Goal: Task Accomplishment & Management: Complete application form

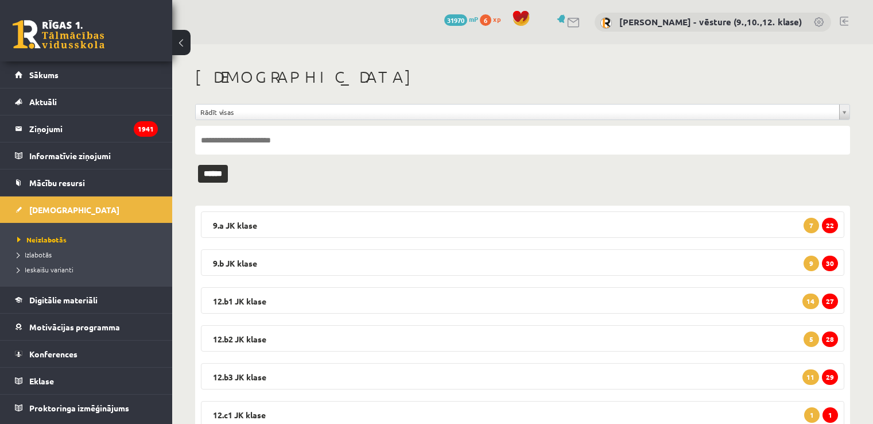
scroll to position [81, 0]
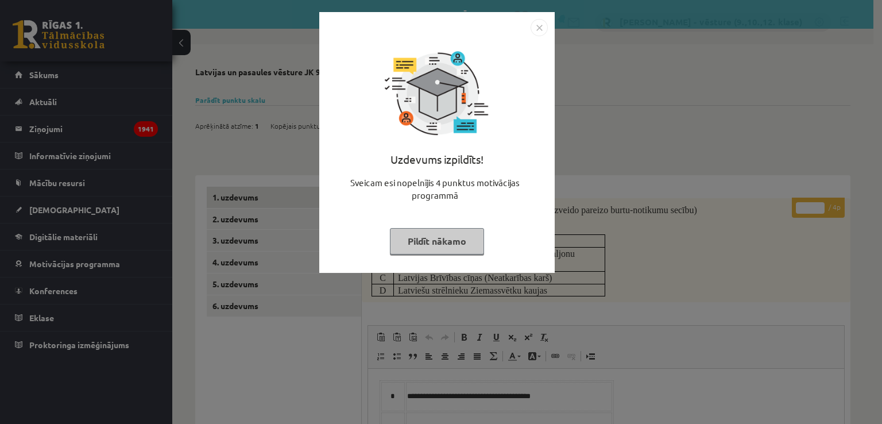
drag, startPoint x: 647, startPoint y: 78, endPoint x: 662, endPoint y: 78, distance: 14.9
click at [649, 78] on div "Uzdevums izpildīts! Sveicam esi nopelnījis 4 punktus motivācijas programmā Pild…" at bounding box center [441, 212] width 882 height 424
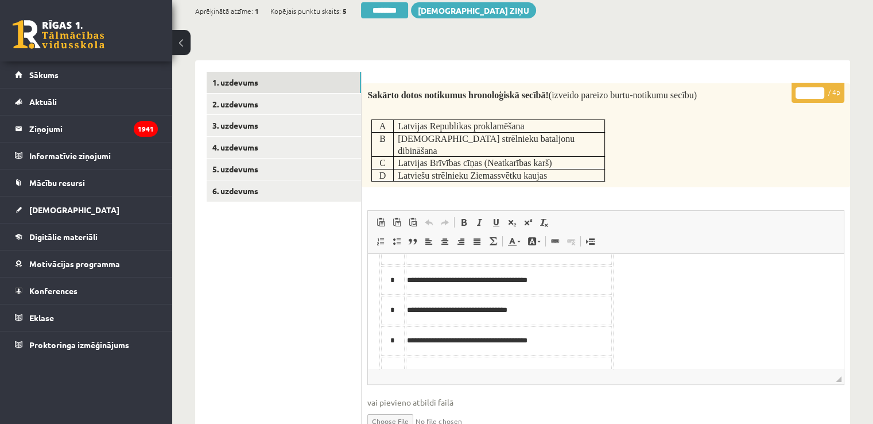
scroll to position [44, 0]
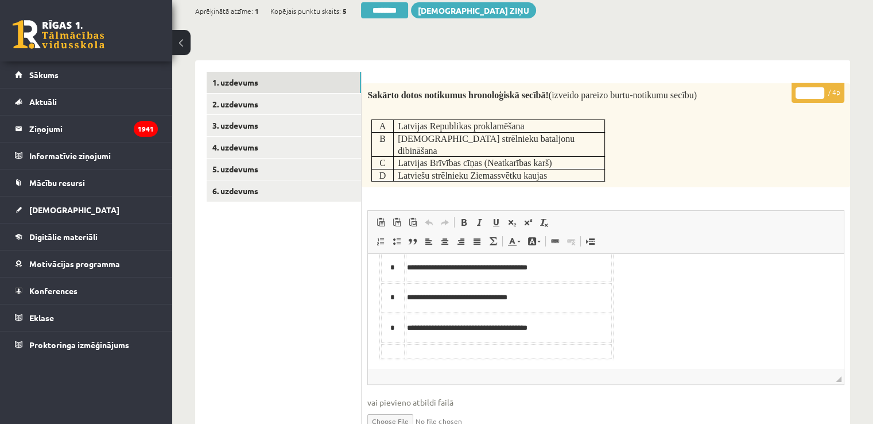
type input "*"
click at [821, 91] on input "*" at bounding box center [810, 92] width 29 height 11
click at [808, 141] on div "Sakārto dotos notikumus hronoloģiskā secībā! (izveido pareizo burtu-notikumu se…" at bounding box center [606, 135] width 489 height 104
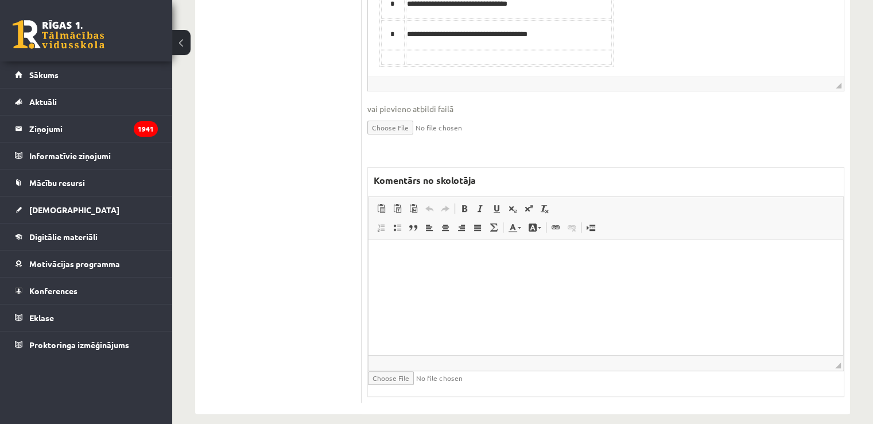
scroll to position [121, 0]
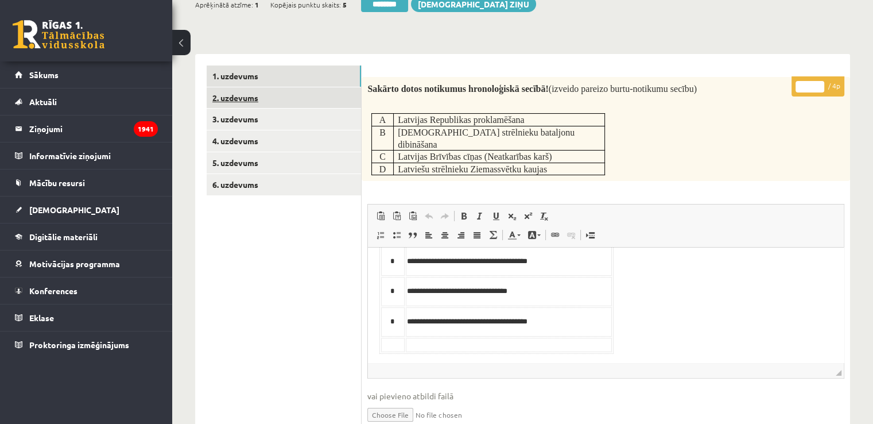
click at [221, 96] on link "2. uzdevums" at bounding box center [284, 97] width 154 height 21
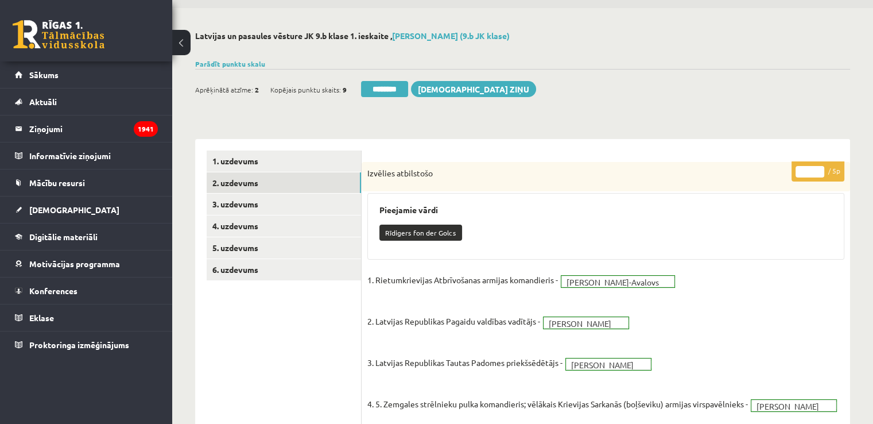
scroll to position [16, 0]
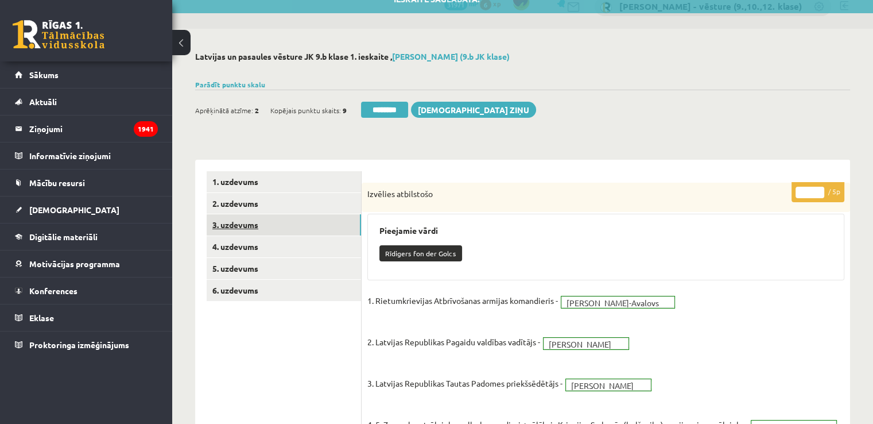
click at [292, 223] on link "3. uzdevums" at bounding box center [284, 224] width 154 height 21
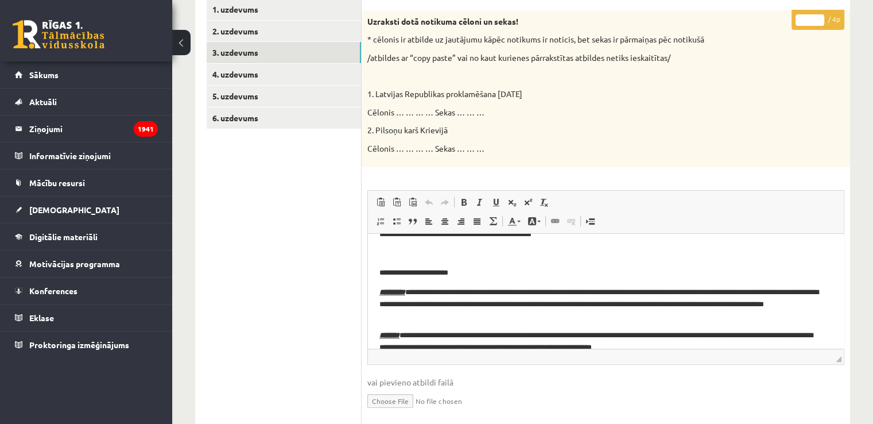
scroll to position [108, 0]
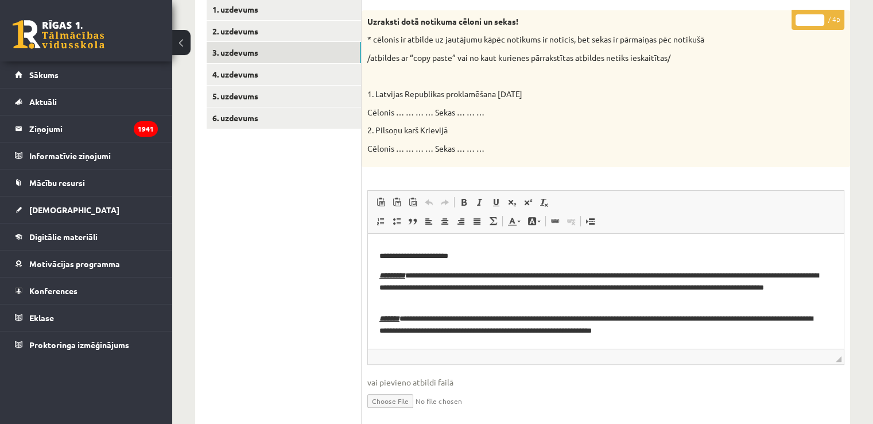
type input "*"
click at [819, 16] on input "*" at bounding box center [810, 19] width 29 height 11
click at [308, 70] on link "4. uzdevums" at bounding box center [284, 74] width 154 height 21
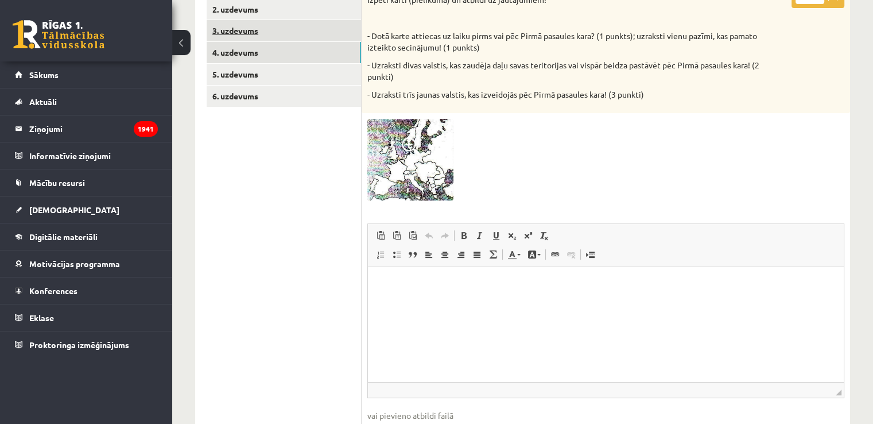
scroll to position [73, 0]
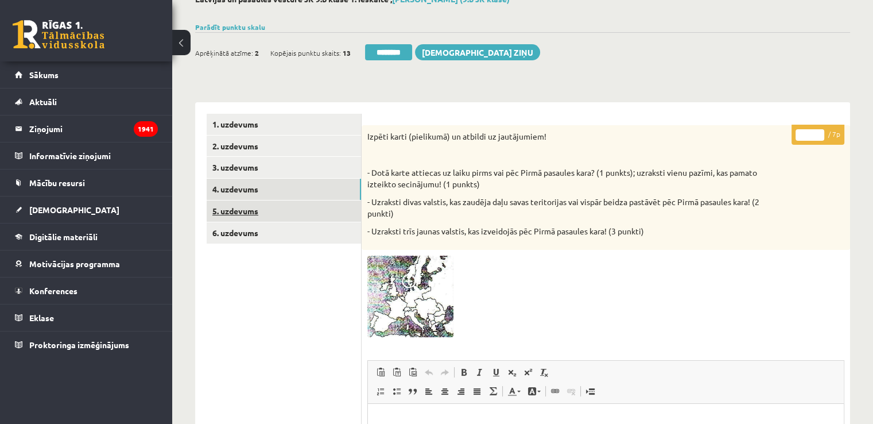
click at [318, 219] on link "5. uzdevums" at bounding box center [284, 210] width 154 height 21
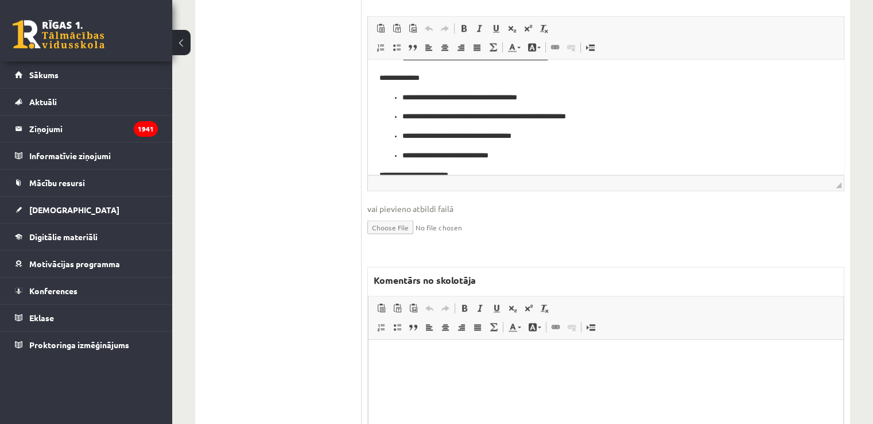
scroll to position [2312, 0]
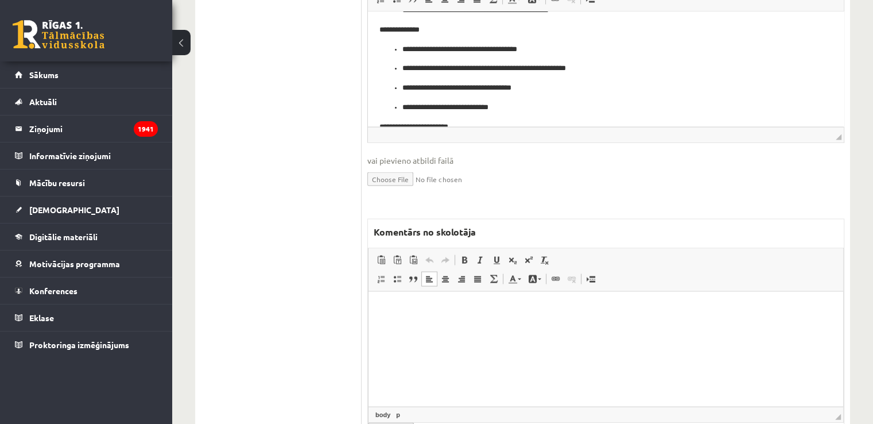
click at [450, 326] on html at bounding box center [606, 308] width 475 height 35
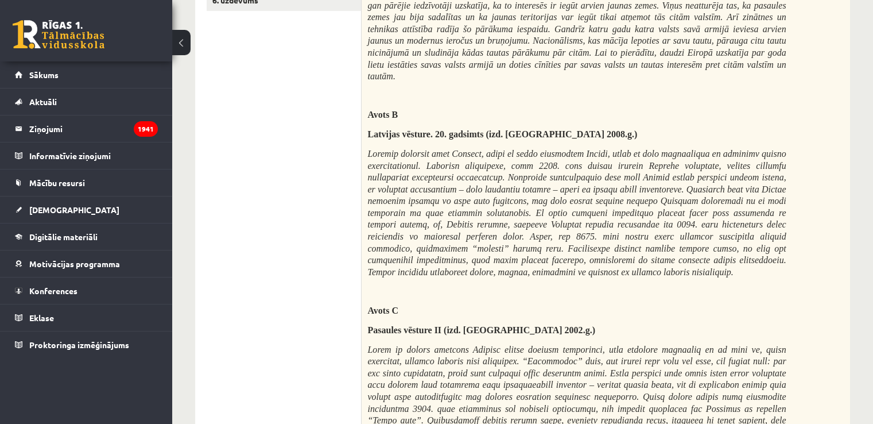
scroll to position [122, 0]
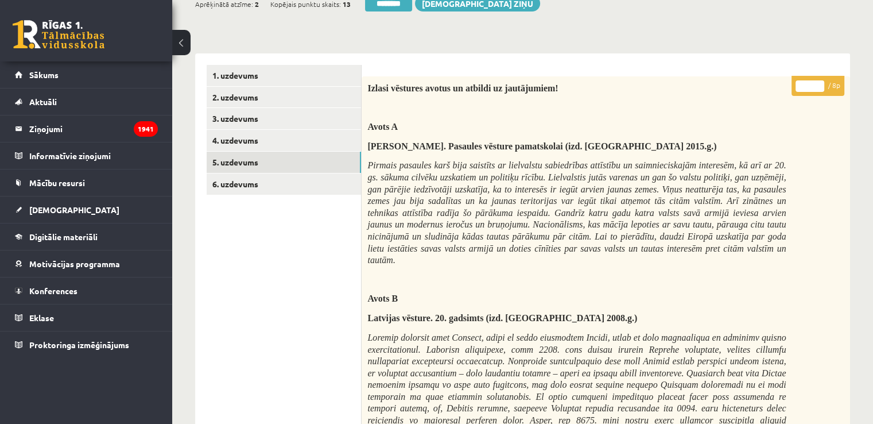
drag, startPoint x: 809, startPoint y: 80, endPoint x: 795, endPoint y: 83, distance: 14.0
click at [795, 83] on p "* / 8p" at bounding box center [818, 86] width 53 height 20
type input "*"
click at [287, 177] on link "6. uzdevums" at bounding box center [284, 183] width 154 height 21
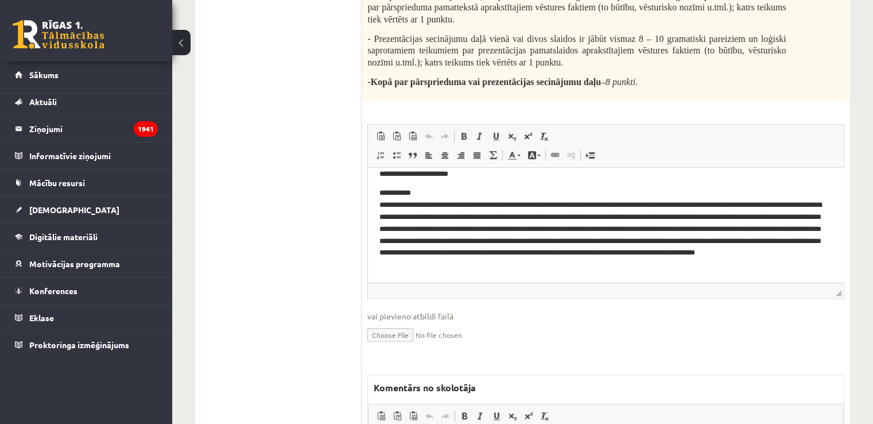
scroll to position [524, 0]
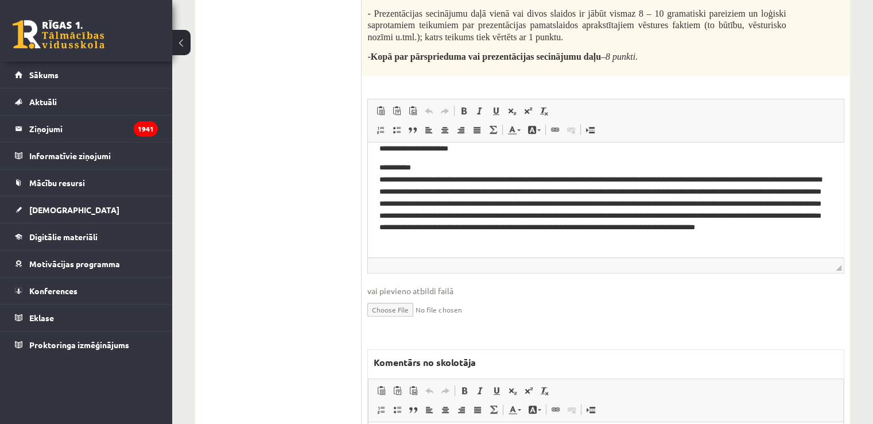
drag, startPoint x: 235, startPoint y: 179, endPoint x: 298, endPoint y: 265, distance: 106.8
click at [235, 179] on ul "1. uzdevums 2. uzdevums 3. uzdevums 4. uzdevums 5. uzdevums 6. uzdevums" at bounding box center [284, 124] width 155 height 922
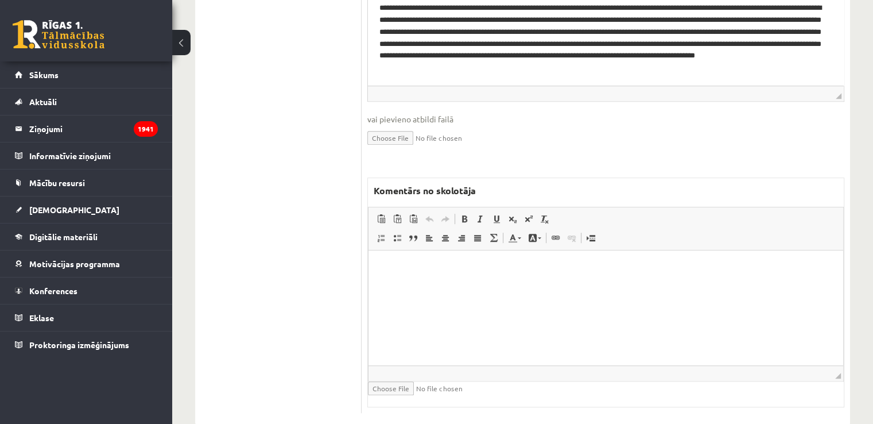
scroll to position [696, 0]
click at [455, 284] on html at bounding box center [606, 266] width 475 height 35
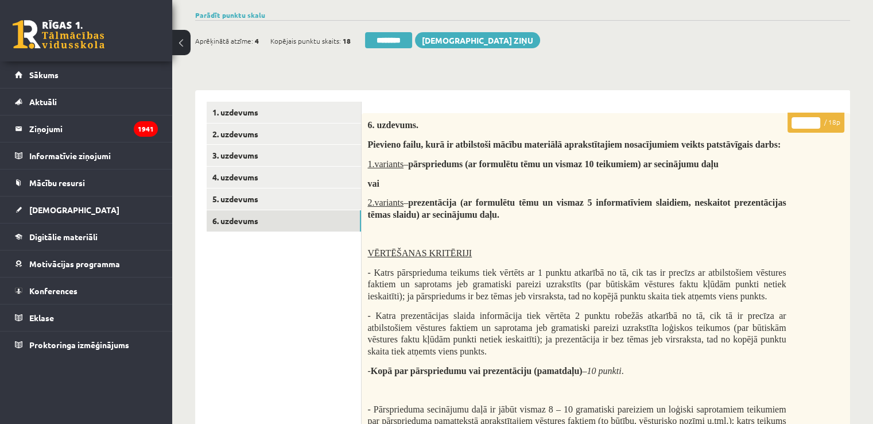
scroll to position [0, 0]
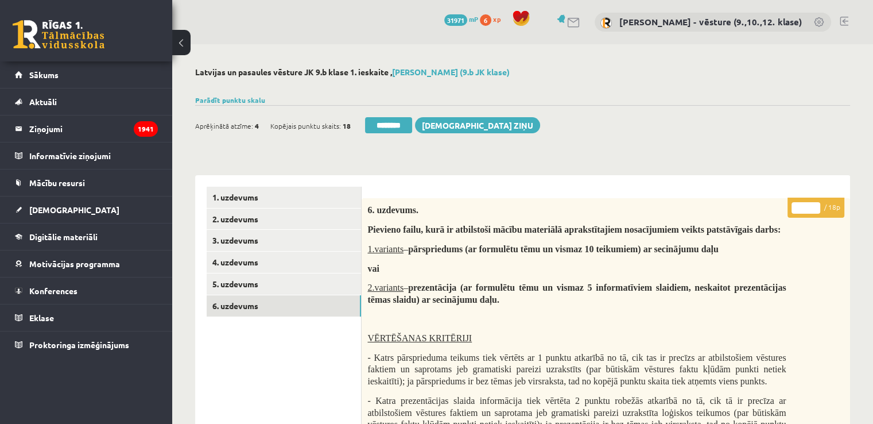
drag, startPoint x: 797, startPoint y: 206, endPoint x: 806, endPoint y: 208, distance: 9.5
click at [806, 208] on input "*" at bounding box center [806, 207] width 29 height 11
type input "*"
click at [301, 285] on link "5. uzdevums" at bounding box center [284, 283] width 154 height 21
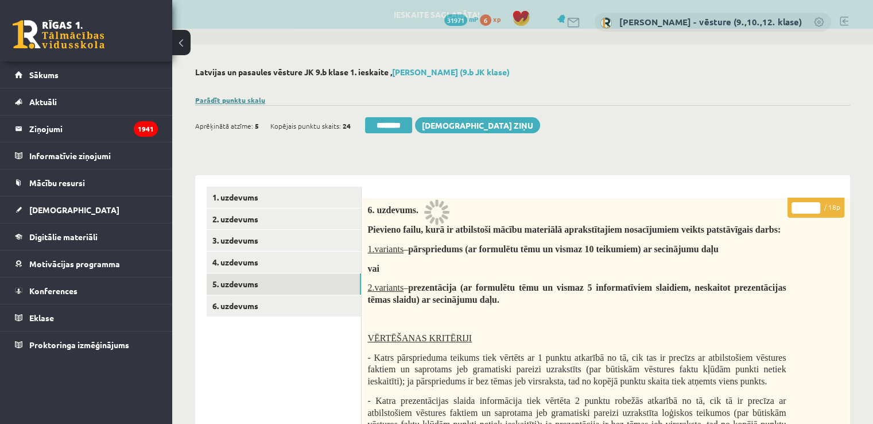
click at [241, 99] on link "Parādīt punktu skalu" at bounding box center [230, 99] width 70 height 9
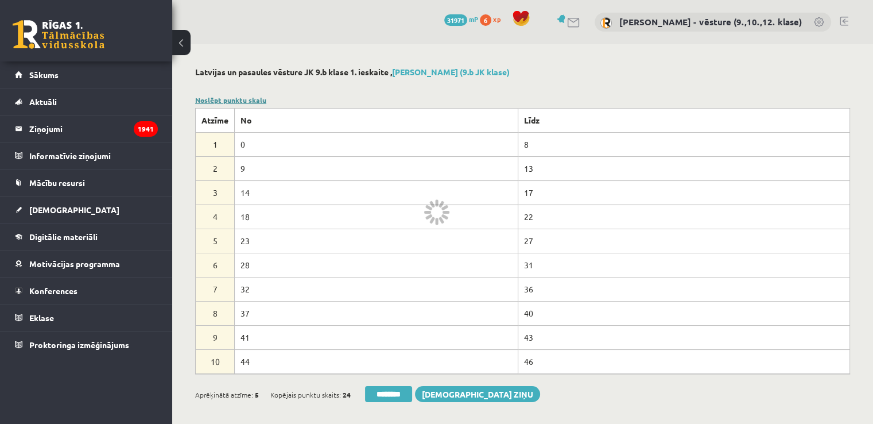
click at [241, 99] on link "Noslēpt punktu skalu" at bounding box center [230, 99] width 71 height 9
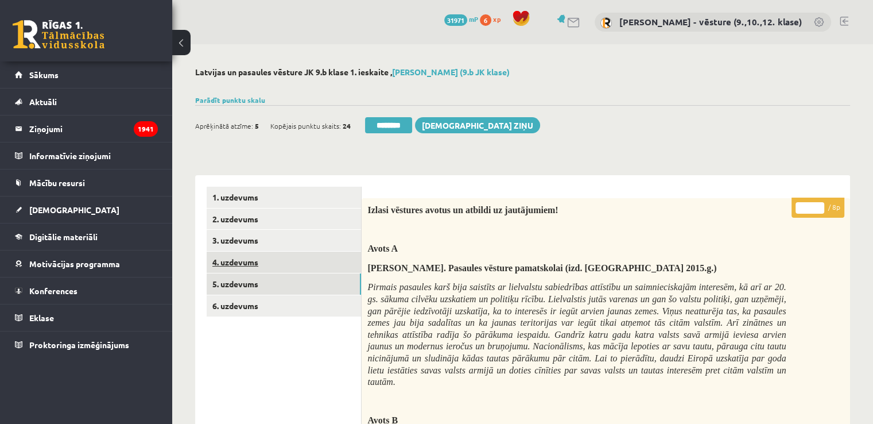
click at [279, 266] on link "4. uzdevums" at bounding box center [284, 262] width 154 height 21
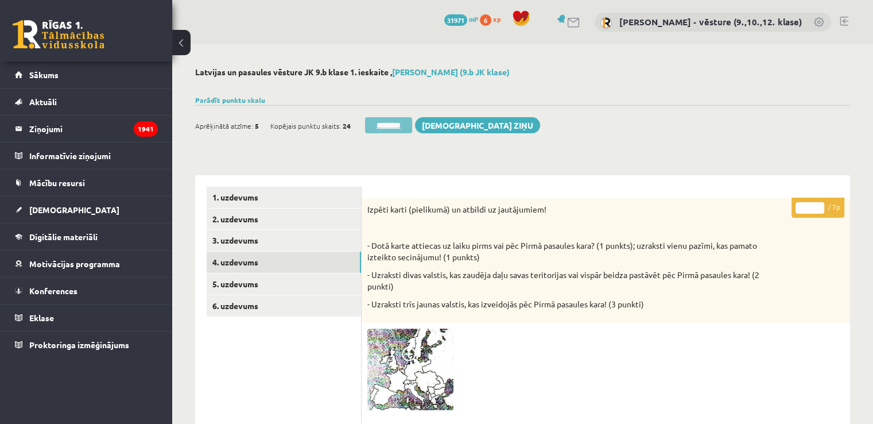
click at [390, 122] on input "********" at bounding box center [388, 125] width 47 height 16
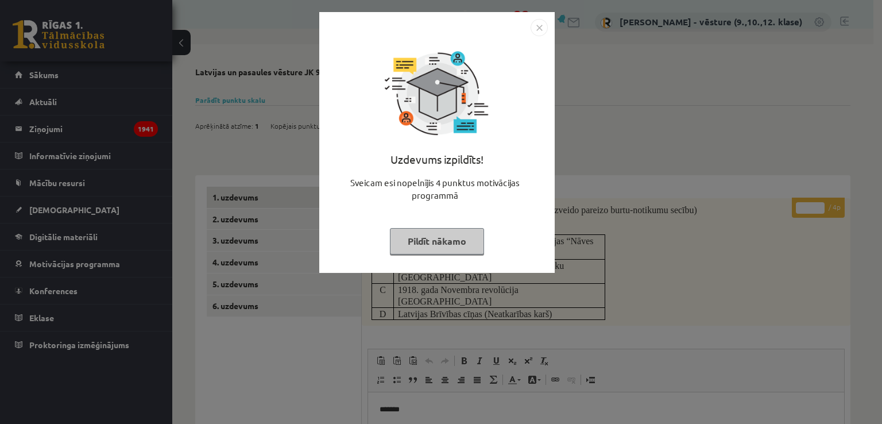
click at [668, 99] on div "Uzdevums izpildīts! Sveicam esi nopelnījis 4 punktus motivācijas programmā Pild…" at bounding box center [441, 212] width 882 height 424
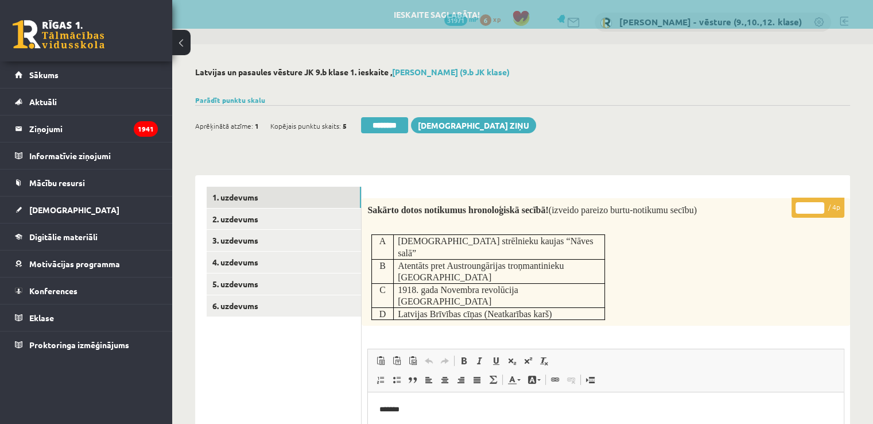
scroll to position [57, 0]
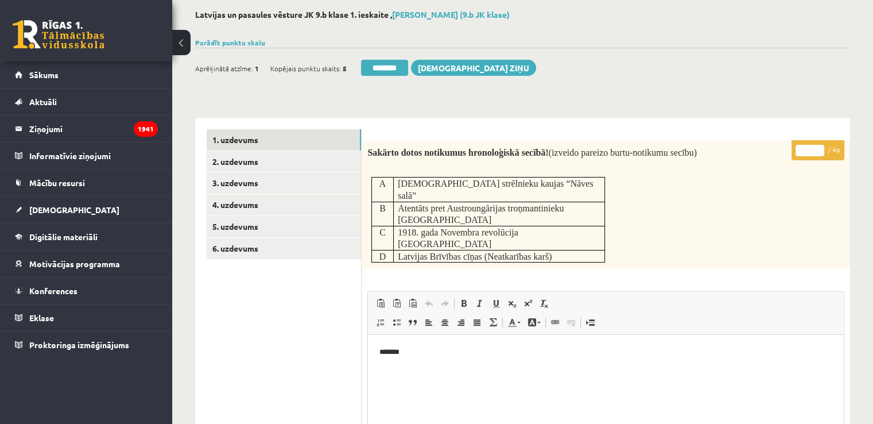
type input "*"
click at [821, 149] on input "*" at bounding box center [810, 150] width 29 height 11
click at [326, 156] on link "2. uzdevums" at bounding box center [284, 161] width 154 height 21
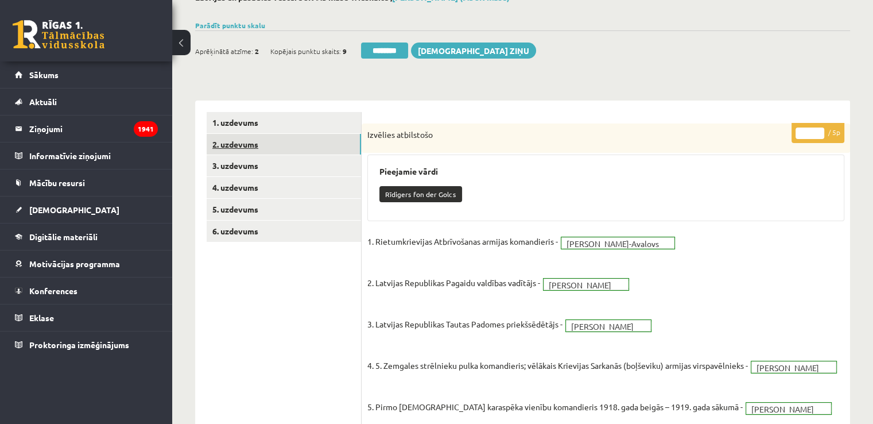
scroll to position [0, 0]
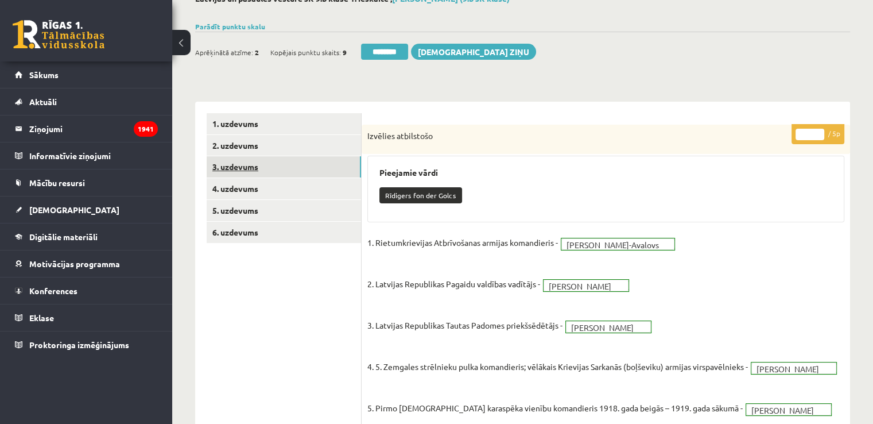
click at [283, 161] on link "3. uzdevums" at bounding box center [284, 166] width 154 height 21
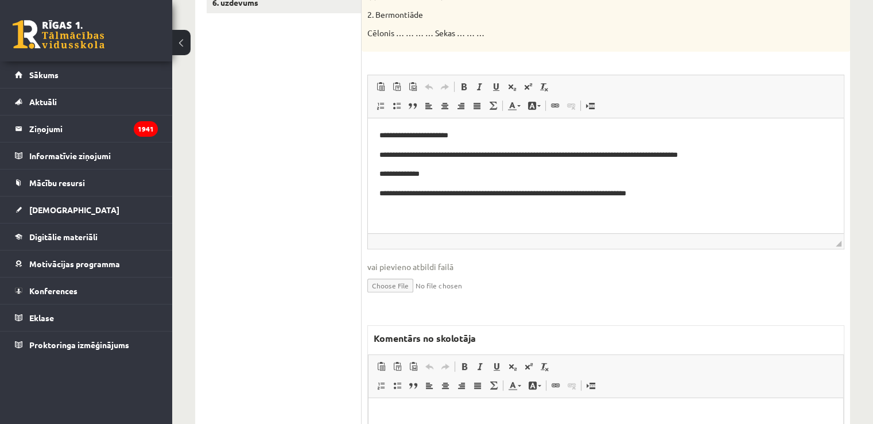
scroll to position [361, 0]
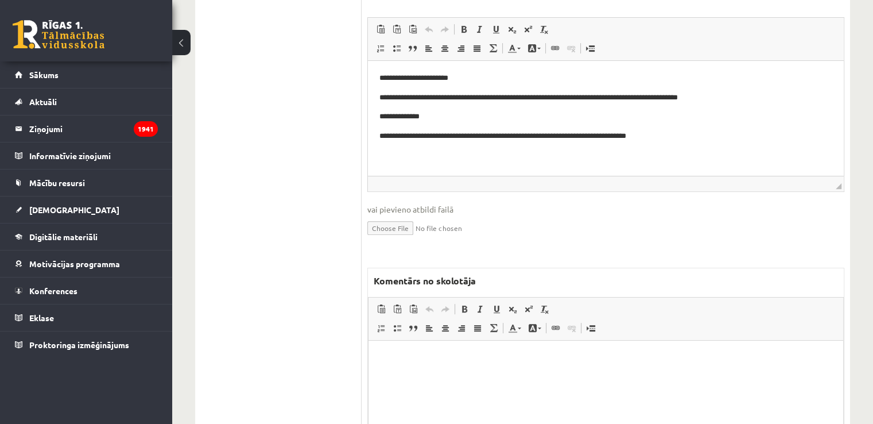
click at [442, 365] on html at bounding box center [606, 357] width 475 height 35
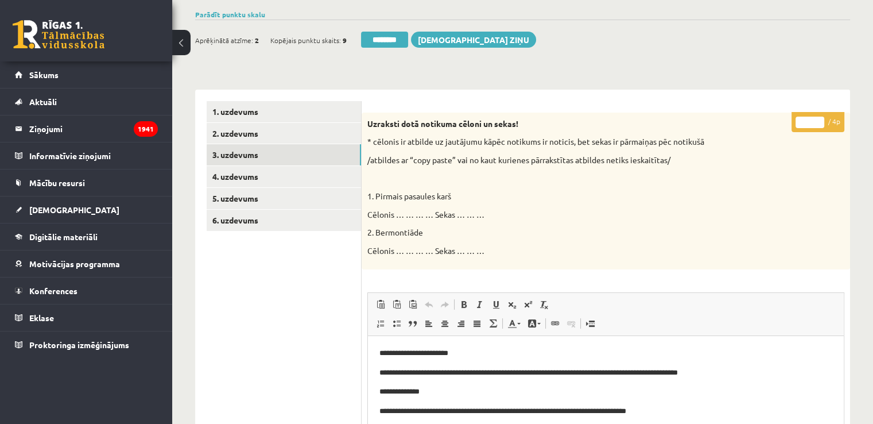
scroll to position [0, 0]
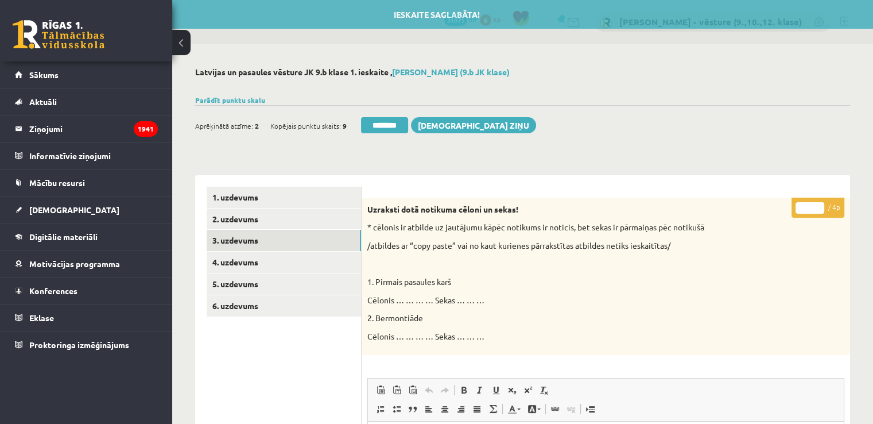
drag, startPoint x: 808, startPoint y: 210, endPoint x: 802, endPoint y: 210, distance: 6.3
click at [802, 210] on input "*" at bounding box center [810, 207] width 29 height 11
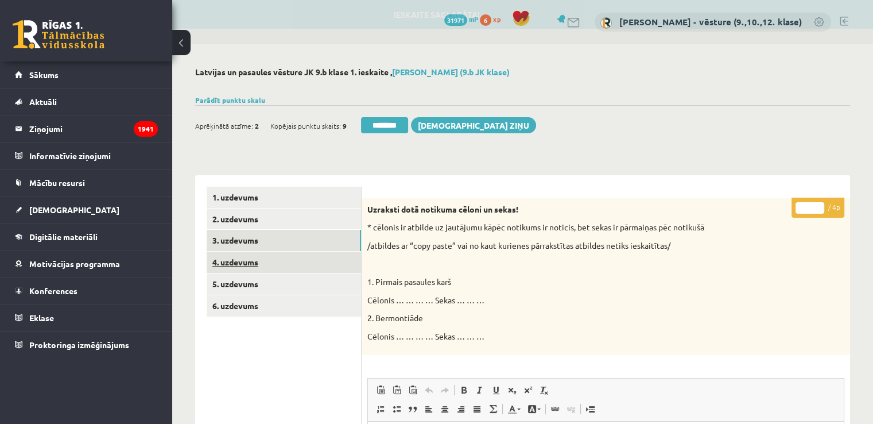
type input "*"
click at [330, 266] on link "4. uzdevums" at bounding box center [284, 262] width 154 height 21
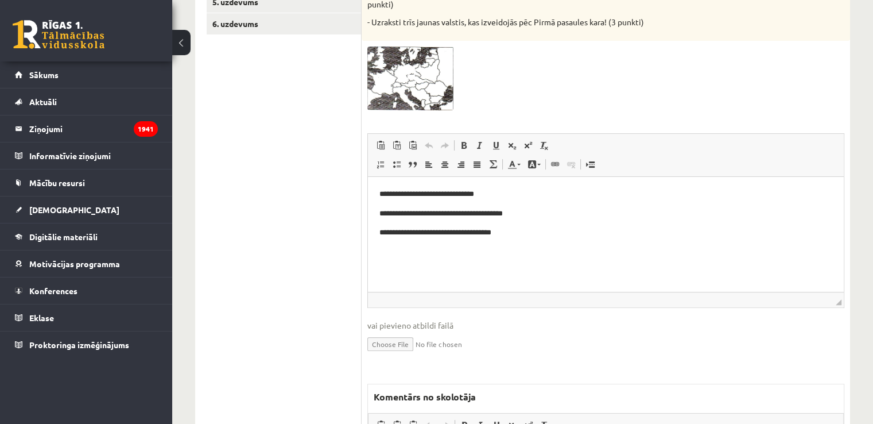
scroll to position [345, 0]
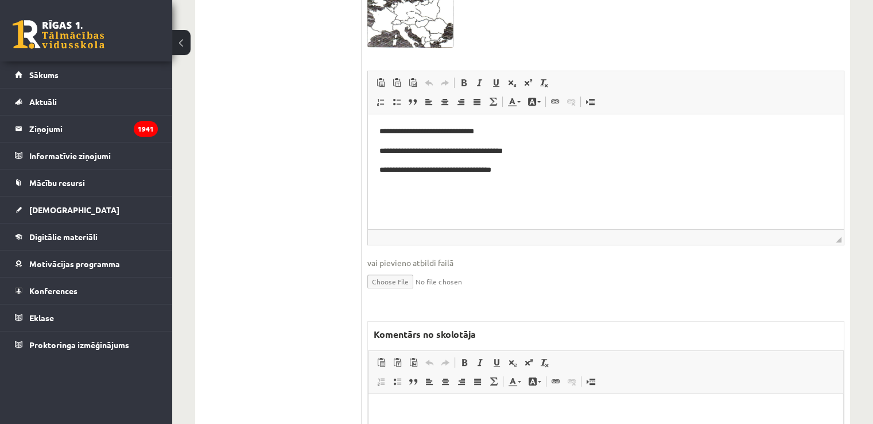
click at [450, 408] on p "Bagātinātā teksta redaktors, wiswyg-editor-47433873533960-1760209004-442" at bounding box center [606, 411] width 452 height 12
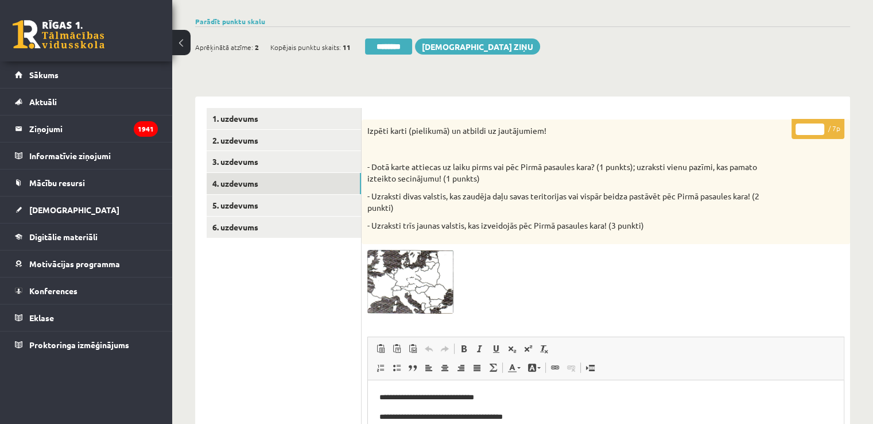
scroll to position [0, 0]
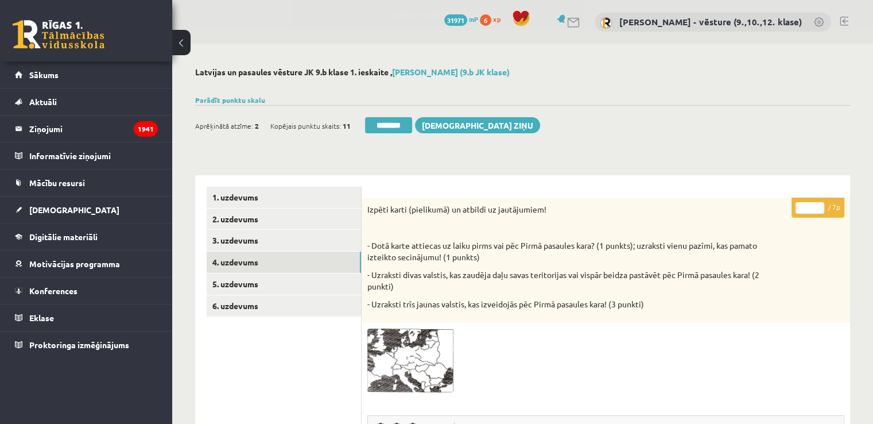
drag, startPoint x: 803, startPoint y: 207, endPoint x: 811, endPoint y: 207, distance: 7.5
click at [811, 207] on input "*" at bounding box center [810, 207] width 29 height 11
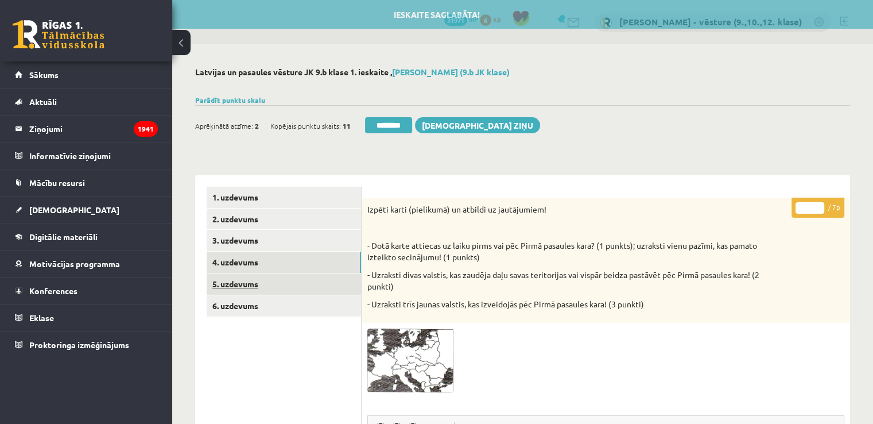
type input "*"
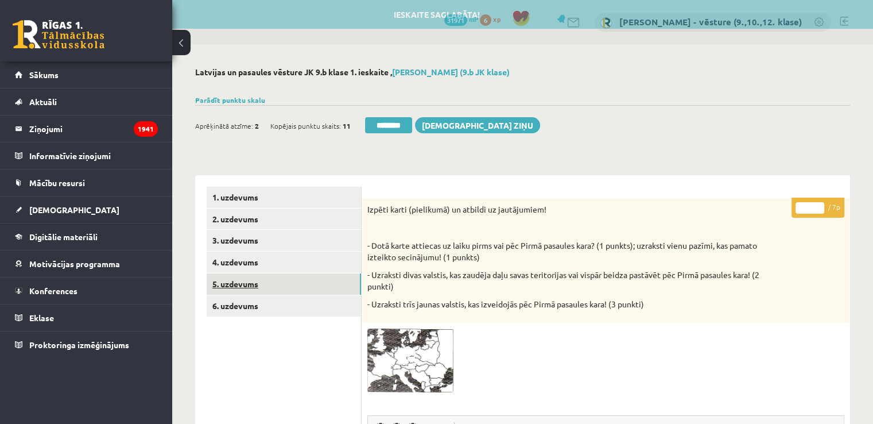
click at [286, 286] on link "5. uzdevums" at bounding box center [284, 283] width 154 height 21
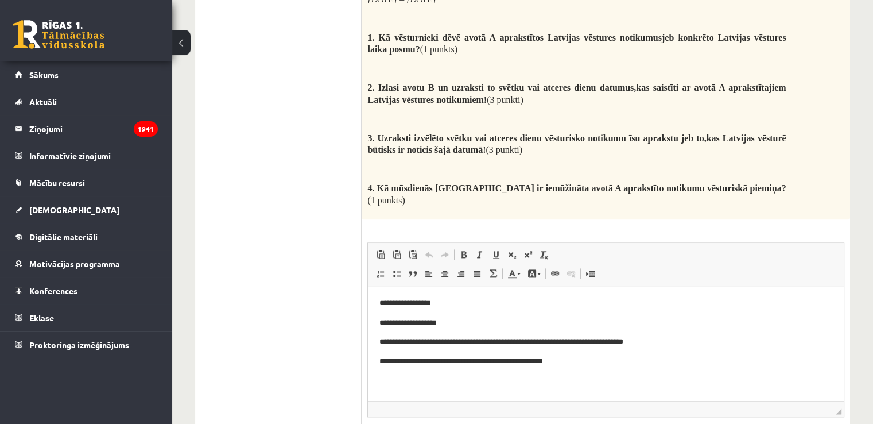
scroll to position [1608, 0]
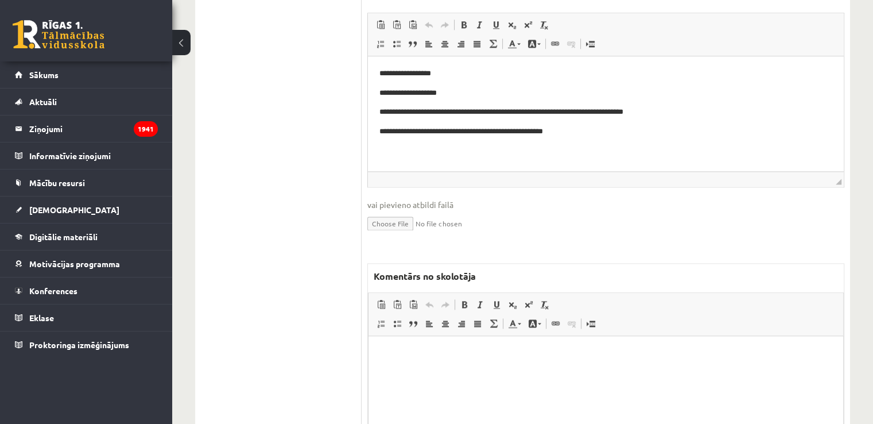
click at [412, 370] on html at bounding box center [606, 352] width 475 height 35
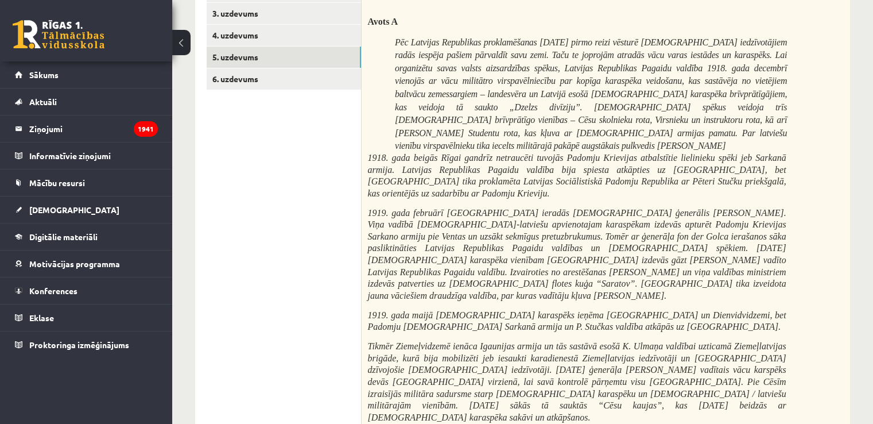
scroll to position [0, 0]
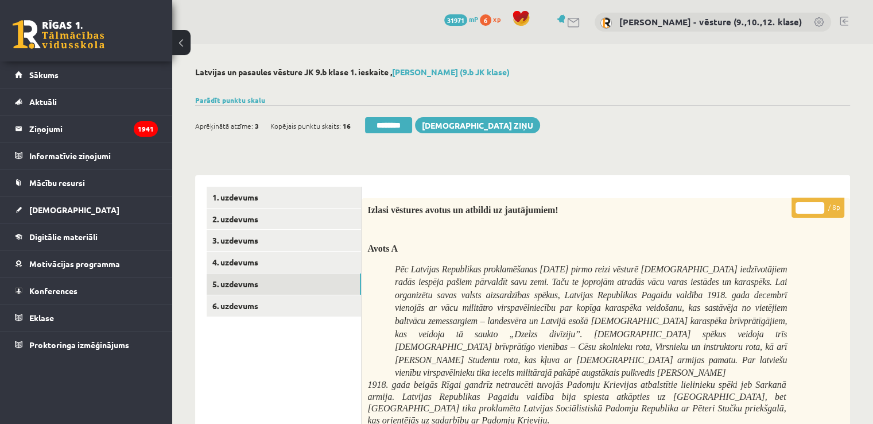
drag, startPoint x: 808, startPoint y: 201, endPoint x: 802, endPoint y: 205, distance: 7.5
click at [800, 205] on p "* / 8p" at bounding box center [818, 208] width 53 height 20
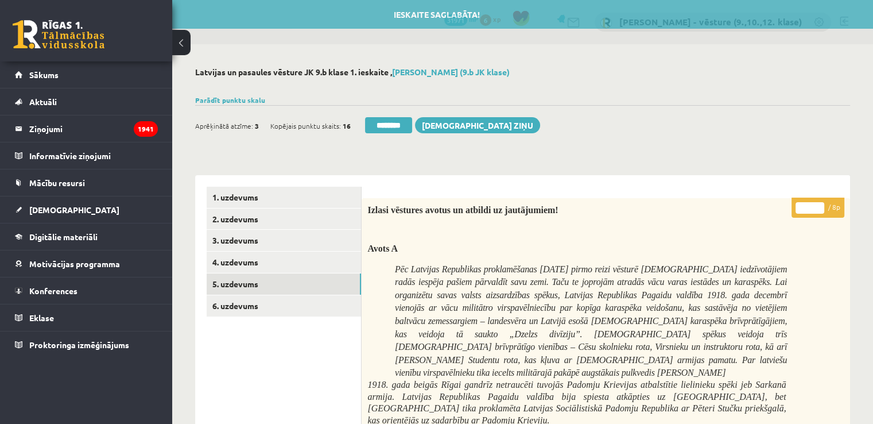
click at [802, 209] on input "*" at bounding box center [810, 207] width 29 height 11
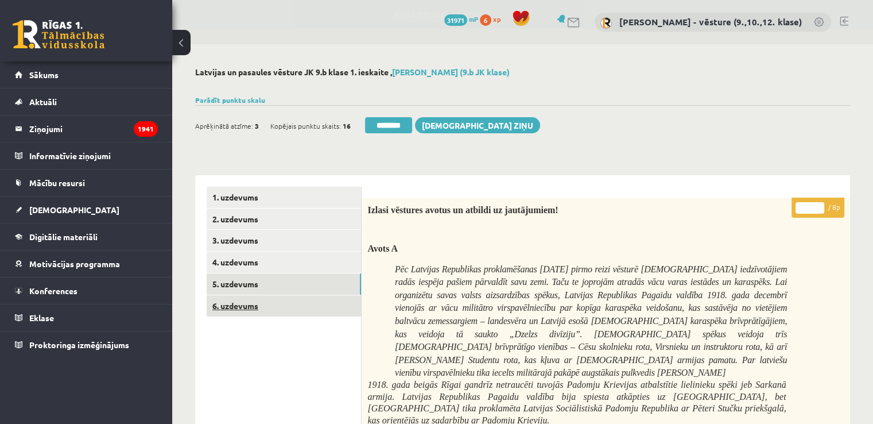
type input "*"
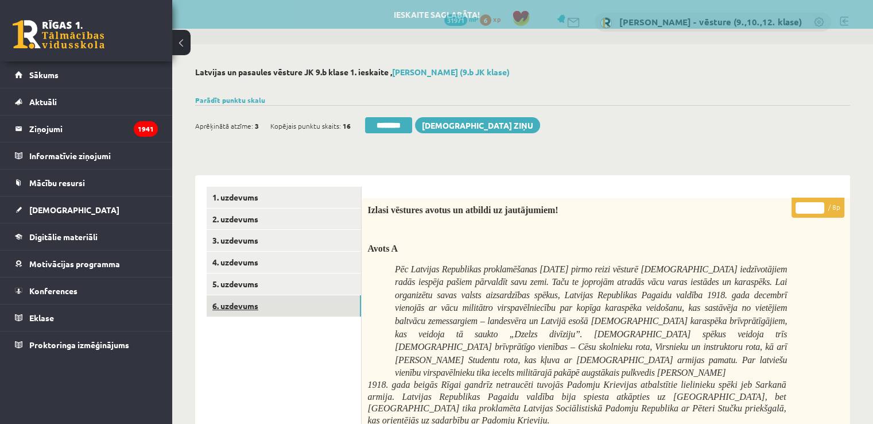
click at [319, 309] on link "6. uzdevums" at bounding box center [284, 305] width 154 height 21
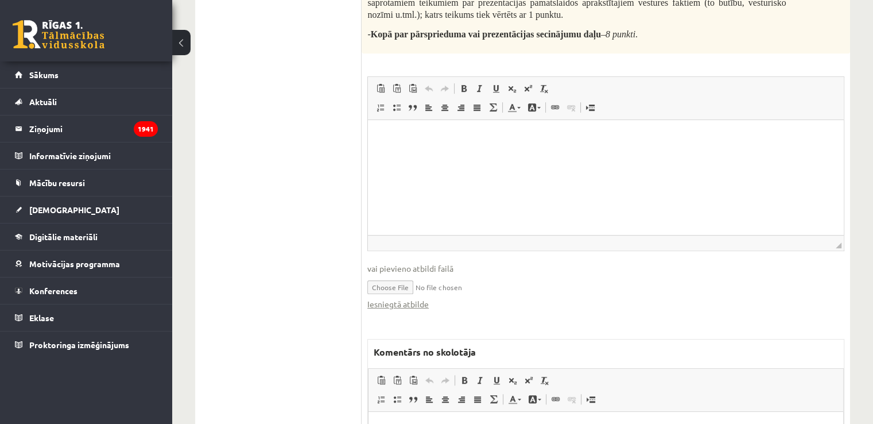
scroll to position [632, 0]
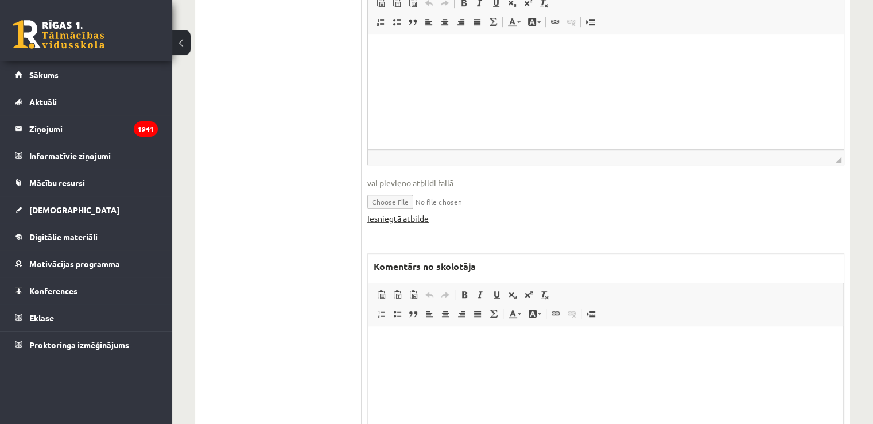
click at [416, 216] on link "Iesniegtā atbilde" at bounding box center [398, 218] width 61 height 12
click at [459, 361] on html at bounding box center [606, 343] width 475 height 35
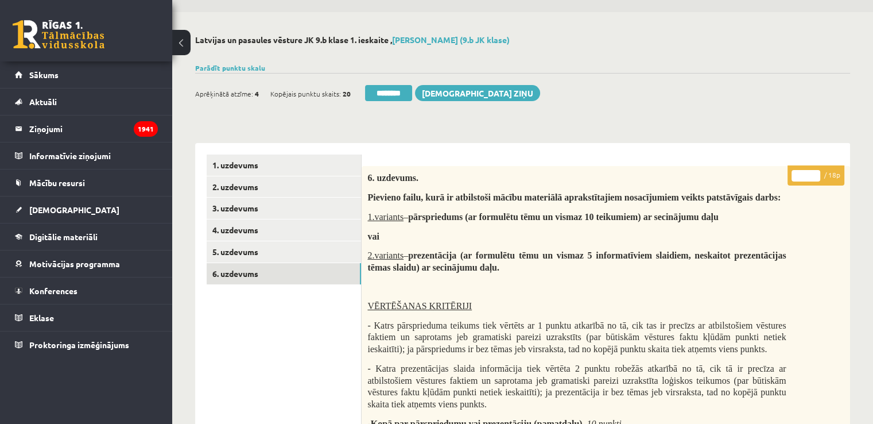
scroll to position [0, 0]
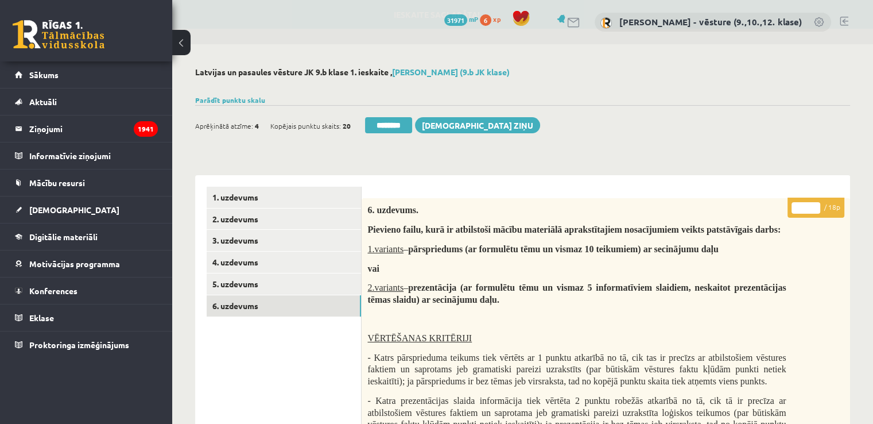
drag, startPoint x: 802, startPoint y: 203, endPoint x: 792, endPoint y: 205, distance: 10.6
click at [792, 205] on input "*" at bounding box center [806, 207] width 29 height 11
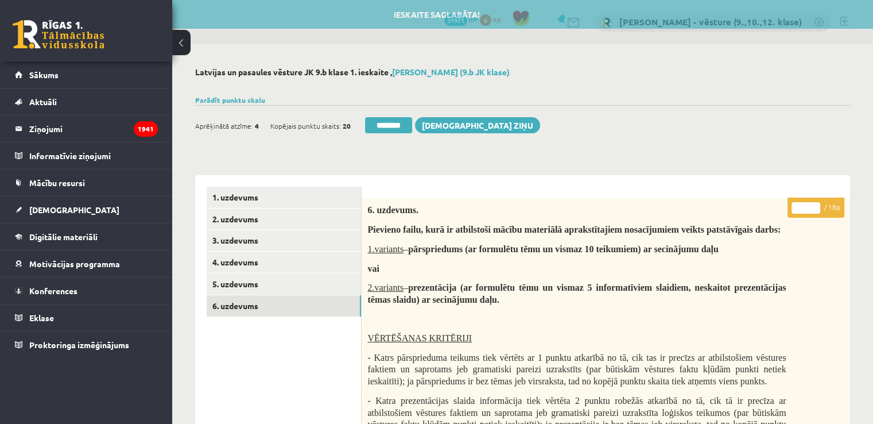
click at [774, 268] on p "vai" at bounding box center [577, 268] width 419 height 12
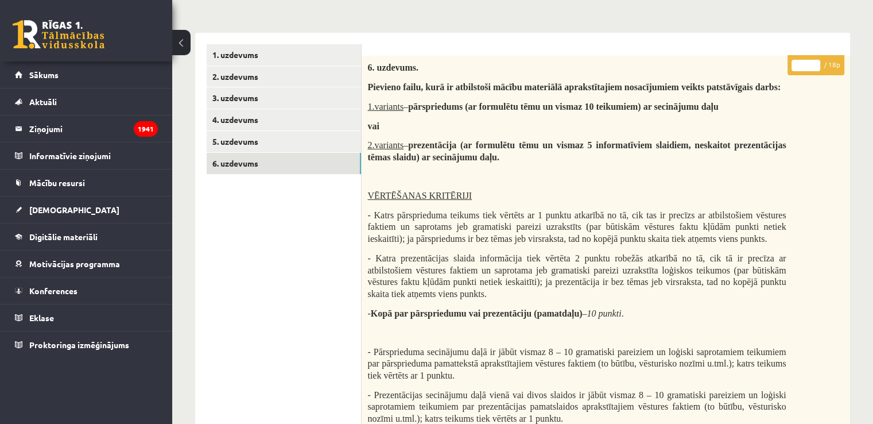
scroll to position [97, 0]
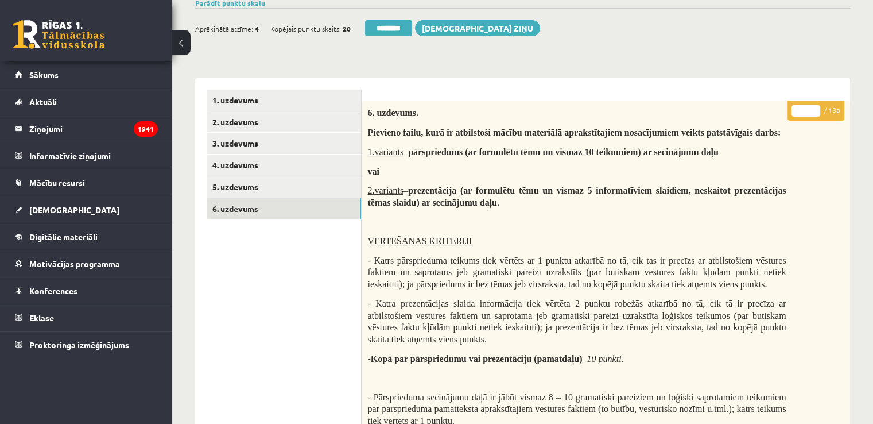
drag, startPoint x: 806, startPoint y: 106, endPoint x: 794, endPoint y: 110, distance: 13.1
click at [794, 110] on input "*" at bounding box center [806, 110] width 29 height 11
type input "*"
click at [569, 202] on p "2.variants – prezentācija (ar formulētu tēmu un vismaz 5 informatīviem slaidiem…" at bounding box center [577, 196] width 419 height 24
click at [269, 182] on link "5. uzdevums" at bounding box center [284, 186] width 154 height 21
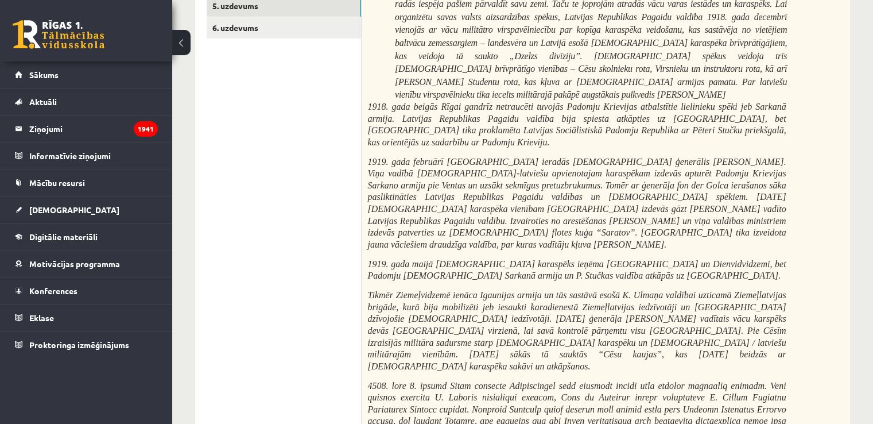
scroll to position [0, 0]
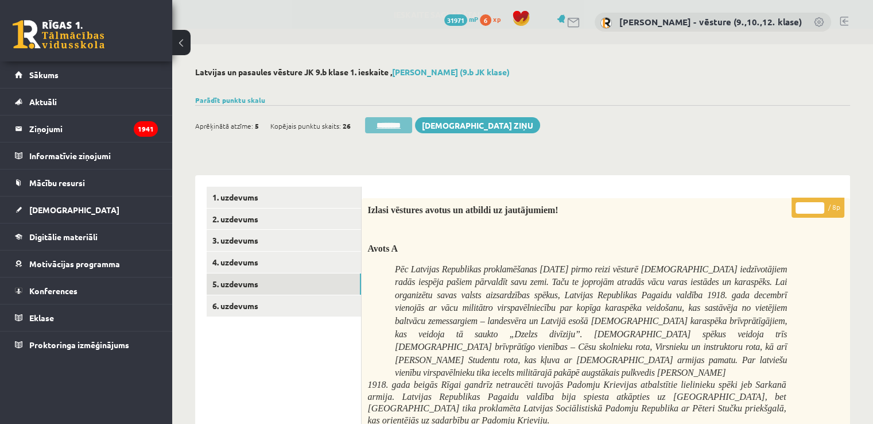
click at [393, 124] on input "********" at bounding box center [388, 125] width 47 height 16
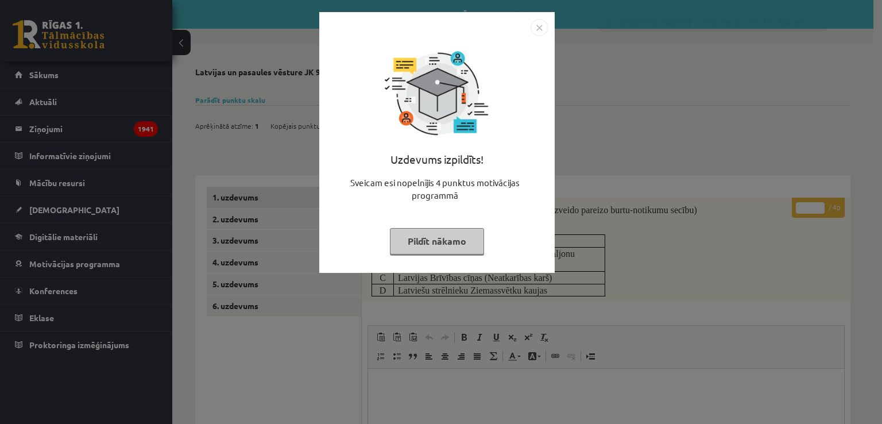
click at [728, 59] on div "Uzdevums izpildīts! Sveicam esi nopelnījis 4 punktus motivācijas programmā Pild…" at bounding box center [441, 212] width 882 height 424
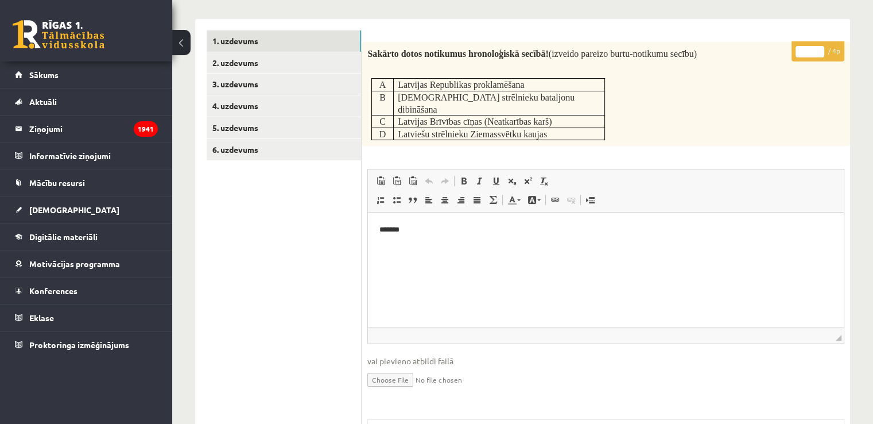
scroll to position [172, 0]
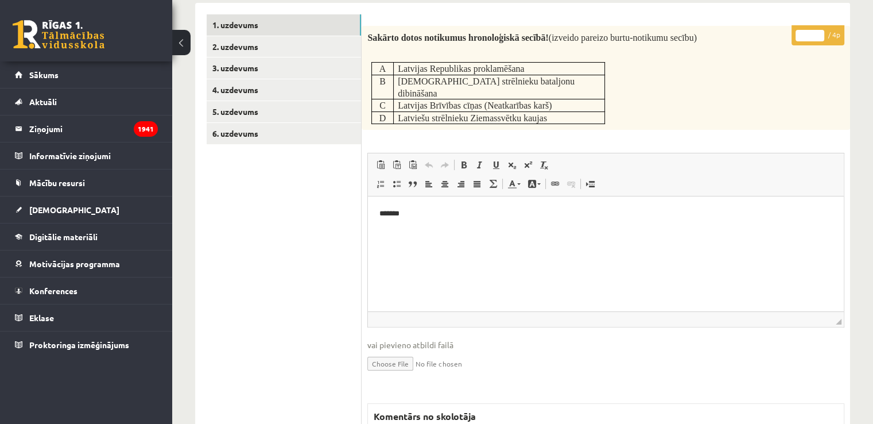
click at [799, 35] on input "*" at bounding box center [810, 35] width 29 height 11
type input "*"
click at [322, 47] on link "2. uzdevums" at bounding box center [284, 46] width 154 height 21
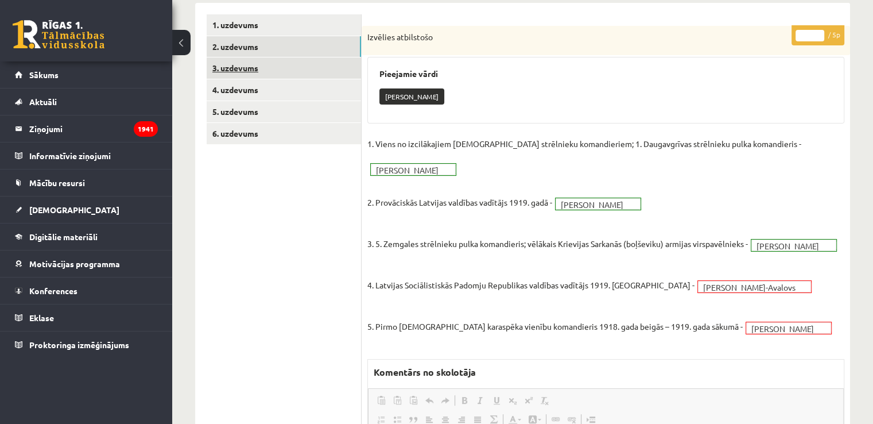
scroll to position [0, 0]
click at [294, 66] on link "3. uzdevums" at bounding box center [284, 67] width 154 height 21
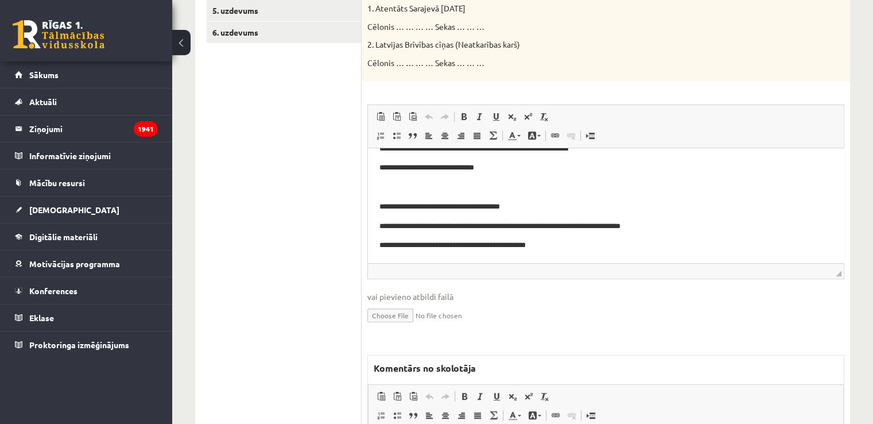
scroll to position [345, 0]
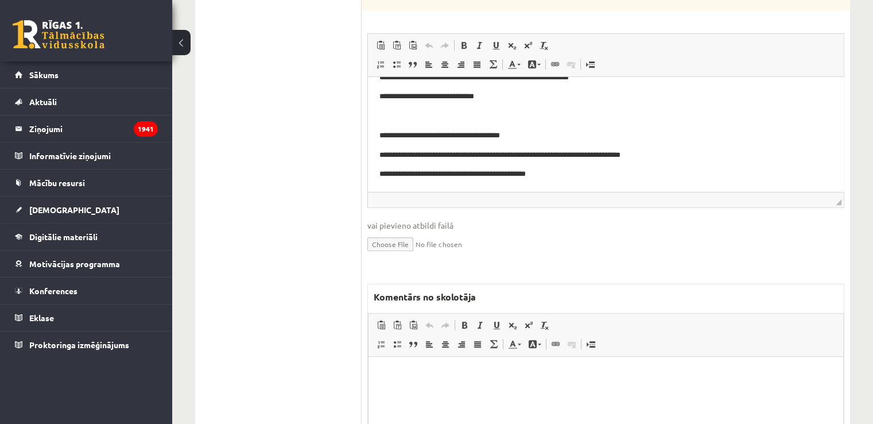
click at [405, 375] on p "Bagātinātā teksta redaktors, wiswyg-editor-47433982351000-1760210483-649" at bounding box center [606, 374] width 452 height 12
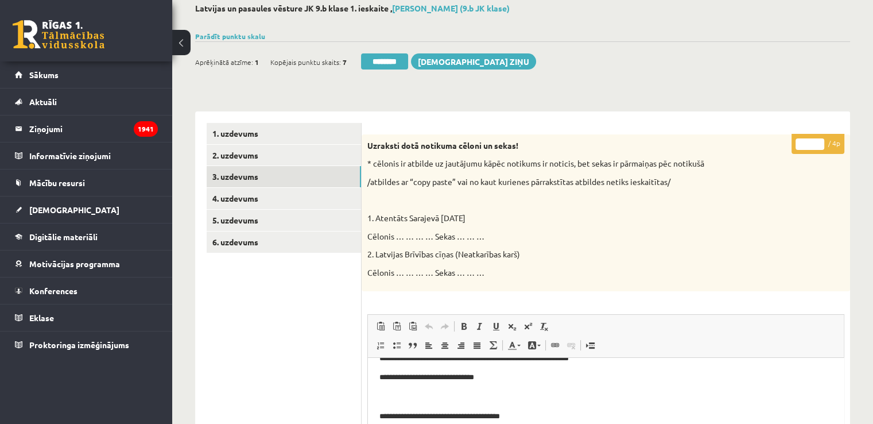
scroll to position [0, 0]
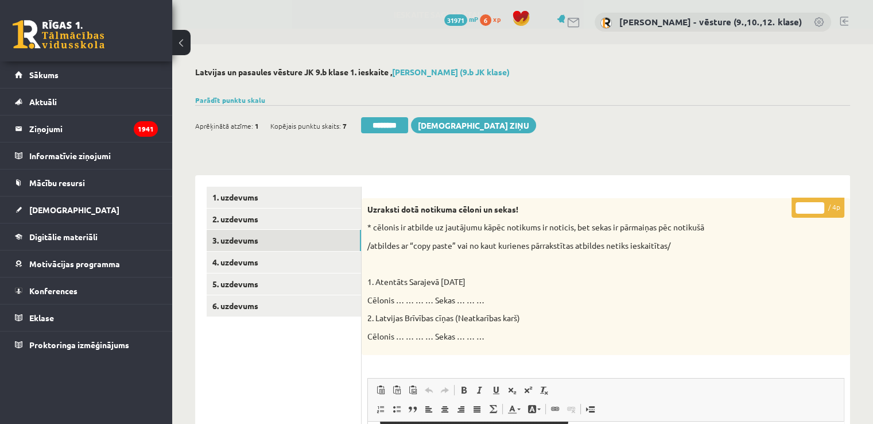
drag, startPoint x: 807, startPoint y: 207, endPoint x: 788, endPoint y: 206, distance: 19.5
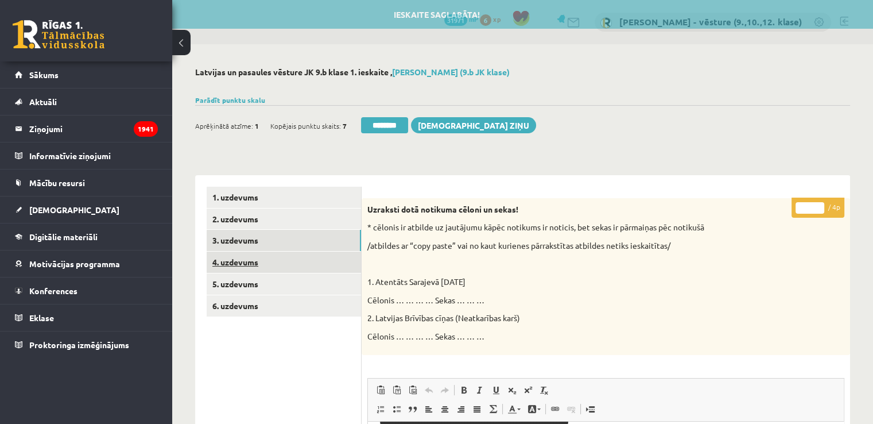
type input "*"
click at [301, 263] on link "4. uzdevums" at bounding box center [284, 262] width 154 height 21
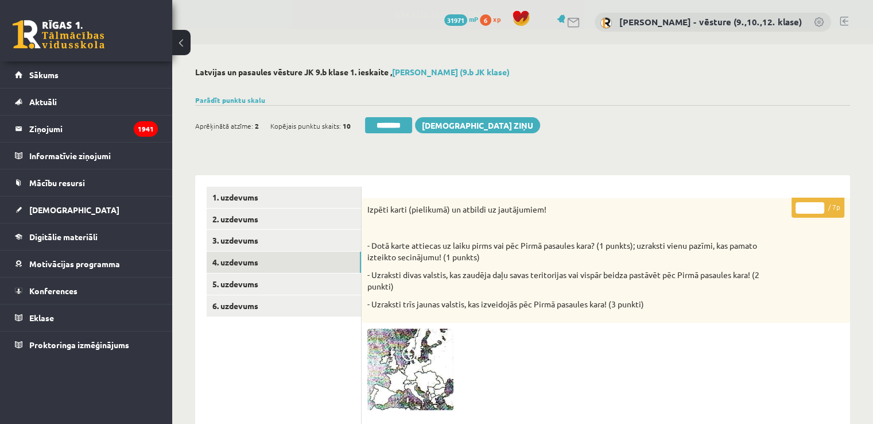
drag, startPoint x: 807, startPoint y: 211, endPoint x: 798, endPoint y: 210, distance: 9.3
click at [798, 210] on input "*" at bounding box center [810, 207] width 29 height 11
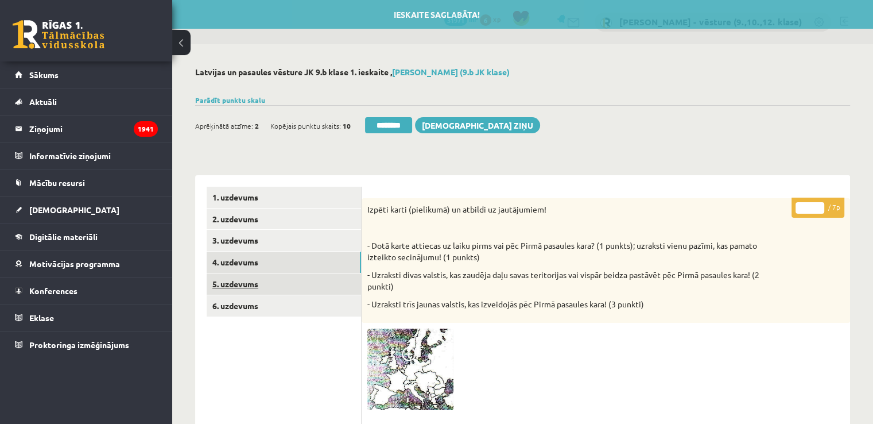
type input "*"
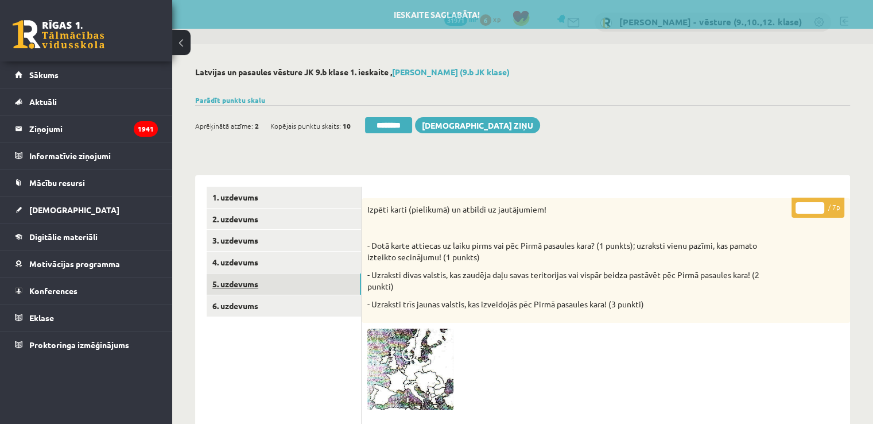
click at [281, 276] on link "5. uzdevums" at bounding box center [284, 283] width 154 height 21
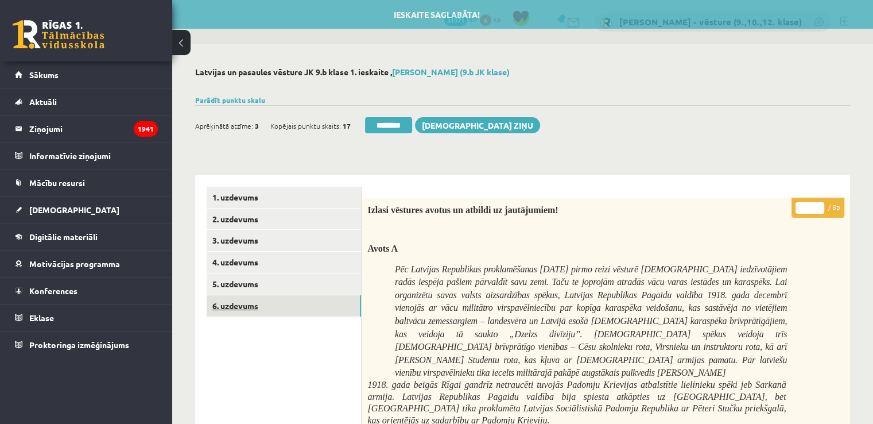
click at [309, 305] on link "6. uzdevums" at bounding box center [284, 305] width 154 height 21
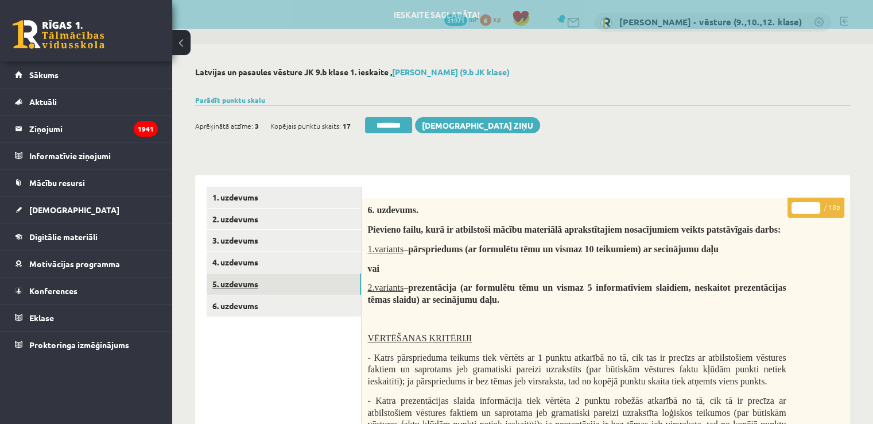
click at [315, 285] on link "5. uzdevums" at bounding box center [284, 283] width 154 height 21
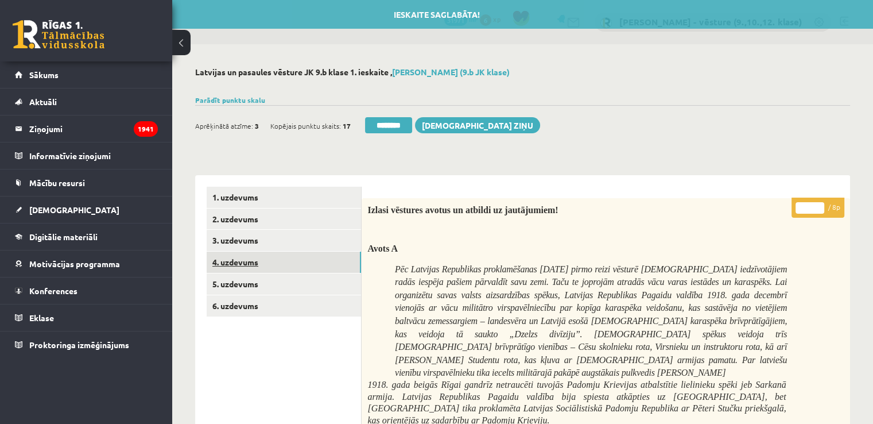
click at [317, 263] on link "4. uzdevums" at bounding box center [284, 262] width 154 height 21
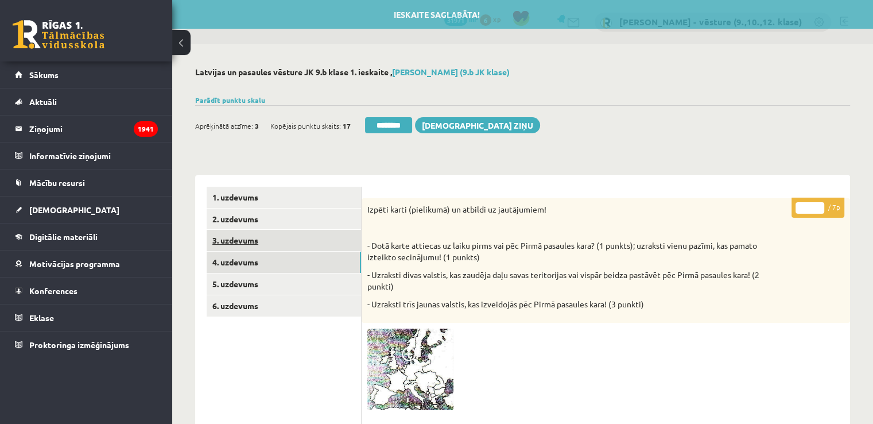
click at [281, 238] on link "3. uzdevums" at bounding box center [284, 240] width 154 height 21
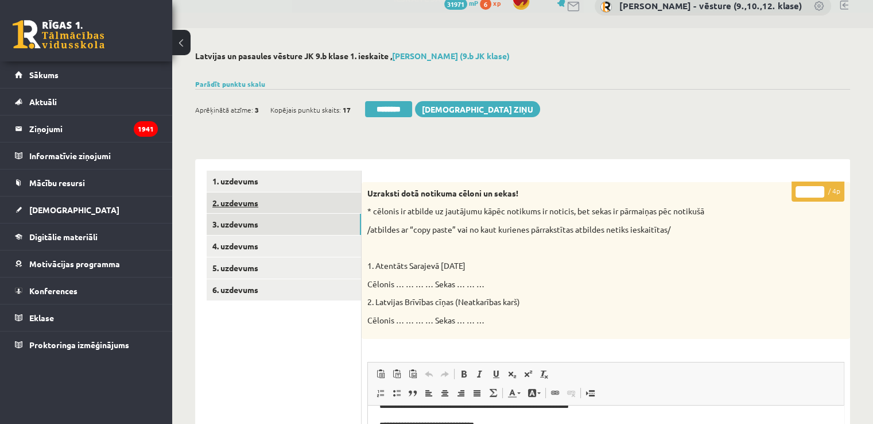
click at [258, 207] on link "2. uzdevums" at bounding box center [284, 202] width 154 height 21
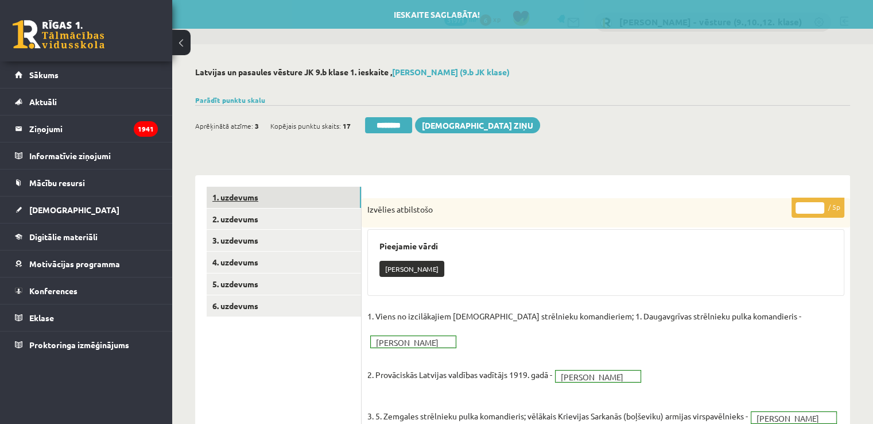
click at [270, 202] on link "1. uzdevums" at bounding box center [284, 197] width 154 height 21
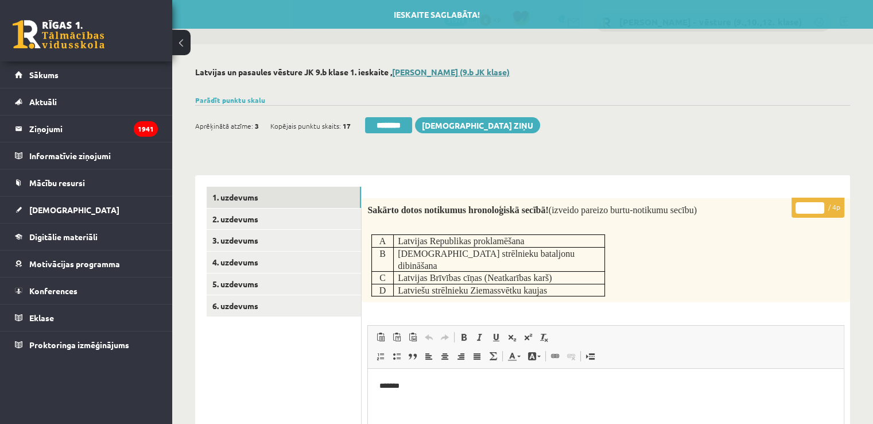
drag, startPoint x: 393, startPoint y: 122, endPoint x: 491, endPoint y: 68, distance: 111.6
click at [392, 122] on input "********" at bounding box center [388, 125] width 47 height 16
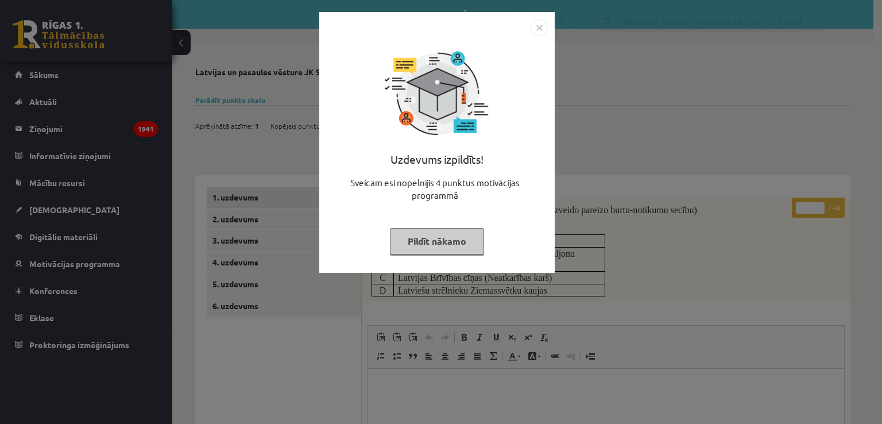
click at [710, 95] on div "Uzdevums izpildīts! Sveicam esi nopelnījis 4 punktus motivācijas programmā Pild…" at bounding box center [441, 212] width 882 height 424
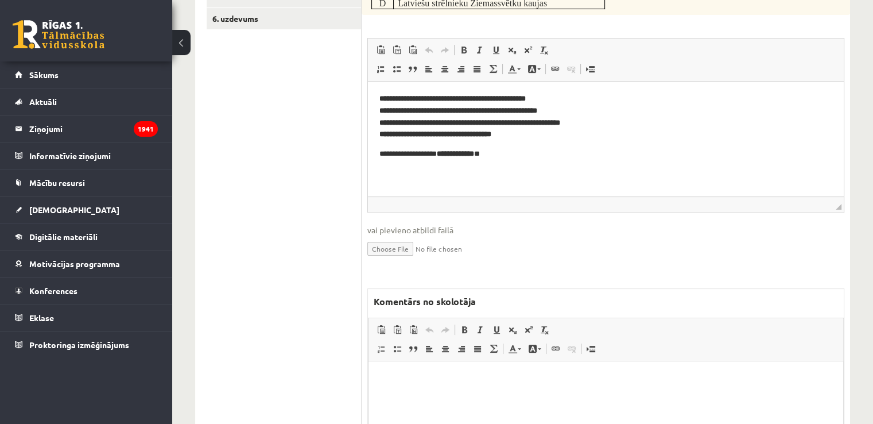
scroll to position [345, 0]
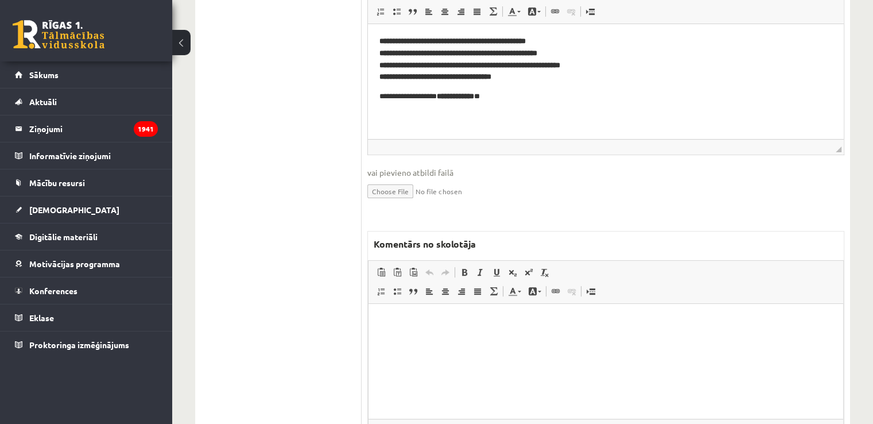
click at [265, 242] on ul "1. uzdevums 2. uzdevums 3. uzdevums 4. uzdevums 5. uzdevums 6. uzdevums" at bounding box center [284, 154] width 155 height 624
click at [471, 329] on html at bounding box center [606, 321] width 475 height 35
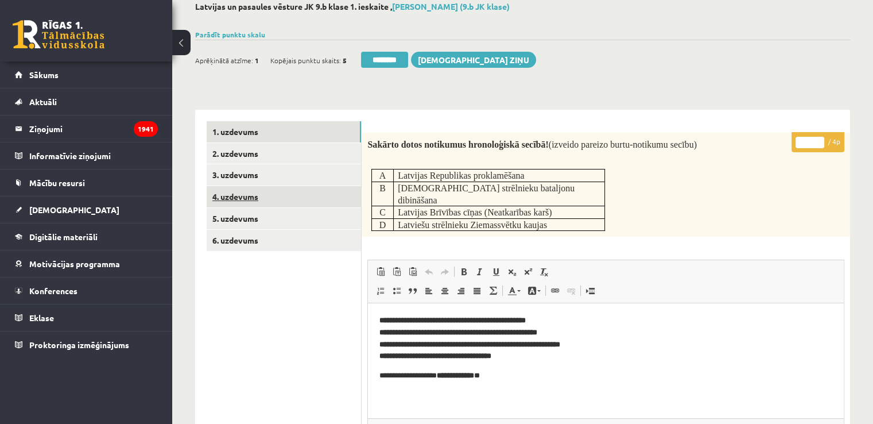
scroll to position [57, 0]
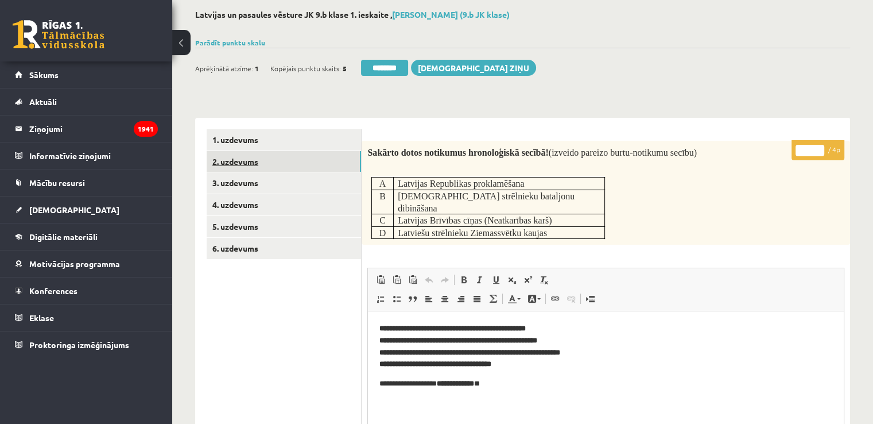
click at [314, 160] on link "2. uzdevums" at bounding box center [284, 161] width 154 height 21
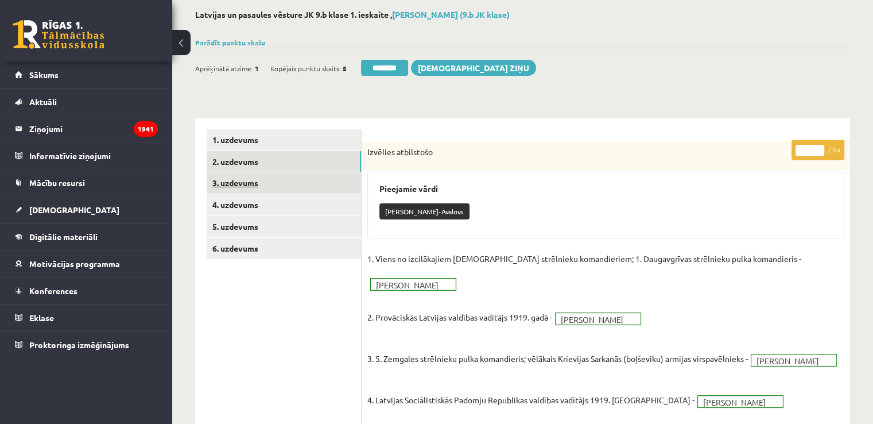
scroll to position [0, 0]
click at [316, 180] on link "3. uzdevums" at bounding box center [284, 182] width 154 height 21
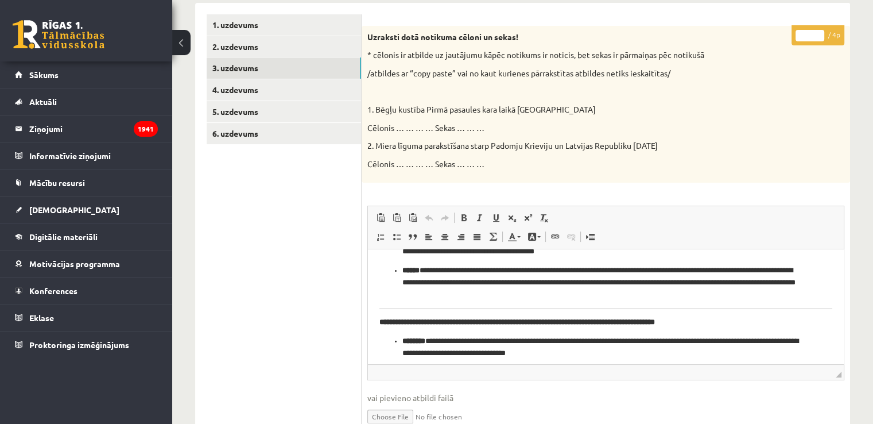
scroll to position [28, 0]
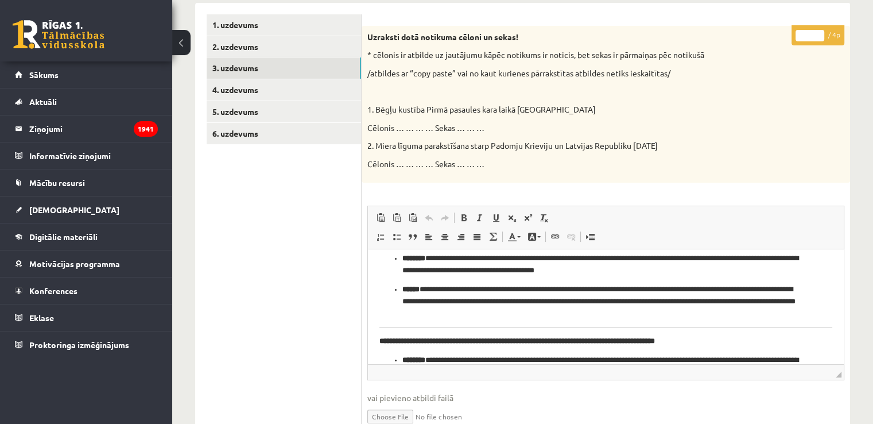
click at [807, 33] on input "*" at bounding box center [810, 35] width 29 height 11
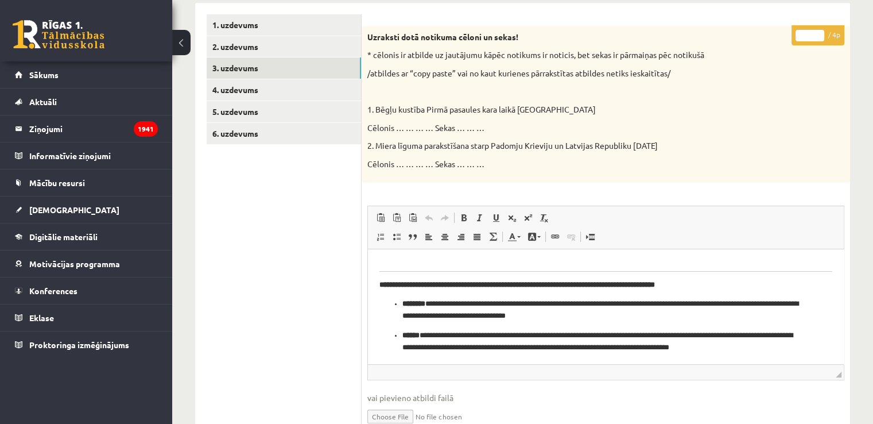
scroll to position [85, 0]
type input "*"
click at [234, 99] on link "4. uzdevums" at bounding box center [284, 89] width 154 height 21
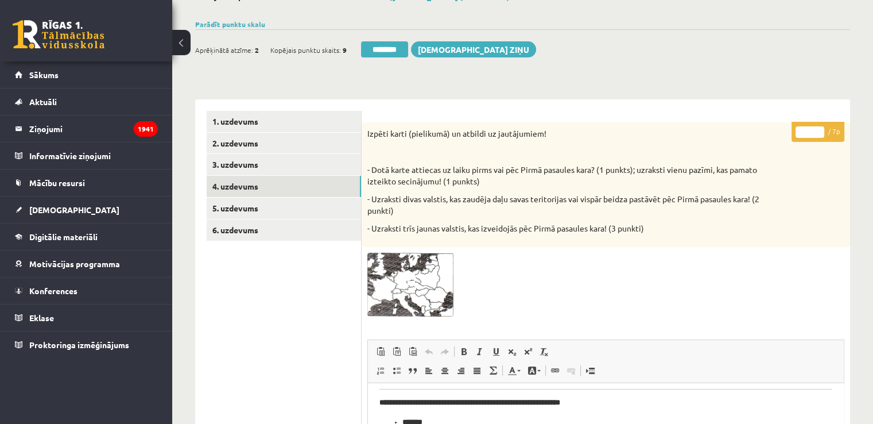
scroll to position [53, 0]
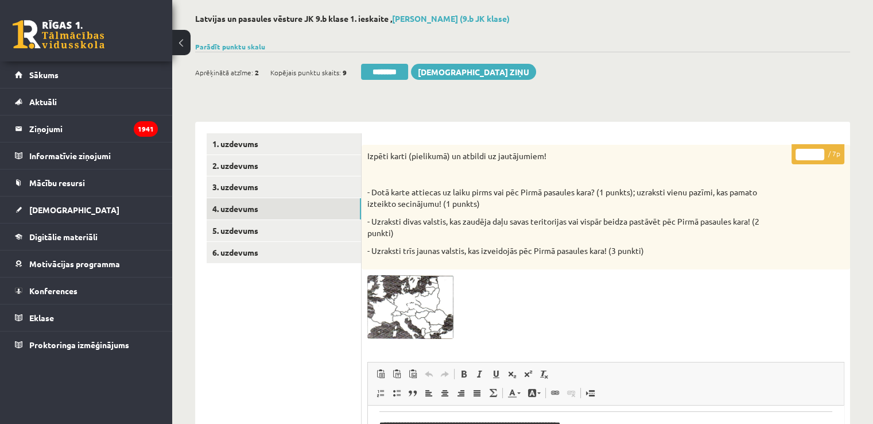
click at [812, 150] on input "*" at bounding box center [810, 154] width 29 height 11
drag, startPoint x: 812, startPoint y: 150, endPoint x: 799, endPoint y: 152, distance: 12.8
click at [799, 152] on input "*" at bounding box center [810, 154] width 29 height 11
type input "*"
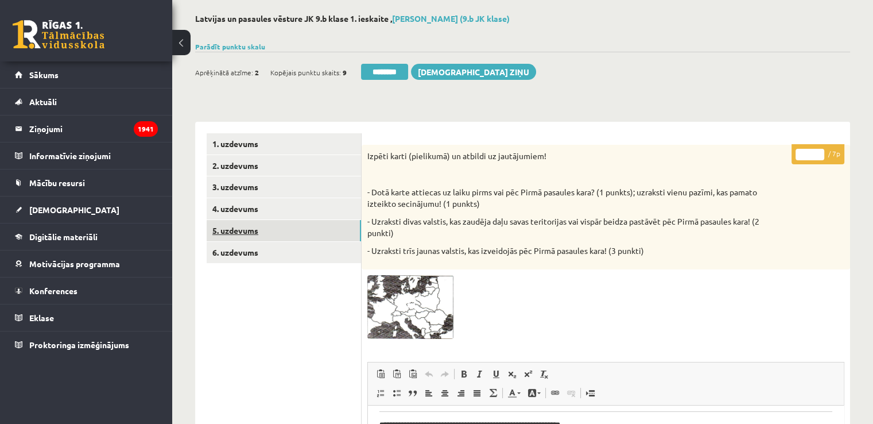
click at [335, 234] on link "5. uzdevums" at bounding box center [284, 230] width 154 height 21
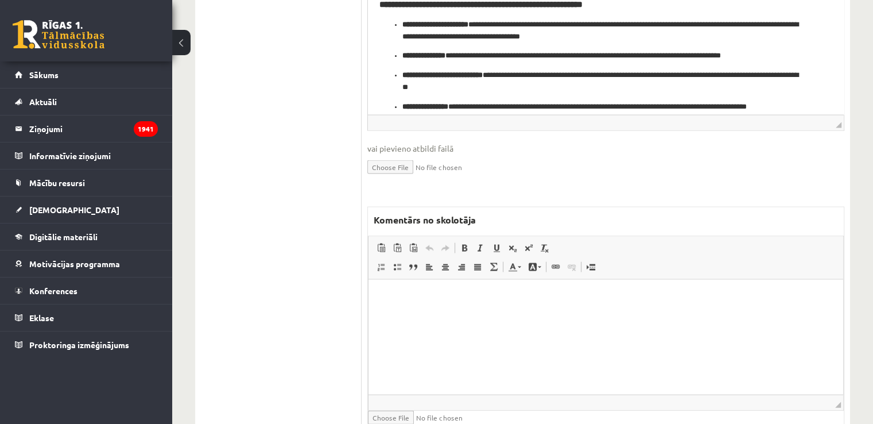
scroll to position [2361, 0]
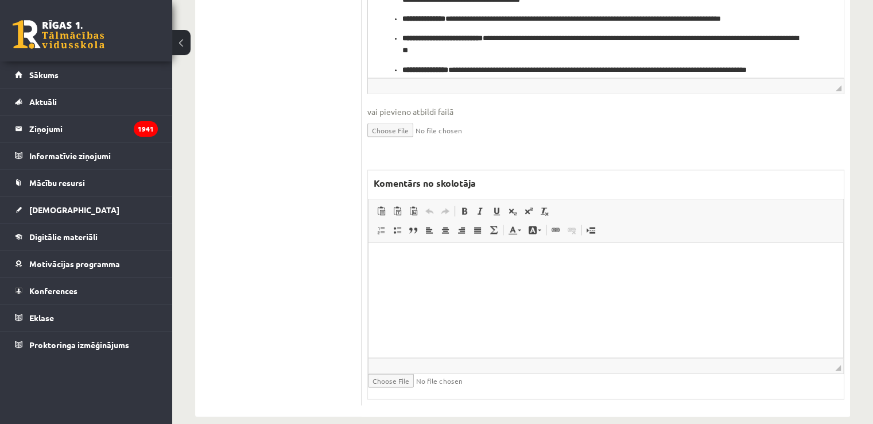
click at [428, 277] on html at bounding box center [606, 259] width 475 height 35
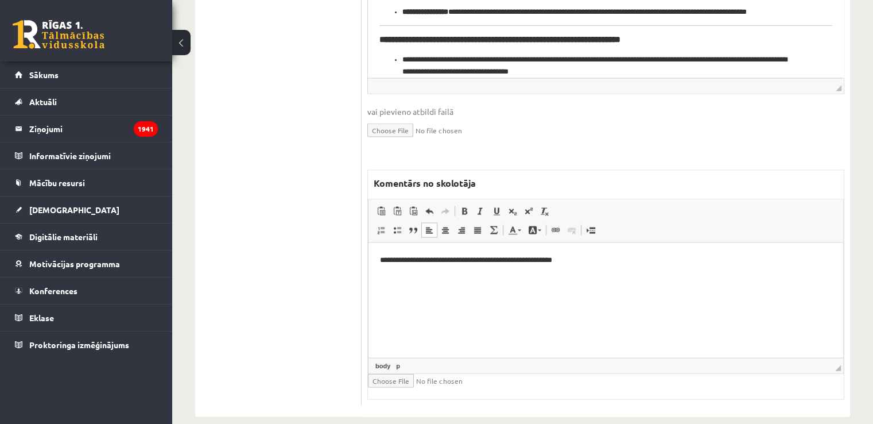
click at [409, 259] on p "**********" at bounding box center [606, 260] width 453 height 12
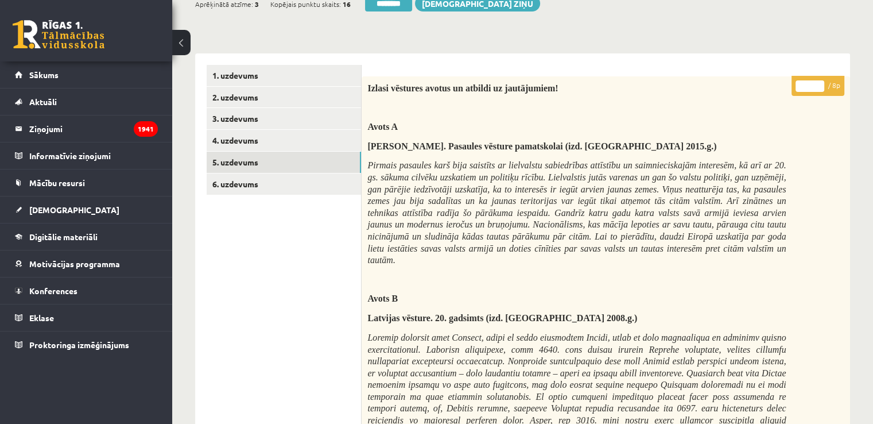
scroll to position [0, 0]
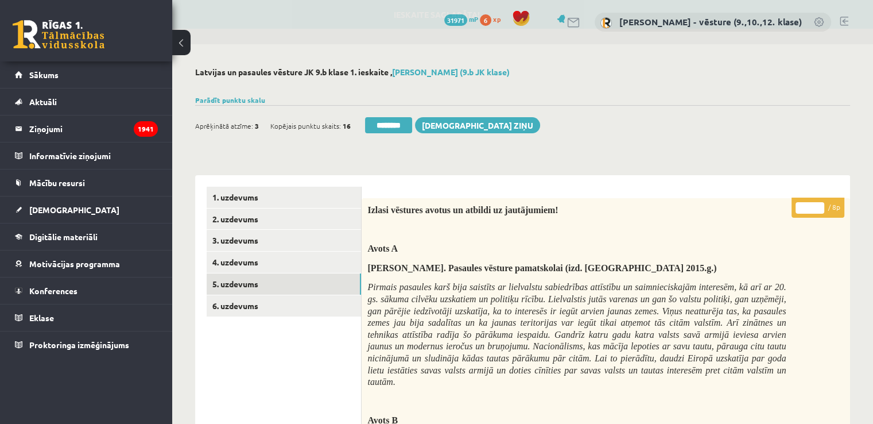
drag, startPoint x: 811, startPoint y: 211, endPoint x: 802, endPoint y: 211, distance: 8.6
click at [802, 211] on input "*" at bounding box center [810, 207] width 29 height 11
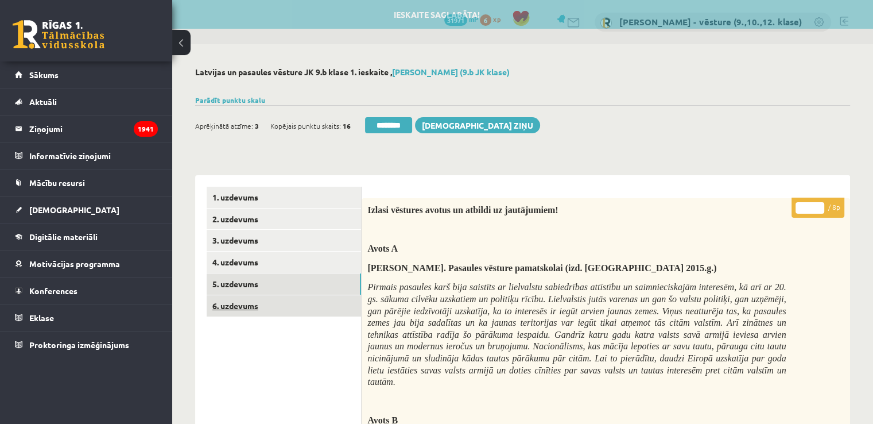
type input "*"
click at [314, 308] on link "6. uzdevums" at bounding box center [284, 305] width 154 height 21
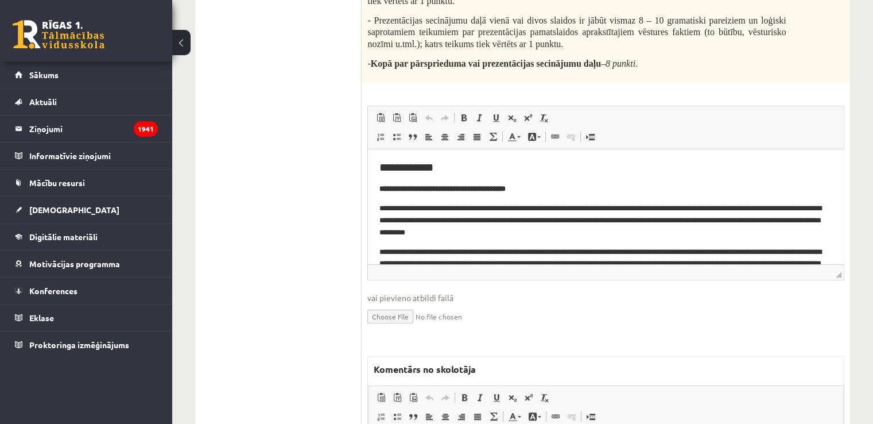
click at [273, 159] on ul "1. uzdevums 2. uzdevums 3. uzdevums 4. uzdevums 5. uzdevums 6. uzdevums" at bounding box center [284, 131] width 155 height 922
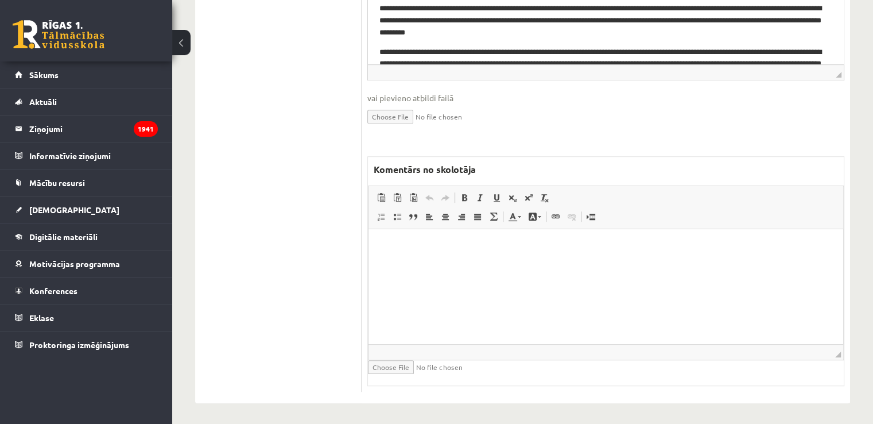
click at [435, 264] on html at bounding box center [606, 246] width 475 height 35
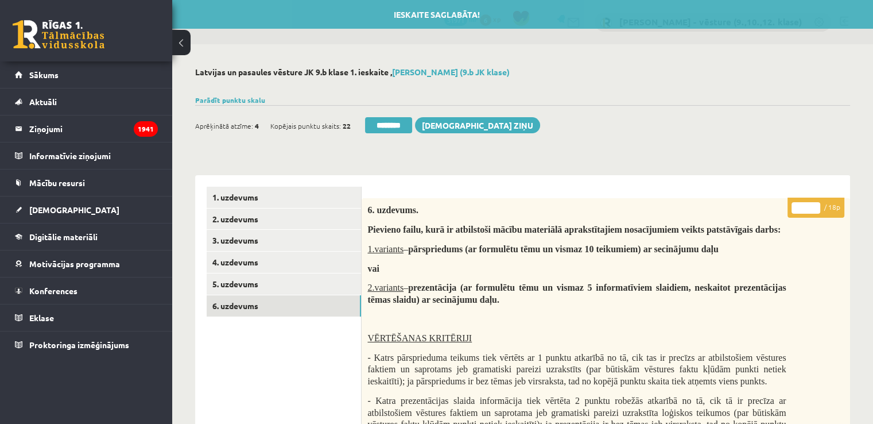
click at [811, 204] on input "*" at bounding box center [806, 207] width 29 height 11
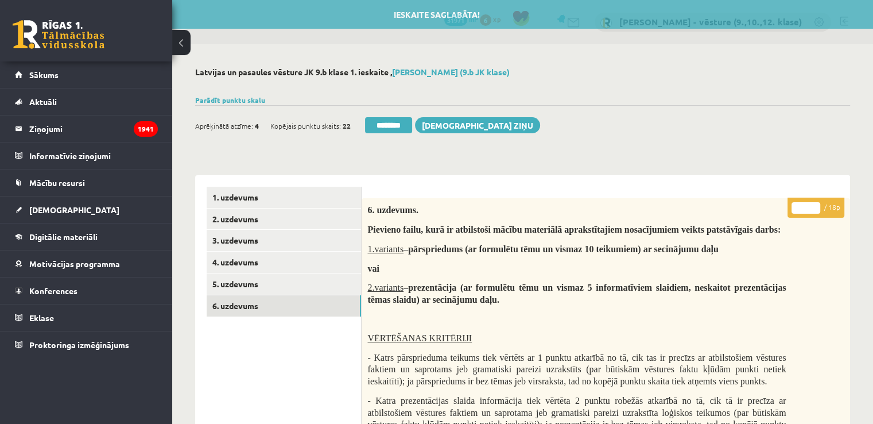
click at [811, 204] on input "*" at bounding box center [806, 207] width 29 height 11
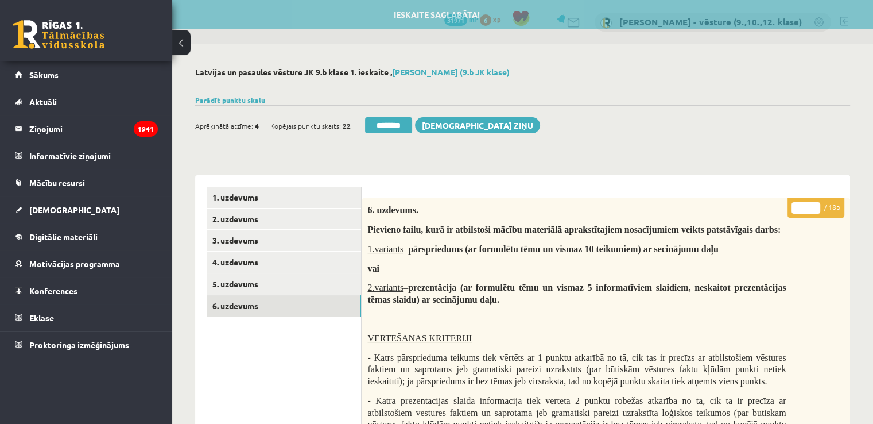
click at [811, 204] on input "*" at bounding box center [806, 207] width 29 height 11
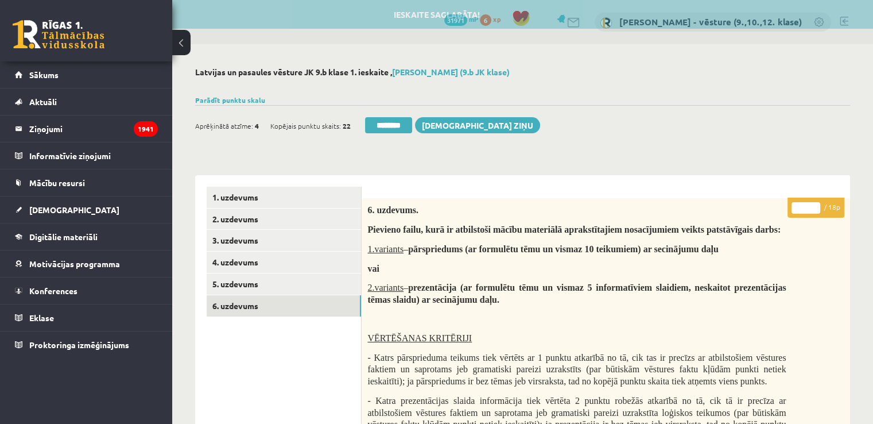
type input "*"
click at [811, 204] on input "*" at bounding box center [806, 207] width 29 height 11
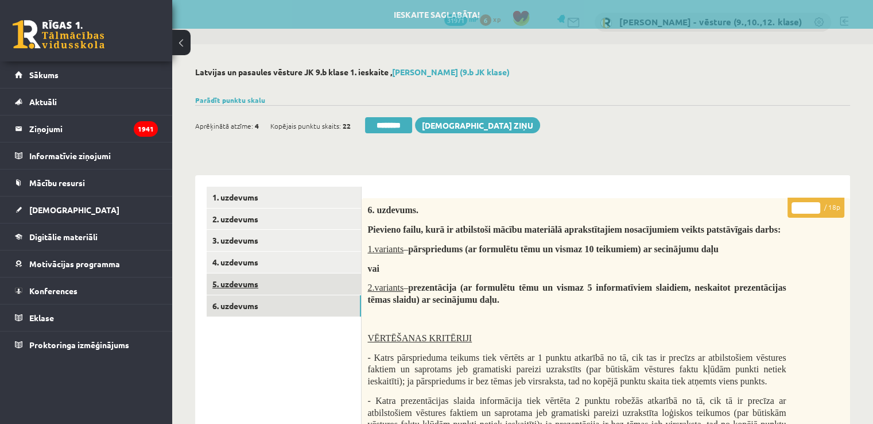
click at [237, 285] on link "5. uzdevums" at bounding box center [284, 283] width 154 height 21
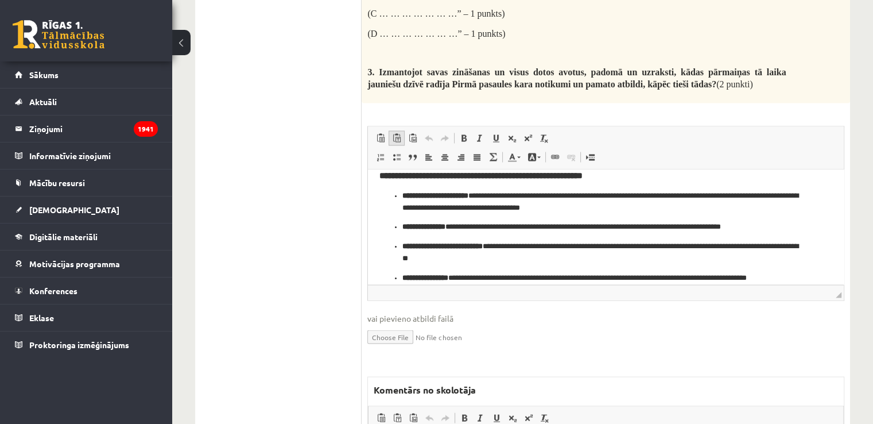
click at [397, 133] on span at bounding box center [396, 137] width 9 height 9
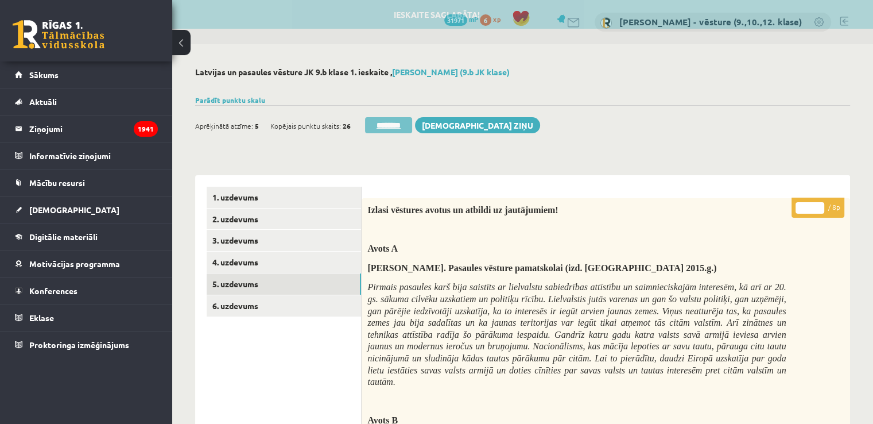
click at [386, 117] on input "********" at bounding box center [388, 125] width 47 height 16
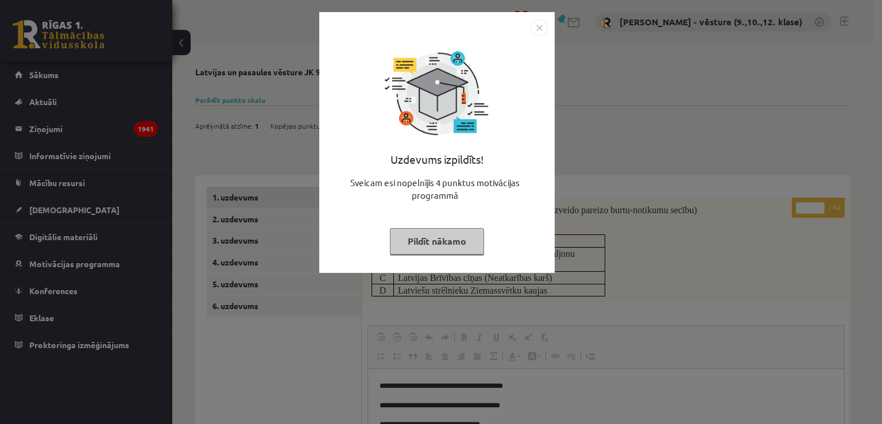
click at [533, 30] on img "Close" at bounding box center [539, 27] width 17 height 17
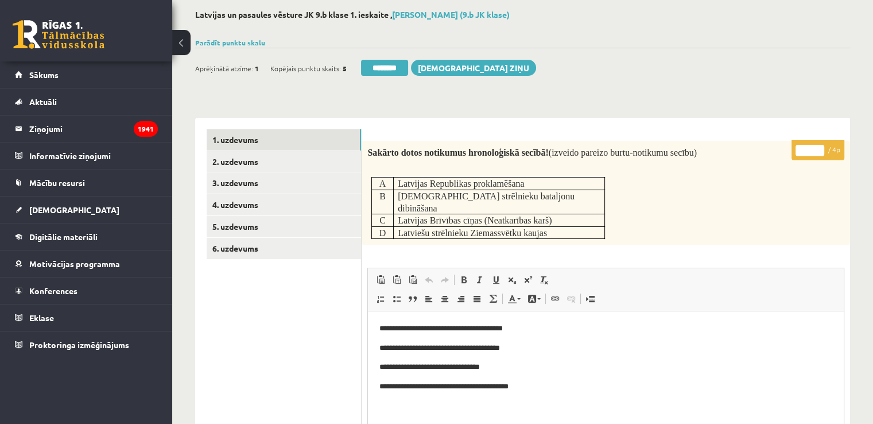
scroll to position [115, 0]
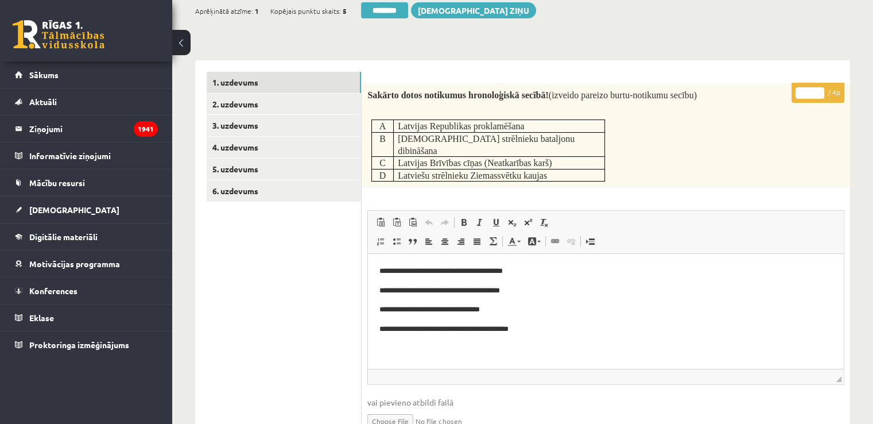
type input "*"
click at [821, 88] on input "*" at bounding box center [810, 92] width 29 height 11
click at [305, 106] on link "2. uzdevums" at bounding box center [284, 104] width 154 height 21
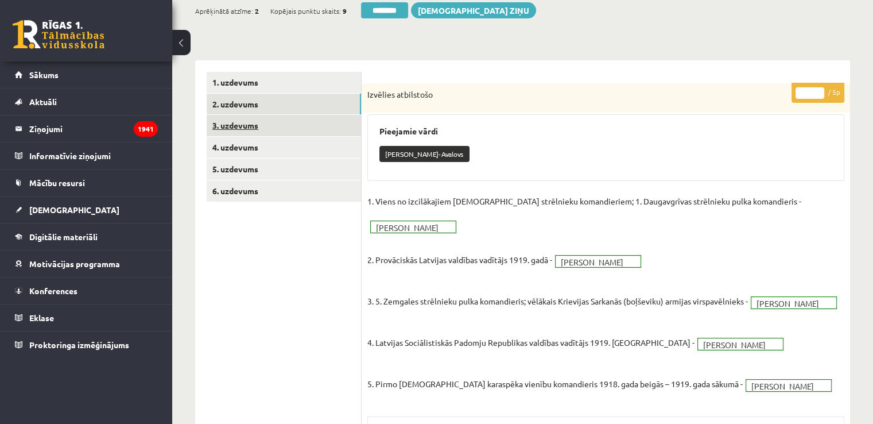
scroll to position [0, 0]
click at [265, 127] on link "3. uzdevums" at bounding box center [284, 125] width 154 height 21
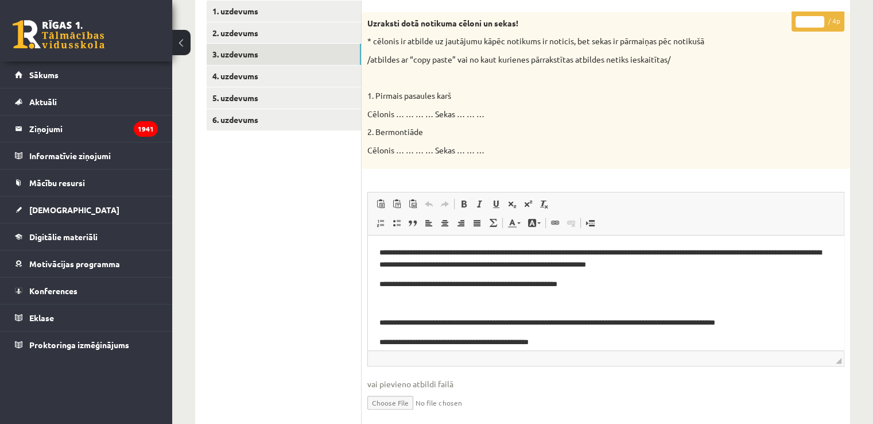
click at [269, 225] on ul "1. uzdevums 2. uzdevums 3. uzdevums 4. uzdevums 5. uzdevums 6. uzdevums" at bounding box center [284, 339] width 155 height 677
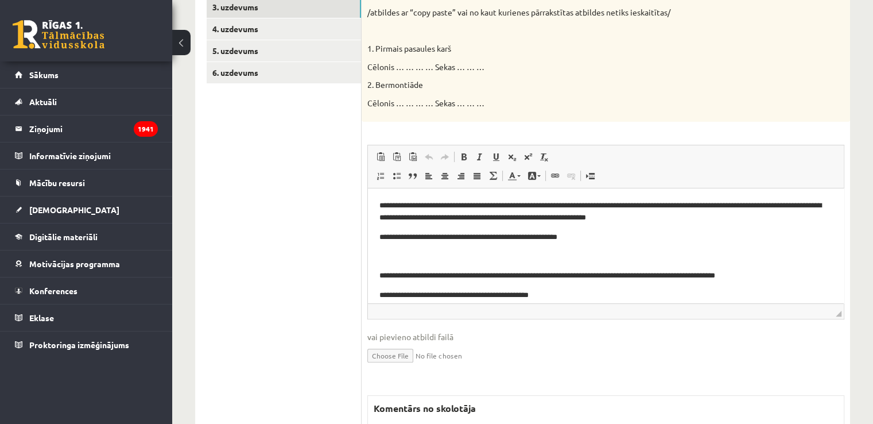
scroll to position [301, 0]
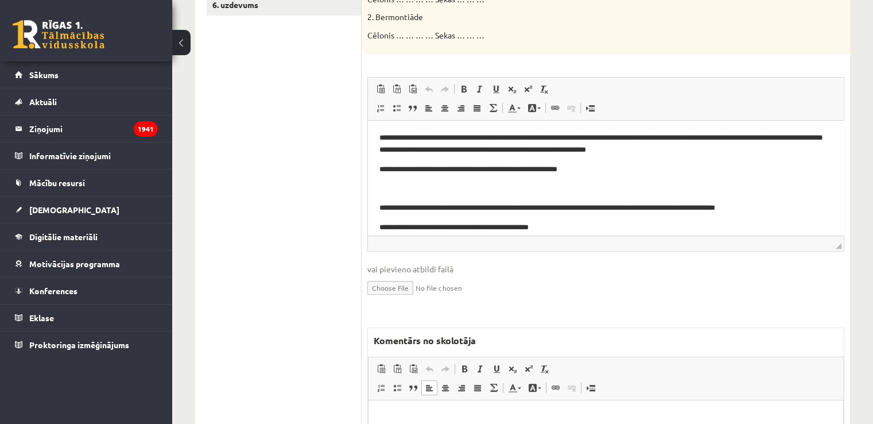
click at [449, 413] on p "Bagātinātā teksta redaktors, wiswyg-editor-47433953027980-1760211667-637" at bounding box center [606, 417] width 452 height 12
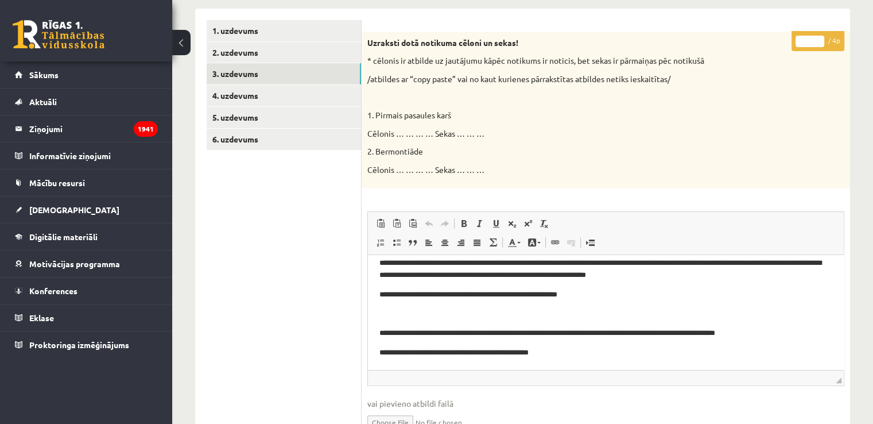
scroll to position [145, 0]
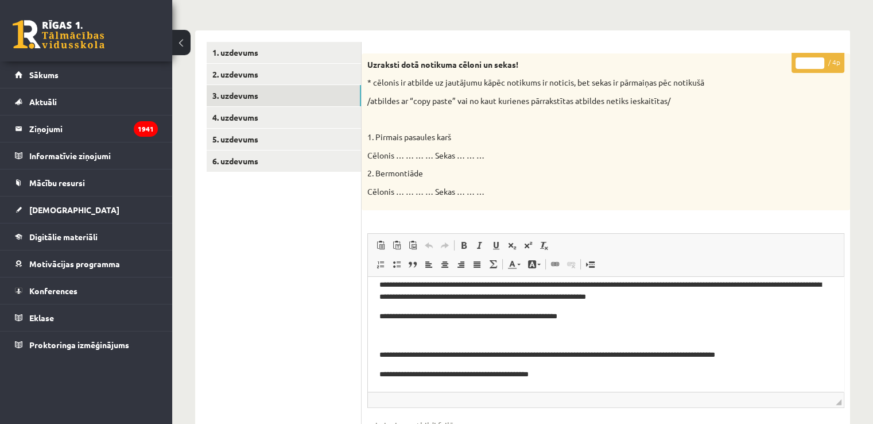
drag, startPoint x: 430, startPoint y: 173, endPoint x: 497, endPoint y: 136, distance: 77.1
click at [378, 176] on p "2. Bermontiāde" at bounding box center [578, 173] width 420 height 11
drag, startPoint x: 811, startPoint y: 63, endPoint x: 796, endPoint y: 65, distance: 14.5
click at [796, 65] on input "*" at bounding box center [810, 62] width 29 height 11
type input "*"
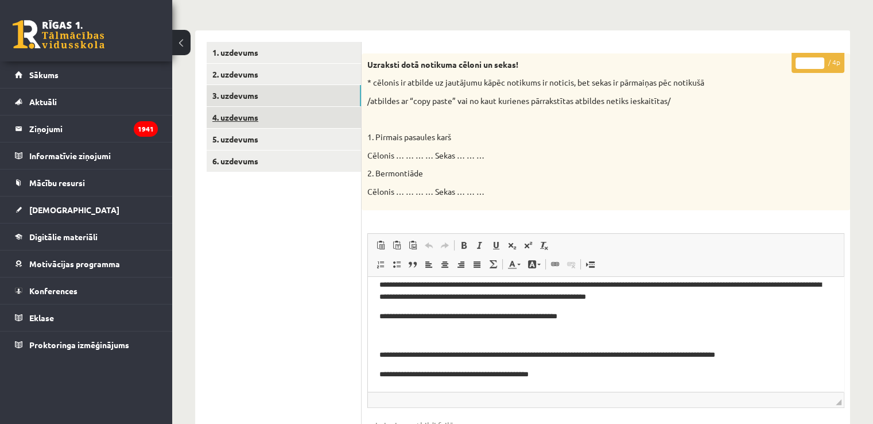
click at [254, 117] on link "4. uzdevums" at bounding box center [284, 117] width 154 height 21
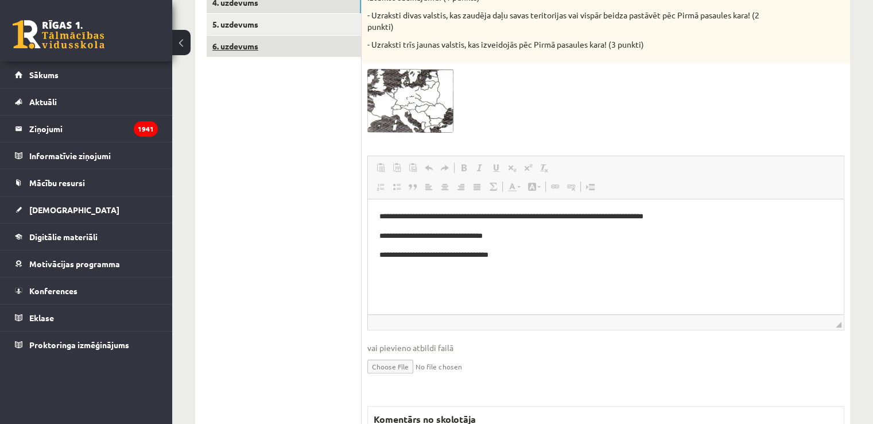
scroll to position [0, 0]
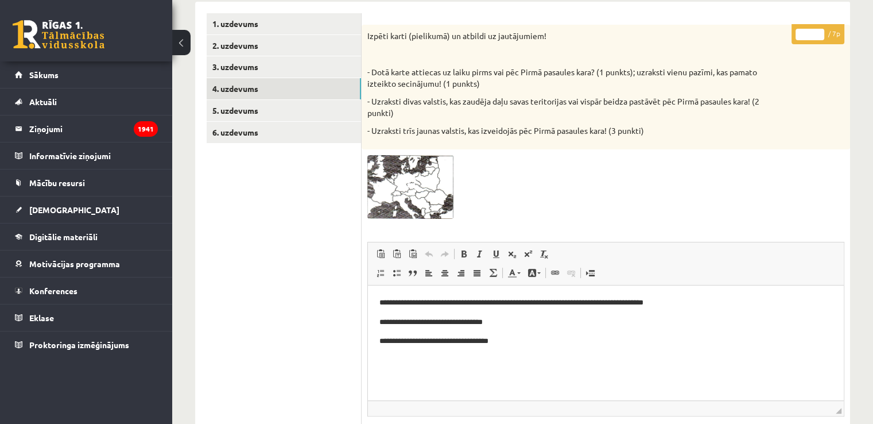
drag, startPoint x: 807, startPoint y: 6, endPoint x: 799, endPoint y: 7, distance: 8.1
click at [799, 7] on div "**********" at bounding box center [606, 370] width 489 height 737
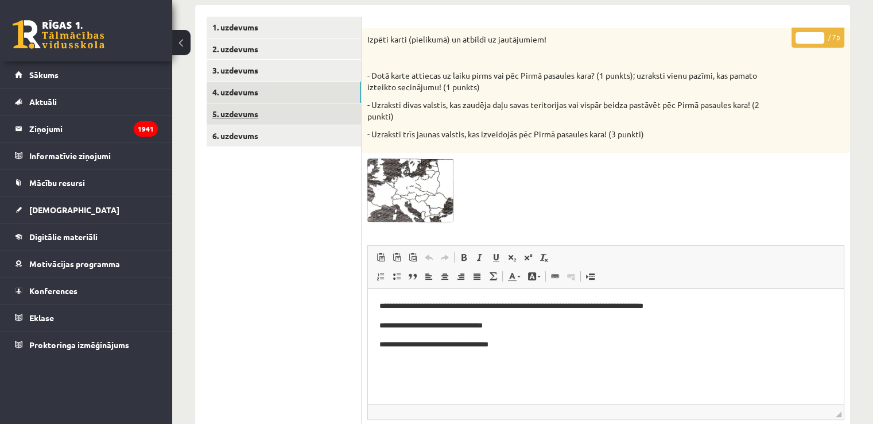
type input "*"
click at [301, 113] on link "5. uzdevums" at bounding box center [284, 113] width 154 height 21
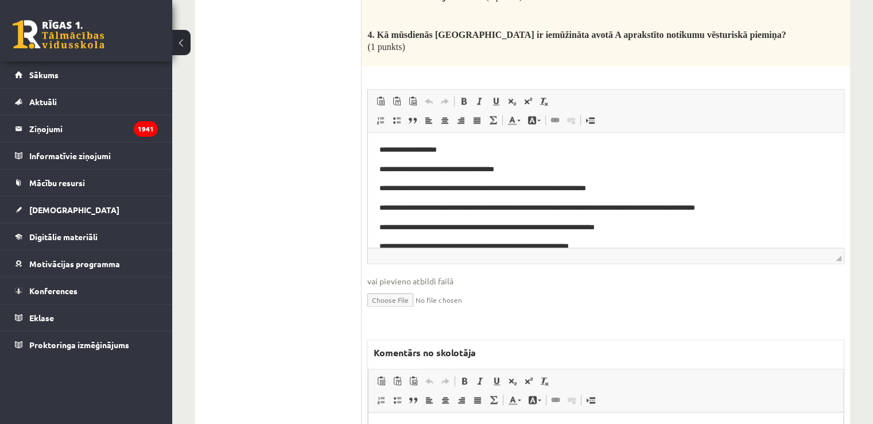
scroll to position [1548, 0]
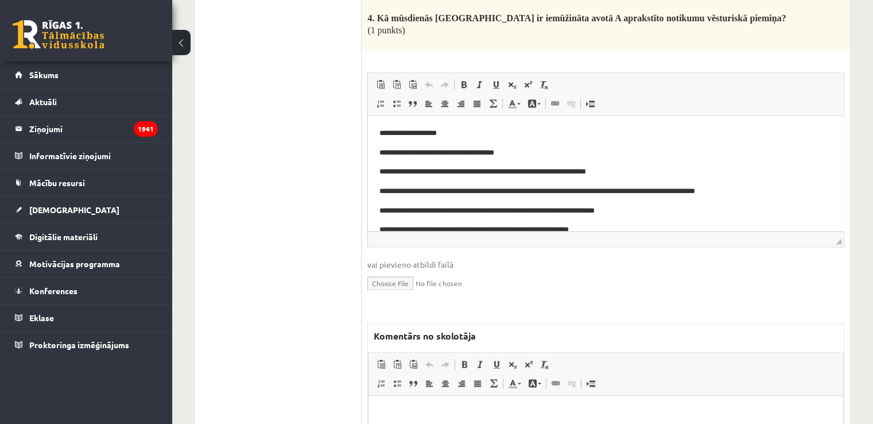
click at [463, 415] on p "Bagātinātā teksta redaktors, wiswyg-editor-47434048736920-1760212625-531" at bounding box center [606, 413] width 452 height 12
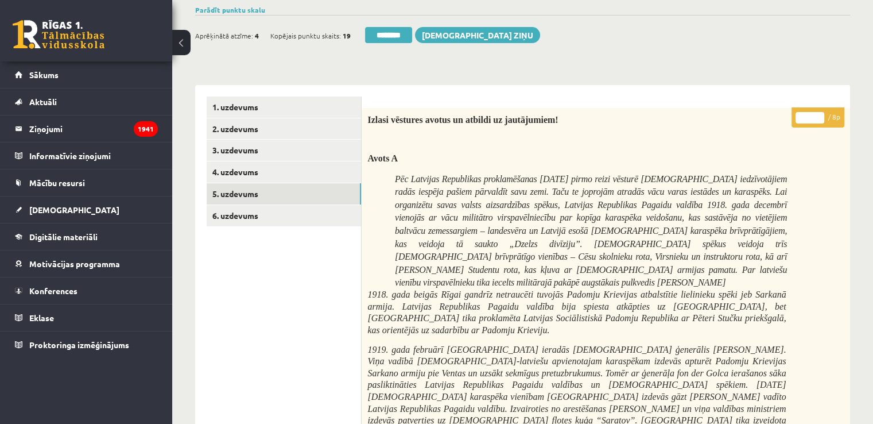
scroll to position [0, 0]
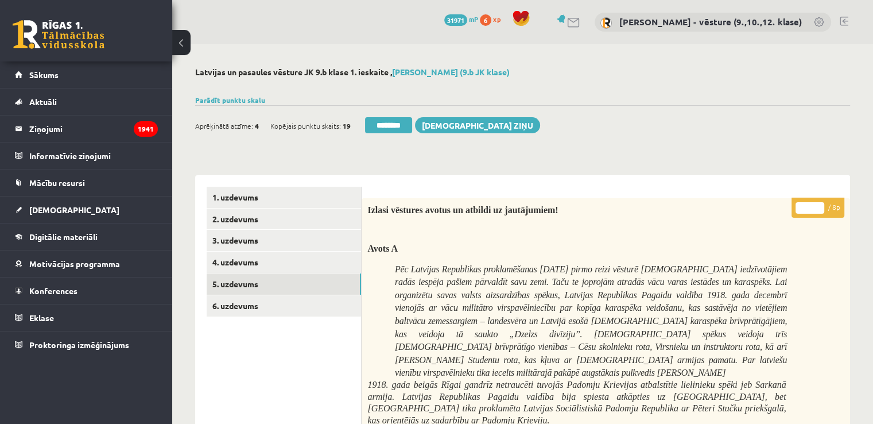
drag, startPoint x: 804, startPoint y: 210, endPoint x: 811, endPoint y: 208, distance: 7.1
click at [811, 208] on input "*" at bounding box center [810, 207] width 29 height 11
type input "*"
click at [280, 299] on link "6. uzdevums" at bounding box center [284, 305] width 154 height 21
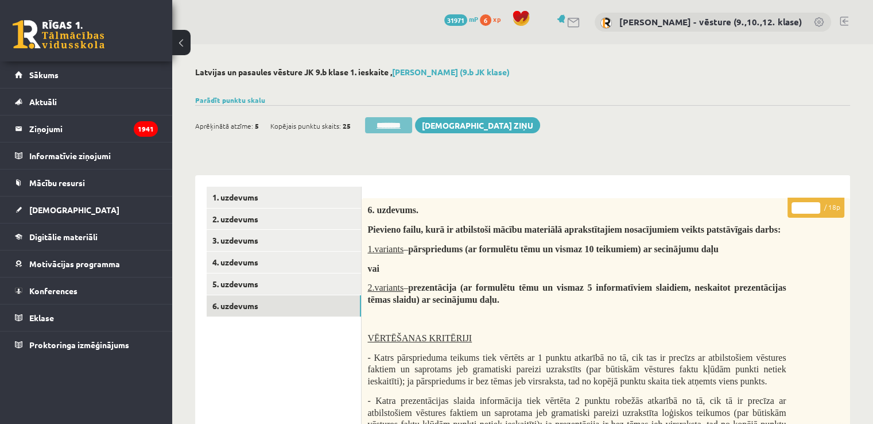
click at [403, 126] on input "********" at bounding box center [388, 125] width 47 height 16
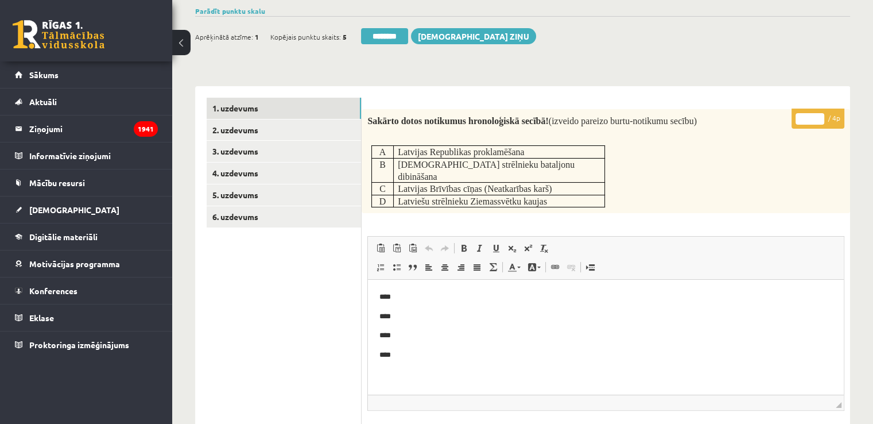
scroll to position [115, 0]
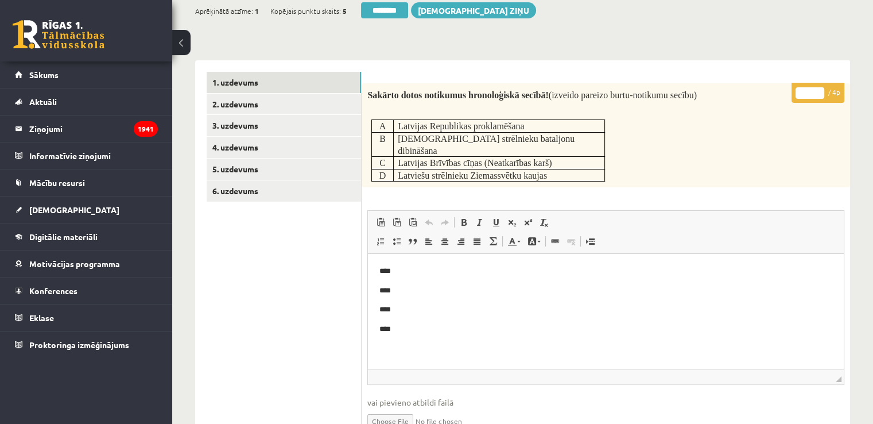
drag, startPoint x: 803, startPoint y: 91, endPoint x: 819, endPoint y: 92, distance: 16.7
click at [819, 92] on input "*" at bounding box center [810, 92] width 29 height 11
type input "*"
click at [289, 110] on link "2. uzdevums" at bounding box center [284, 104] width 154 height 21
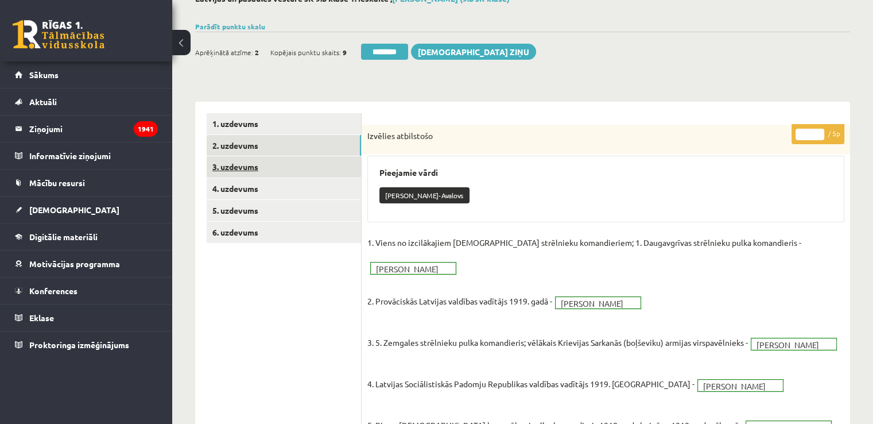
scroll to position [0, 0]
click at [307, 171] on link "3. uzdevums" at bounding box center [284, 166] width 154 height 21
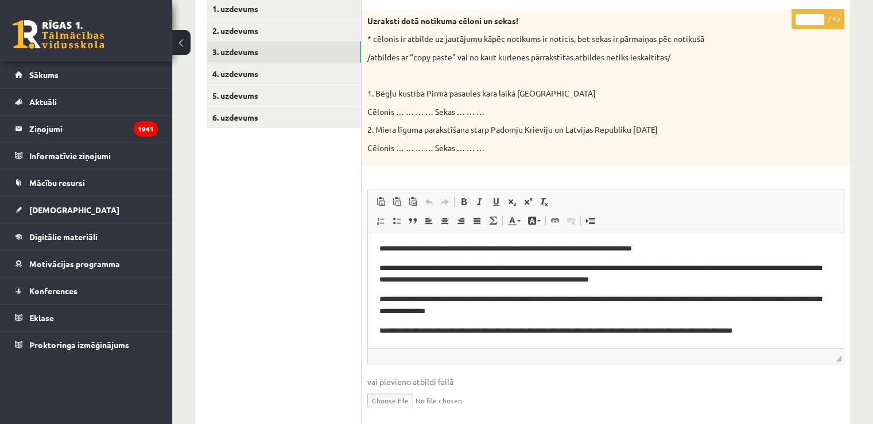
scroll to position [2, 0]
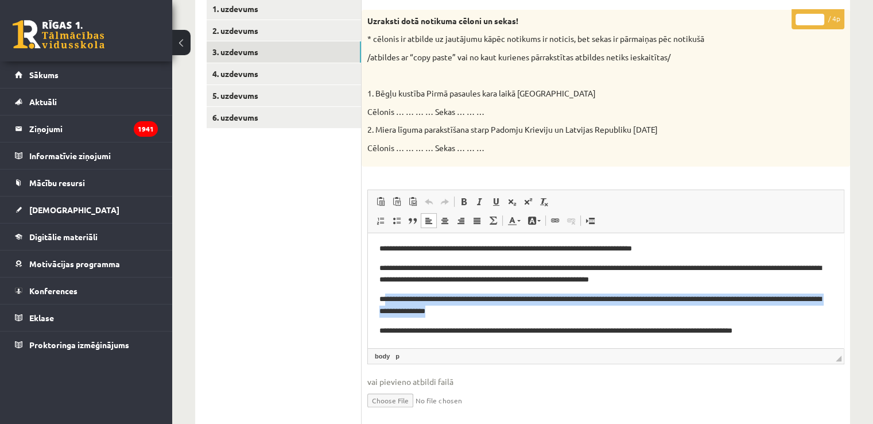
drag, startPoint x: 513, startPoint y: 310, endPoint x: 385, endPoint y: 299, distance: 127.9
click at [385, 299] on p "**********" at bounding box center [602, 305] width 444 height 24
copy p "**********"
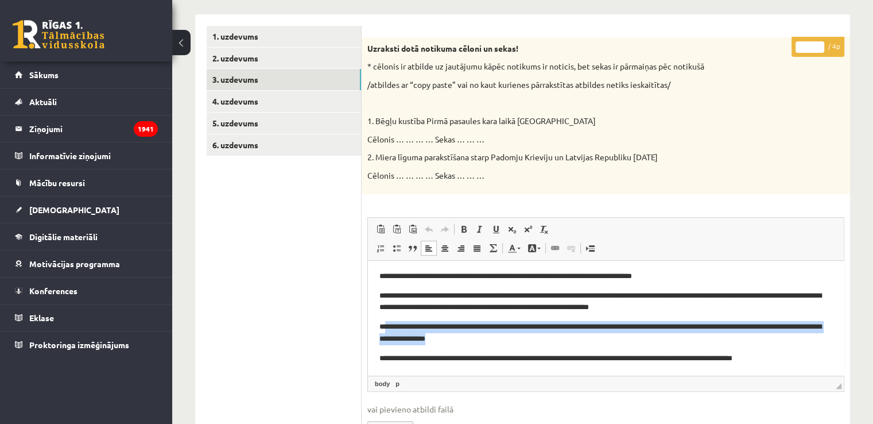
scroll to position [74, 0]
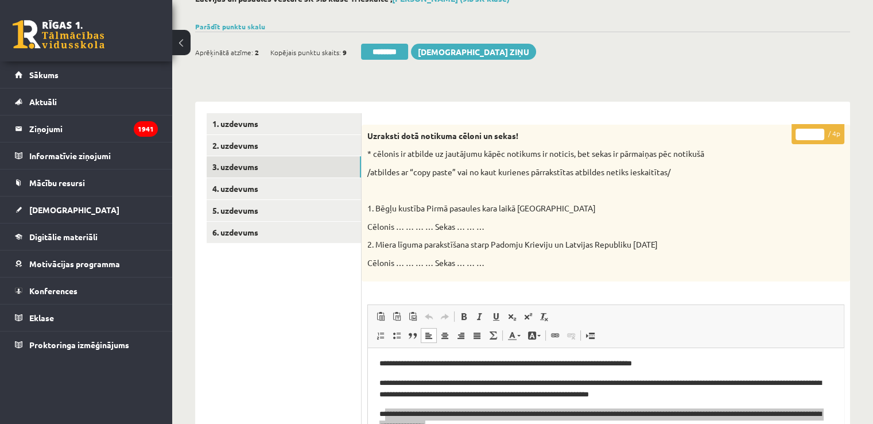
type input "*"
click at [822, 131] on input "*" at bounding box center [810, 134] width 29 height 11
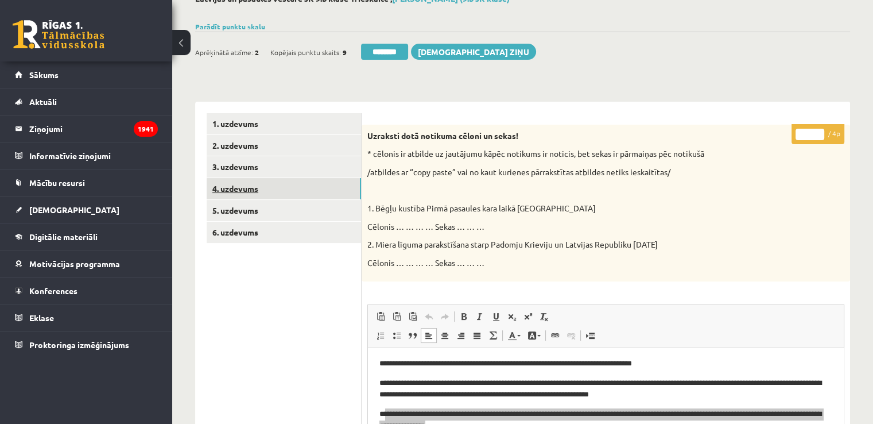
click at [237, 184] on link "4. uzdevums" at bounding box center [284, 188] width 154 height 21
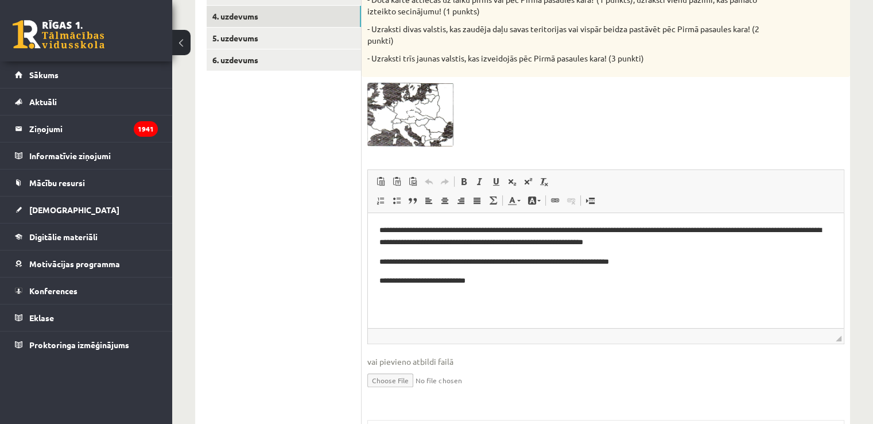
scroll to position [16, 0]
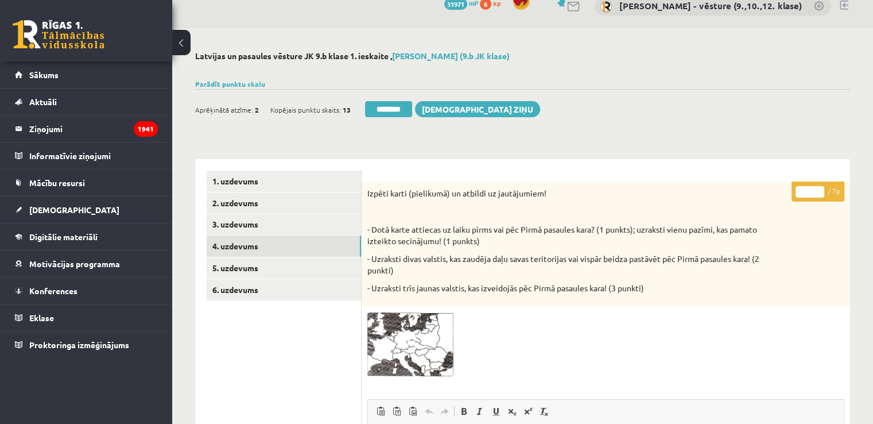
type input "*"
click at [819, 188] on input "*" at bounding box center [810, 191] width 29 height 11
click at [317, 266] on link "5. uzdevums" at bounding box center [284, 267] width 154 height 21
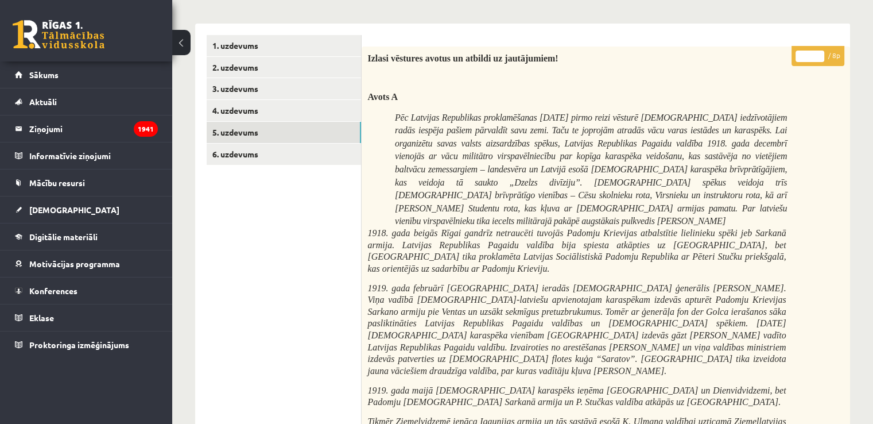
scroll to position [101, 0]
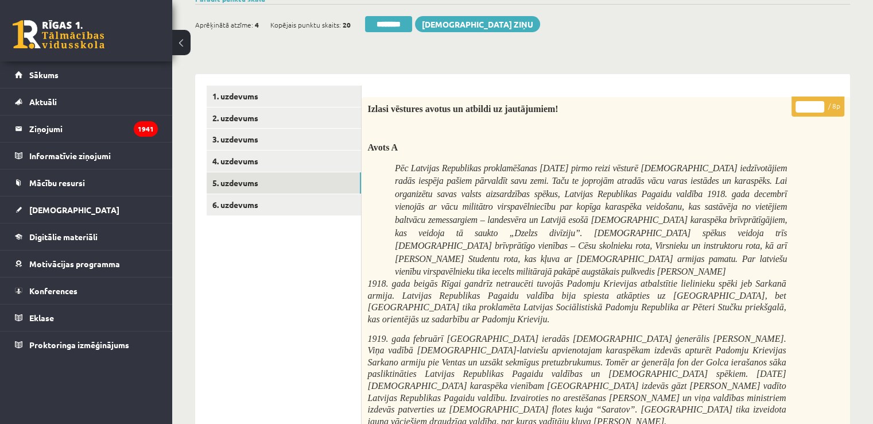
click at [806, 101] on p "* / 8p" at bounding box center [818, 106] width 53 height 20
drag, startPoint x: 806, startPoint y: 102, endPoint x: 800, endPoint y: 106, distance: 7.5
click at [800, 106] on input "*" at bounding box center [810, 106] width 29 height 11
type input "*"
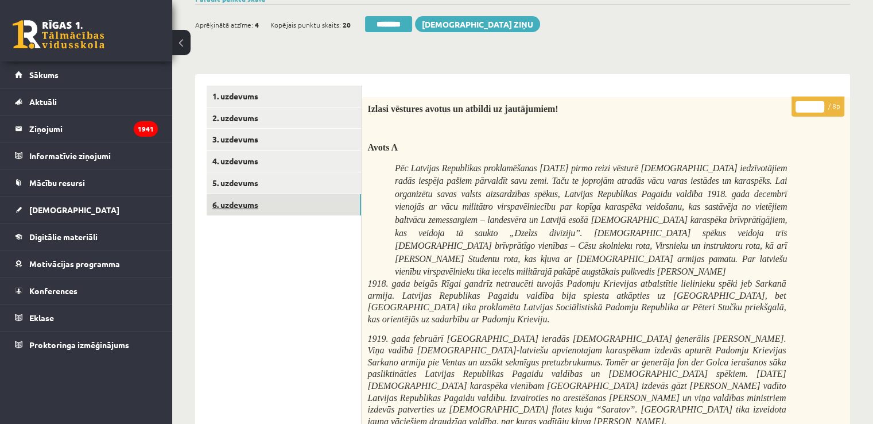
click at [239, 200] on link "6. uzdevums" at bounding box center [284, 204] width 154 height 21
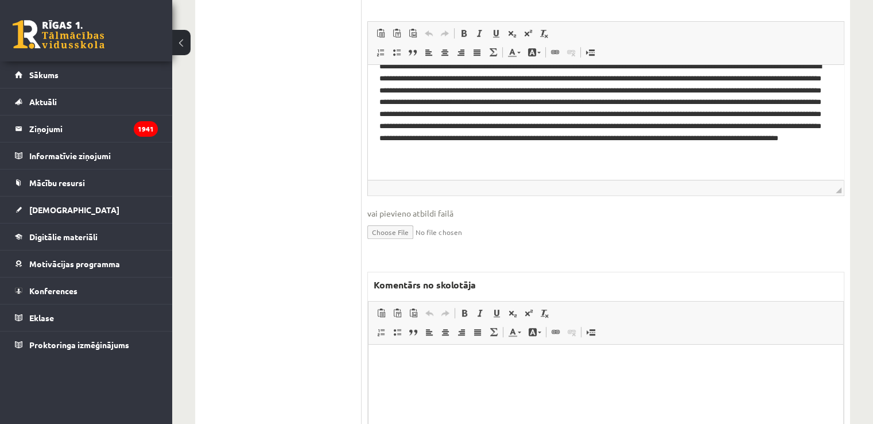
scroll to position [717, 0]
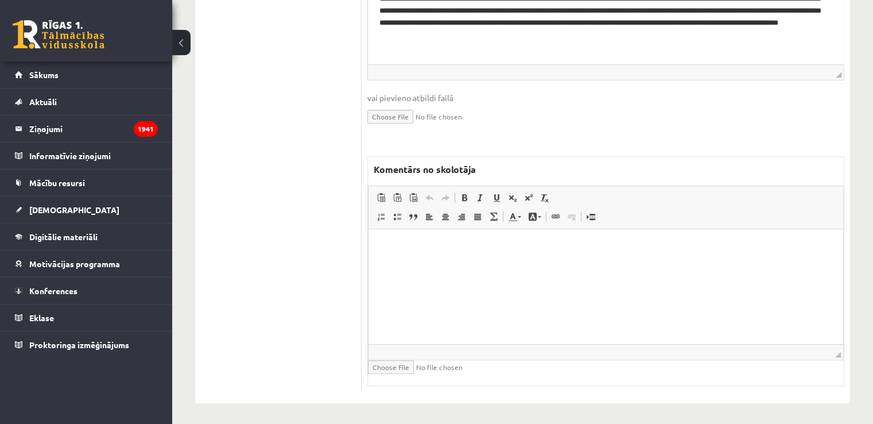
click at [549, 264] on html at bounding box center [606, 246] width 475 height 35
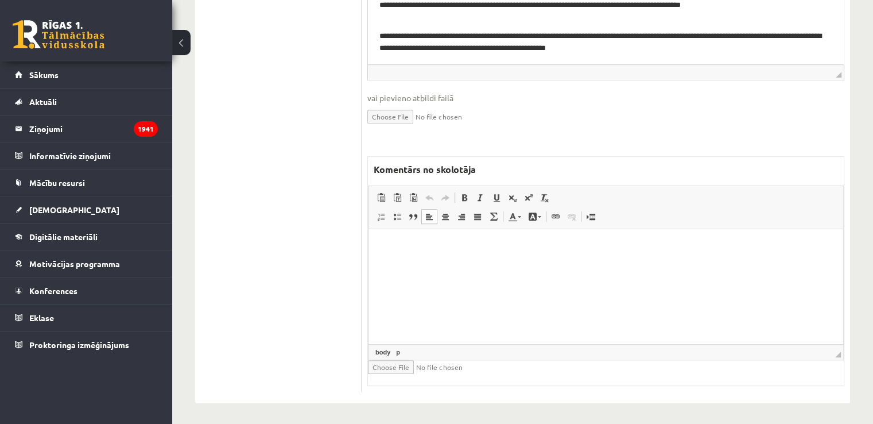
click at [523, 264] on html at bounding box center [606, 246] width 475 height 35
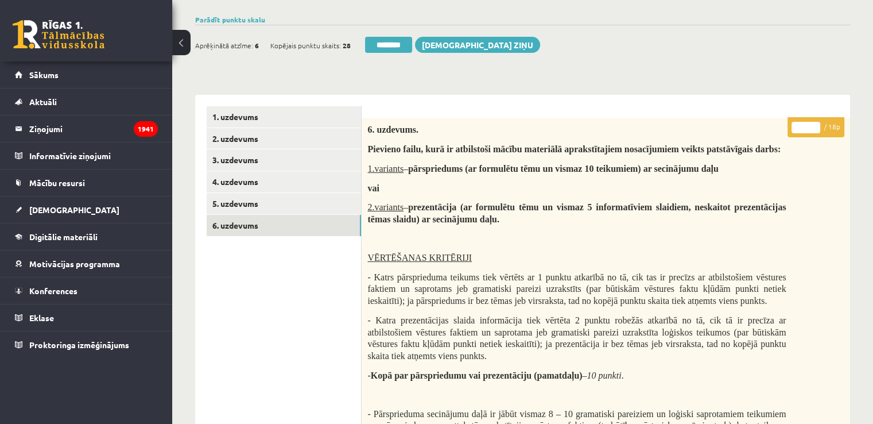
scroll to position [0, 0]
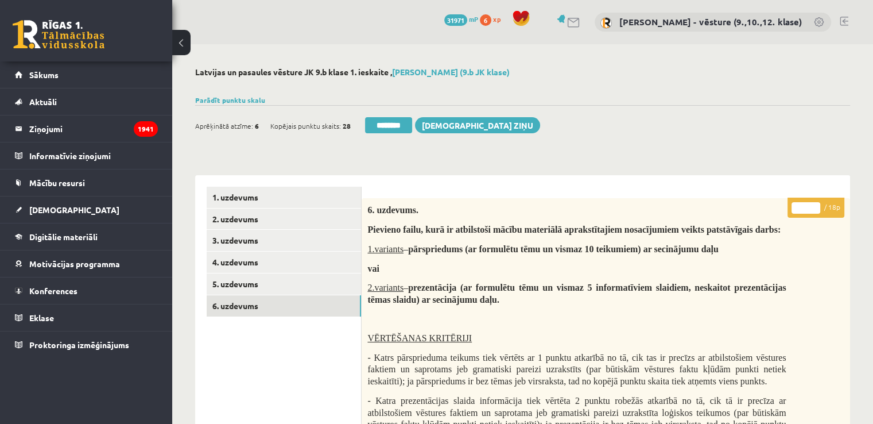
drag, startPoint x: 808, startPoint y: 207, endPoint x: 794, endPoint y: 210, distance: 14.6
click at [794, 210] on input "*" at bounding box center [806, 207] width 29 height 11
type input "**"
click at [335, 281] on link "5. uzdevums" at bounding box center [284, 283] width 154 height 21
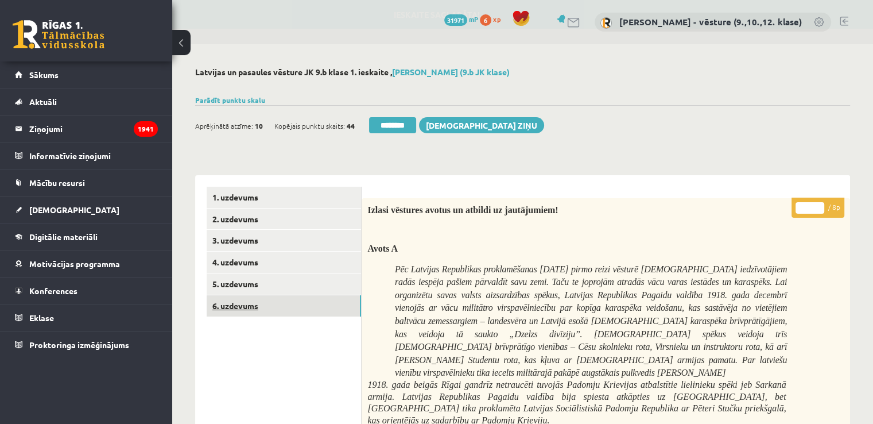
click at [331, 301] on link "6. uzdevums" at bounding box center [284, 305] width 154 height 21
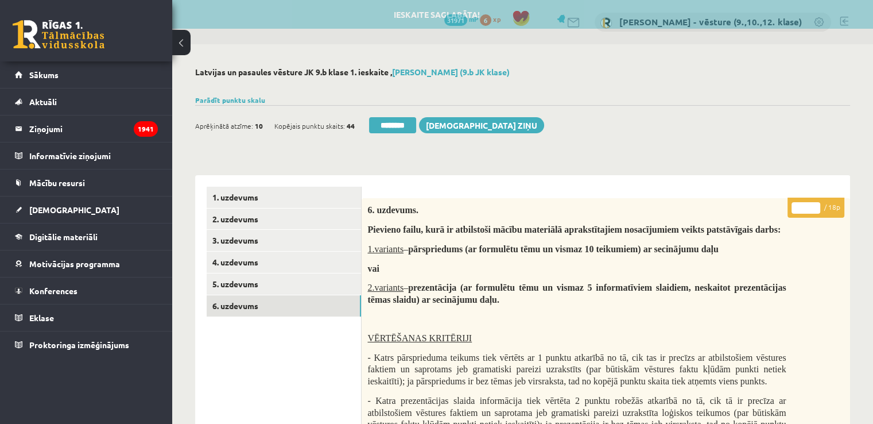
type input "**"
click at [815, 211] on input "**" at bounding box center [806, 207] width 29 height 11
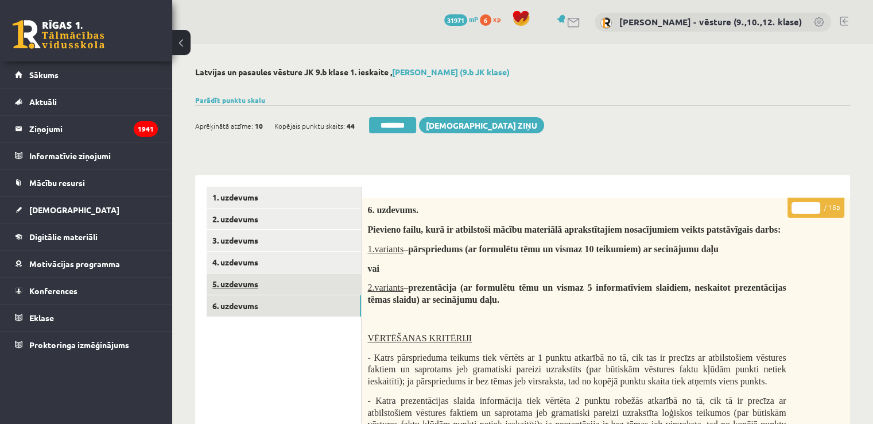
click at [292, 283] on link "5. uzdevums" at bounding box center [284, 283] width 154 height 21
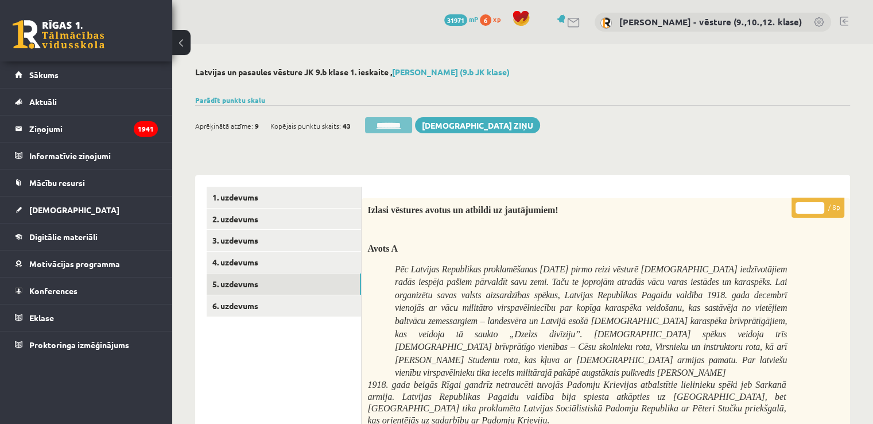
click at [401, 127] on input "********" at bounding box center [388, 125] width 47 height 16
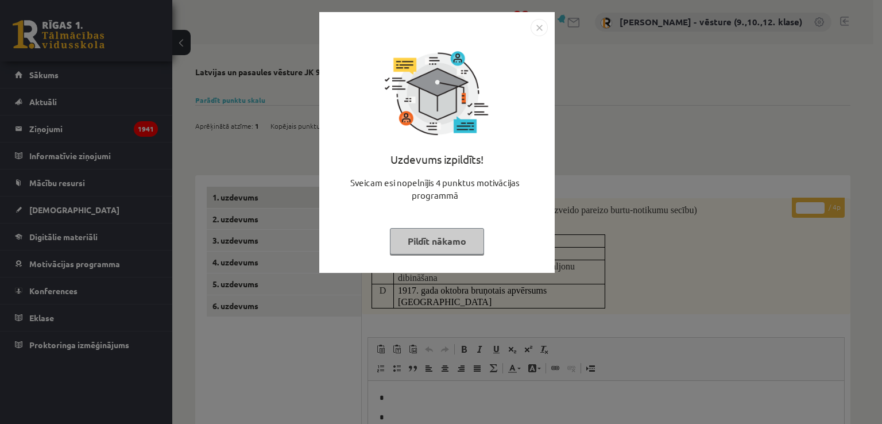
click at [542, 28] on img "Close" at bounding box center [539, 27] width 17 height 17
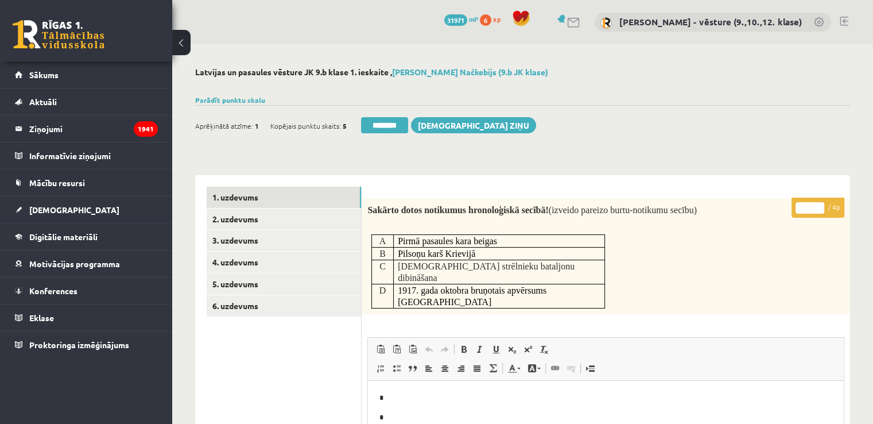
click at [600, 122] on div "Aprēķinātā atzīme: 1 Kopējais punktu skaits: 5 ******** Sūtīt ziņu" at bounding box center [522, 121] width 655 height 32
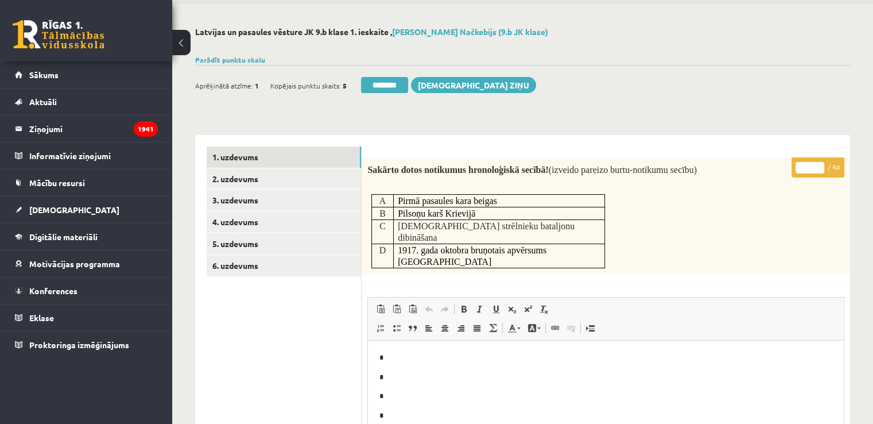
scroll to position [57, 0]
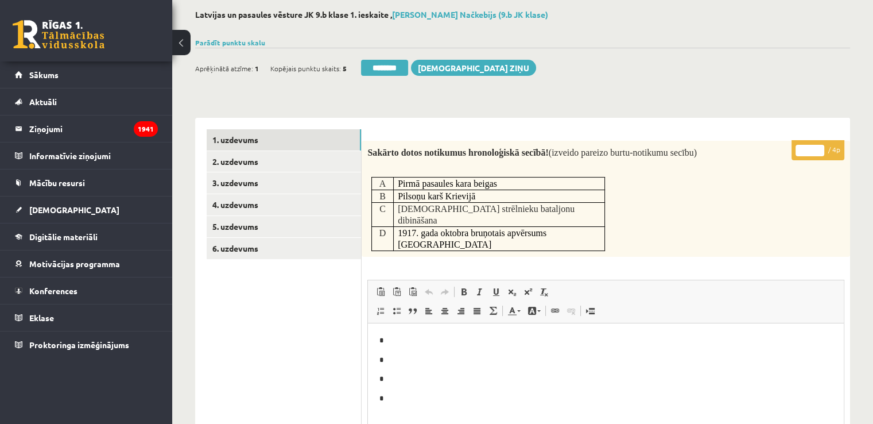
type input "*"
click at [823, 146] on input "*" at bounding box center [810, 150] width 29 height 11
click at [254, 158] on link "2. uzdevums" at bounding box center [284, 161] width 154 height 21
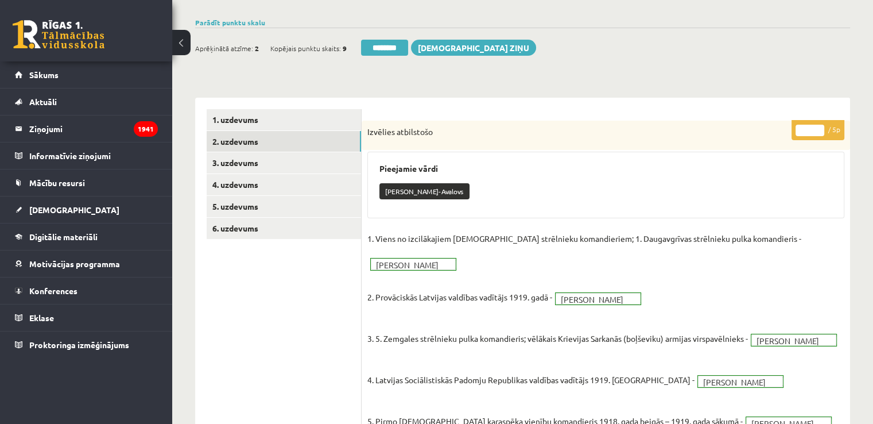
scroll to position [0, 0]
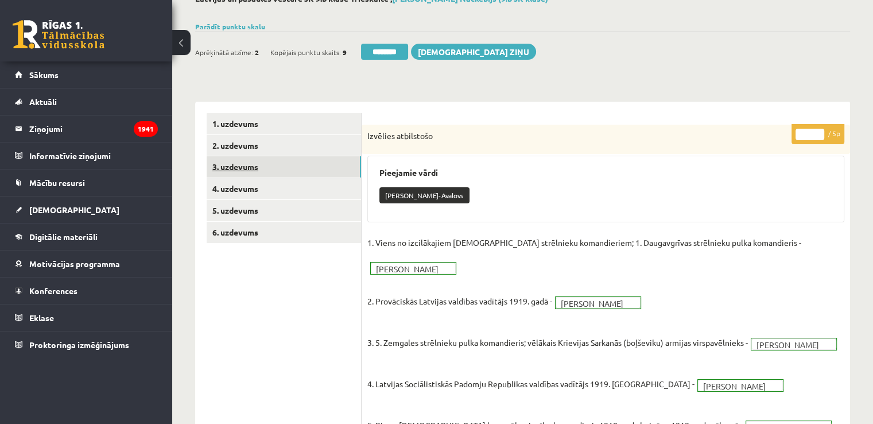
click at [294, 169] on link "3. uzdevums" at bounding box center [284, 166] width 154 height 21
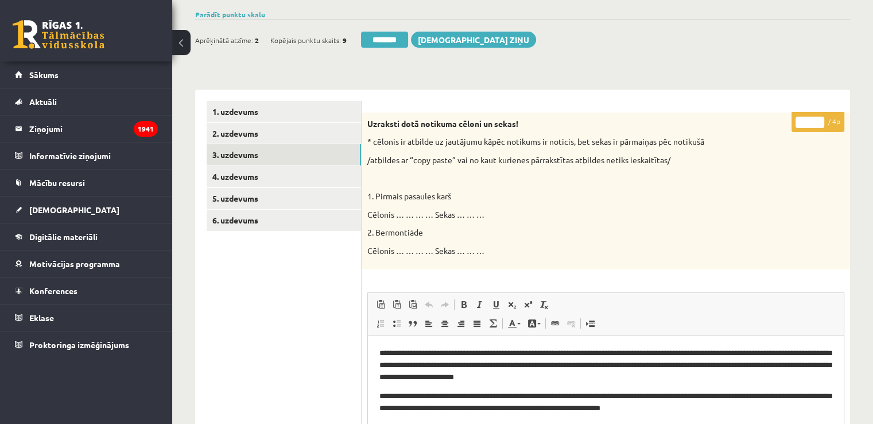
scroll to position [74, 0]
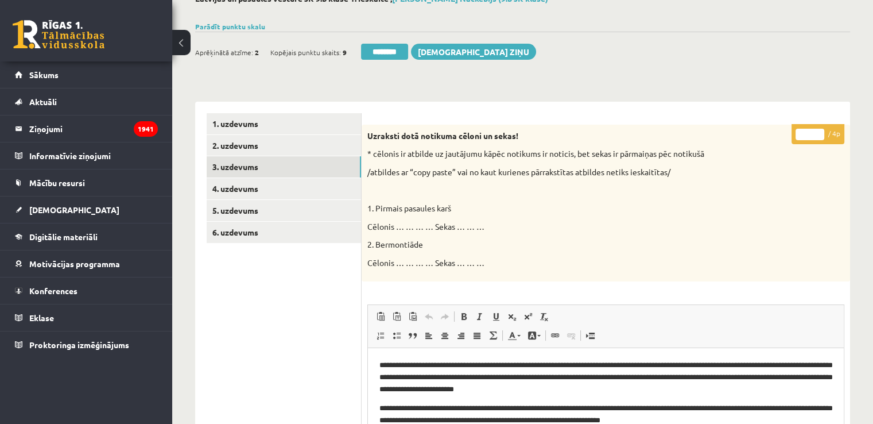
type input "*"
click at [819, 133] on input "*" at bounding box center [810, 134] width 29 height 11
click at [234, 198] on link "4. uzdevums" at bounding box center [284, 188] width 154 height 21
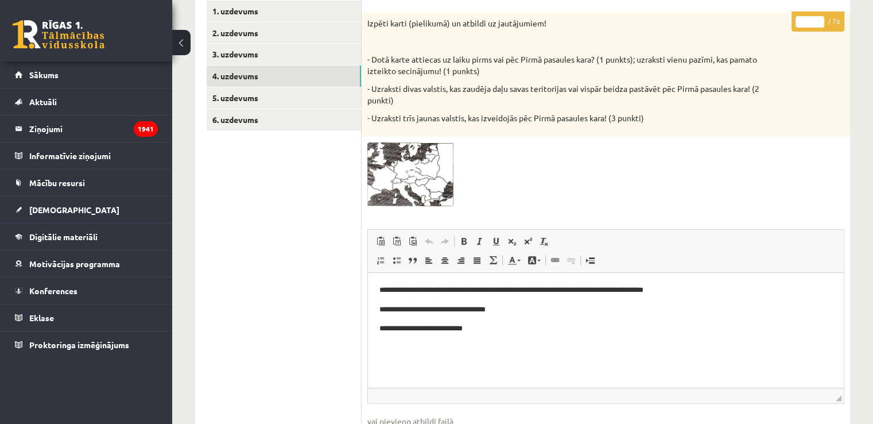
scroll to position [188, 0]
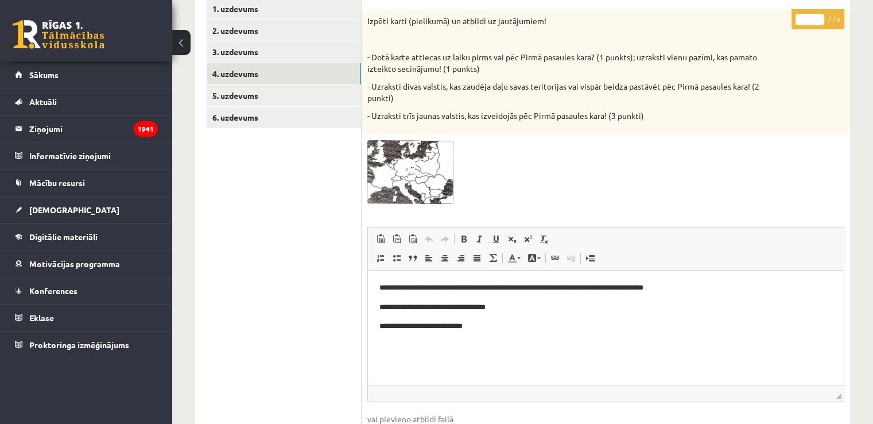
type input "*"
click at [816, 18] on input "*" at bounding box center [810, 19] width 29 height 11
click at [293, 97] on link "5. uzdevums" at bounding box center [284, 95] width 154 height 21
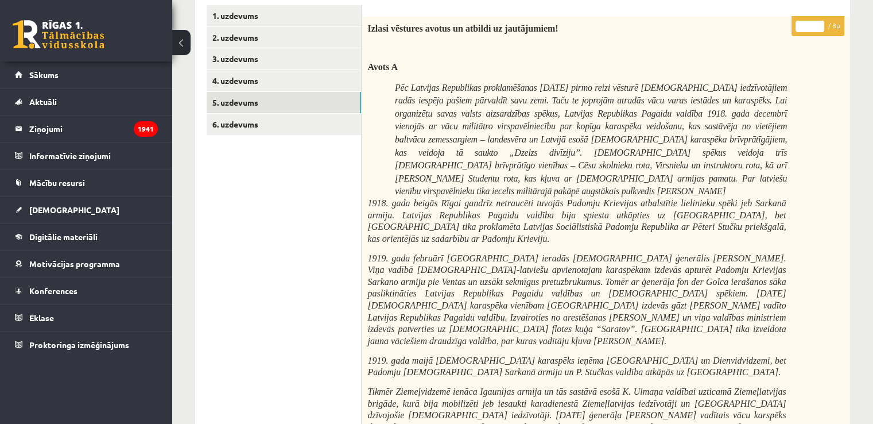
scroll to position [74, 0]
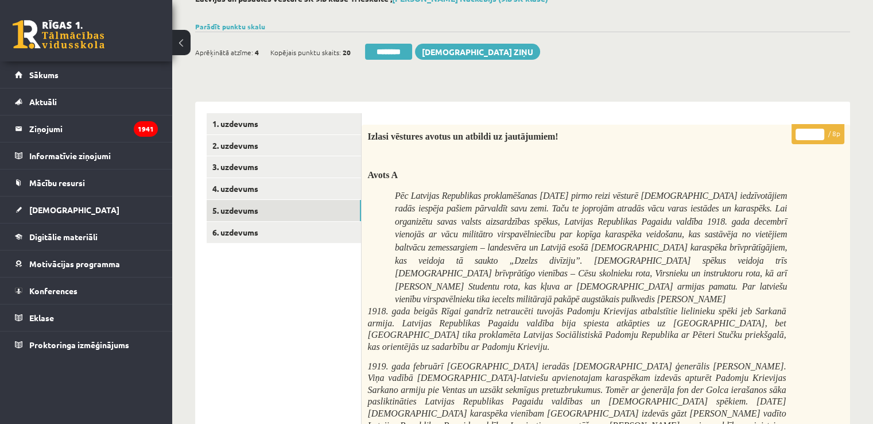
drag, startPoint x: 822, startPoint y: 132, endPoint x: 501, endPoint y: 152, distance: 322.2
type input "*"
click at [820, 132] on input "*" at bounding box center [810, 134] width 29 height 11
click at [341, 228] on link "6. uzdevums" at bounding box center [284, 232] width 154 height 21
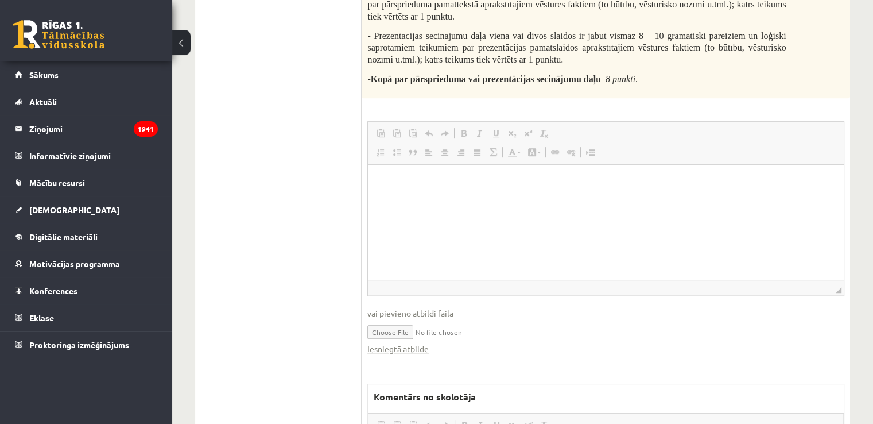
scroll to position [0, 0]
click at [400, 347] on link "Iesniegtā atbilde" at bounding box center [398, 349] width 61 height 12
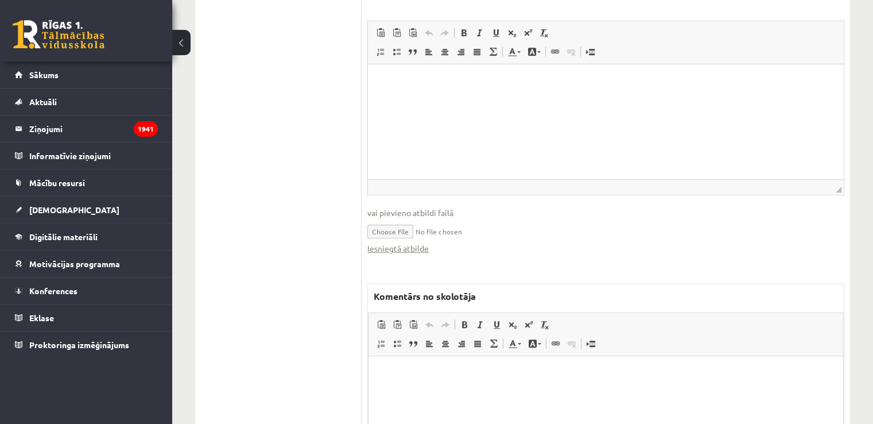
scroll to position [674, 0]
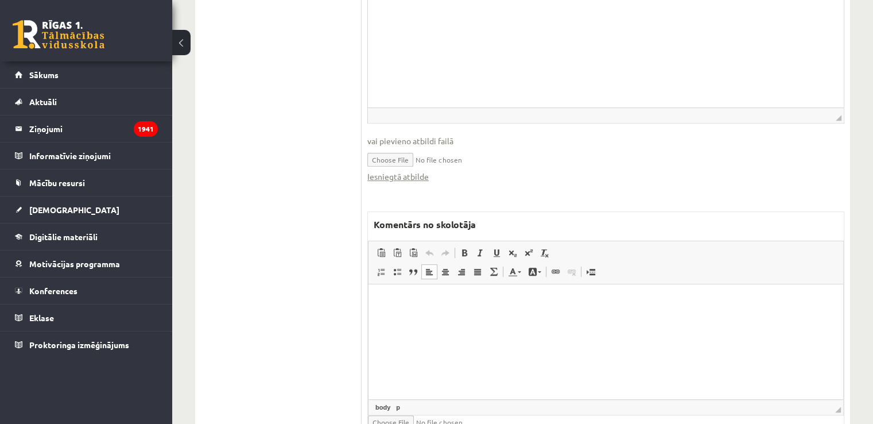
click at [500, 319] on html at bounding box center [606, 301] width 475 height 35
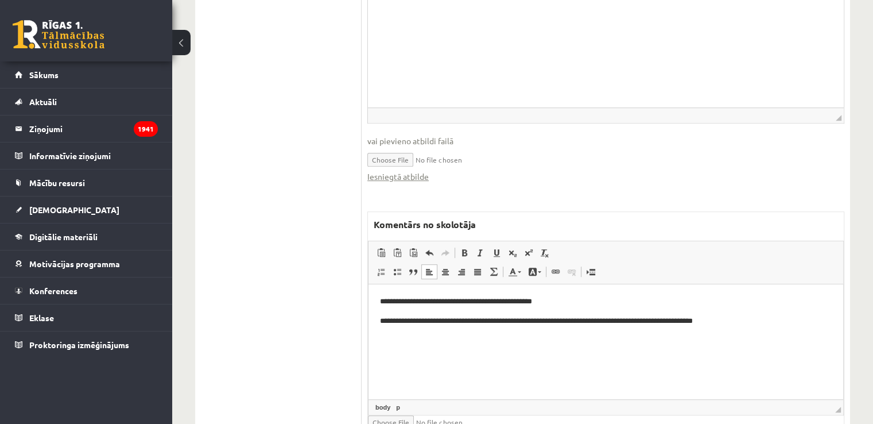
click at [632, 323] on p "**********" at bounding box center [606, 321] width 453 height 12
click at [778, 332] on html "**********" at bounding box center [606, 311] width 475 height 54
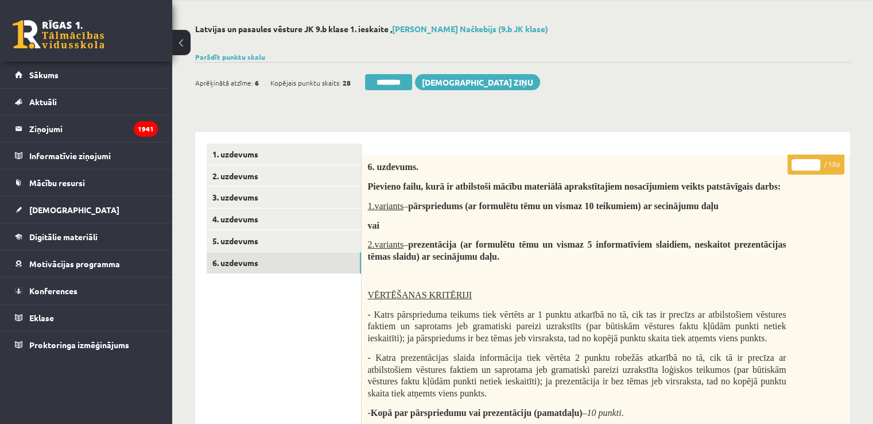
scroll to position [0, 0]
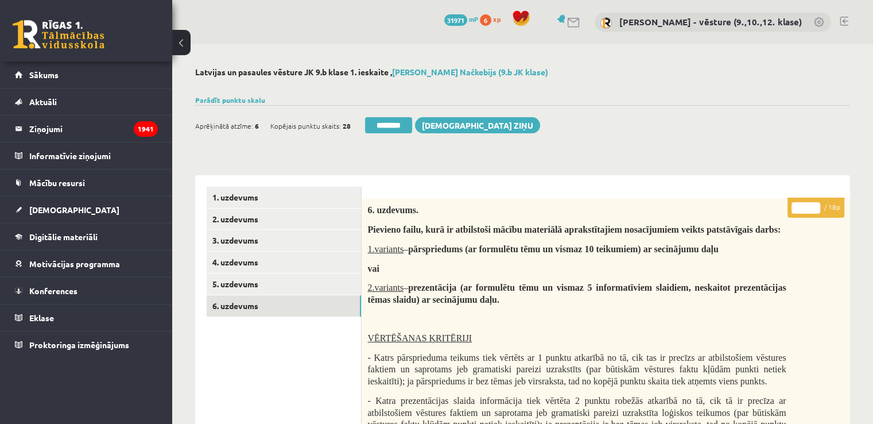
click at [802, 208] on input "*" at bounding box center [806, 207] width 29 height 11
type input "**"
click at [265, 288] on link "5. uzdevums" at bounding box center [284, 283] width 154 height 21
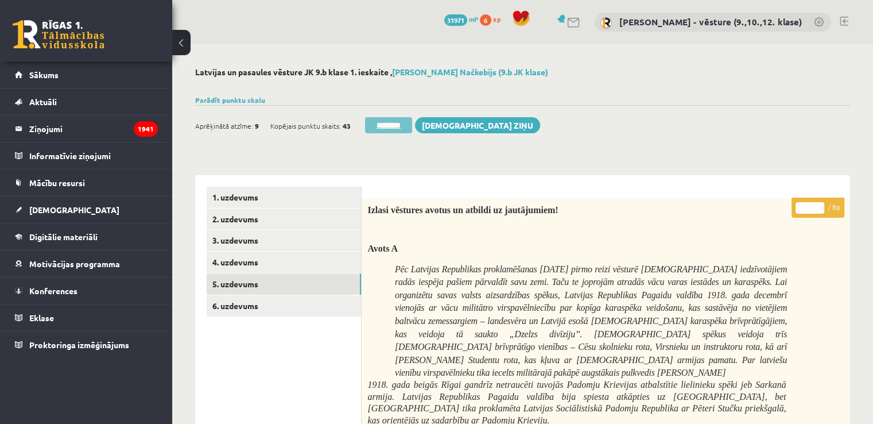
click at [386, 127] on input "********" at bounding box center [388, 125] width 47 height 16
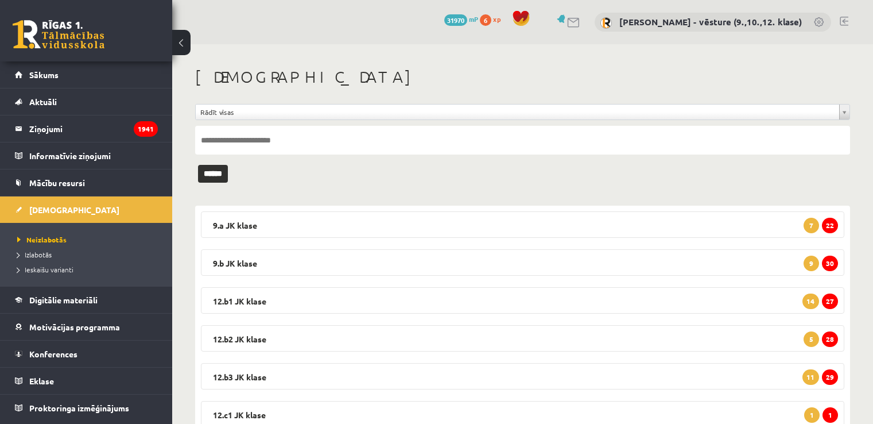
scroll to position [81, 0]
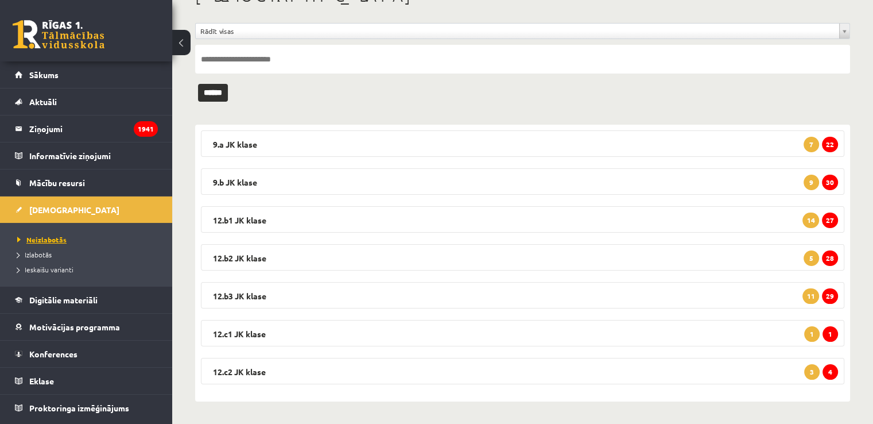
click at [56, 237] on span "Neizlabotās" at bounding box center [41, 239] width 49 height 9
click at [39, 236] on span "Neizlabotās" at bounding box center [41, 239] width 49 height 9
click at [65, 234] on link "Neizlabotās" at bounding box center [89, 239] width 144 height 10
click at [54, 235] on span "Neizlabotās" at bounding box center [41, 239] width 49 height 9
click at [69, 235] on link "Neizlabotās" at bounding box center [89, 239] width 144 height 10
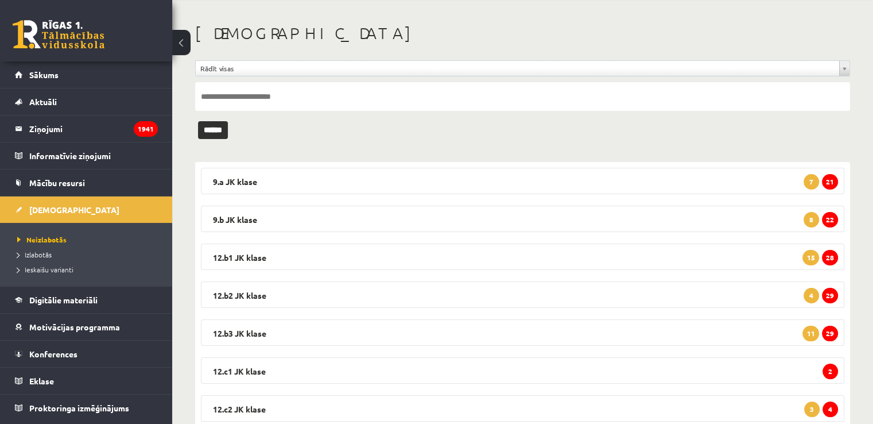
scroll to position [0, 0]
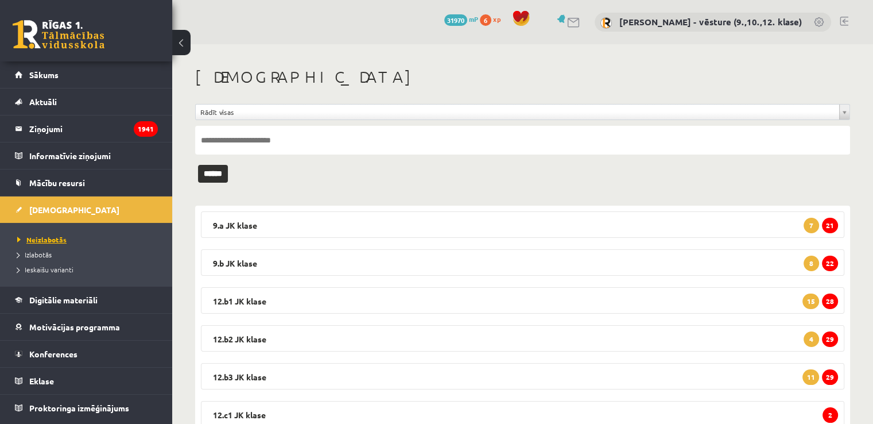
click at [53, 235] on span "Neizlabotās" at bounding box center [41, 239] width 49 height 9
click at [71, 238] on link "Neizlabotās" at bounding box center [89, 239] width 144 height 10
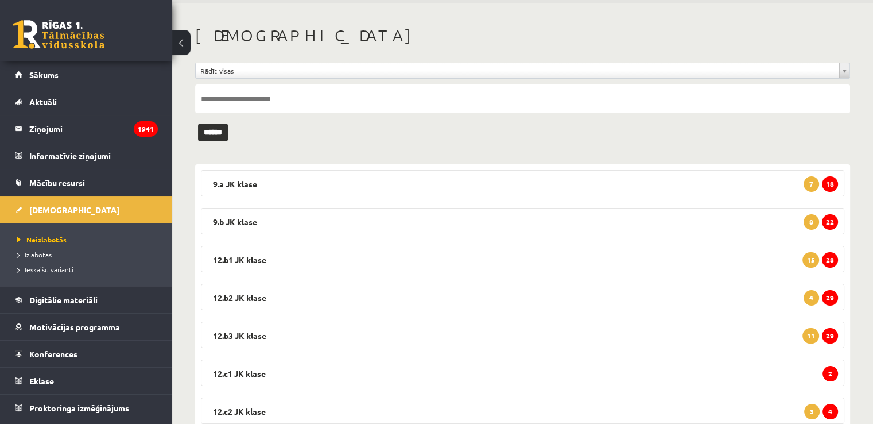
scroll to position [24, 0]
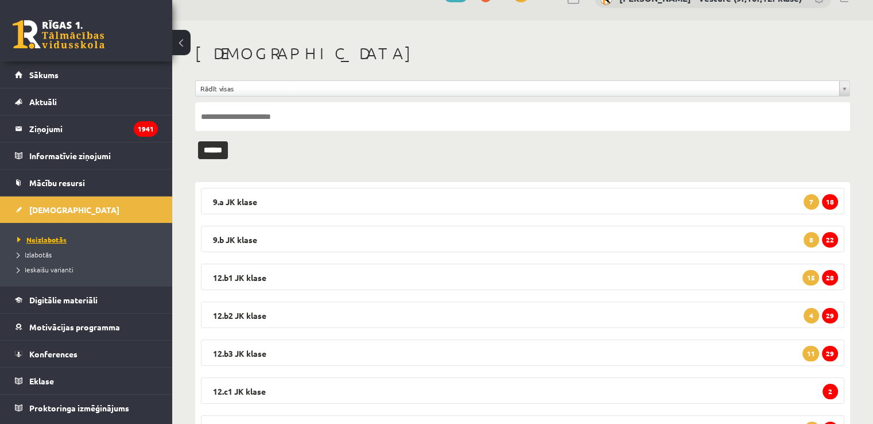
click at [94, 240] on link "Neizlabotās" at bounding box center [89, 239] width 144 height 10
click at [308, 121] on input "text" at bounding box center [522, 116] width 655 height 29
type input "**********"
click at [198, 141] on input "******" at bounding box center [213, 150] width 30 height 18
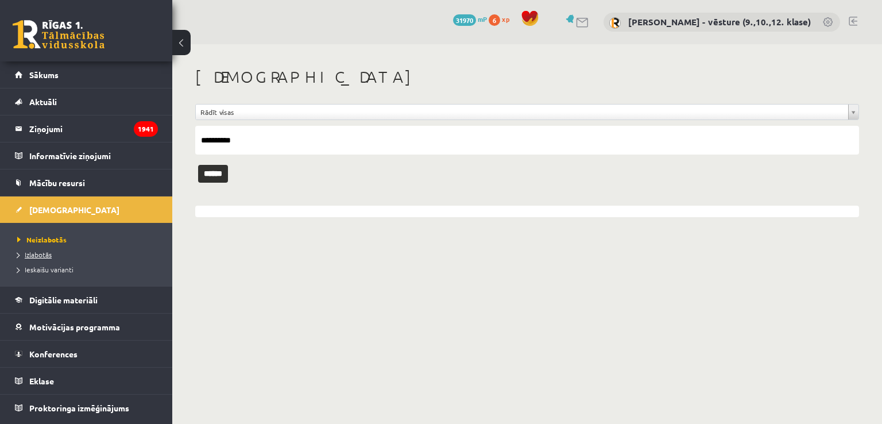
click at [100, 254] on link "Izlabotās" at bounding box center [89, 254] width 144 height 10
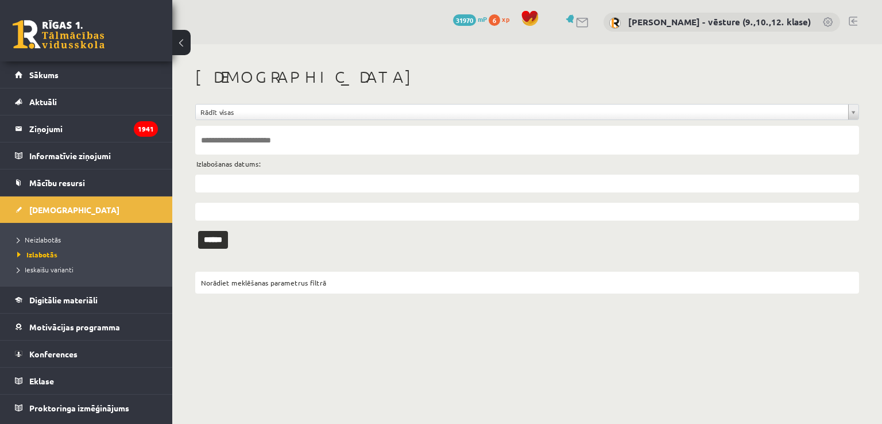
click at [305, 141] on input "text" at bounding box center [527, 140] width 664 height 29
type input "**********"
click at [198, 231] on input "******" at bounding box center [213, 240] width 30 height 18
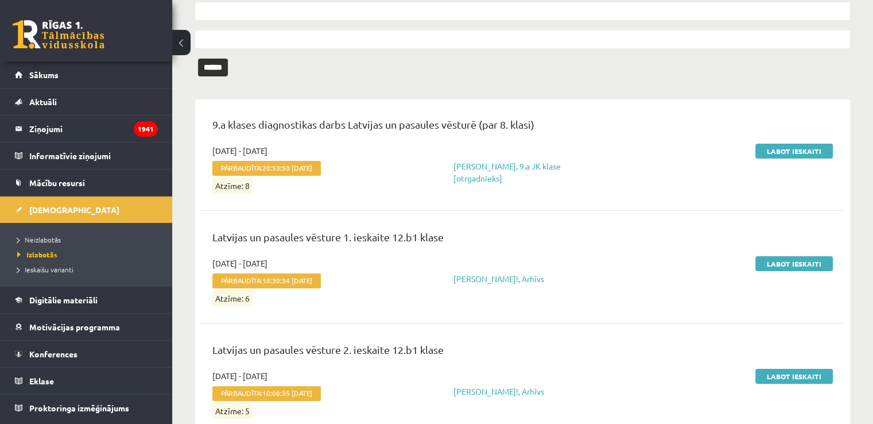
scroll to position [463, 0]
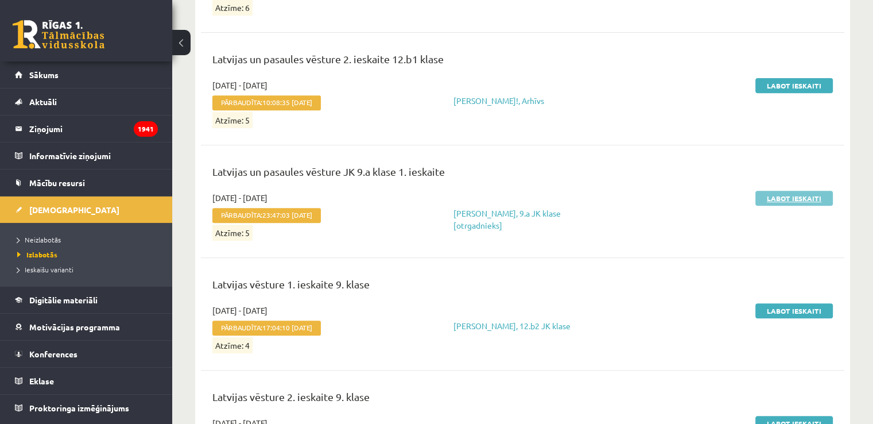
click at [768, 196] on link "Labot ieskaiti" at bounding box center [795, 198] width 78 height 15
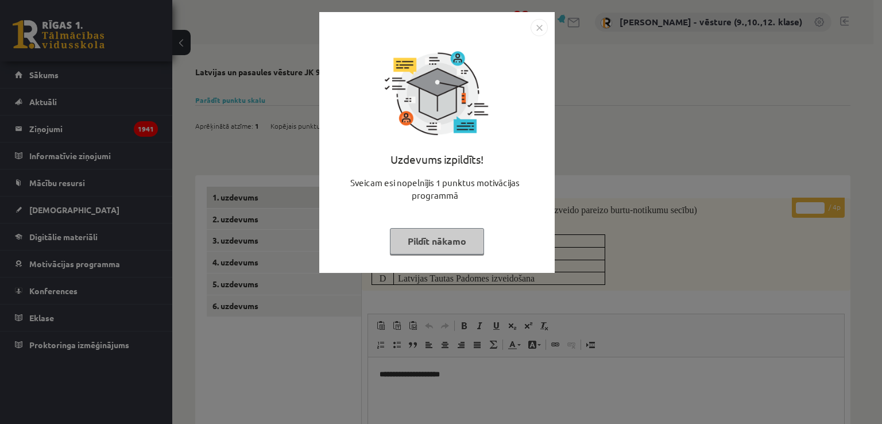
click at [659, 110] on div "Uzdevums izpildīts! Sveicam esi nopelnījis 1 punktus motivācijas programmā Pild…" at bounding box center [441, 212] width 882 height 424
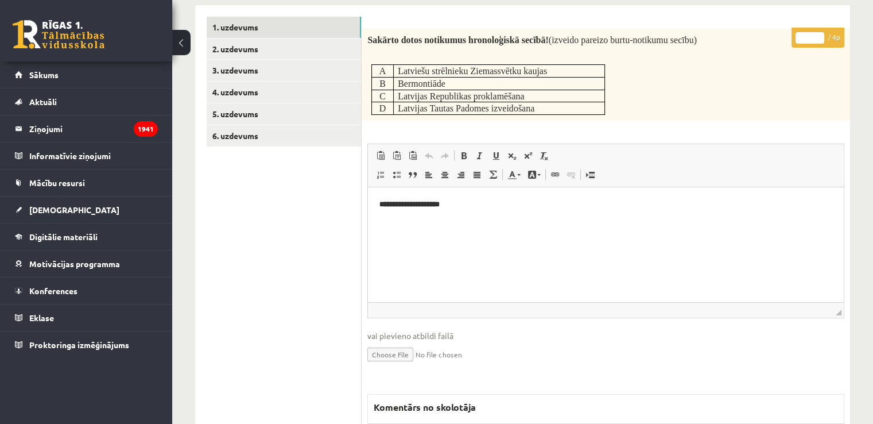
scroll to position [172, 0]
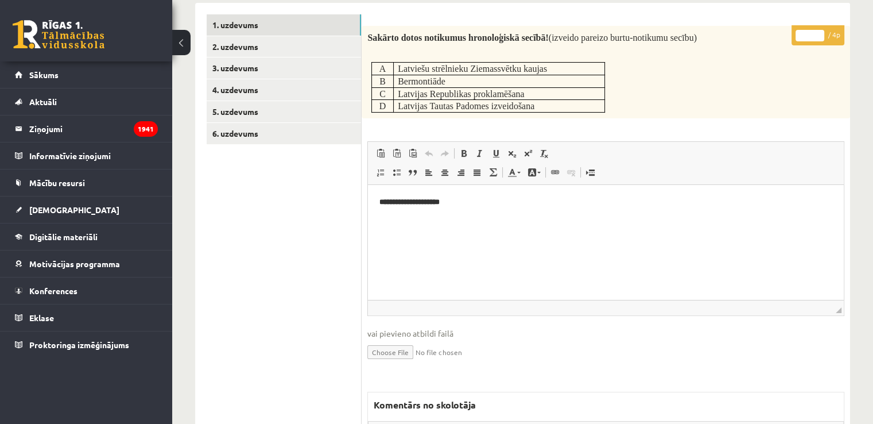
drag, startPoint x: 807, startPoint y: 35, endPoint x: 788, endPoint y: 35, distance: 19.5
click at [788, 35] on div "**********" at bounding box center [606, 326] width 489 height 601
type input "*"
click at [327, 48] on link "2. uzdevums" at bounding box center [284, 46] width 154 height 21
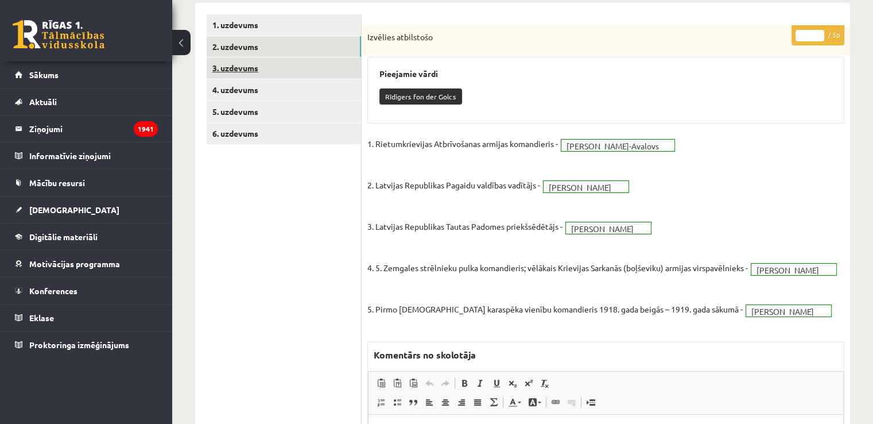
scroll to position [0, 0]
click at [301, 75] on link "3. uzdevums" at bounding box center [284, 67] width 154 height 21
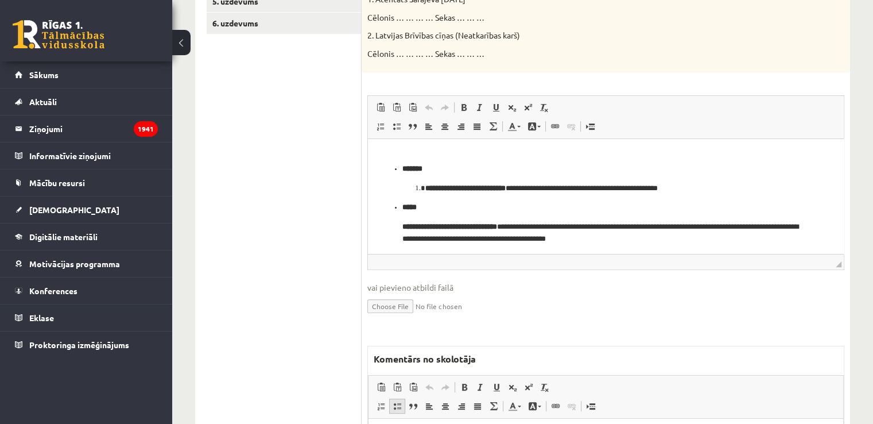
scroll to position [345, 0]
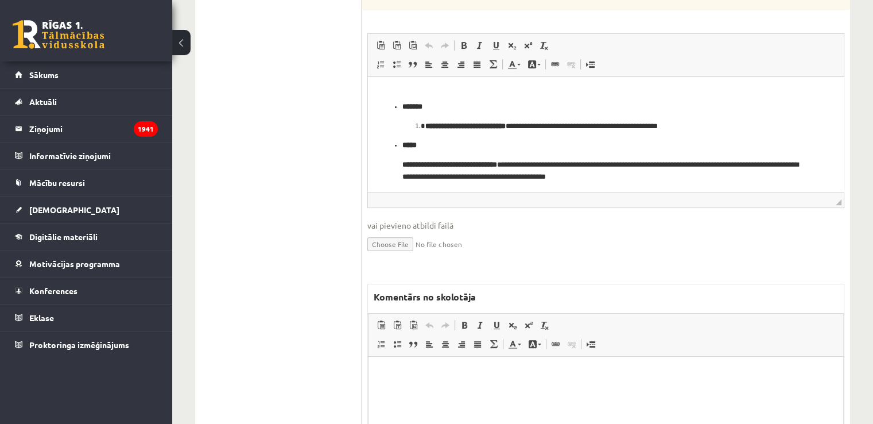
click at [457, 368] on p "Bagātinātā teksta redaktors, wiswyg-editor-47433908333560-1760214668-207" at bounding box center [606, 374] width 452 height 12
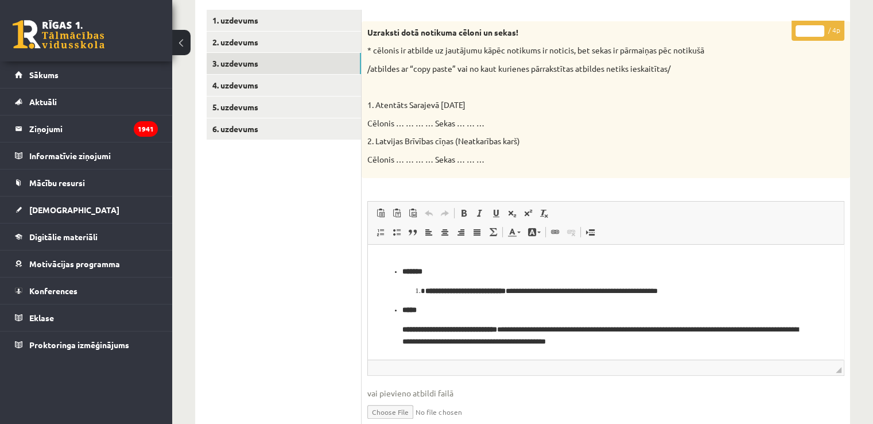
scroll to position [172, 0]
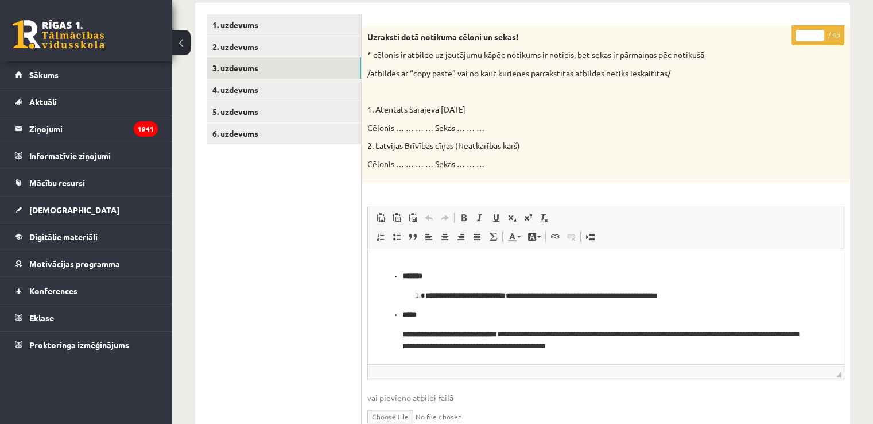
drag, startPoint x: 811, startPoint y: 32, endPoint x: 794, endPoint y: 35, distance: 17.0
click at [794, 35] on p "* / 4p" at bounding box center [818, 35] width 53 height 20
type input "*"
click at [303, 88] on link "4. uzdevums" at bounding box center [284, 89] width 154 height 21
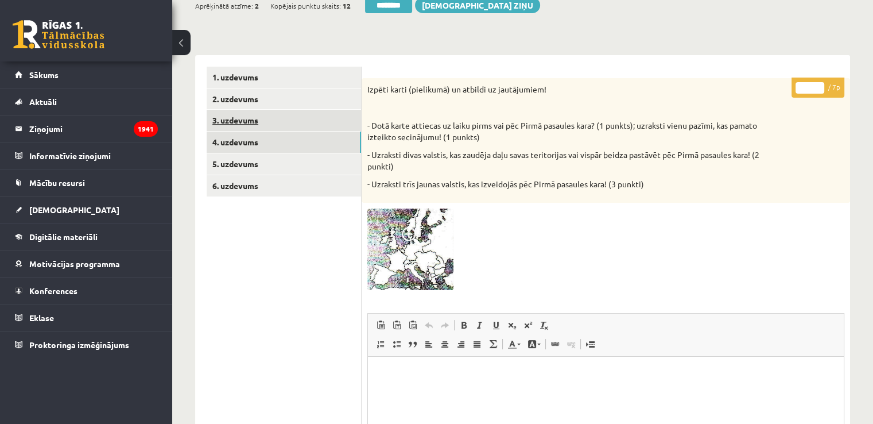
scroll to position [57, 0]
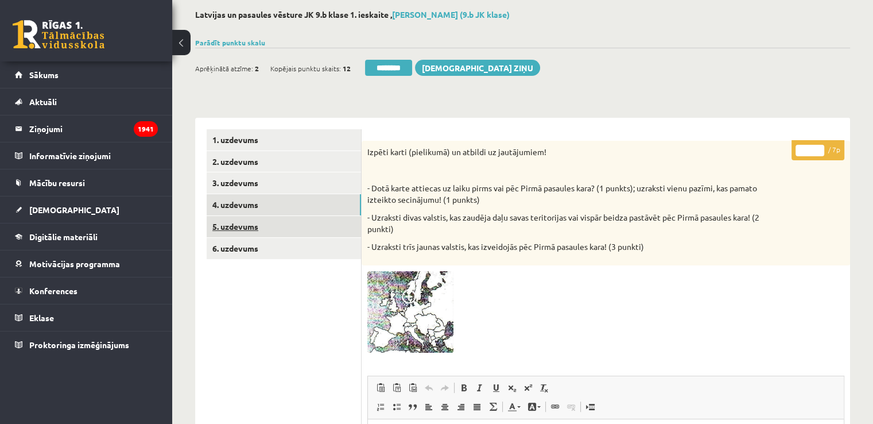
click at [279, 221] on link "5. uzdevums" at bounding box center [284, 226] width 154 height 21
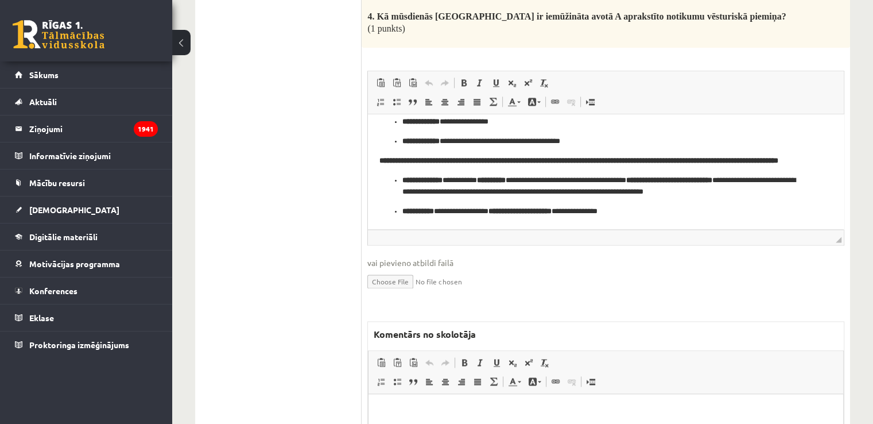
scroll to position [1550, 0]
click at [670, 423] on html at bounding box center [606, 410] width 475 height 35
drag, startPoint x: 241, startPoint y: 279, endPoint x: 256, endPoint y: 284, distance: 16.3
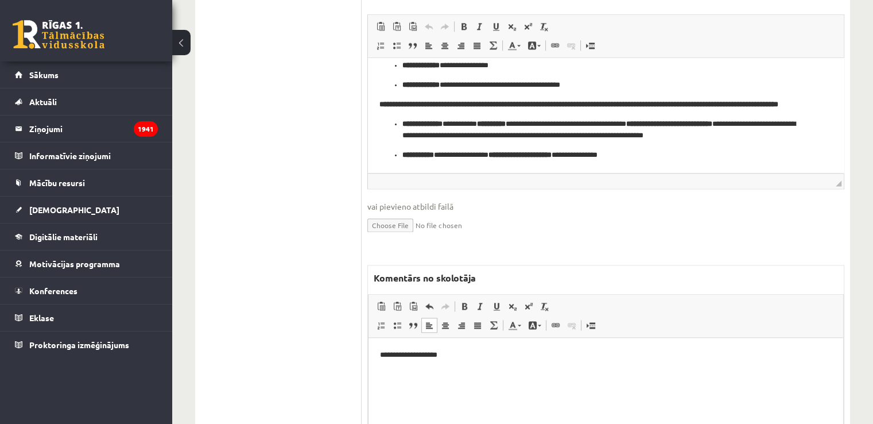
scroll to position [1652, 0]
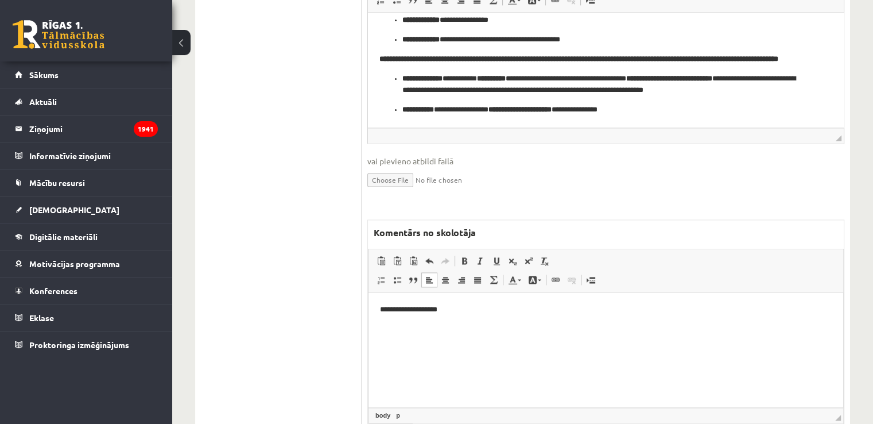
click at [453, 346] on html "**********" at bounding box center [606, 319] width 475 height 54
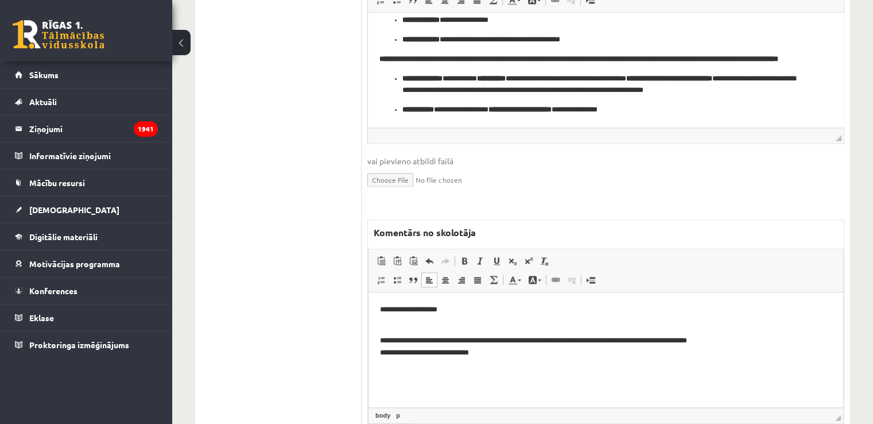
click at [498, 339] on p "**********" at bounding box center [606, 341] width 453 height 36
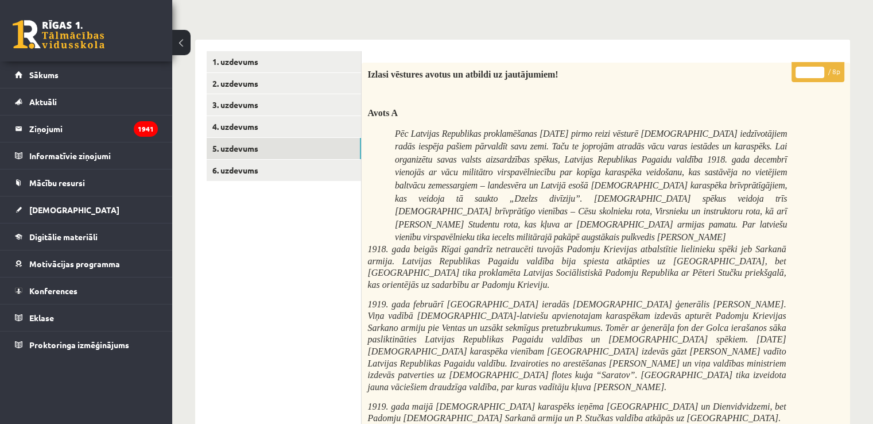
scroll to position [44, 0]
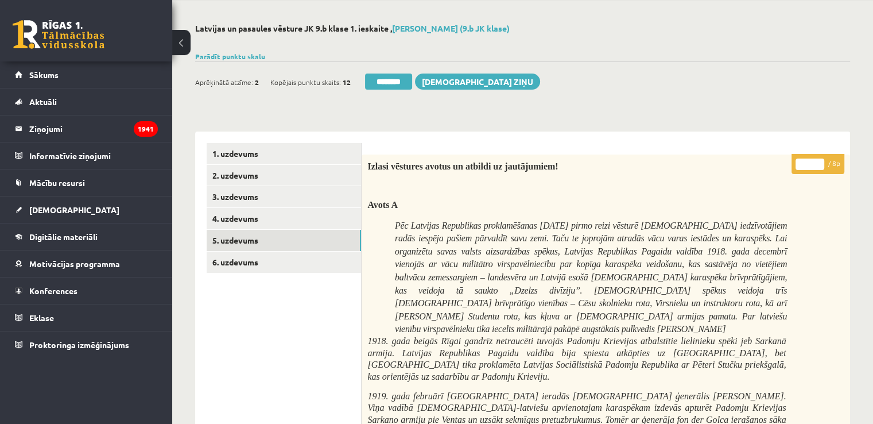
drag, startPoint x: 801, startPoint y: 163, endPoint x: 810, endPoint y: 164, distance: 8.6
click at [810, 164] on input "*" at bounding box center [810, 163] width 29 height 11
type input "*"
click at [269, 266] on link "6. uzdevums" at bounding box center [284, 262] width 154 height 21
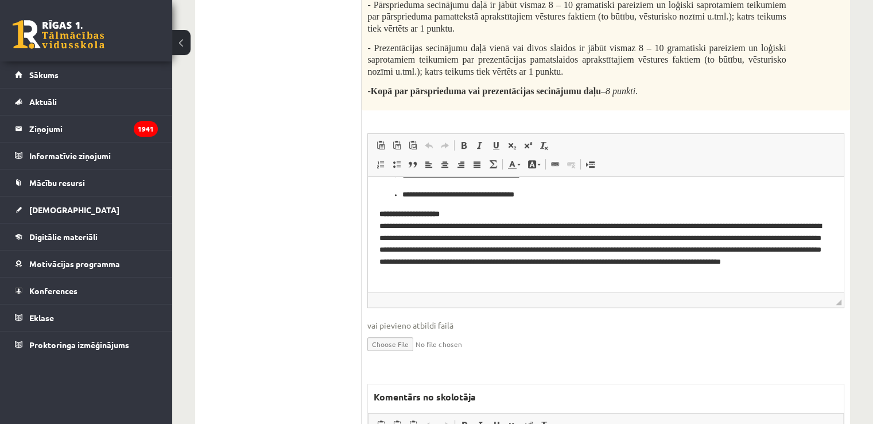
scroll to position [662, 0]
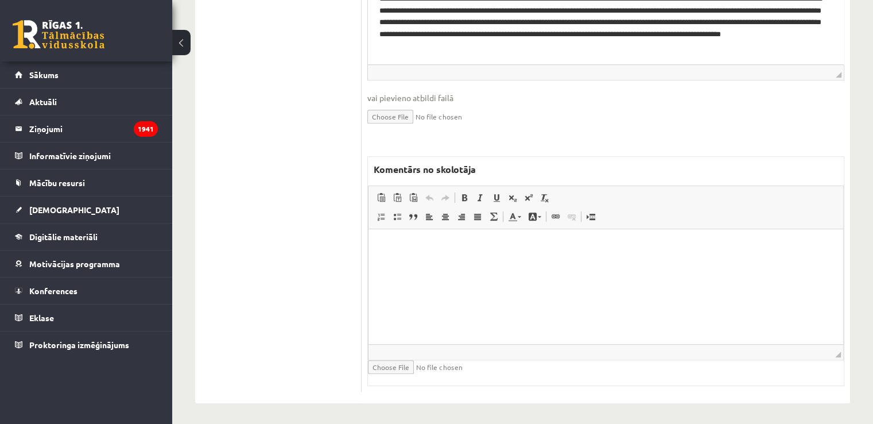
click at [412, 264] on html at bounding box center [606, 246] width 475 height 35
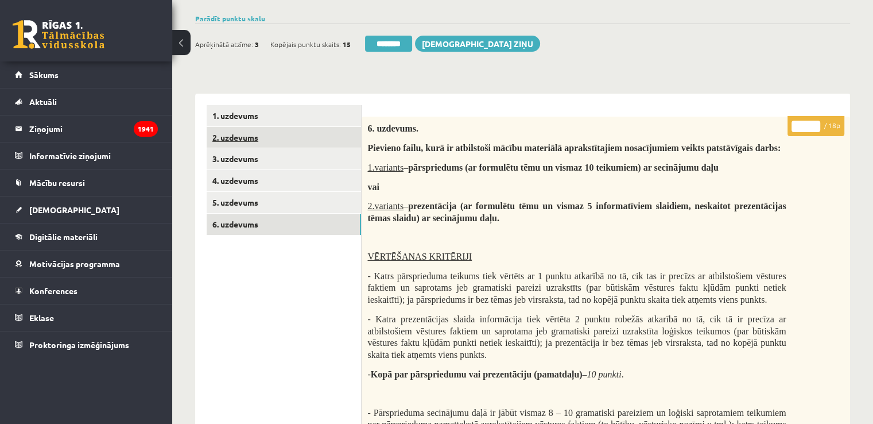
scroll to position [0, 0]
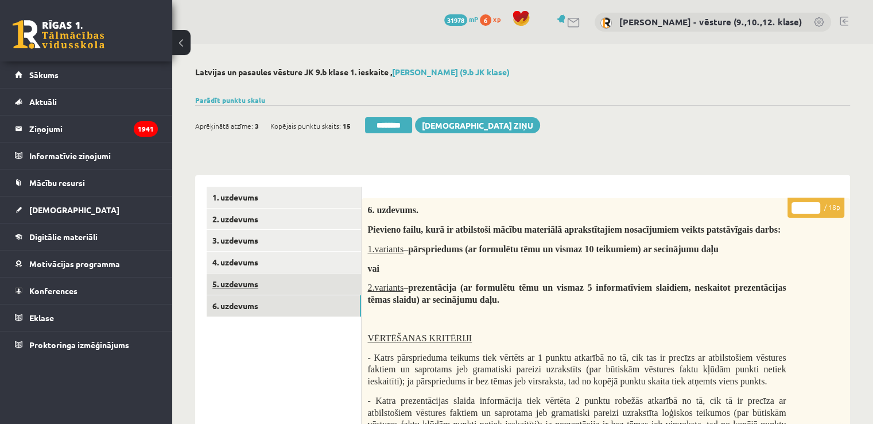
click at [295, 292] on link "5. uzdevums" at bounding box center [284, 283] width 154 height 21
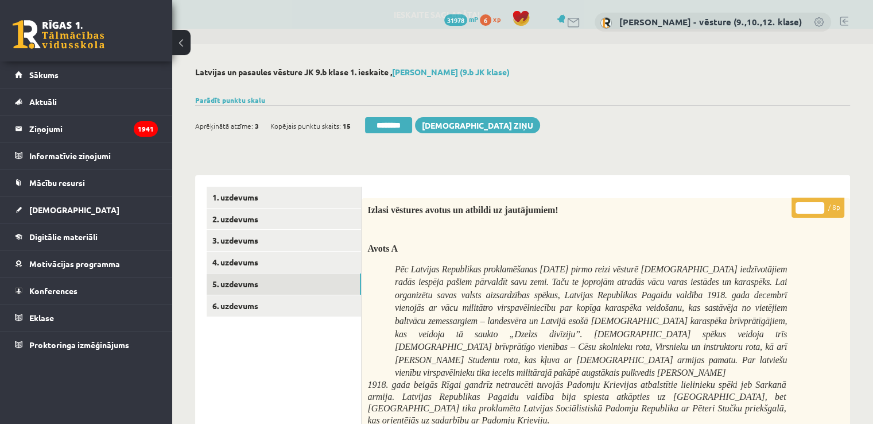
click at [384, 128] on input "********" at bounding box center [388, 125] width 47 height 16
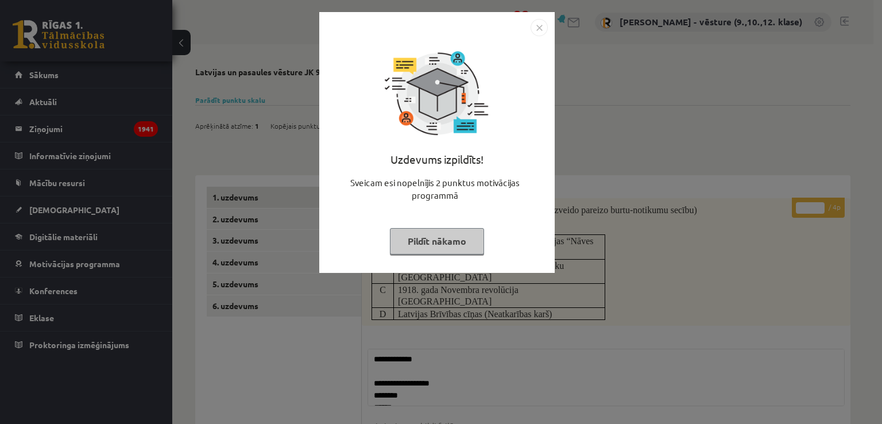
click at [668, 93] on div "Uzdevums izpildīts! Sveicam esi nopelnījis 2 punktus motivācijas programmā Pild…" at bounding box center [441, 212] width 882 height 424
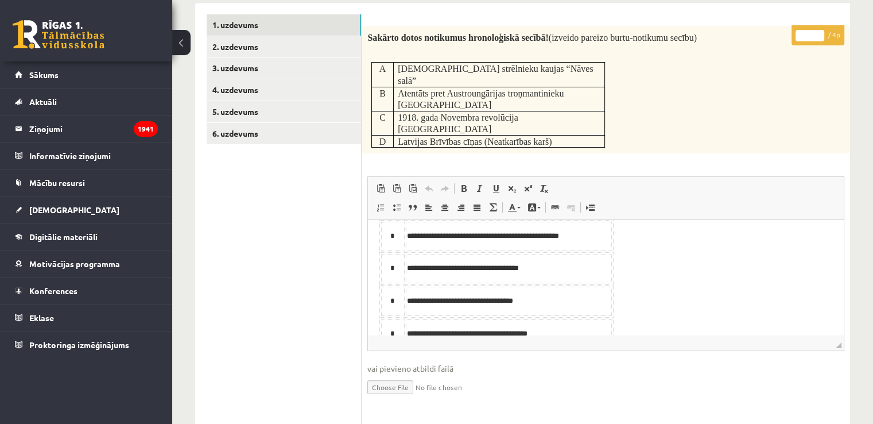
scroll to position [57, 0]
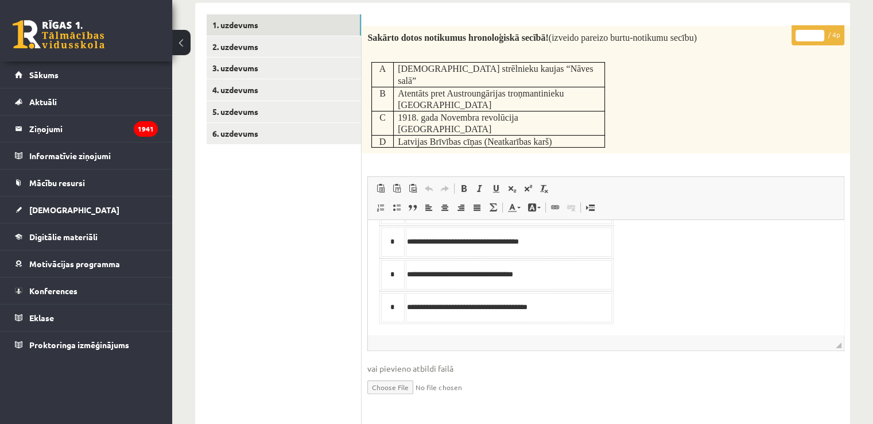
drag, startPoint x: 809, startPoint y: 38, endPoint x: 798, endPoint y: 38, distance: 10.9
click at [798, 38] on input "*" at bounding box center [810, 35] width 29 height 11
type input "*"
click at [266, 49] on link "2. uzdevums" at bounding box center [284, 46] width 154 height 21
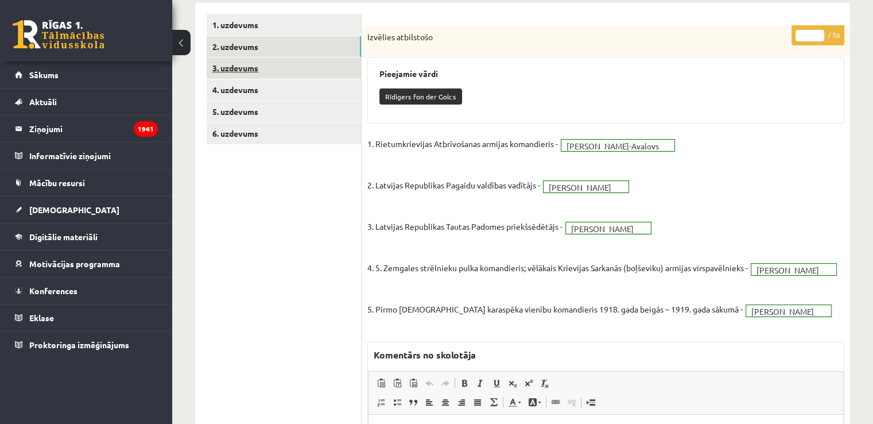
scroll to position [0, 0]
click at [303, 68] on link "3. uzdevums" at bounding box center [284, 67] width 154 height 21
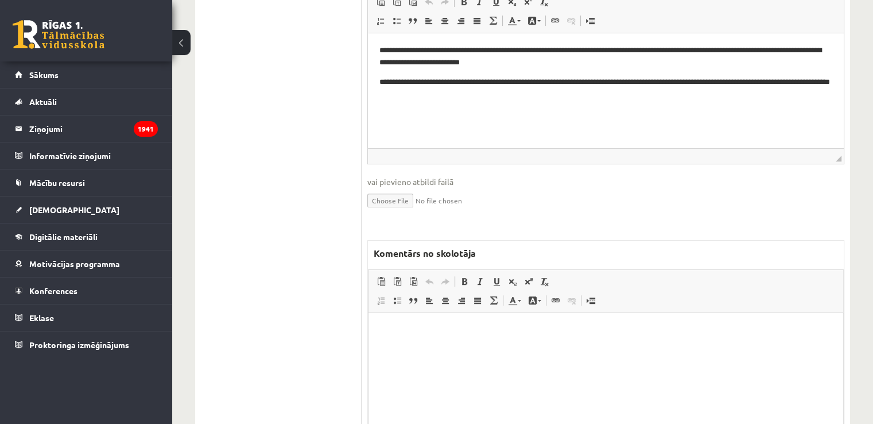
scroll to position [402, 0]
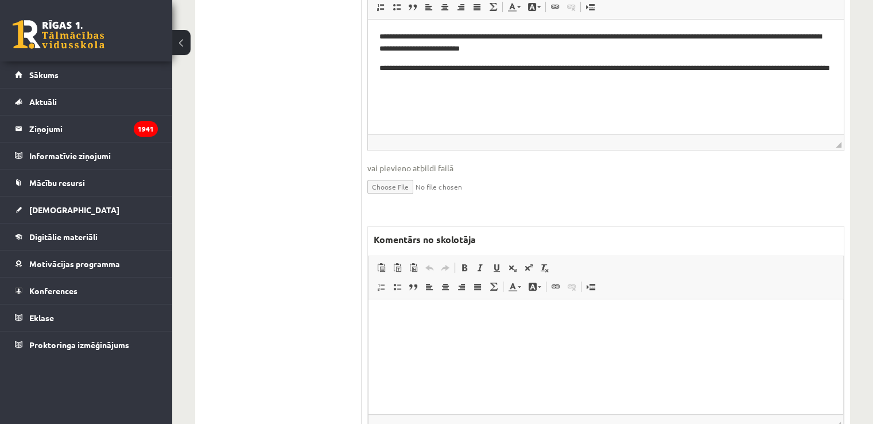
drag, startPoint x: 468, startPoint y: 342, endPoint x: 469, endPoint y: 331, distance: 10.4
click at [469, 334] on html at bounding box center [606, 316] width 475 height 35
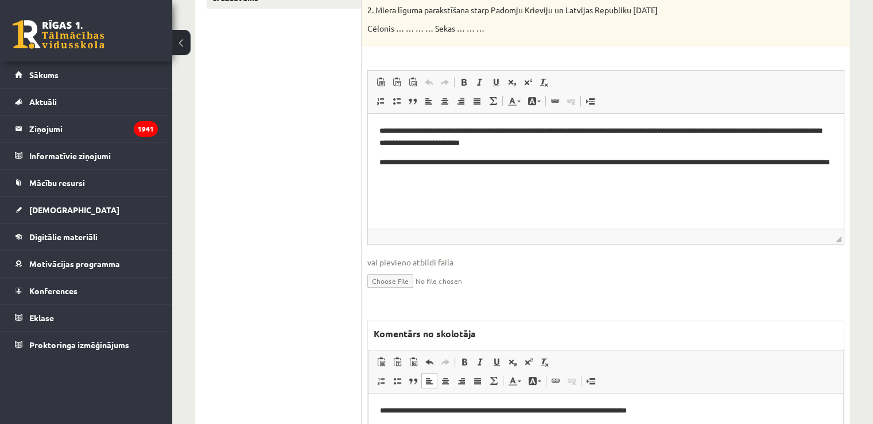
scroll to position [0, 0]
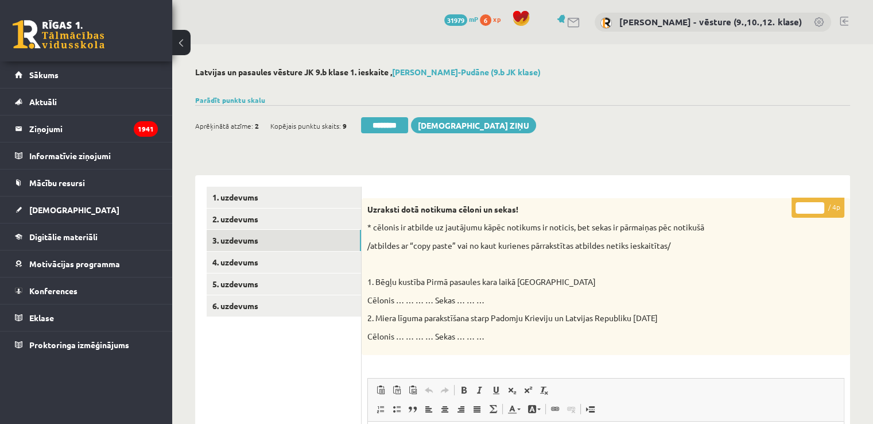
drag, startPoint x: 811, startPoint y: 210, endPoint x: 786, endPoint y: 210, distance: 25.3
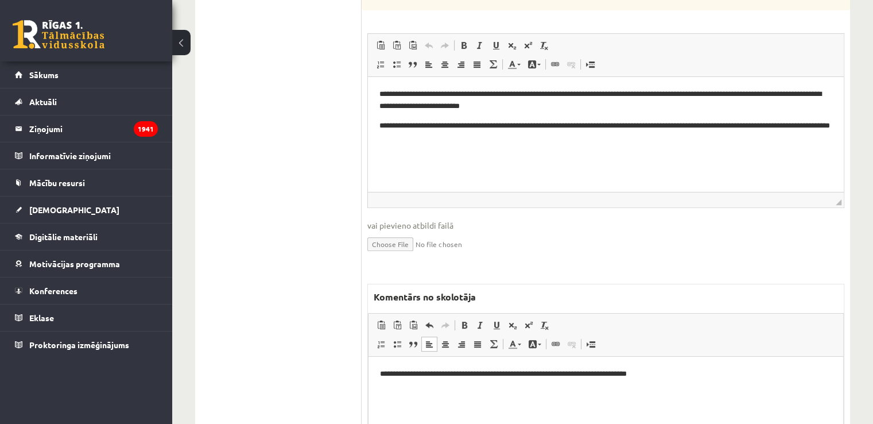
scroll to position [203, 0]
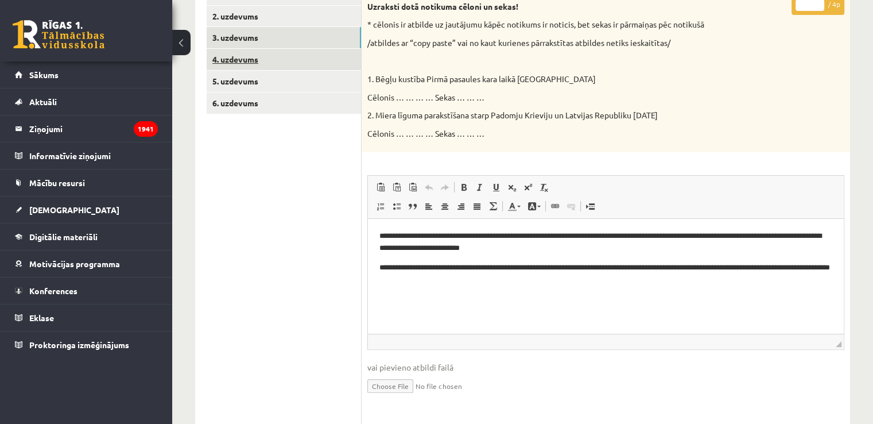
type input "*"
click at [281, 53] on link "4. uzdevums" at bounding box center [284, 59] width 154 height 21
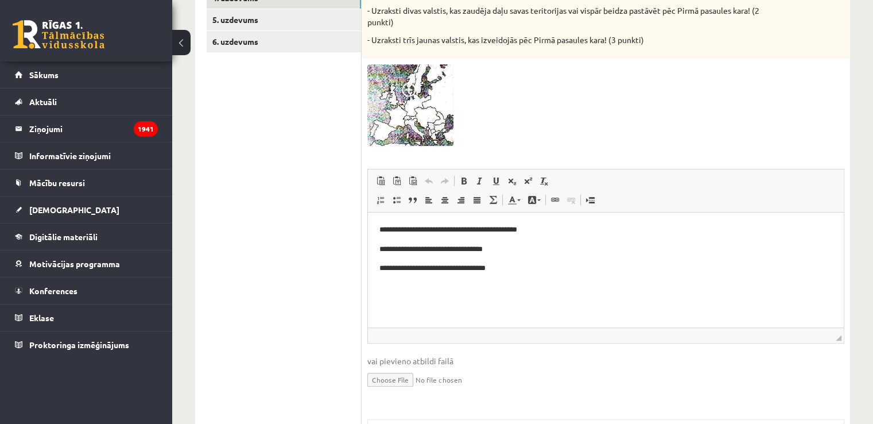
scroll to position [375, 0]
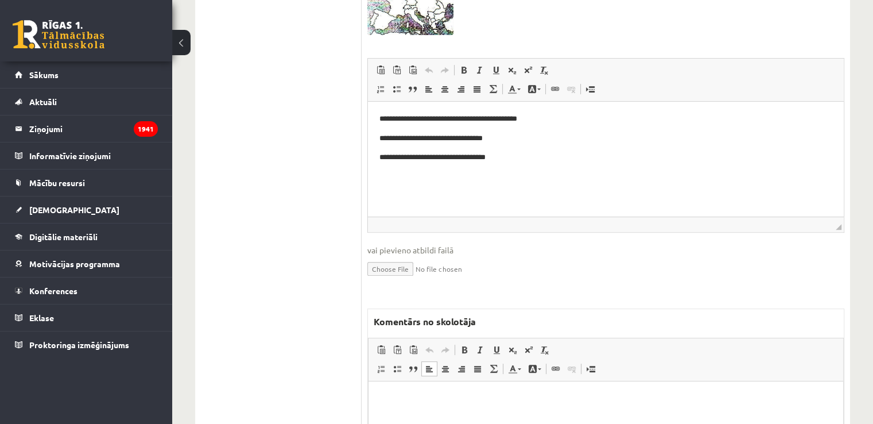
click at [419, 400] on p "Bagātinātā teksta redaktors, wiswyg-editor-47433815906900-1760214839-618" at bounding box center [606, 399] width 452 height 12
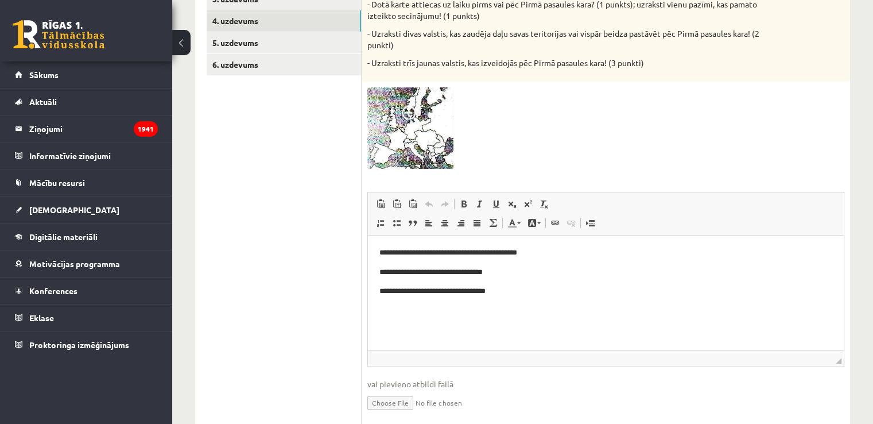
scroll to position [30, 0]
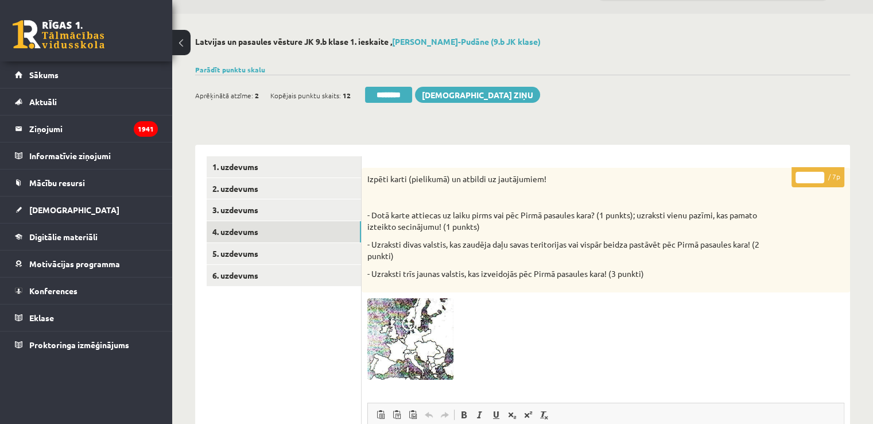
click at [820, 175] on input "*" at bounding box center [810, 177] width 29 height 11
type input "*"
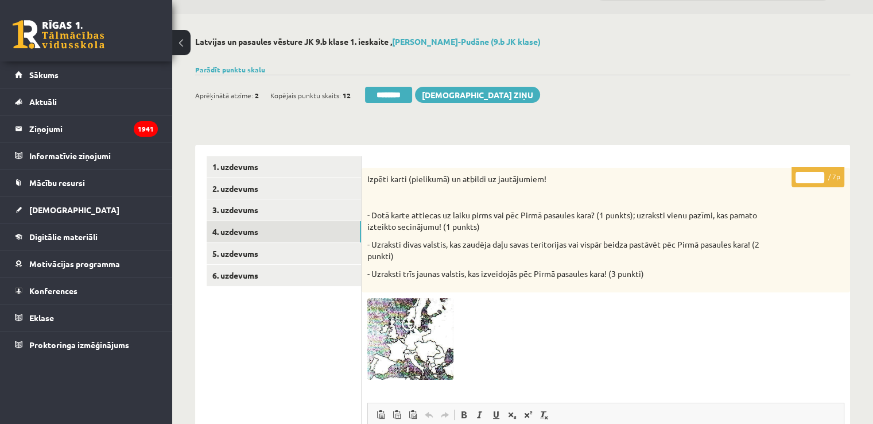
click at [820, 175] on input "*" at bounding box center [810, 177] width 29 height 11
click at [268, 249] on link "5. uzdevums" at bounding box center [284, 253] width 154 height 21
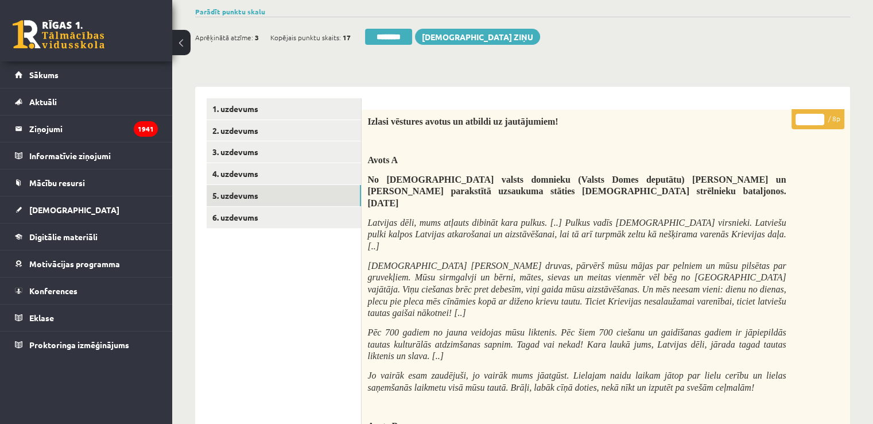
scroll to position [0, 0]
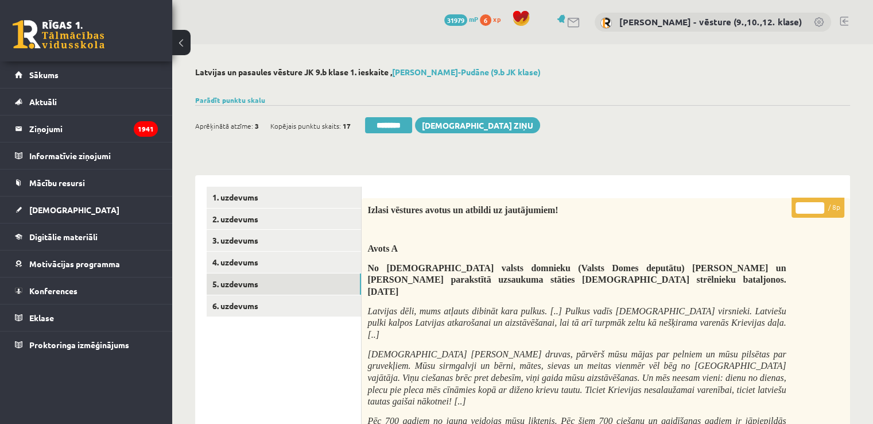
click at [802, 210] on input "*" at bounding box center [810, 207] width 29 height 11
type input "*"
click at [303, 312] on link "6. uzdevums" at bounding box center [284, 305] width 154 height 21
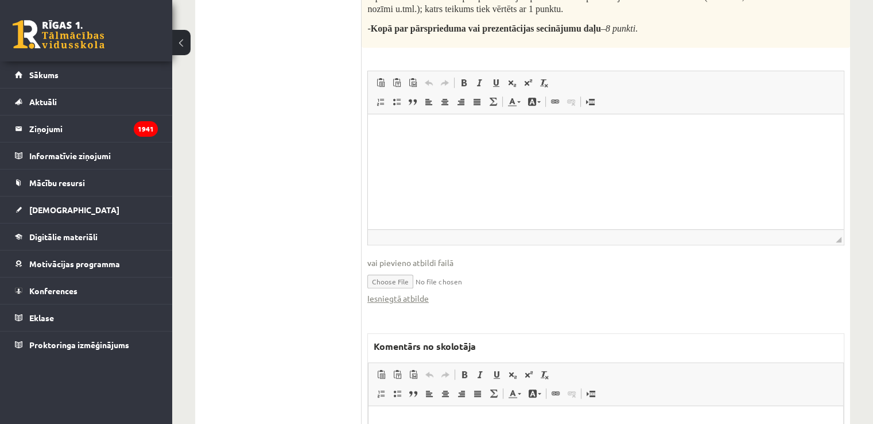
scroll to position [574, 0]
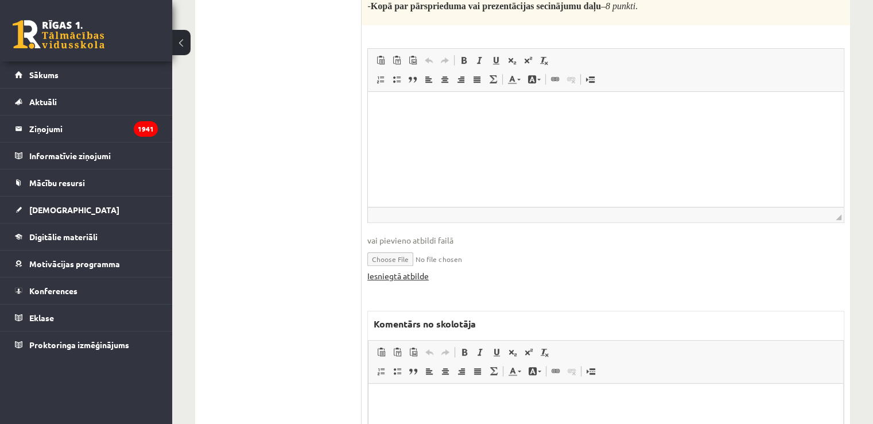
click at [428, 271] on div "Iesniegtā atbilde" at bounding box center [606, 276] width 477 height 12
click at [427, 273] on link "Iesniegtā atbilde" at bounding box center [398, 276] width 61 height 12
drag, startPoint x: 266, startPoint y: 105, endPoint x: 323, endPoint y: 226, distance: 133.8
click at [268, 108] on ul "1. uzdevums 2. uzdevums 3. uzdevums 4. uzdevums 5. uzdevums 6. uzdevums" at bounding box center [284, 79] width 155 height 934
drag, startPoint x: 410, startPoint y: 396, endPoint x: 834, endPoint y: 737, distance: 544.4
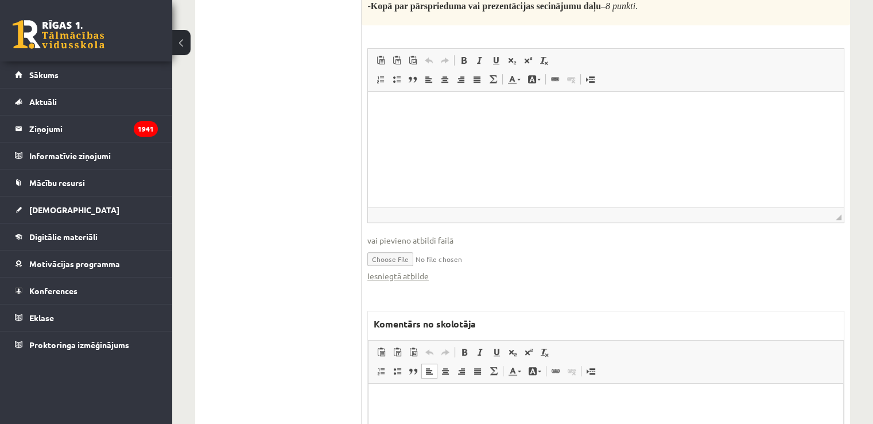
click at [410, 396] on p "Bagātinātā teksta redaktors, wiswyg-editor-47433934831640-1760214864-567" at bounding box center [606, 401] width 452 height 12
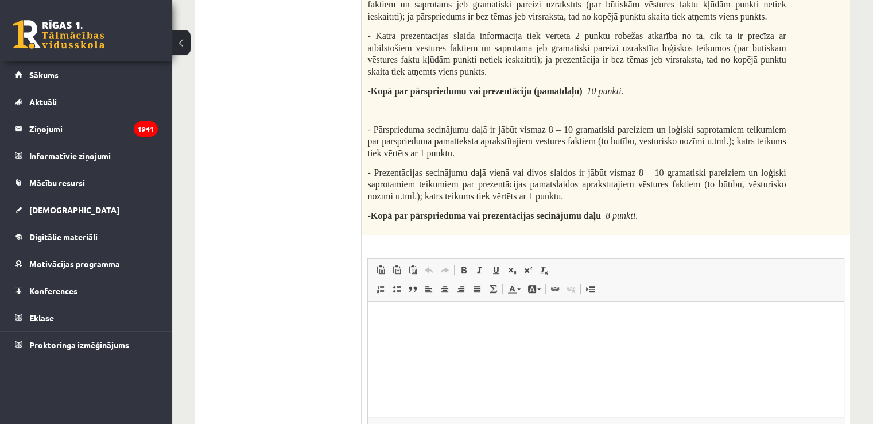
scroll to position [130, 0]
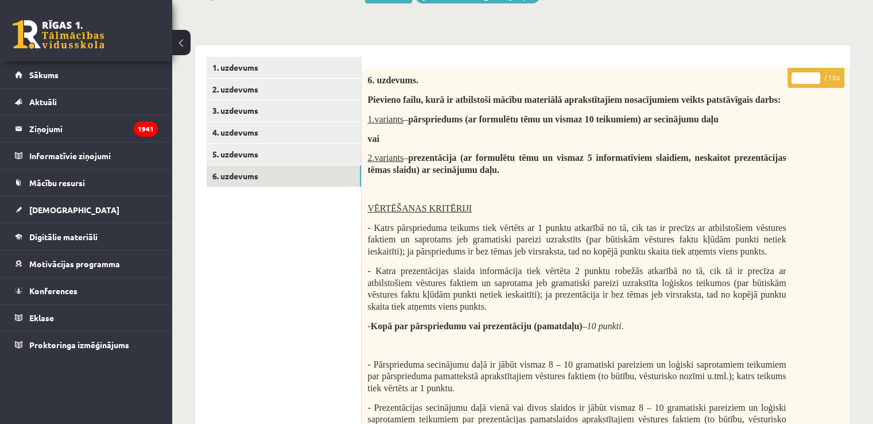
drag, startPoint x: 805, startPoint y: 76, endPoint x: 796, endPoint y: 77, distance: 8.7
click at [796, 77] on input "*" at bounding box center [806, 77] width 29 height 11
type input "*"
click at [306, 151] on link "5. uzdevums" at bounding box center [284, 154] width 154 height 21
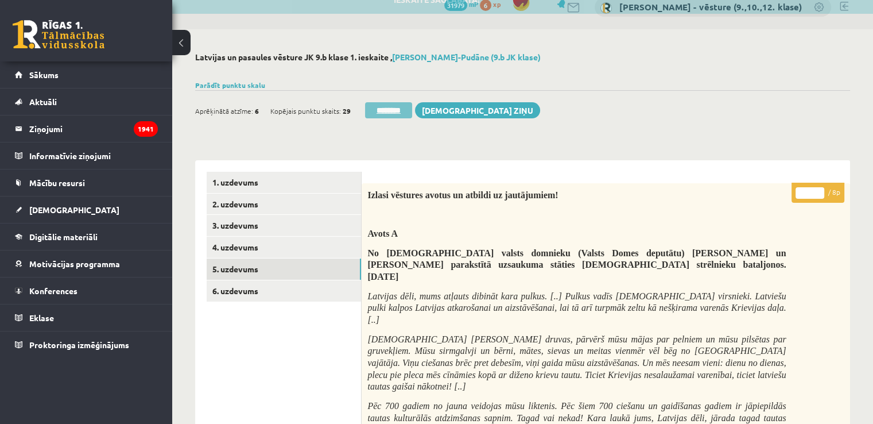
scroll to position [0, 0]
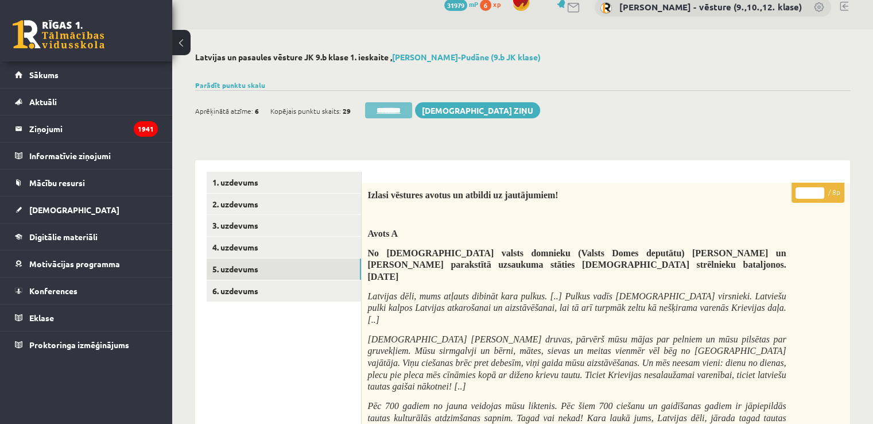
click at [398, 108] on input "********" at bounding box center [388, 110] width 47 height 16
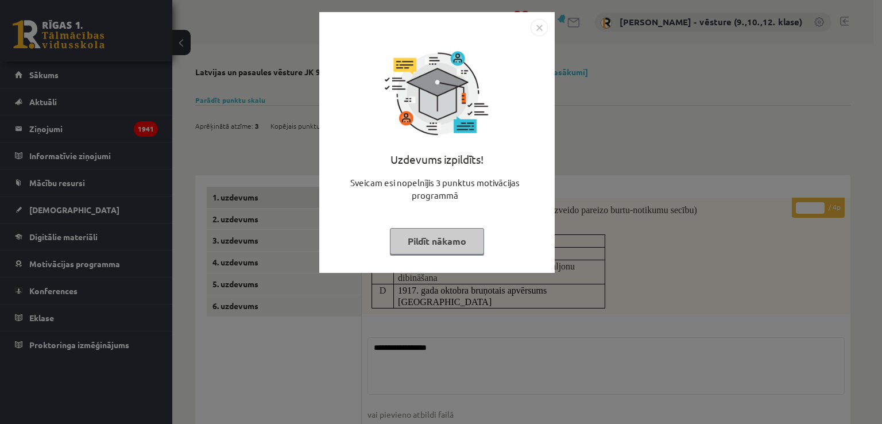
click at [696, 118] on div "Uzdevums izpildīts! Sveicam esi nopelnījis 3 punktus motivācijas programmā Pild…" at bounding box center [441, 212] width 882 height 424
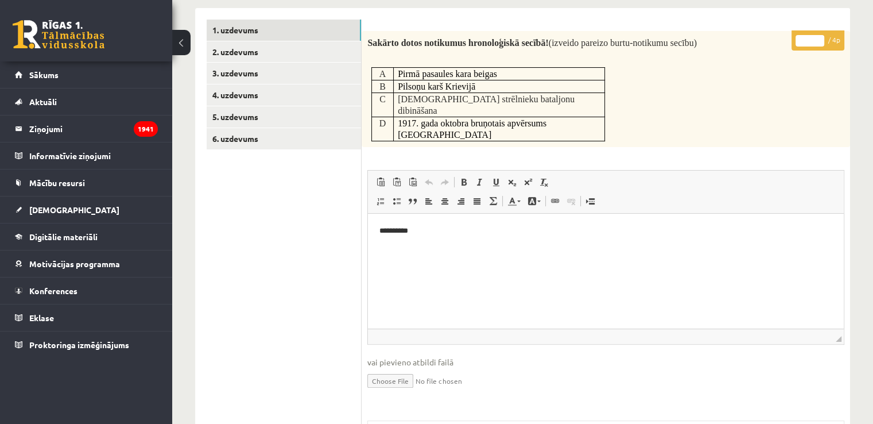
scroll to position [402, 0]
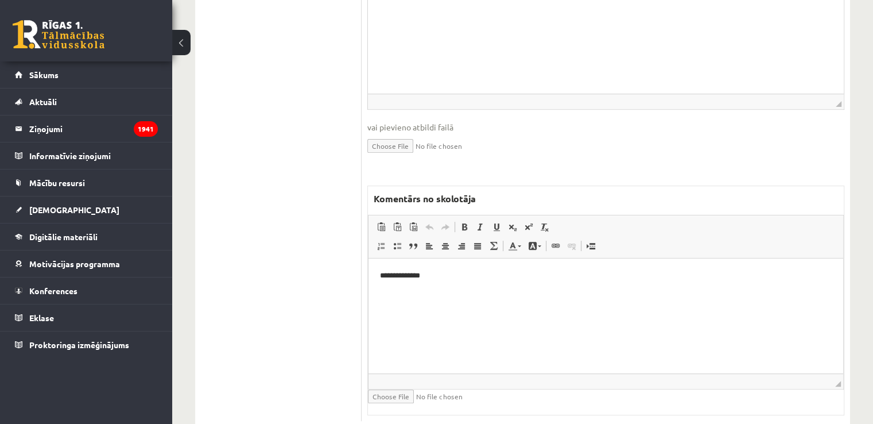
click at [589, 293] on html "**********" at bounding box center [606, 275] width 475 height 35
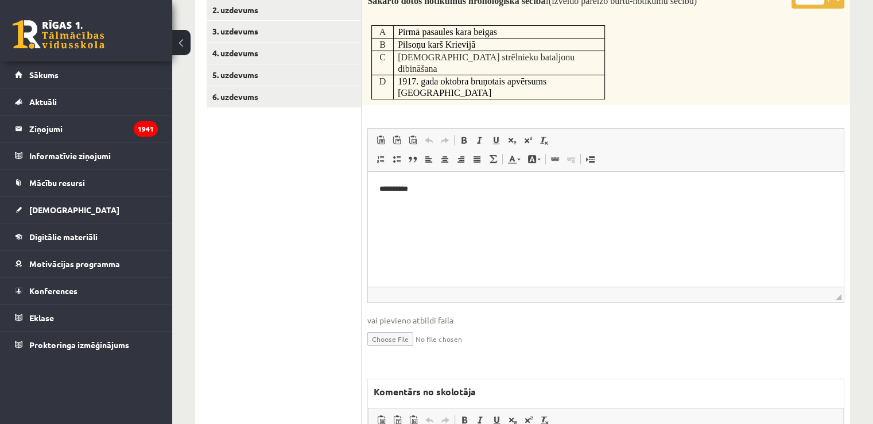
scroll to position [57, 0]
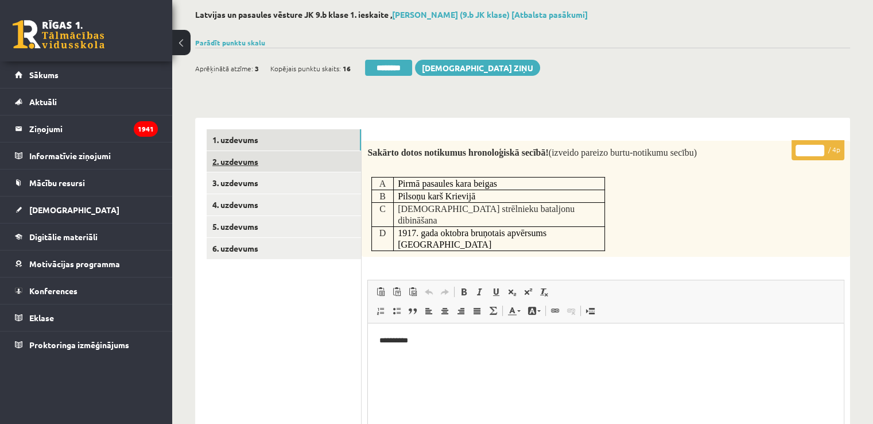
click at [254, 164] on link "2. uzdevums" at bounding box center [284, 161] width 154 height 21
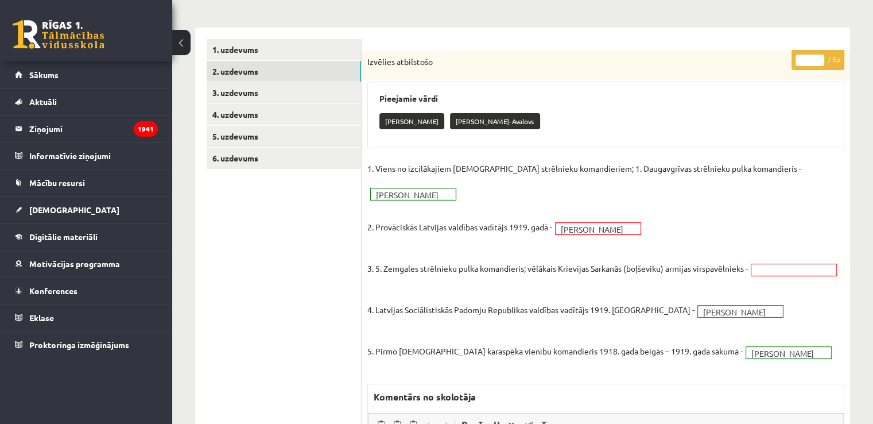
scroll to position [0, 0]
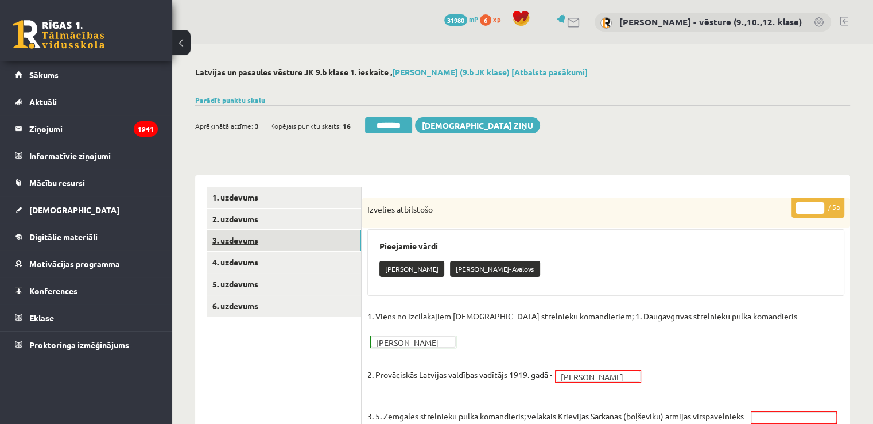
click at [303, 239] on link "3. uzdevums" at bounding box center [284, 240] width 154 height 21
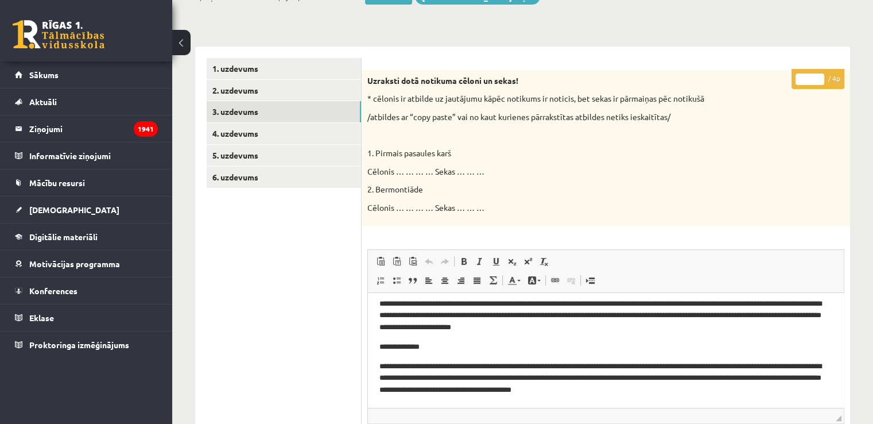
scroll to position [57, 0]
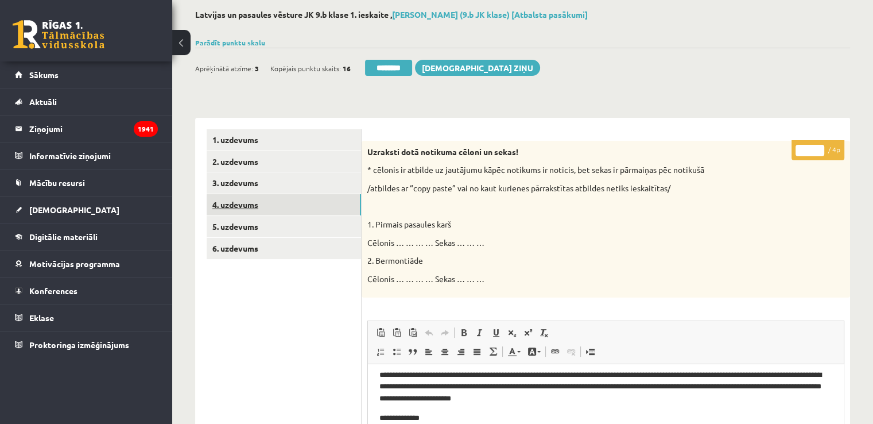
click at [326, 207] on link "4. uzdevums" at bounding box center [284, 204] width 154 height 21
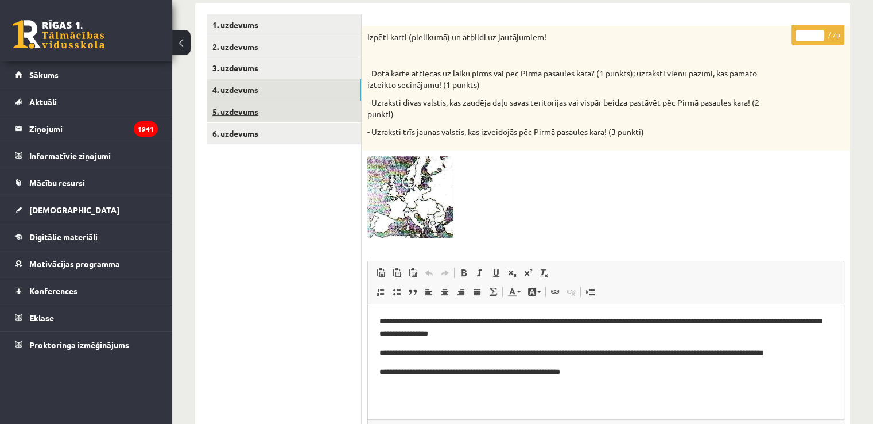
scroll to position [0, 0]
click at [276, 112] on link "5. uzdevums" at bounding box center [284, 111] width 154 height 21
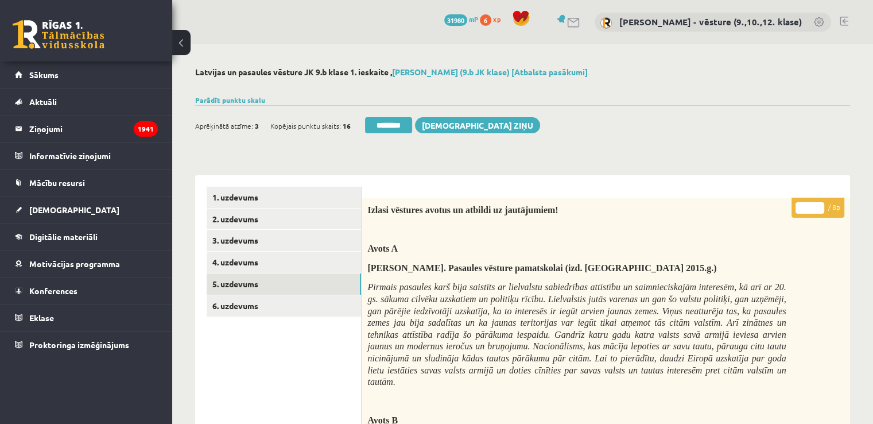
drag, startPoint x: 804, startPoint y: 210, endPoint x: 810, endPoint y: 210, distance: 5.8
click at [810, 210] on input "*" at bounding box center [810, 207] width 29 height 11
type input "*"
click at [283, 305] on link "6. uzdevums" at bounding box center [284, 305] width 154 height 21
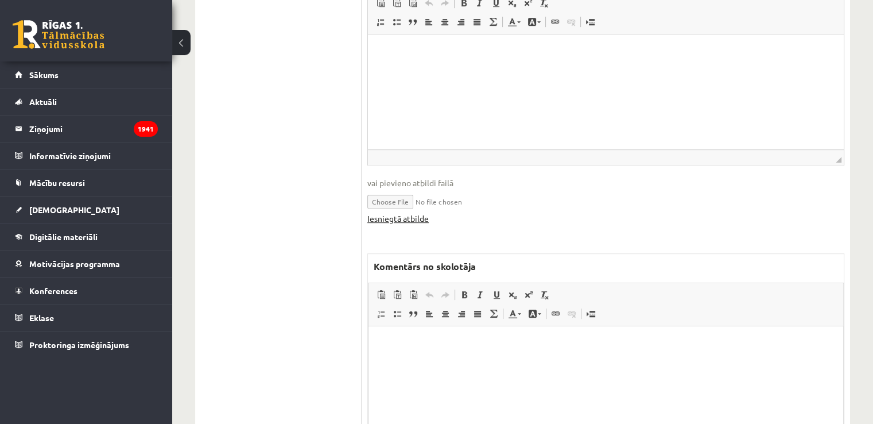
click at [385, 216] on link "Iesniegtā atbilde" at bounding box center [398, 218] width 61 height 12
click at [518, 357] on html at bounding box center [606, 343] width 475 height 35
click at [447, 361] on html at bounding box center [606, 343] width 475 height 35
paste body "Bagātinātā teksta redaktors, wiswyg-editor-47434032477160-1760214960-164"
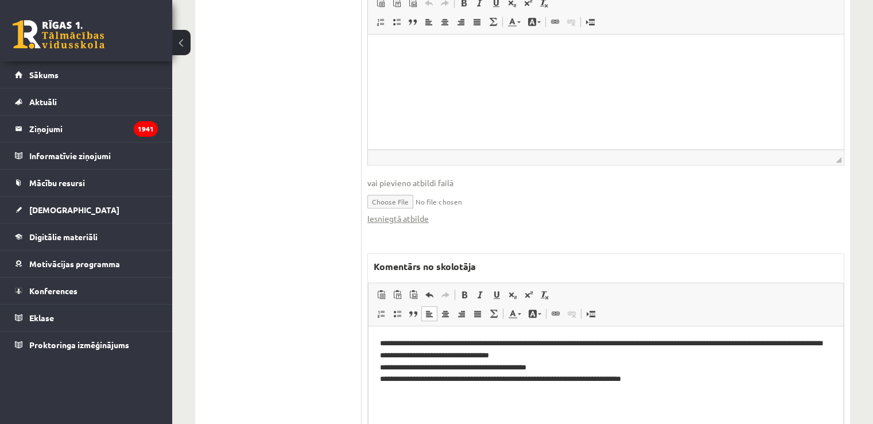
click at [643, 342] on p "**********" at bounding box center [606, 361] width 453 height 48
click at [636, 342] on p "**********" at bounding box center [606, 361] width 453 height 48
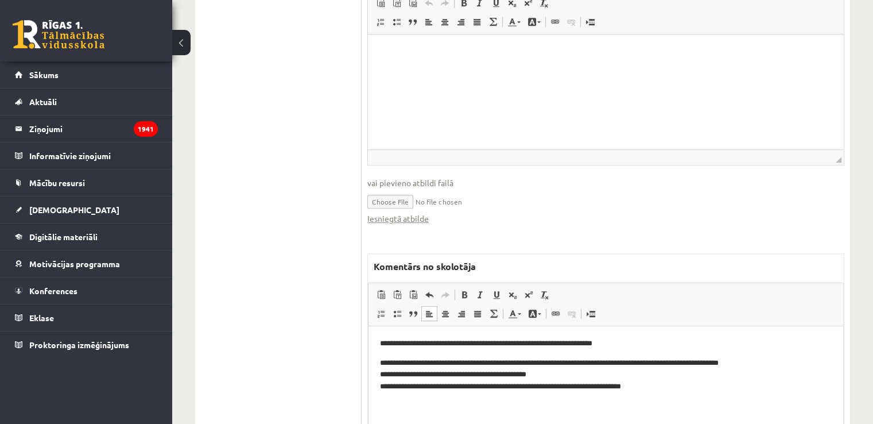
click at [776, 362] on p "**********" at bounding box center [606, 375] width 453 height 36
click at [654, 343] on p "**********" at bounding box center [606, 343] width 453 height 12
click at [484, 342] on p "**********" at bounding box center [606, 343] width 453 height 12
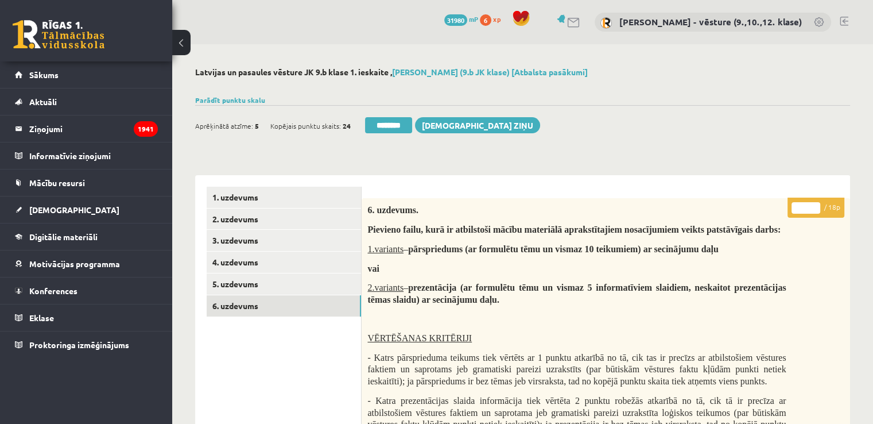
drag, startPoint x: 804, startPoint y: 208, endPoint x: 790, endPoint y: 210, distance: 13.8
click at [790, 210] on p "* / 18p" at bounding box center [816, 208] width 57 height 20
type input "*"
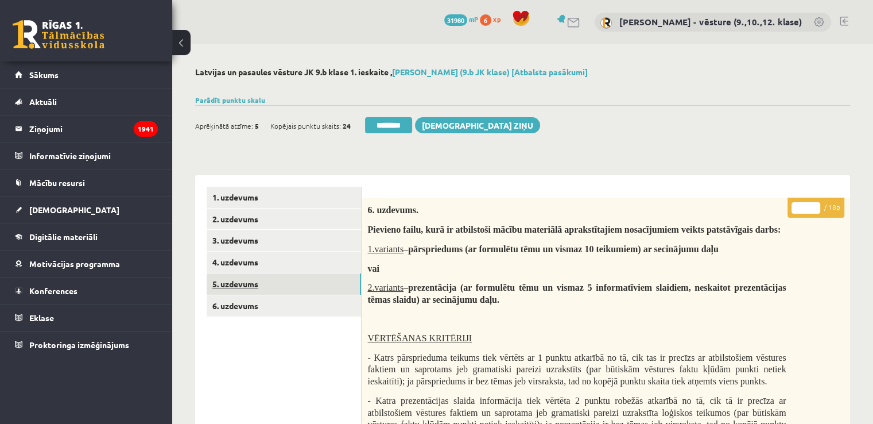
click at [247, 284] on link "5. uzdevums" at bounding box center [284, 283] width 154 height 21
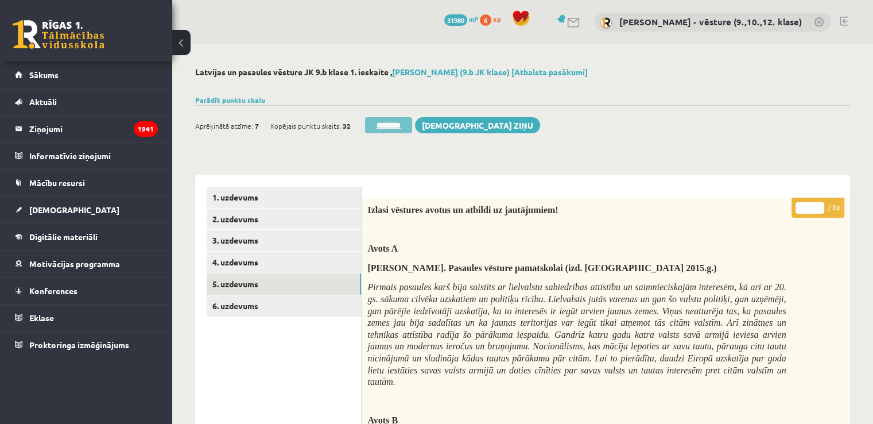
click at [386, 129] on input "********" at bounding box center [388, 125] width 47 height 16
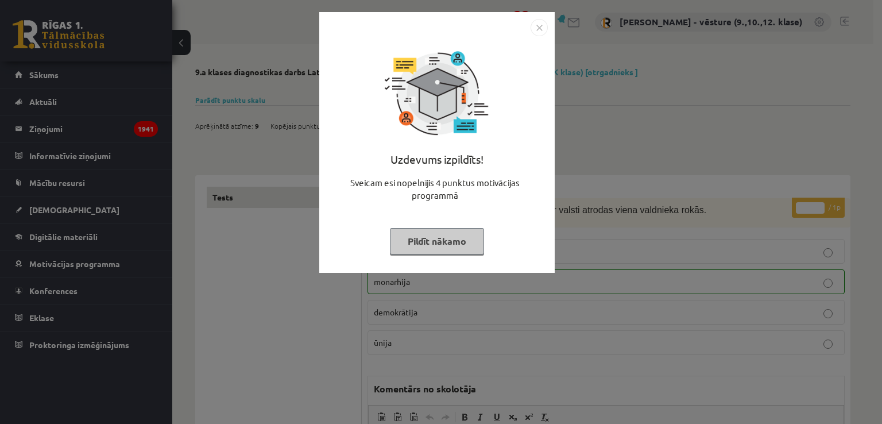
click at [675, 145] on div "Uzdevums izpildīts! Sveicam esi nopelnījis 4 punktus motivācijas programmā Pild…" at bounding box center [441, 212] width 882 height 424
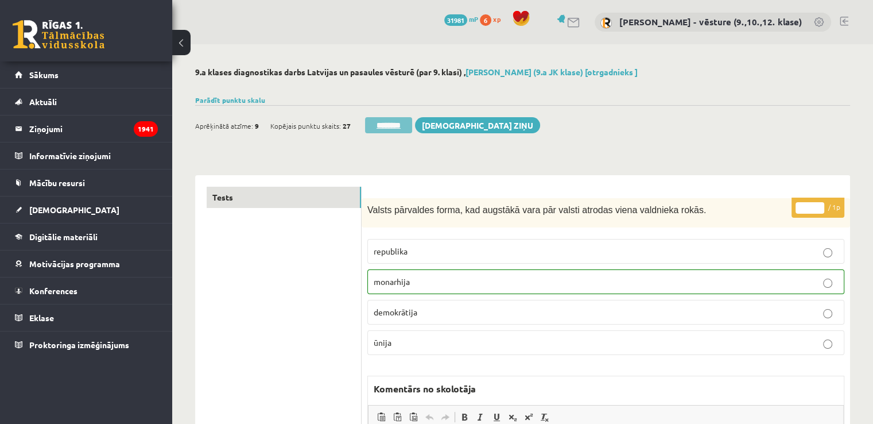
click at [381, 125] on input "********" at bounding box center [388, 125] width 47 height 16
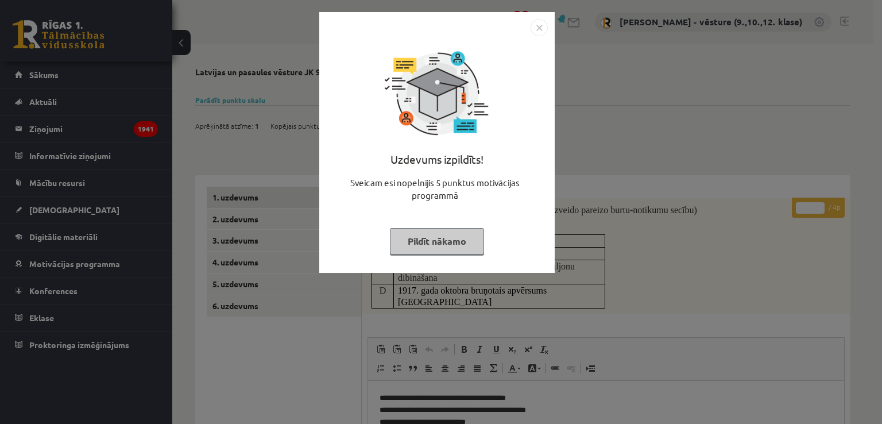
click at [646, 168] on div "Uzdevums izpildīts! Sveicam esi nopelnījis 5 punktus motivācijas programmā Pild…" at bounding box center [441, 212] width 882 height 424
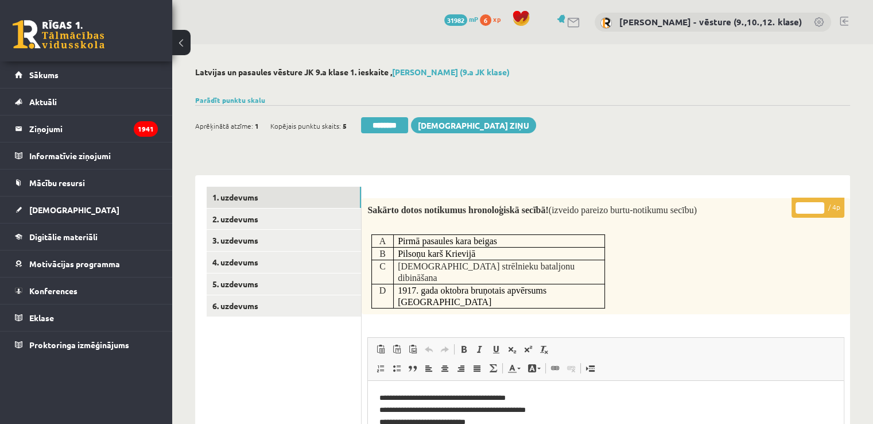
scroll to position [57, 0]
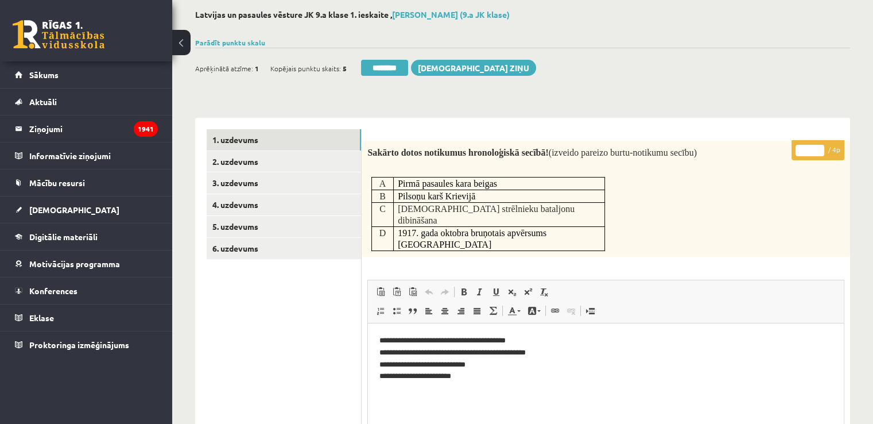
drag, startPoint x: 814, startPoint y: 153, endPoint x: 797, endPoint y: 152, distance: 16.7
click at [797, 152] on input "*" at bounding box center [810, 150] width 29 height 11
type input "*"
click at [297, 160] on link "2. uzdevums" at bounding box center [284, 161] width 154 height 21
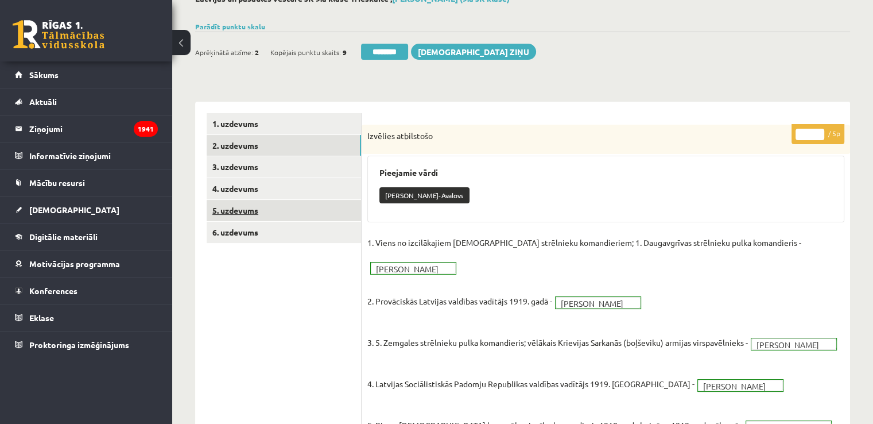
scroll to position [0, 0]
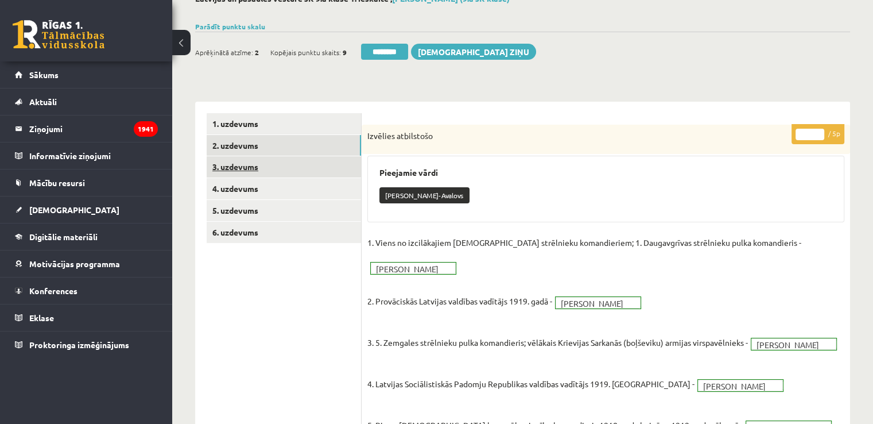
click at [271, 171] on link "3. uzdevums" at bounding box center [284, 166] width 154 height 21
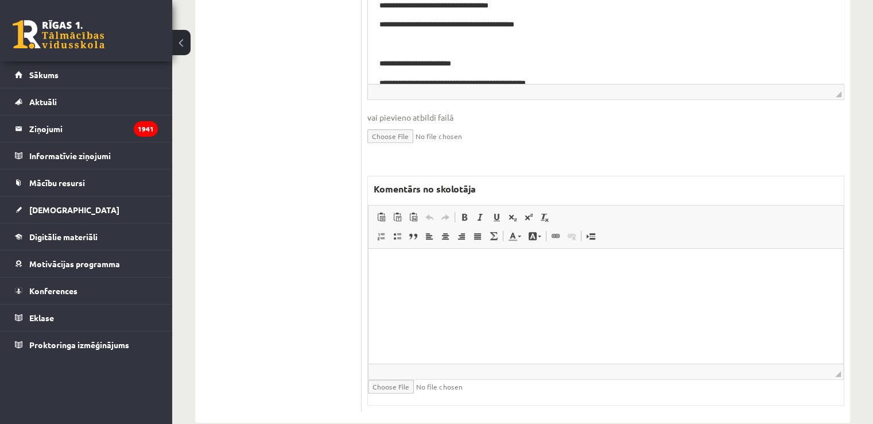
scroll to position [473, 0]
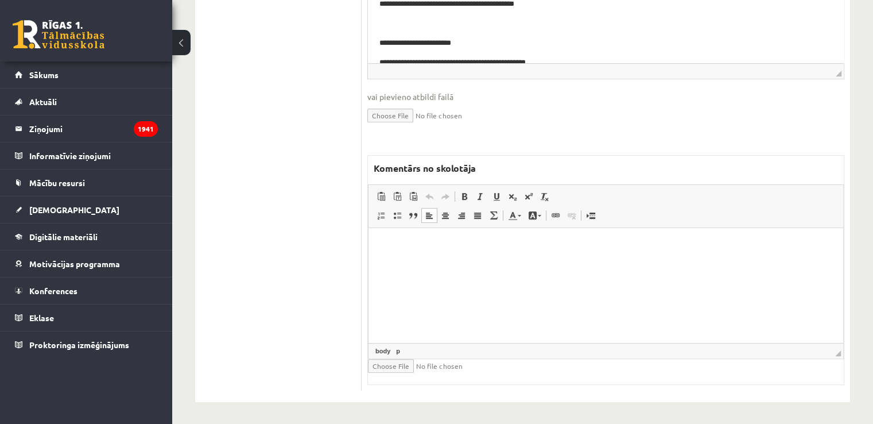
drag, startPoint x: 431, startPoint y: 279, endPoint x: 424, endPoint y: 276, distance: 7.5
click at [431, 262] on html at bounding box center [606, 244] width 475 height 35
click at [732, 249] on p "**********" at bounding box center [606, 245] width 453 height 12
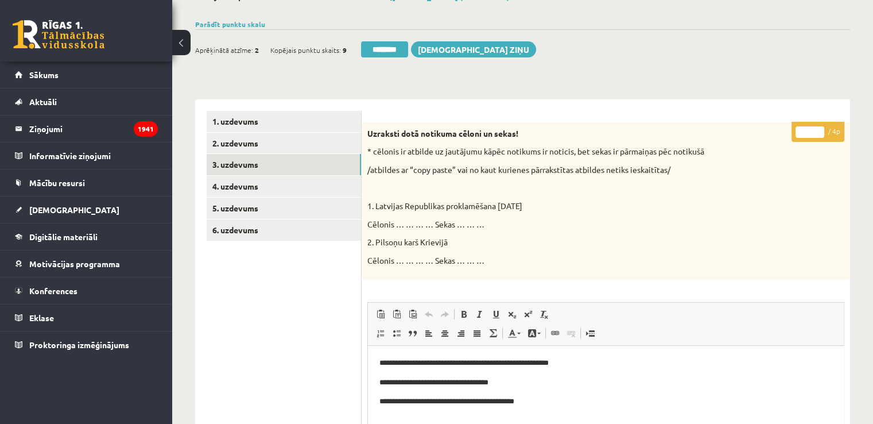
scroll to position [0, 0]
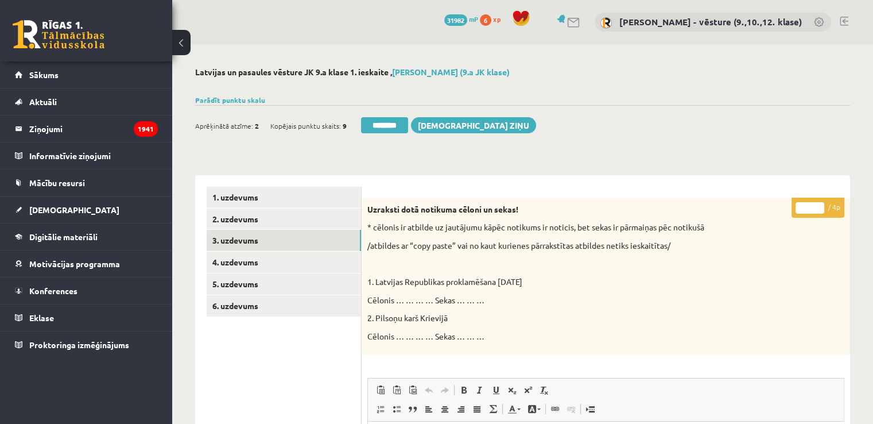
drag, startPoint x: 808, startPoint y: 210, endPoint x: 799, endPoint y: 209, distance: 8.6
click at [799, 209] on input "*" at bounding box center [810, 207] width 29 height 11
type input "*"
click at [287, 260] on link "4. uzdevums" at bounding box center [284, 262] width 154 height 21
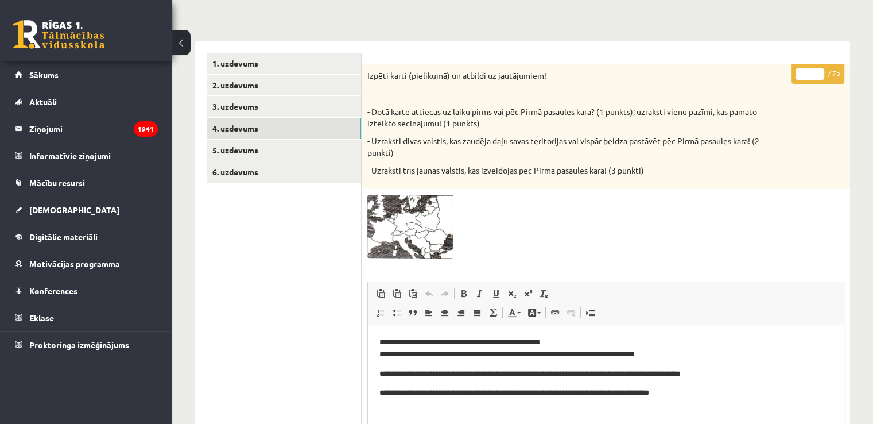
scroll to position [2, 0]
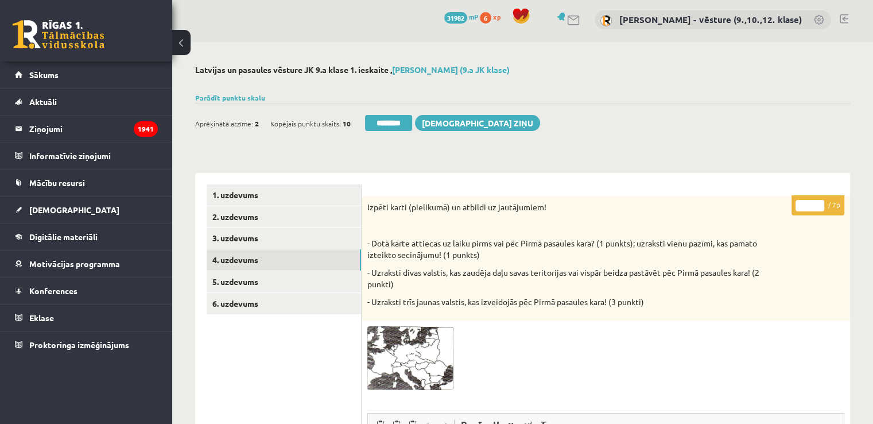
click at [813, 203] on input "*" at bounding box center [810, 205] width 29 height 11
type input "*"
click at [340, 286] on link "5. uzdevums" at bounding box center [284, 281] width 154 height 21
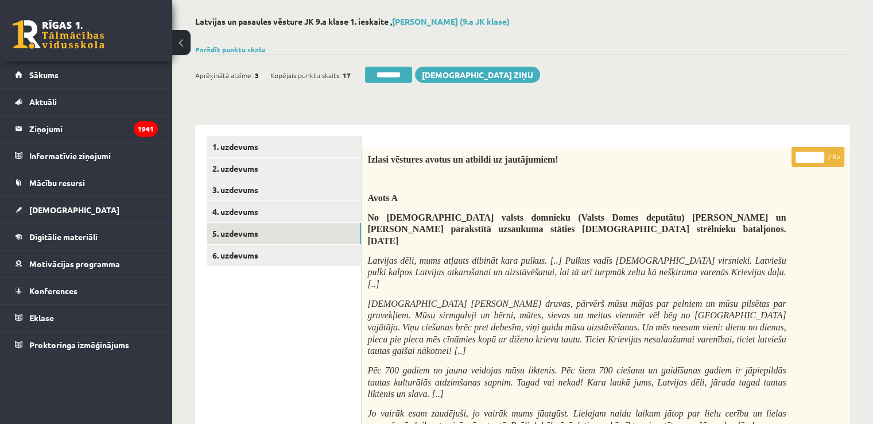
scroll to position [0, 0]
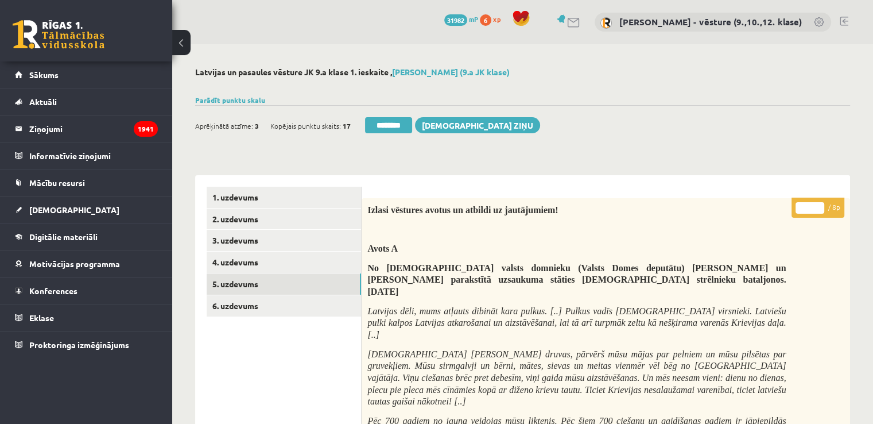
click at [815, 204] on input "*" at bounding box center [810, 207] width 29 height 11
type input "*"
click at [815, 204] on input "*" at bounding box center [810, 207] width 29 height 11
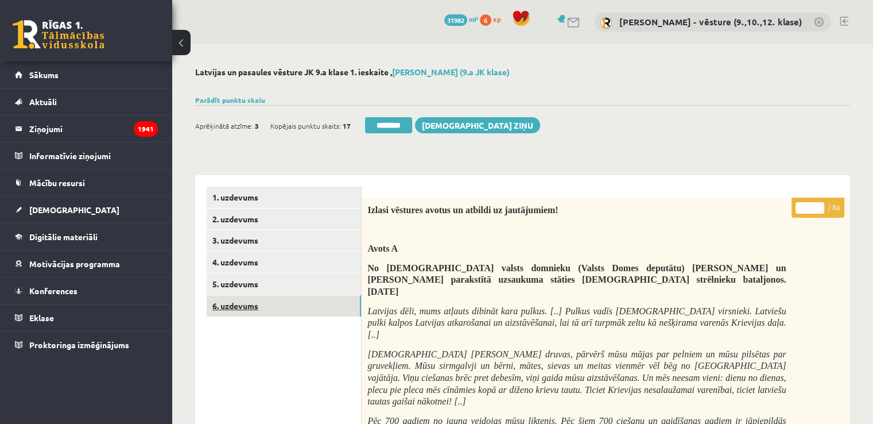
click at [276, 301] on link "6. uzdevums" at bounding box center [284, 305] width 154 height 21
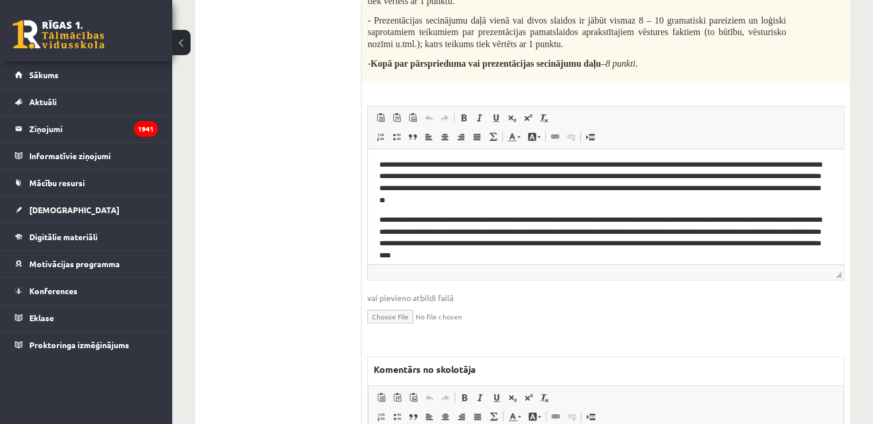
scroll to position [30, 0]
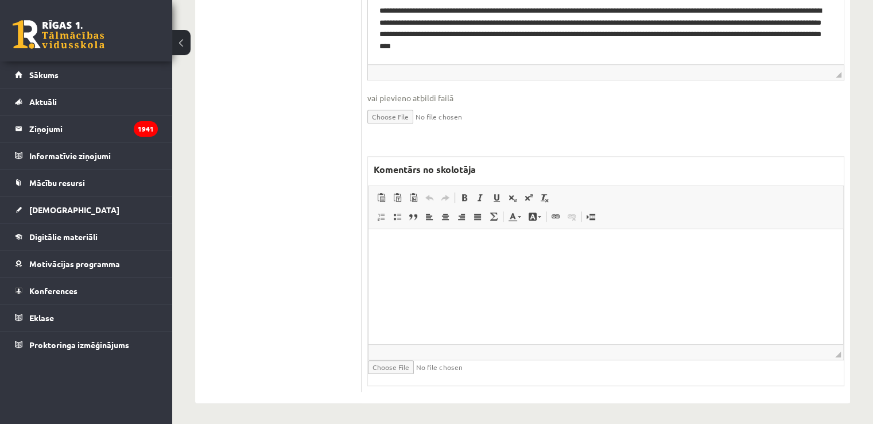
click at [435, 264] on html at bounding box center [606, 246] width 475 height 35
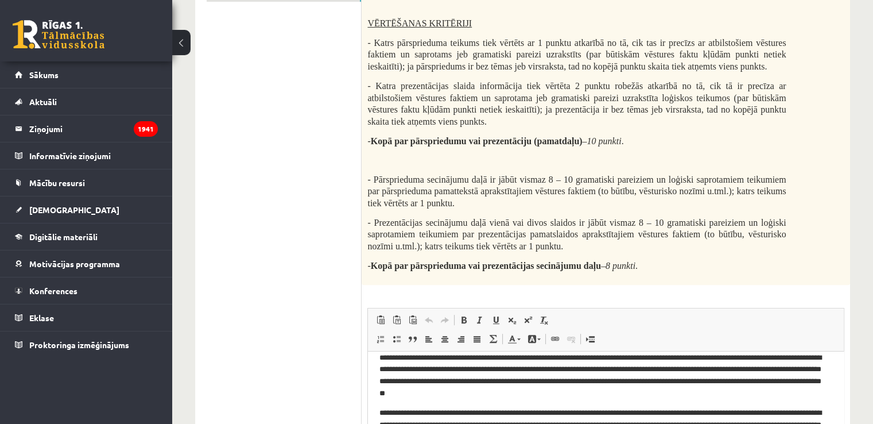
scroll to position [0, 0]
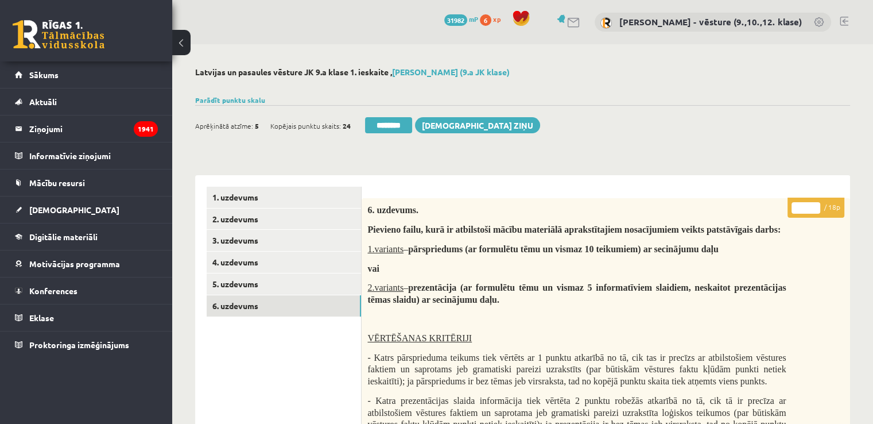
drag, startPoint x: 805, startPoint y: 209, endPoint x: 795, endPoint y: 205, distance: 10.0
click at [795, 205] on input "*" at bounding box center [806, 207] width 29 height 11
type input "*"
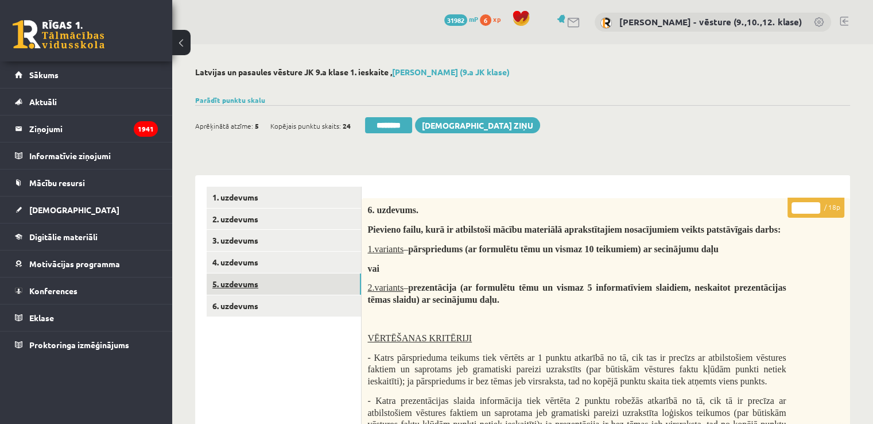
click at [338, 281] on link "5. uzdevums" at bounding box center [284, 283] width 154 height 21
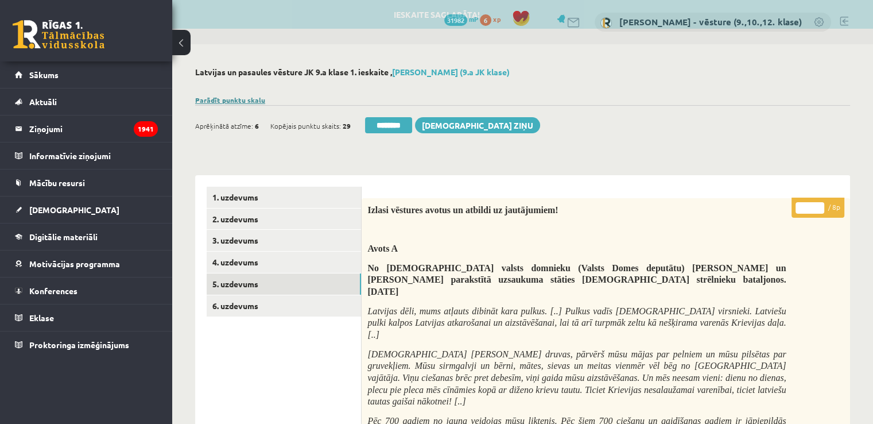
click at [253, 98] on link "Parādīt punktu skalu" at bounding box center [230, 99] width 70 height 9
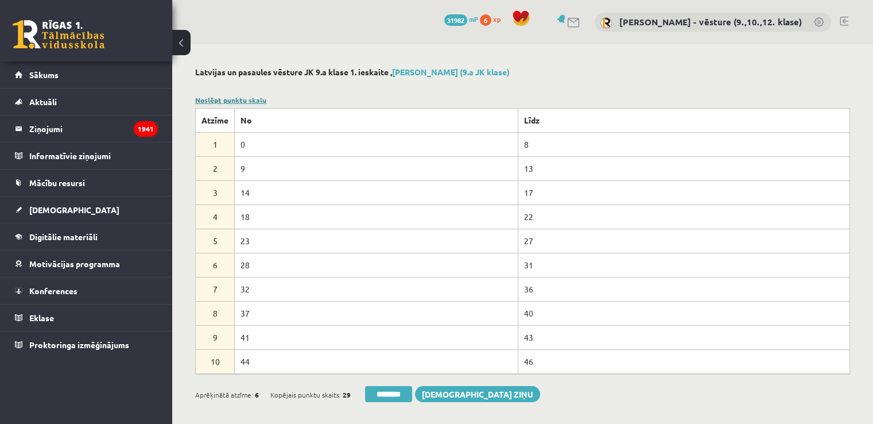
click at [253, 98] on link "Noslēpt punktu skalu" at bounding box center [230, 99] width 71 height 9
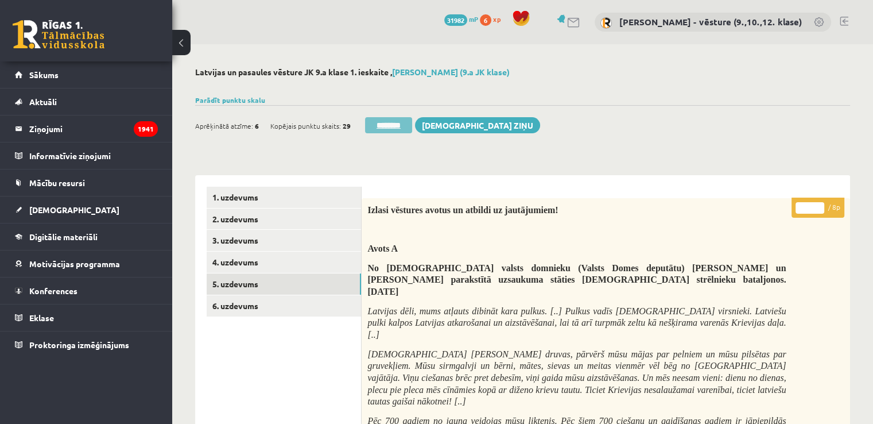
click at [382, 119] on input "********" at bounding box center [388, 125] width 47 height 16
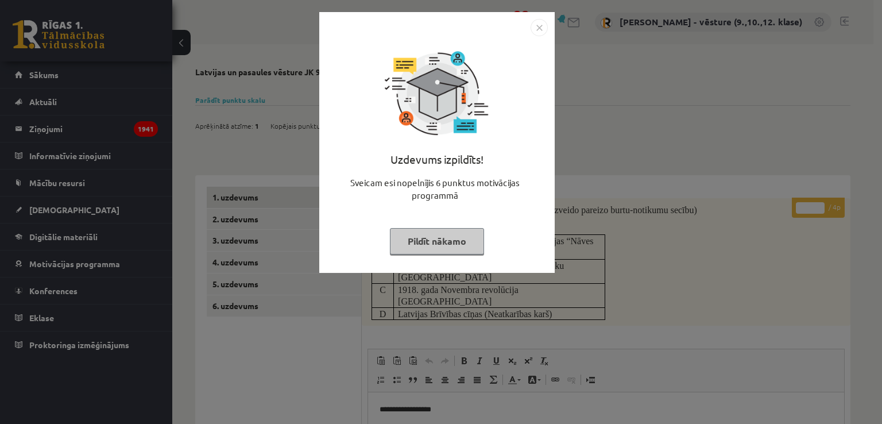
click at [313, 390] on div "Uzdevums izpildīts! Sveicam esi nopelnījis 6 punktus motivācijas programmā Pild…" at bounding box center [441, 212] width 882 height 424
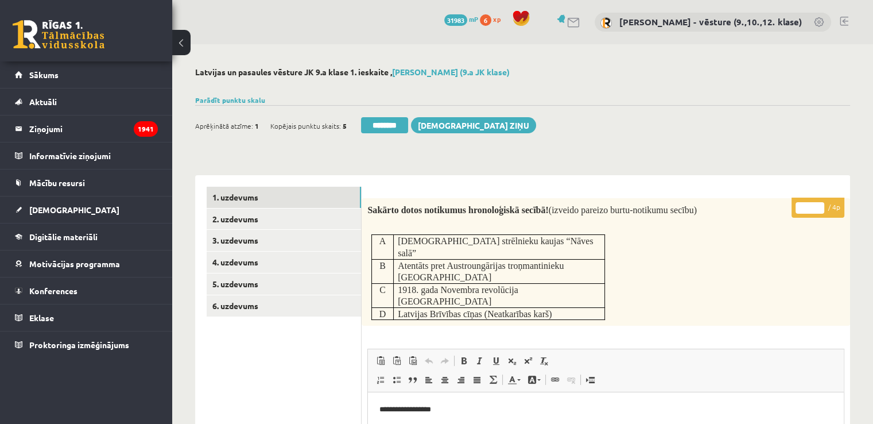
scroll to position [57, 0]
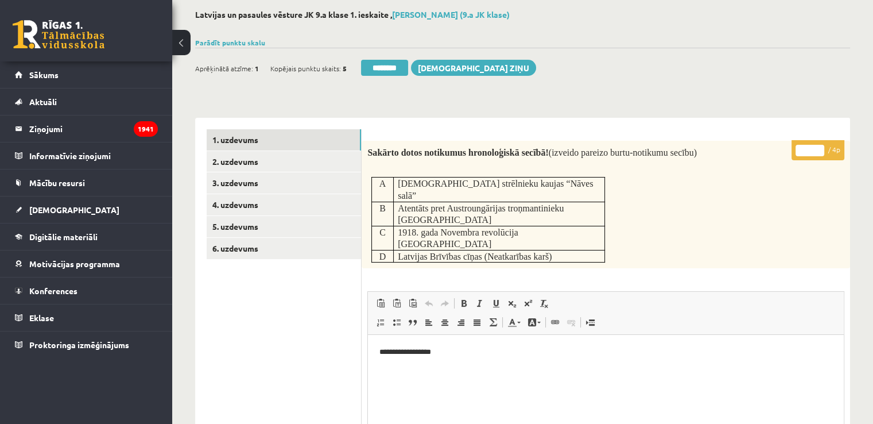
drag, startPoint x: 809, startPoint y: 154, endPoint x: 802, endPoint y: 153, distance: 7.7
click at [802, 153] on input "*" at bounding box center [810, 150] width 29 height 11
type input "*"
click at [649, 226] on div "Sakārto dotos notikumus hronoloģiskā secībā! (izveido pareizo burtu-notikumu se…" at bounding box center [606, 205] width 489 height 128
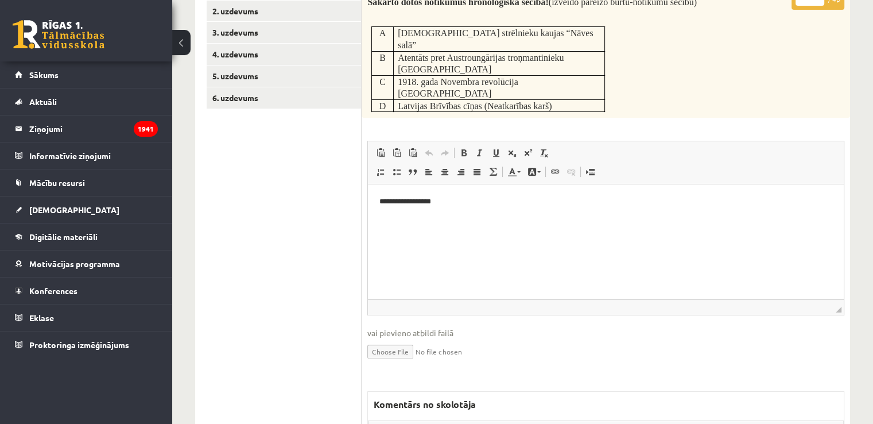
scroll to position [402, 0]
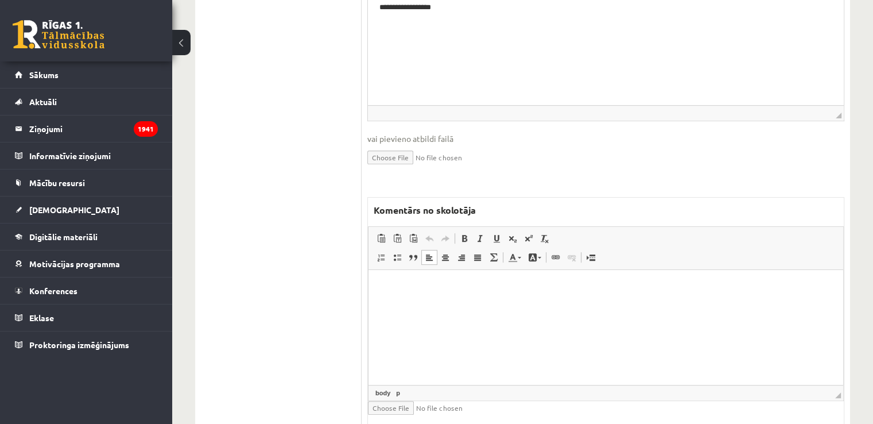
click at [580, 305] on html at bounding box center [606, 287] width 475 height 35
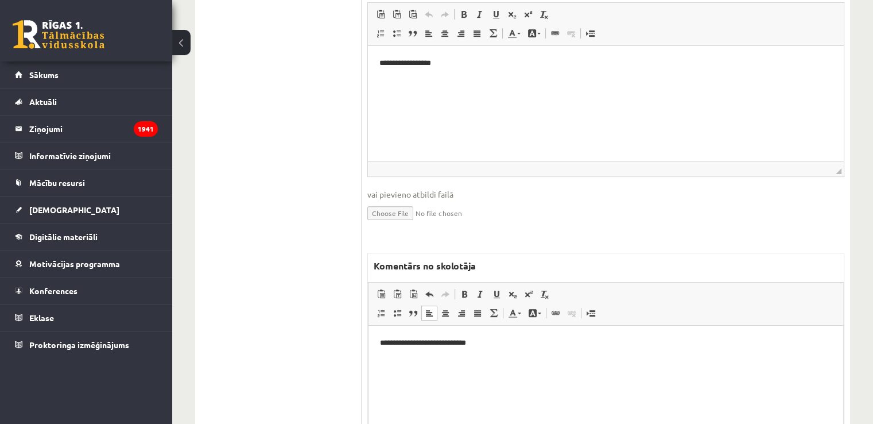
scroll to position [57, 0]
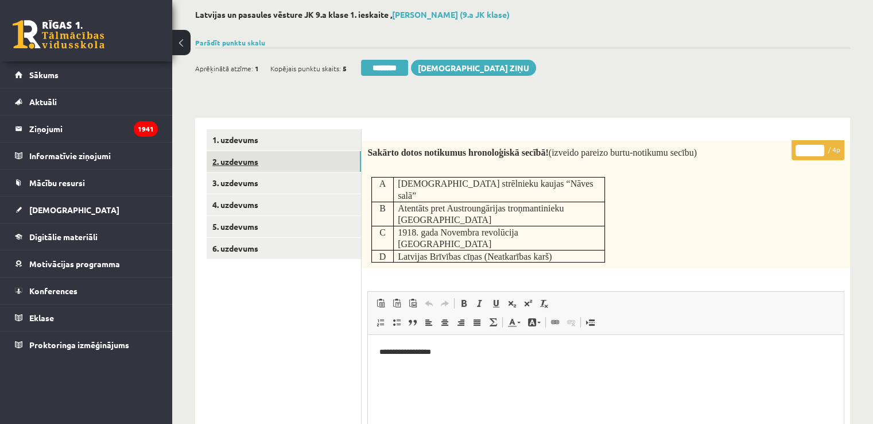
click at [322, 157] on link "2. uzdevums" at bounding box center [284, 161] width 154 height 21
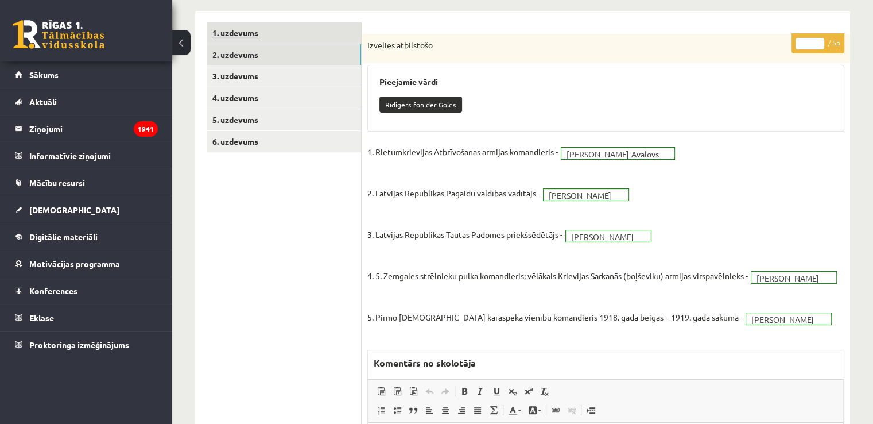
scroll to position [74, 0]
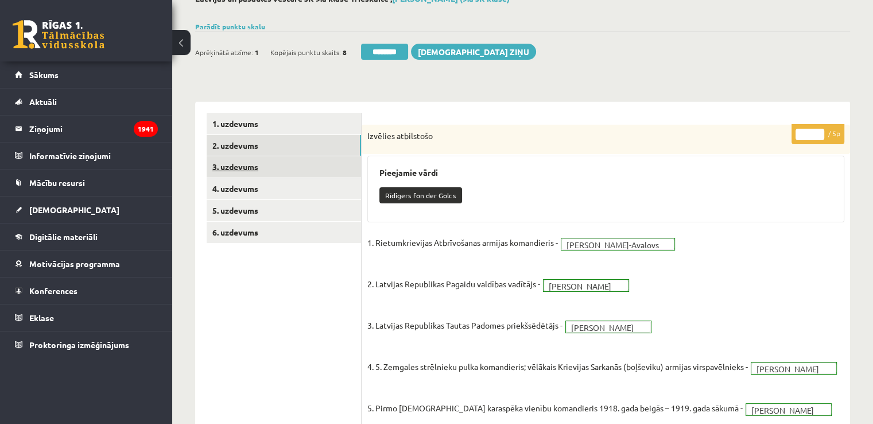
click at [269, 165] on link "3. uzdevums" at bounding box center [284, 166] width 154 height 21
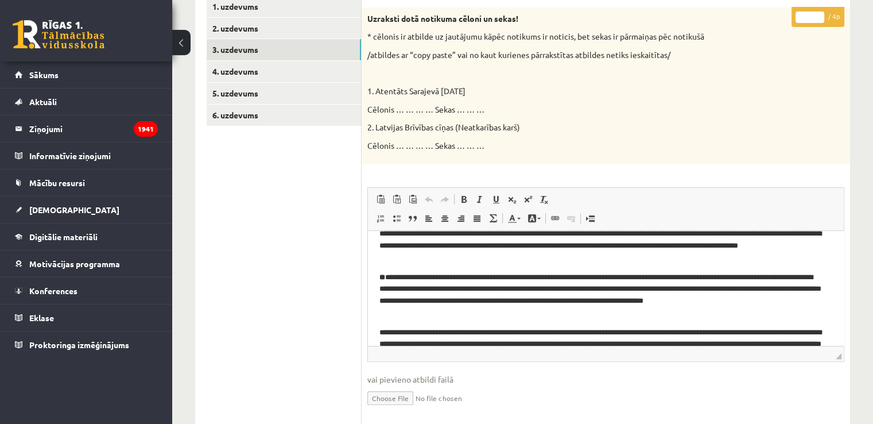
scroll to position [131, 0]
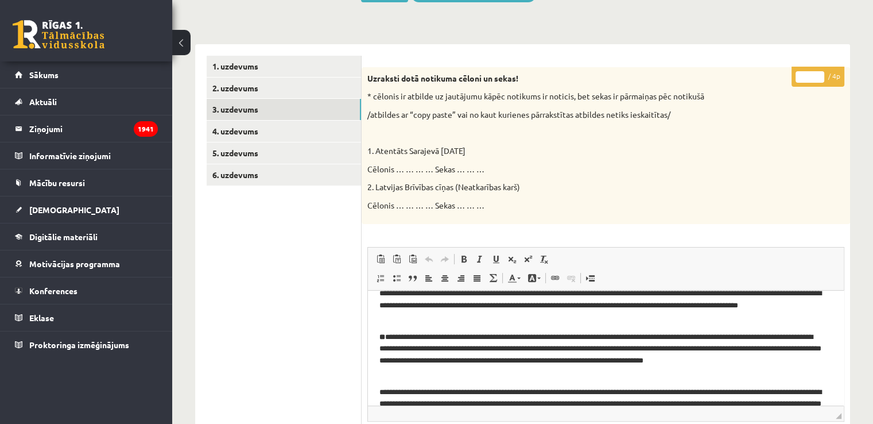
drag, startPoint x: 811, startPoint y: 80, endPoint x: 800, endPoint y: 79, distance: 11.5
click at [800, 79] on input "*" at bounding box center [810, 76] width 29 height 11
type input "*"
click at [330, 132] on link "4. uzdevums" at bounding box center [284, 131] width 154 height 21
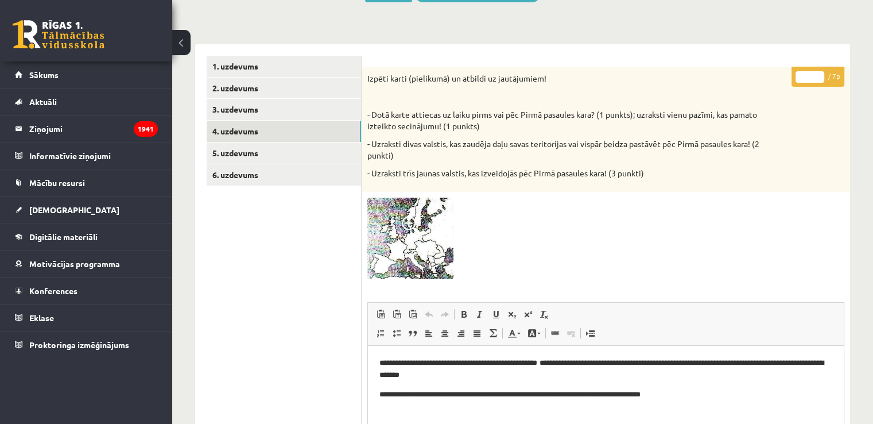
click at [821, 75] on input "*" at bounding box center [810, 76] width 29 height 11
click at [818, 74] on input "*" at bounding box center [810, 76] width 29 height 11
type input "*"
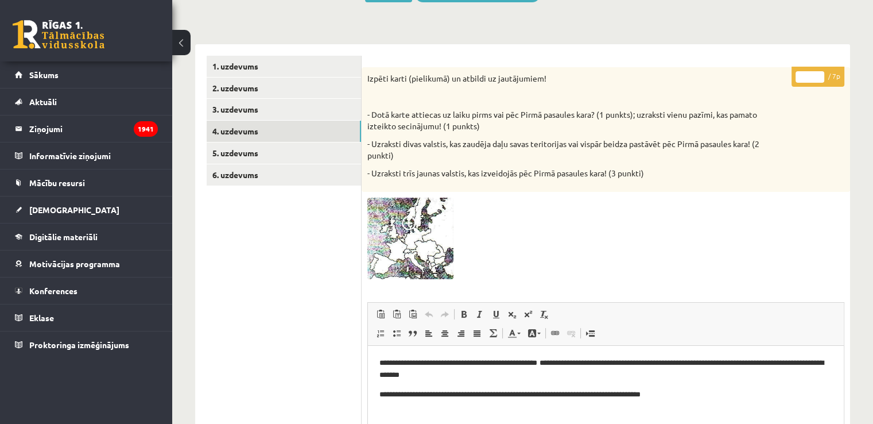
click at [818, 74] on input "*" at bounding box center [810, 76] width 29 height 11
click at [342, 157] on link "5. uzdevums" at bounding box center [284, 152] width 154 height 21
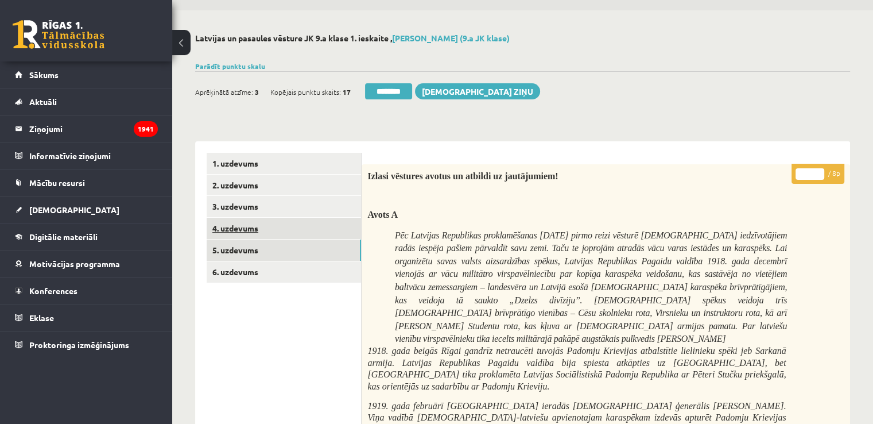
scroll to position [0, 0]
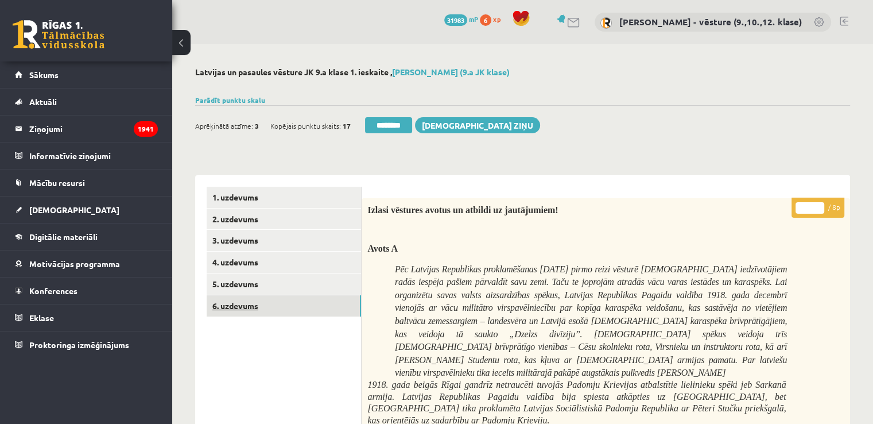
click at [319, 308] on link "6. uzdevums" at bounding box center [284, 305] width 154 height 21
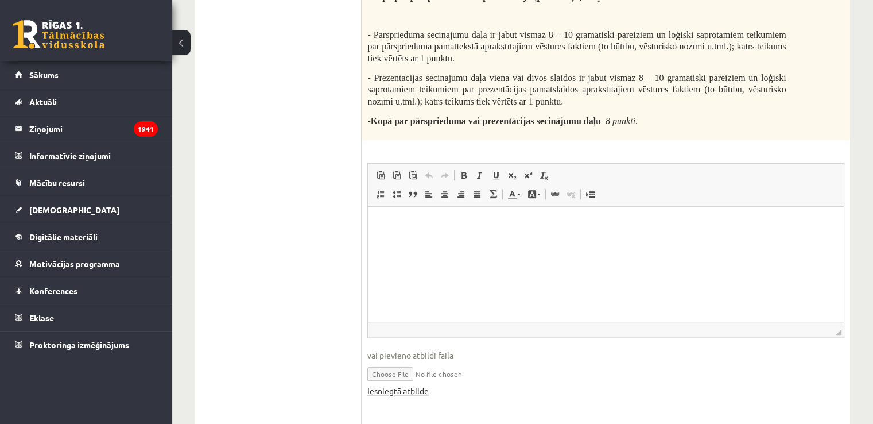
click at [394, 395] on link "Iesniegtā atbilde" at bounding box center [398, 391] width 61 height 12
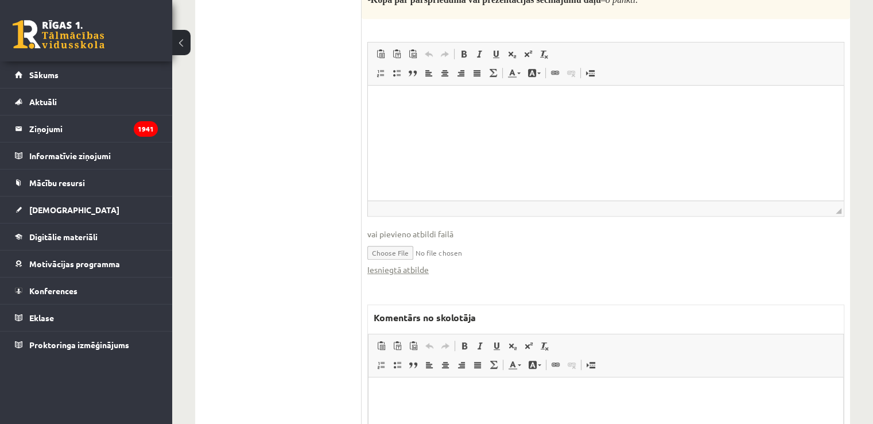
scroll to position [632, 0]
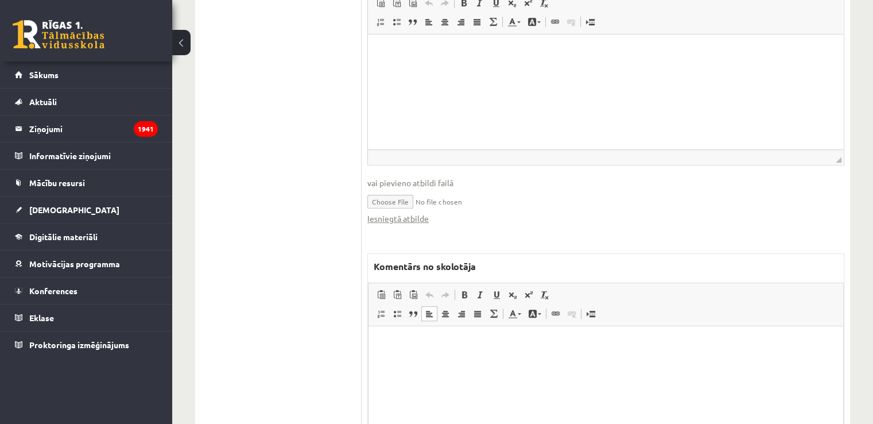
click at [458, 361] on html at bounding box center [606, 343] width 475 height 35
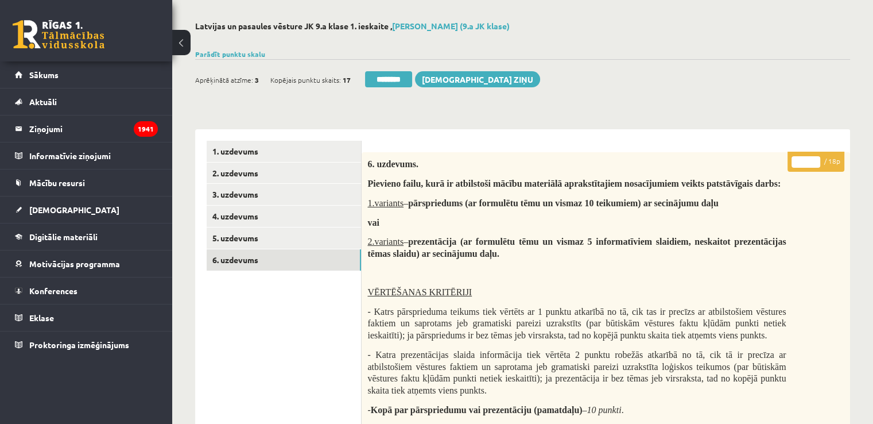
scroll to position [0, 0]
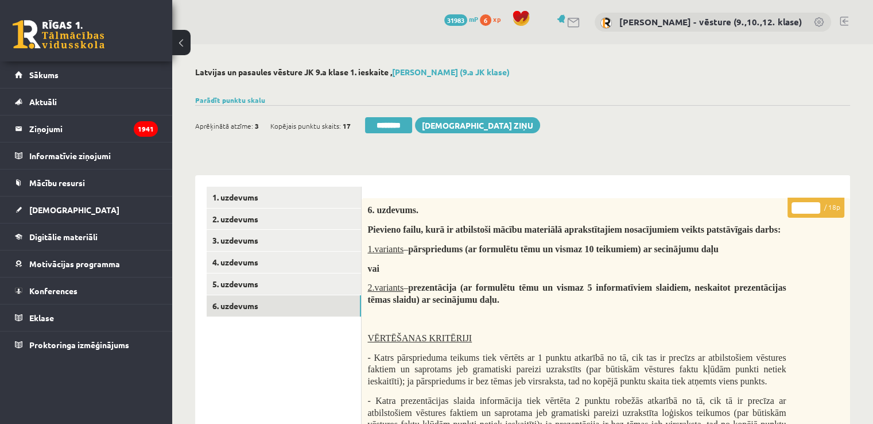
type input "*"
click at [813, 205] on input "*" at bounding box center [806, 207] width 29 height 11
click at [281, 279] on link "5. uzdevums" at bounding box center [284, 283] width 154 height 21
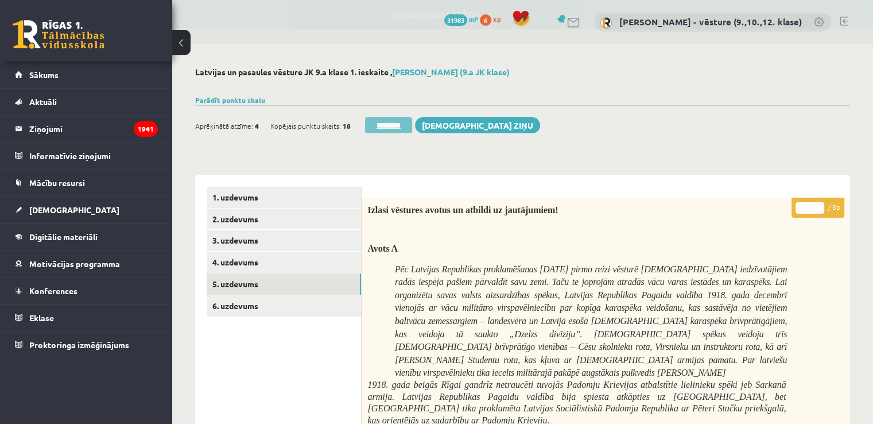
drag, startPoint x: 392, startPoint y: 125, endPoint x: 485, endPoint y: 65, distance: 110.5
click at [392, 125] on input "********" at bounding box center [388, 125] width 47 height 16
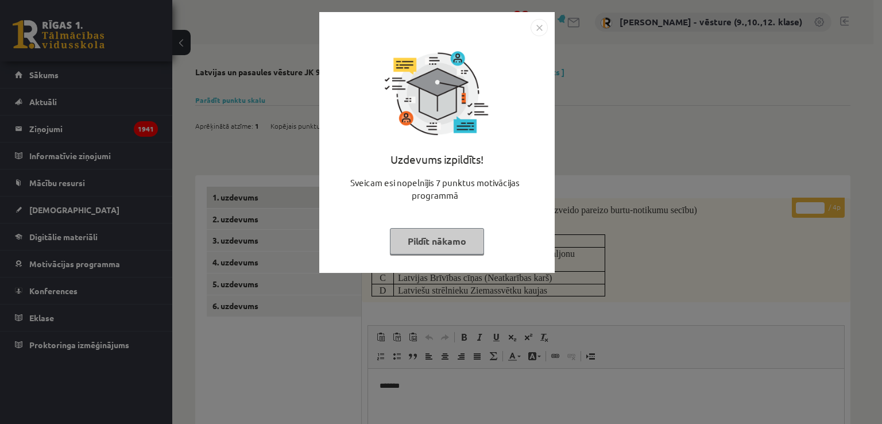
click at [689, 207] on div "Uzdevums izpildīts! Sveicam esi nopelnījis 7 punktus motivācijas programmā Pild…" at bounding box center [441, 212] width 882 height 424
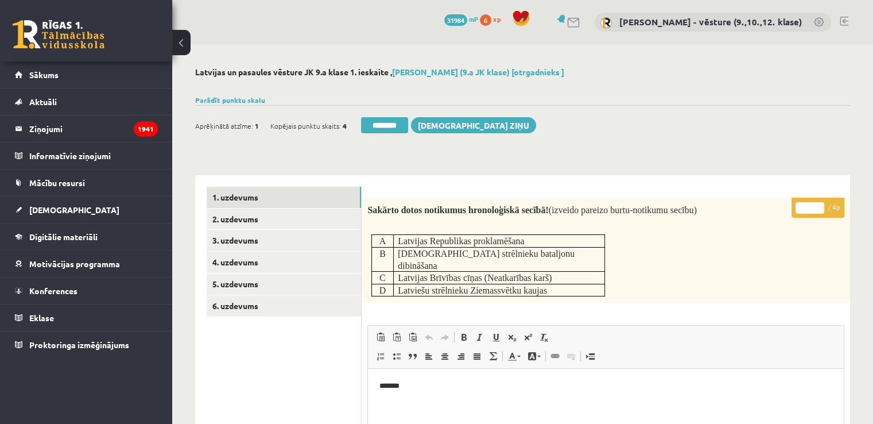
drag, startPoint x: 806, startPoint y: 207, endPoint x: 800, endPoint y: 207, distance: 6.3
click at [800, 207] on input "*" at bounding box center [810, 207] width 29 height 11
type input "*"
click at [318, 219] on link "2. uzdevums" at bounding box center [284, 218] width 154 height 21
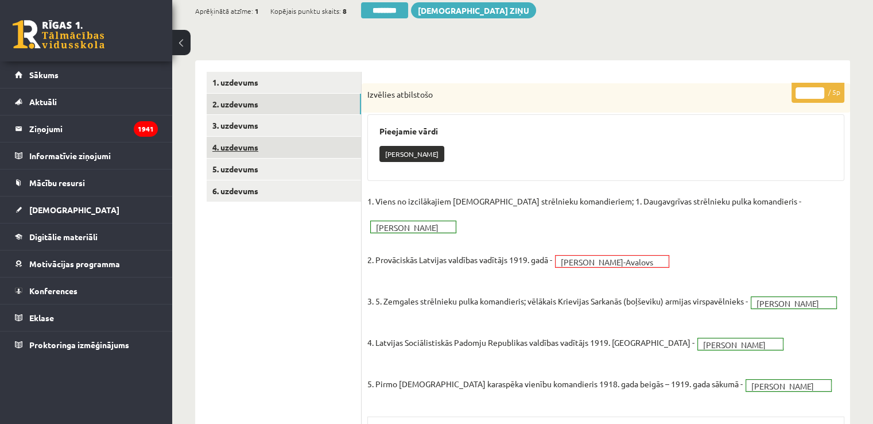
scroll to position [57, 0]
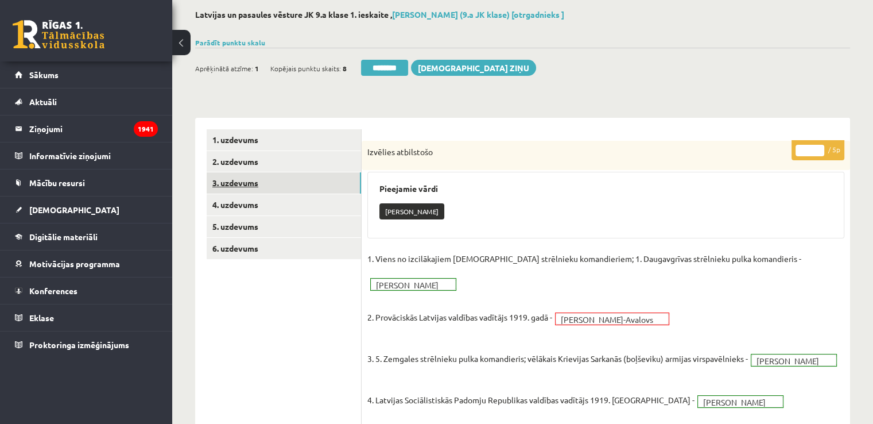
click at [315, 187] on link "3. uzdevums" at bounding box center [284, 182] width 154 height 21
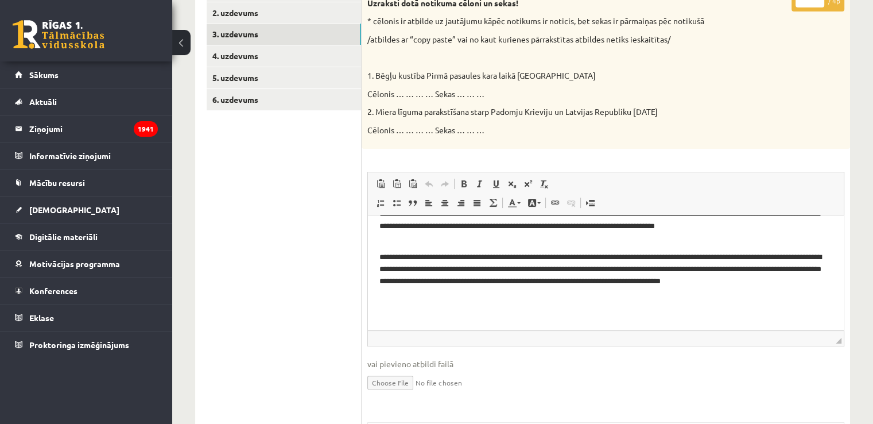
scroll to position [142, 0]
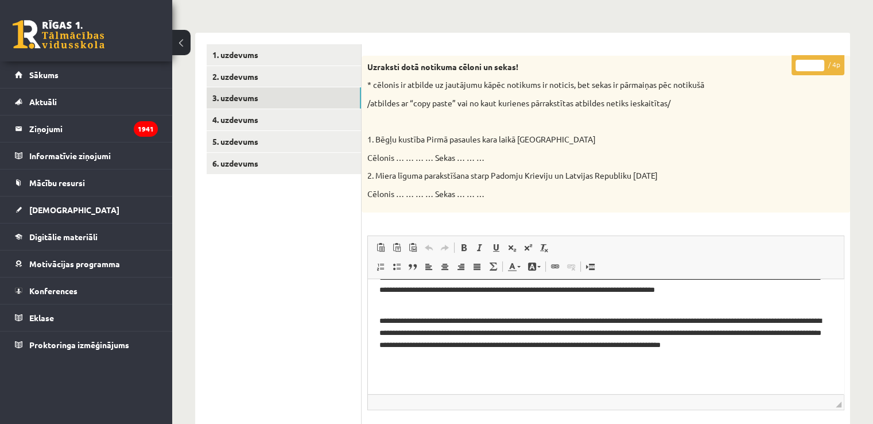
type input "*"
click at [815, 63] on input "*" at bounding box center [810, 65] width 29 height 11
click at [319, 111] on link "4. uzdevums" at bounding box center [284, 119] width 154 height 21
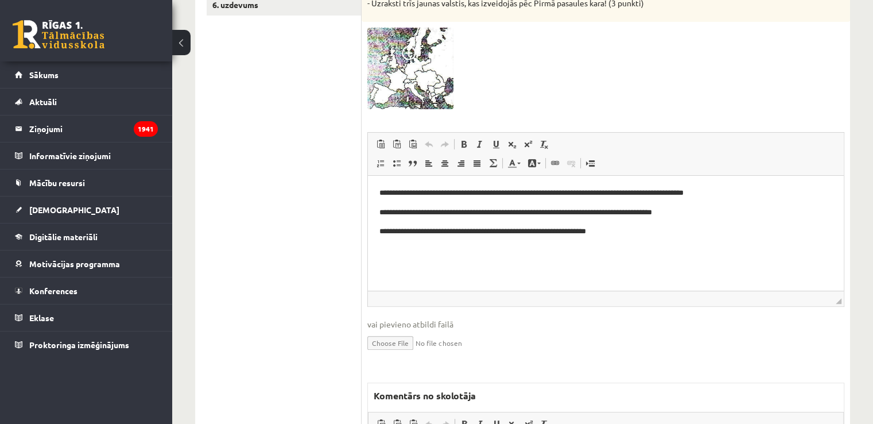
scroll to position [186, 0]
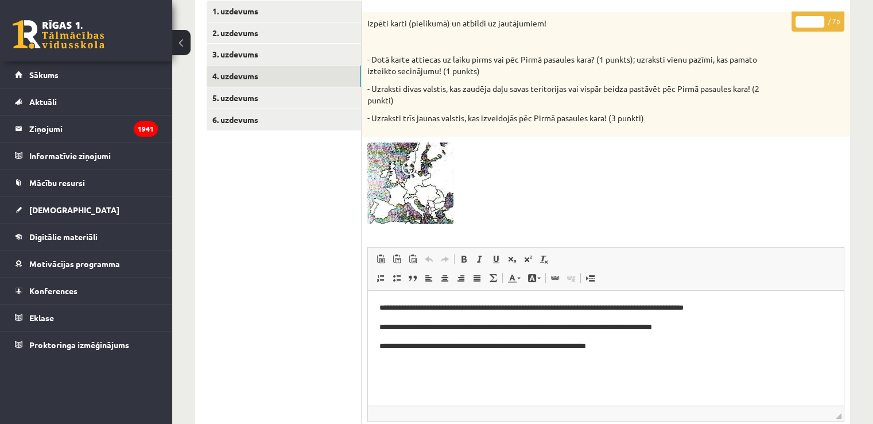
type input "*"
click at [819, 20] on input "*" at bounding box center [810, 21] width 29 height 11
click at [322, 98] on link "5. uzdevums" at bounding box center [284, 97] width 154 height 21
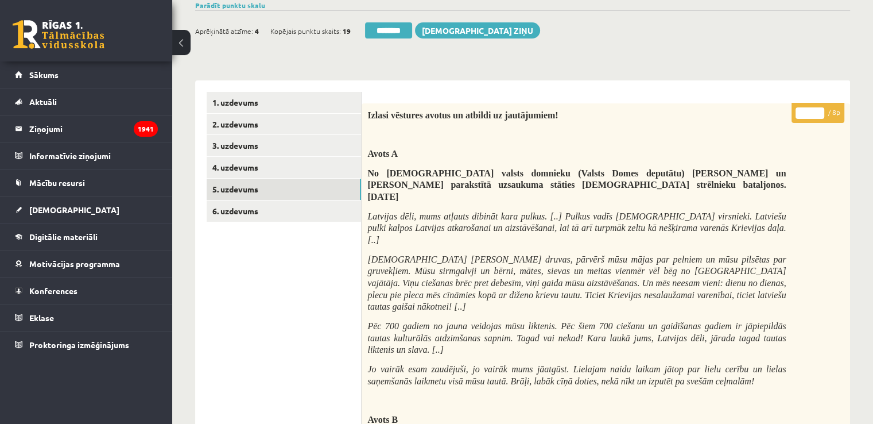
scroll to position [0, 0]
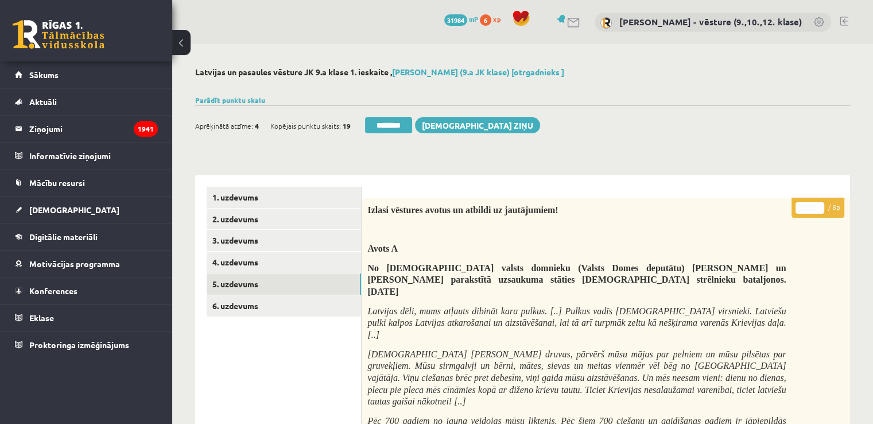
click at [816, 203] on input "*" at bounding box center [810, 207] width 29 height 11
type input "*"
click at [816, 203] on input "*" at bounding box center [810, 207] width 29 height 11
click at [294, 309] on link "6. uzdevums" at bounding box center [284, 305] width 154 height 21
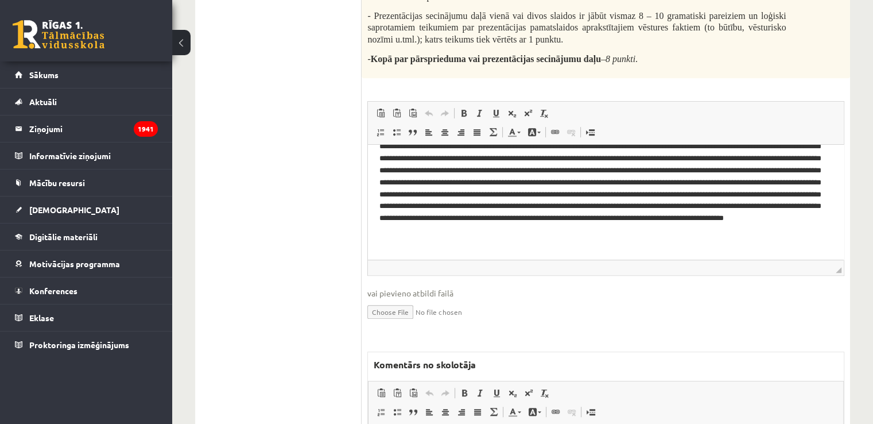
scroll to position [547, 0]
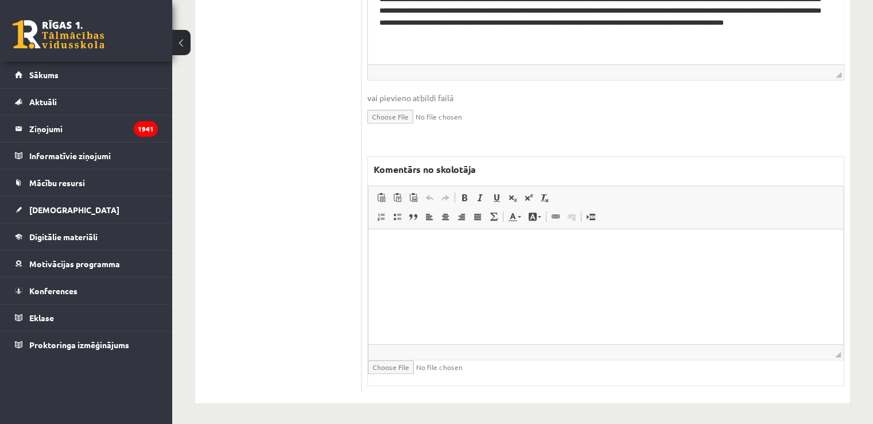
click at [428, 264] on html at bounding box center [606, 246] width 475 height 35
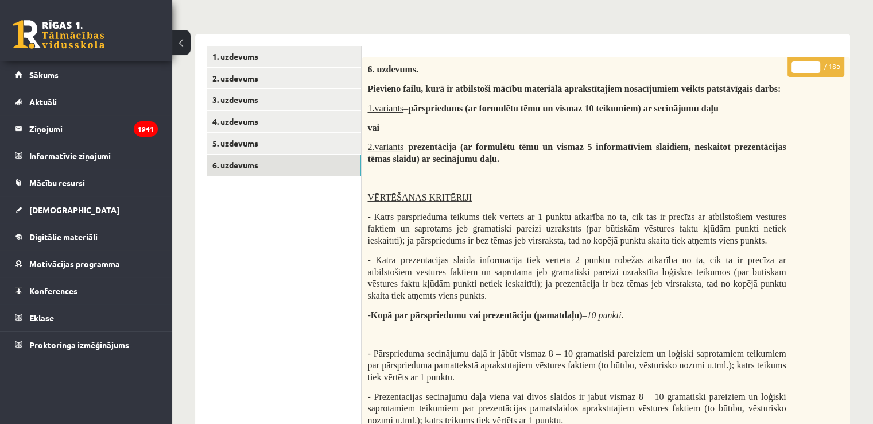
scroll to position [0, 0]
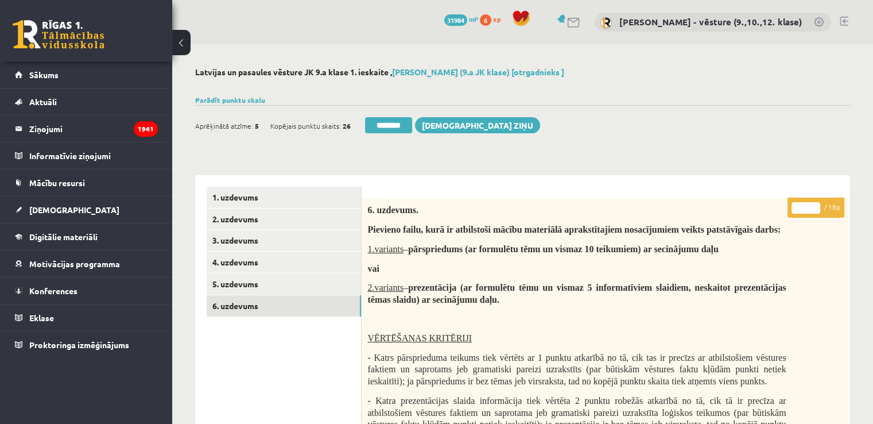
drag, startPoint x: 800, startPoint y: 208, endPoint x: 807, endPoint y: 209, distance: 6.9
click at [807, 209] on input "*" at bounding box center [806, 207] width 29 height 11
type input "*"
click at [341, 276] on link "5. uzdevums" at bounding box center [284, 283] width 154 height 21
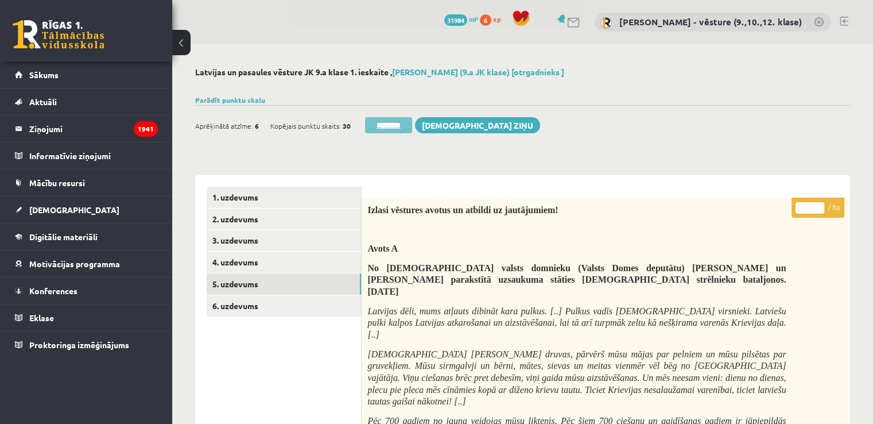
click at [401, 122] on input "********" at bounding box center [388, 125] width 47 height 16
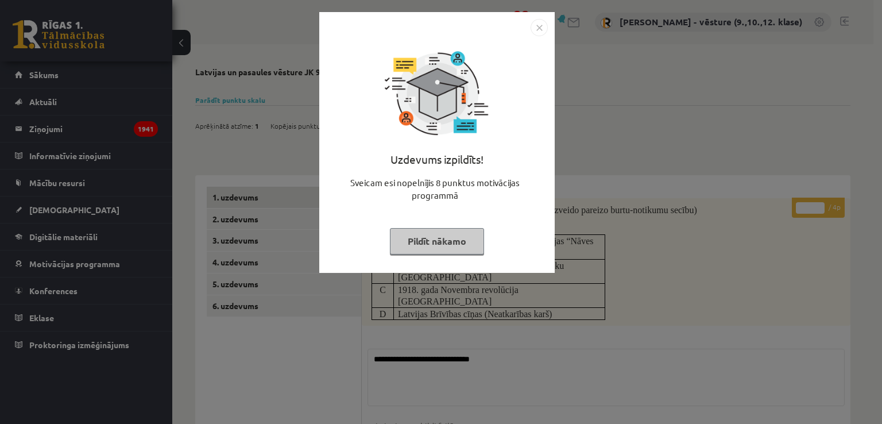
click at [692, 90] on div "Uzdevums izpildīts! Sveicam esi nopelnījis 8 punktus motivācijas programmā Pild…" at bounding box center [441, 212] width 882 height 424
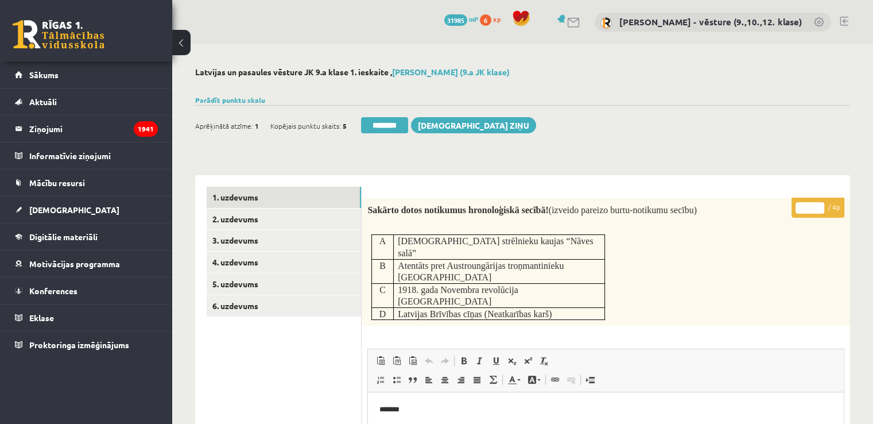
scroll to position [57, 0]
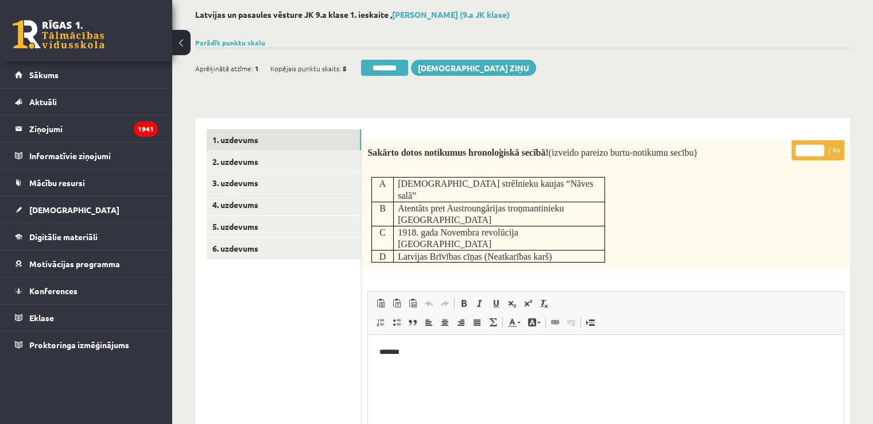
drag, startPoint x: 802, startPoint y: 148, endPoint x: 808, endPoint y: 150, distance: 6.7
click at [808, 150] on input "*" at bounding box center [810, 150] width 29 height 11
type input "*"
click at [223, 164] on link "2. uzdevums" at bounding box center [284, 161] width 154 height 21
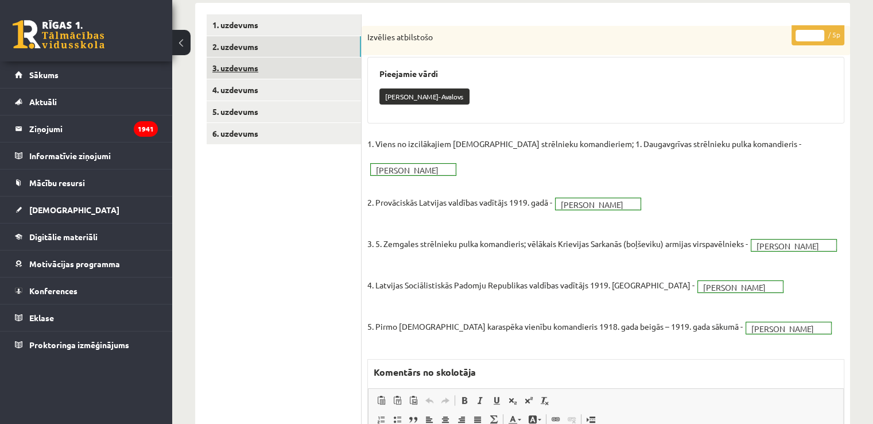
scroll to position [0, 0]
click at [292, 67] on link "3. uzdevums" at bounding box center [284, 67] width 154 height 21
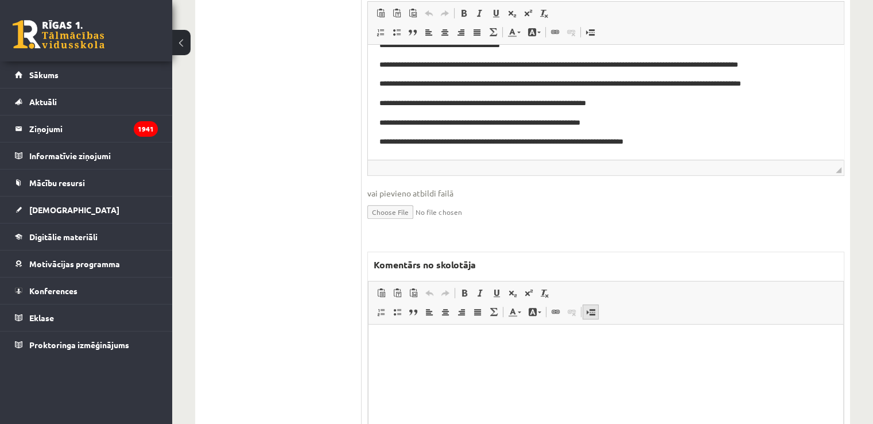
scroll to position [402, 0]
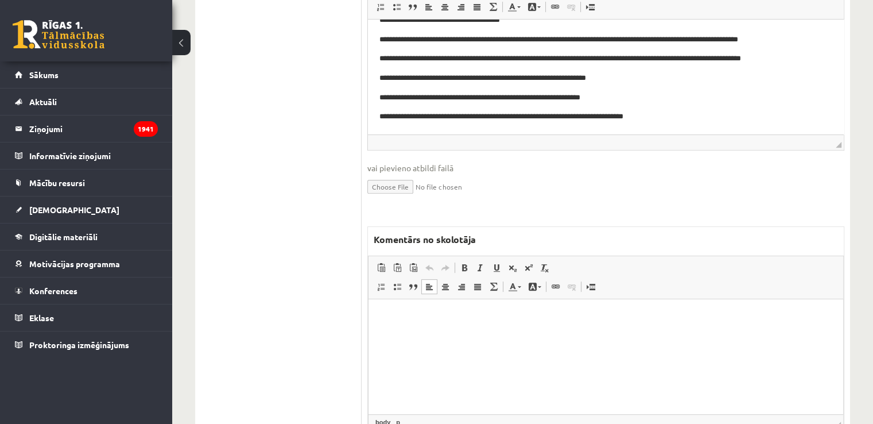
click at [545, 329] on html at bounding box center [606, 316] width 475 height 35
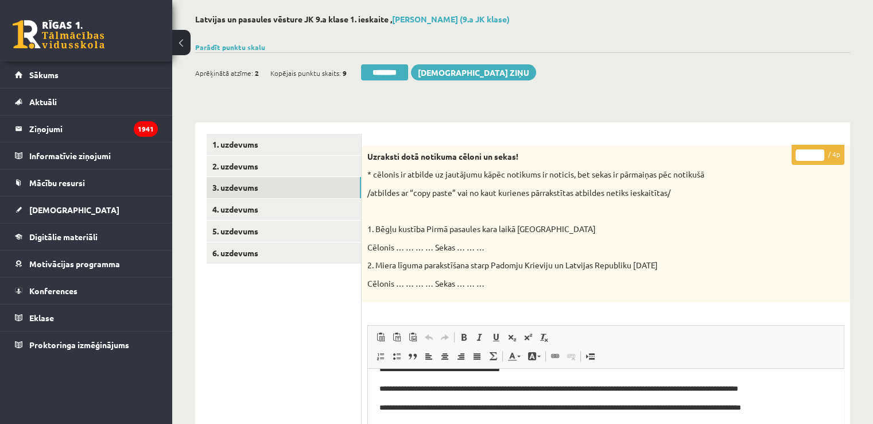
scroll to position [0, 0]
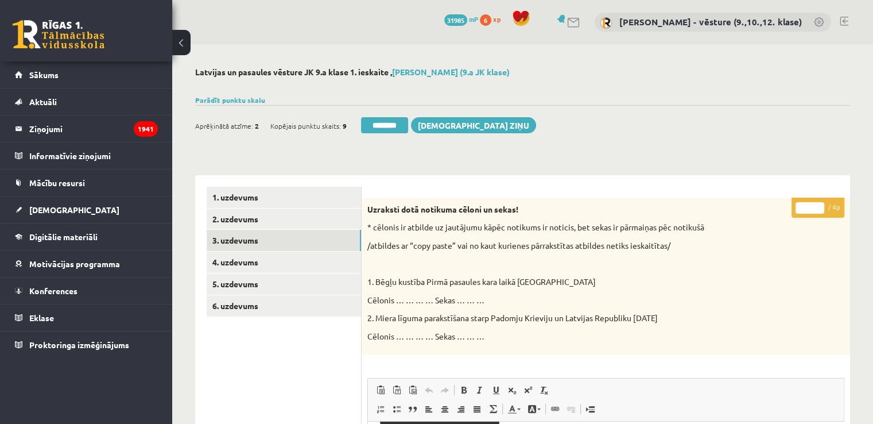
drag, startPoint x: 806, startPoint y: 203, endPoint x: 799, endPoint y: 204, distance: 7.6
click at [799, 204] on input "*" at bounding box center [810, 207] width 29 height 11
type input "*"
click at [246, 260] on link "4. uzdevums" at bounding box center [284, 262] width 154 height 21
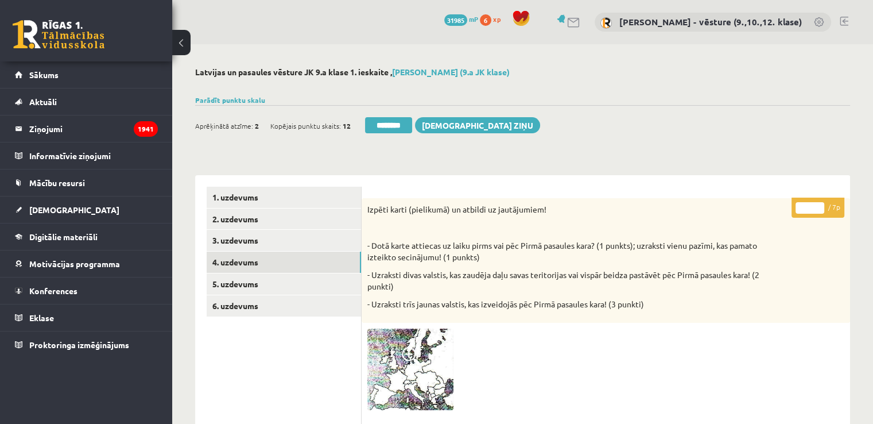
type input "*"
click at [818, 206] on input "*" at bounding box center [810, 207] width 29 height 11
click at [295, 278] on link "5. uzdevums" at bounding box center [284, 283] width 154 height 21
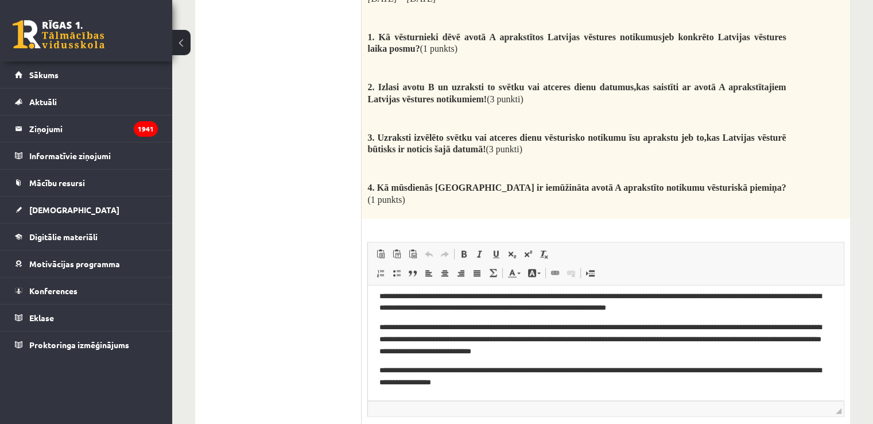
scroll to position [1493, 0]
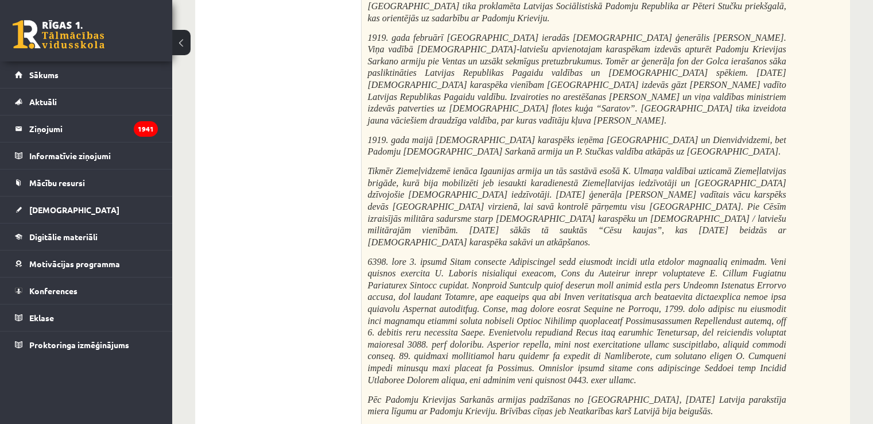
scroll to position [57, 0]
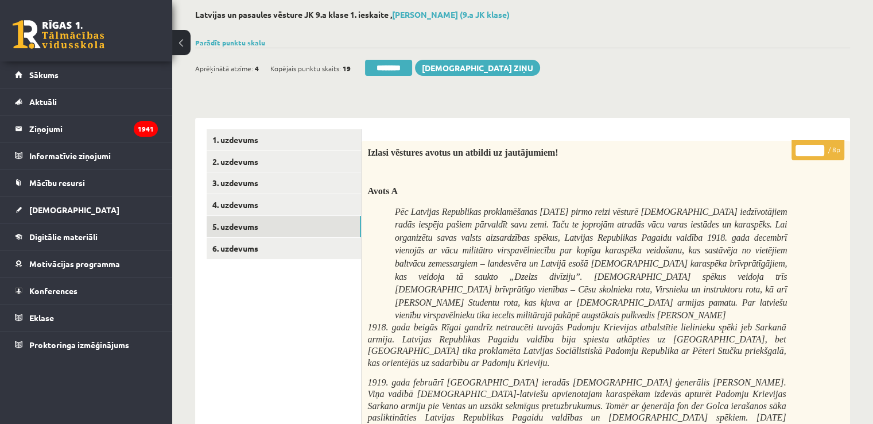
drag, startPoint x: 811, startPoint y: 152, endPoint x: 798, endPoint y: 152, distance: 13.2
click at [798, 152] on input "*" at bounding box center [810, 150] width 29 height 11
type input "*"
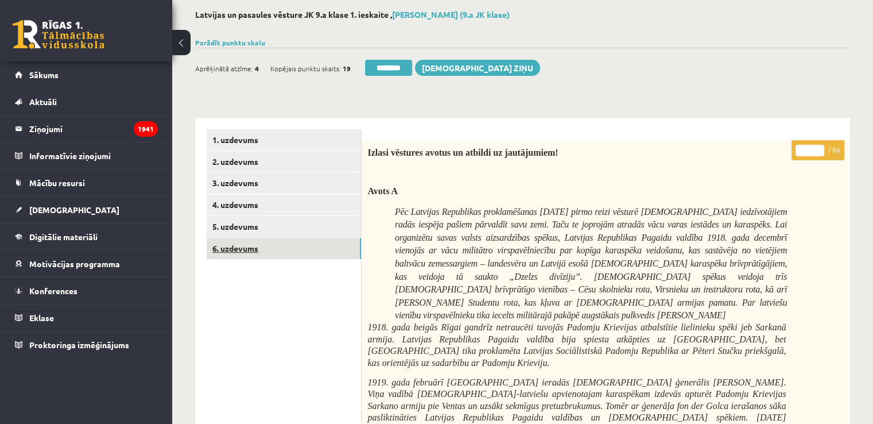
click at [299, 242] on link "6. uzdevums" at bounding box center [284, 248] width 154 height 21
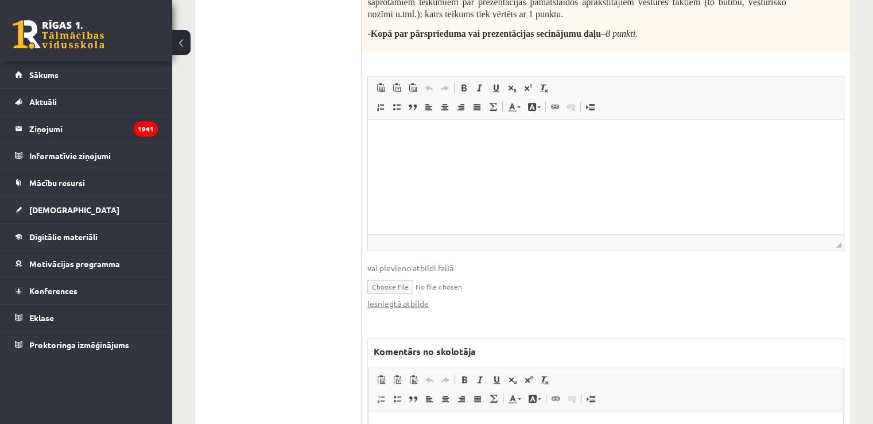
scroll to position [574, 0]
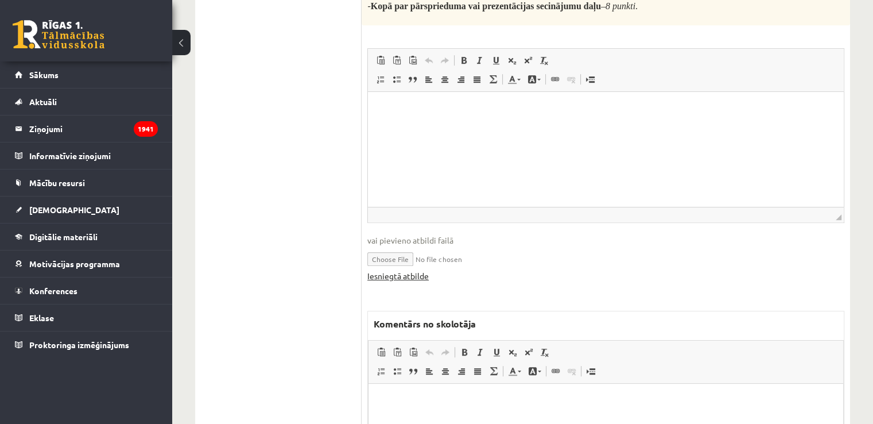
click at [419, 276] on link "Iesniegtā atbilde" at bounding box center [398, 276] width 61 height 12
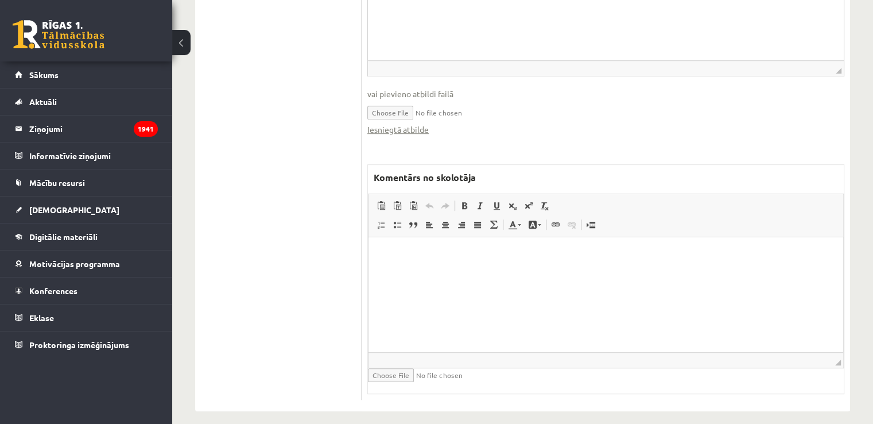
scroll to position [729, 0]
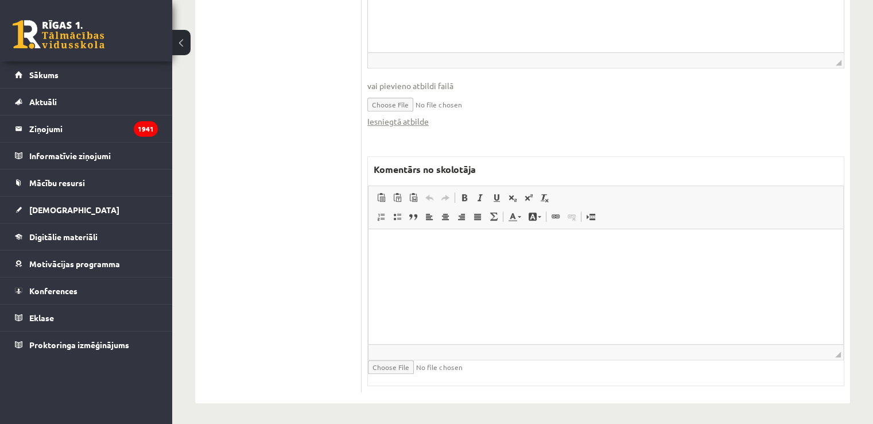
click at [596, 264] on html at bounding box center [606, 246] width 475 height 35
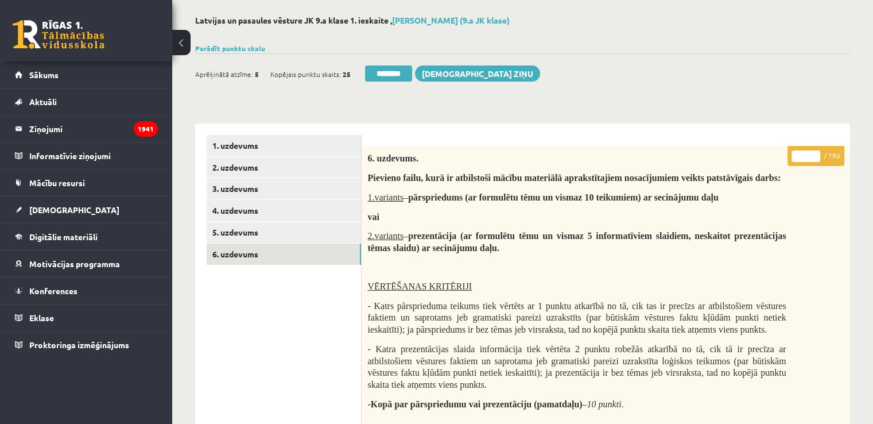
scroll to position [0, 0]
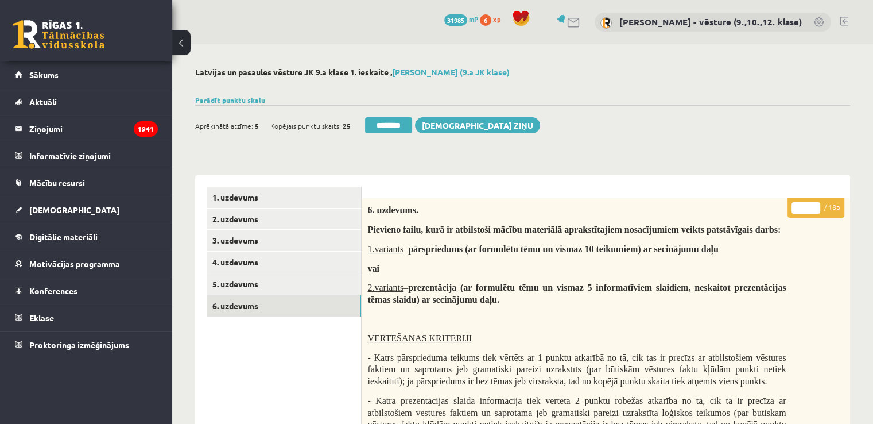
drag, startPoint x: 806, startPoint y: 209, endPoint x: 798, endPoint y: 208, distance: 7.6
click at [798, 208] on input "*" at bounding box center [806, 207] width 29 height 11
type input "**"
click at [268, 285] on link "5. uzdevums" at bounding box center [284, 283] width 154 height 21
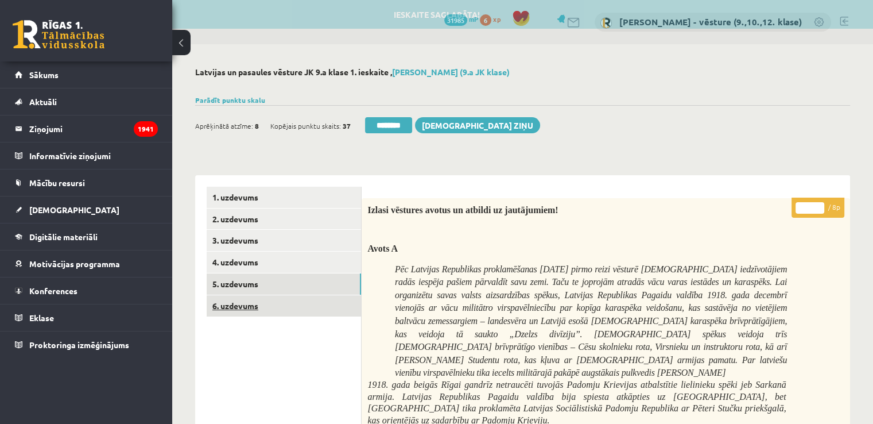
click at [297, 312] on link "6. uzdevums" at bounding box center [284, 305] width 154 height 21
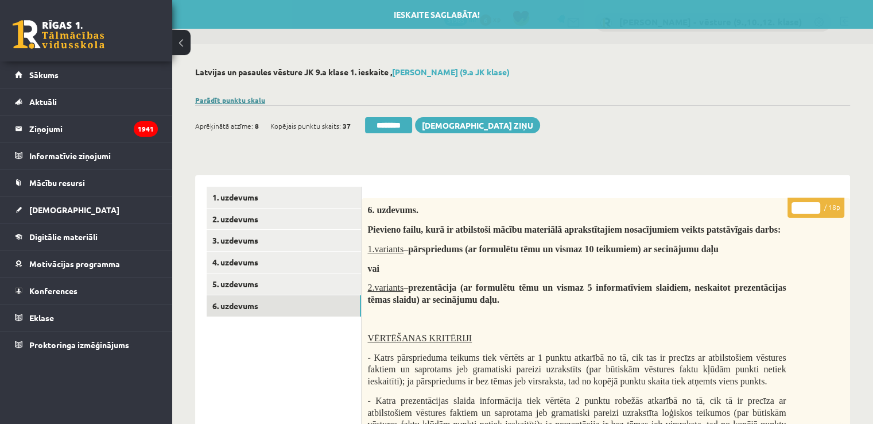
click at [226, 99] on link "Parādīt punktu skalu" at bounding box center [230, 99] width 70 height 9
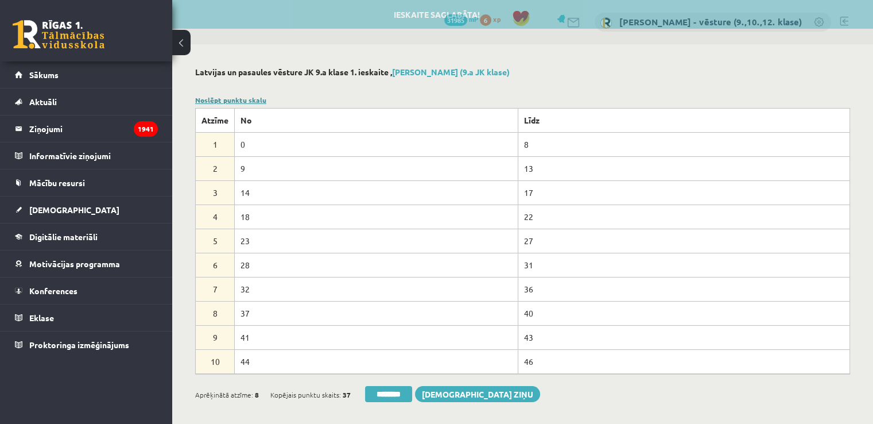
click at [226, 99] on link "Noslēpt punktu skalu" at bounding box center [230, 99] width 71 height 9
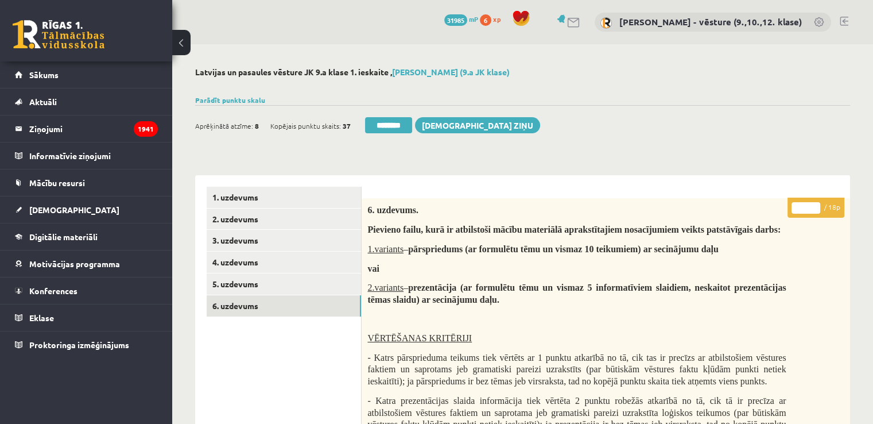
type input "**"
click at [815, 212] on input "**" at bounding box center [806, 207] width 29 height 11
click at [335, 281] on link "5. uzdevums" at bounding box center [284, 283] width 154 height 21
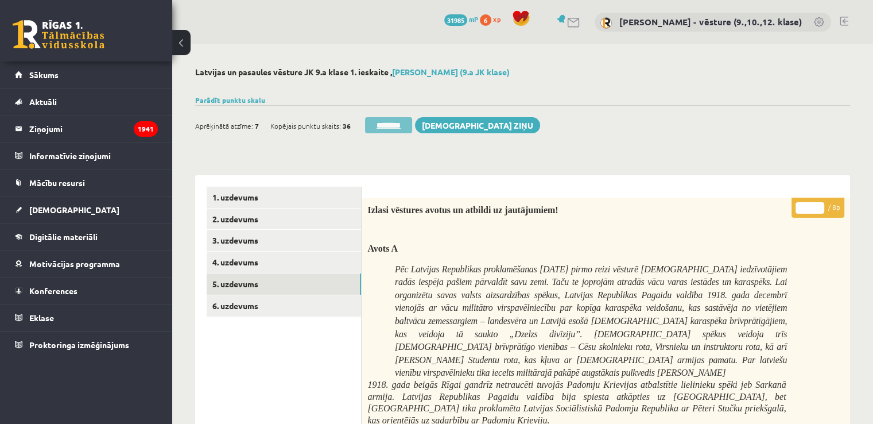
click at [404, 124] on input "********" at bounding box center [388, 125] width 47 height 16
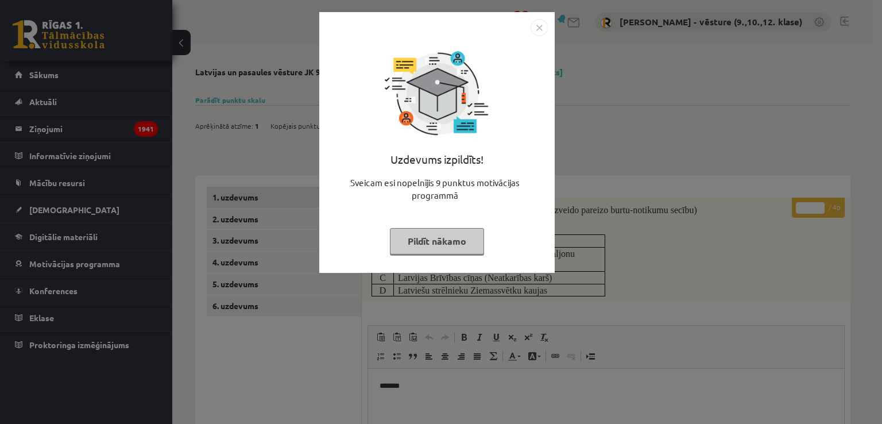
click at [637, 180] on div "Uzdevums izpildīts! Sveicam esi nopelnījis 9 punktus motivācijas programmā Pild…" at bounding box center [441, 212] width 882 height 424
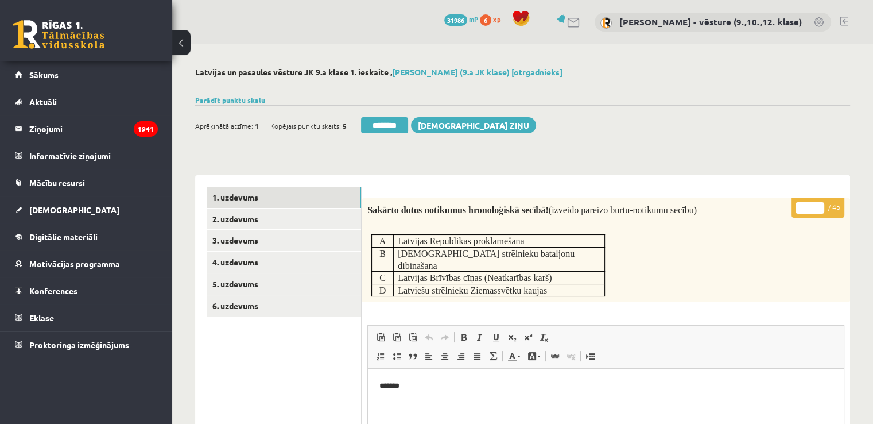
type input "*"
click at [820, 203] on input "*" at bounding box center [810, 207] width 29 height 11
click at [330, 226] on link "2. uzdevums" at bounding box center [284, 218] width 154 height 21
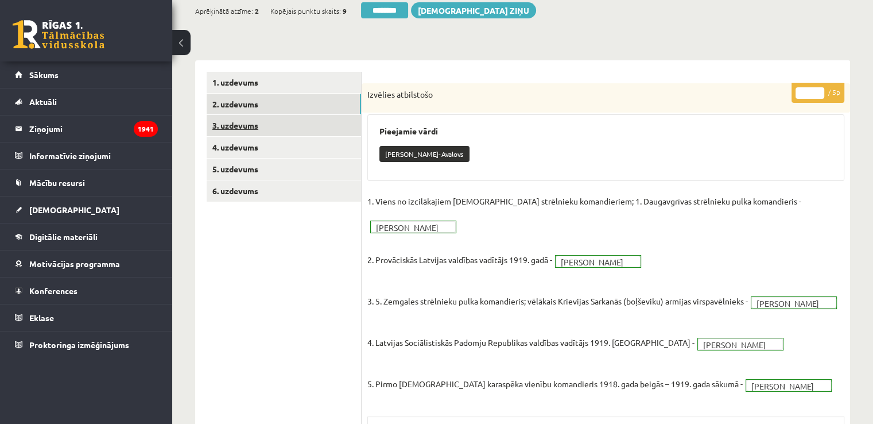
click at [301, 121] on link "3. uzdevums" at bounding box center [284, 125] width 154 height 21
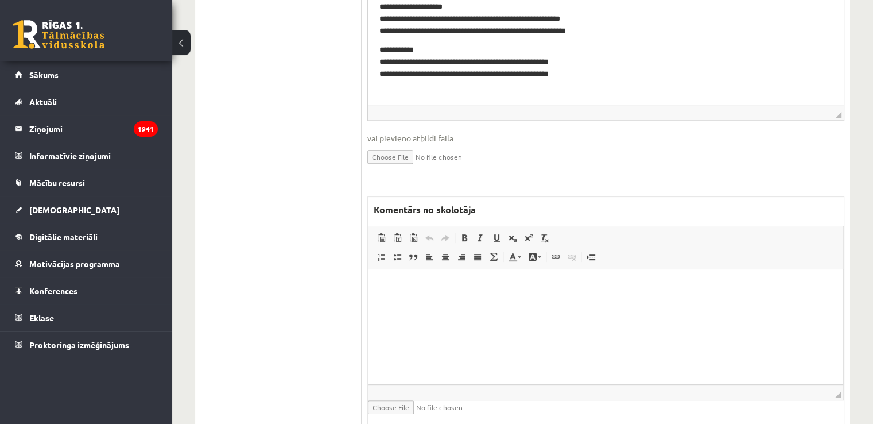
scroll to position [459, 0]
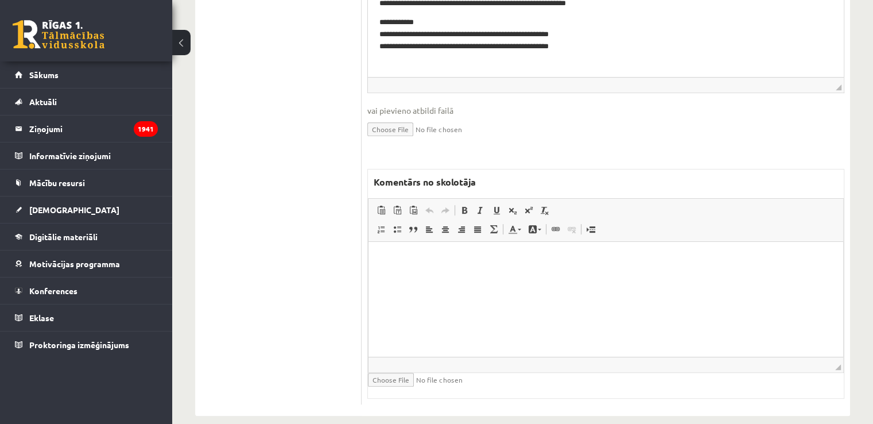
click at [541, 276] on html at bounding box center [606, 258] width 475 height 35
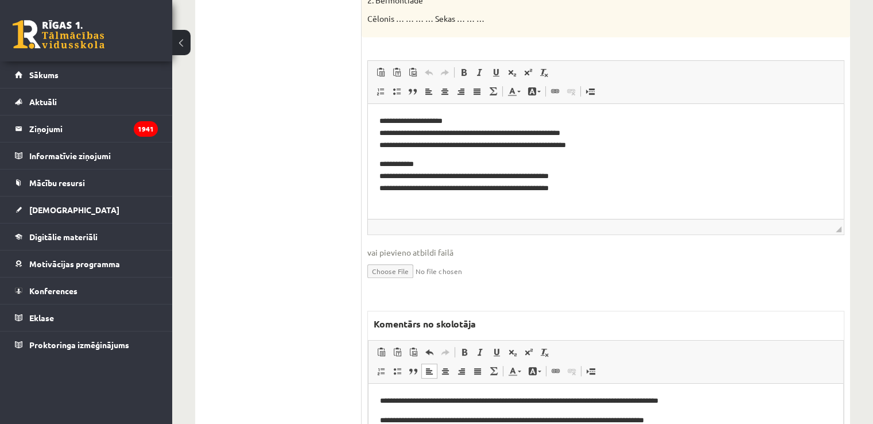
scroll to position [0, 0]
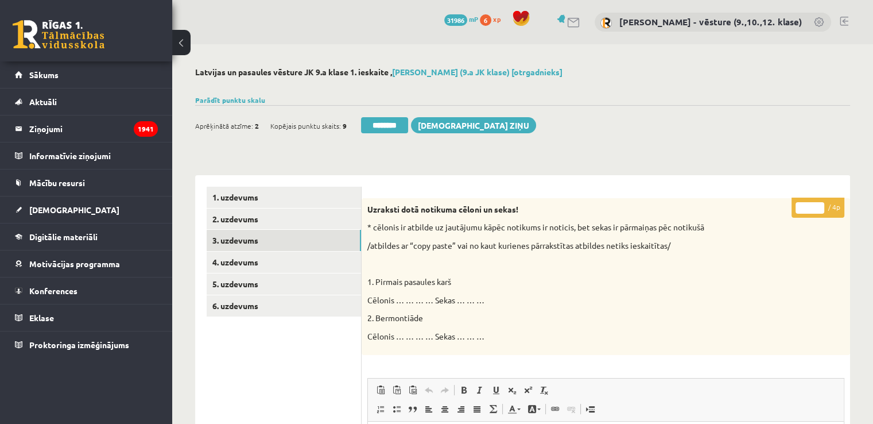
drag, startPoint x: 807, startPoint y: 211, endPoint x: 800, endPoint y: 211, distance: 6.9
click at [800, 211] on input "*" at bounding box center [810, 207] width 29 height 11
type input "*"
click at [256, 256] on link "4. uzdevums" at bounding box center [284, 262] width 154 height 21
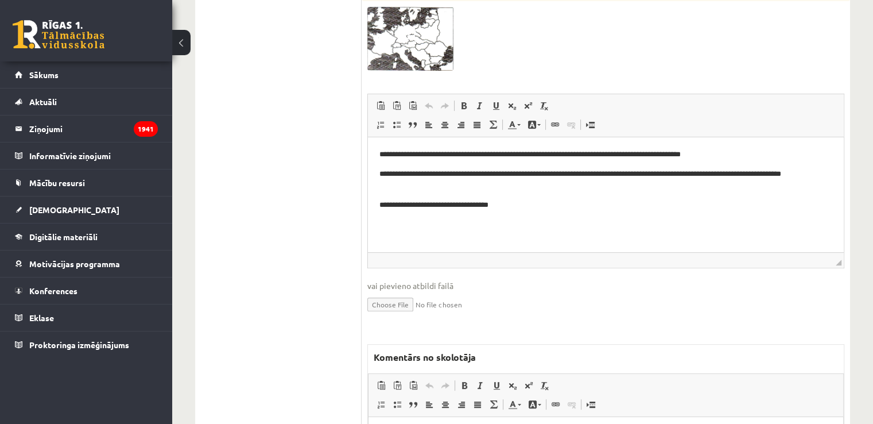
scroll to position [398, 0]
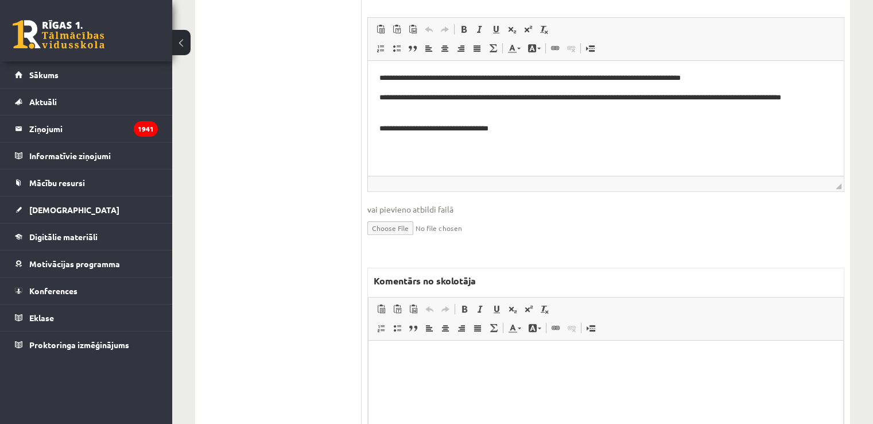
click at [447, 373] on html at bounding box center [606, 357] width 475 height 35
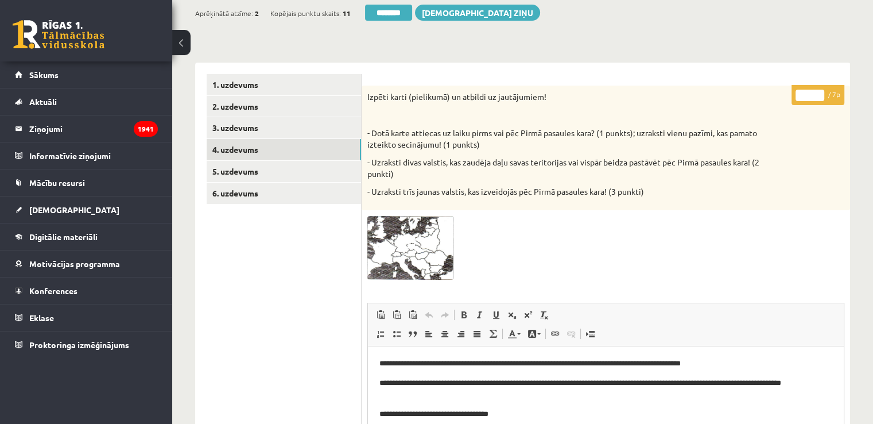
scroll to position [111, 0]
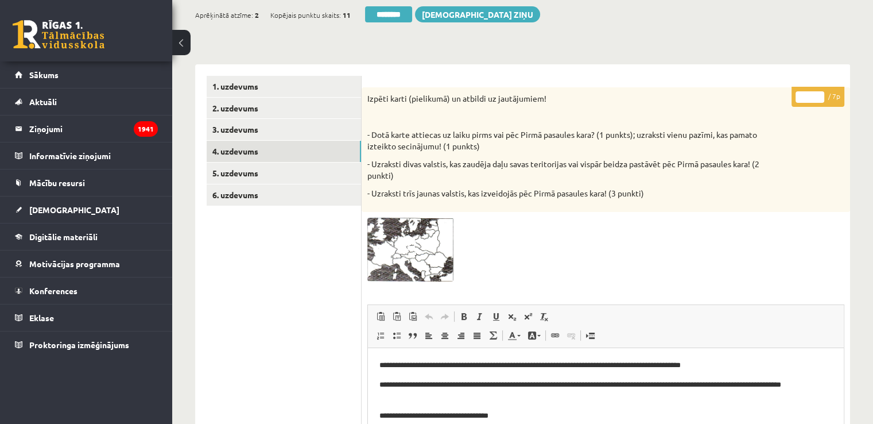
drag, startPoint x: 809, startPoint y: 99, endPoint x: 798, endPoint y: 100, distance: 11.0
click at [798, 100] on input "*" at bounding box center [810, 96] width 29 height 11
type input "*"
click at [274, 171] on link "5. uzdevums" at bounding box center [284, 173] width 154 height 21
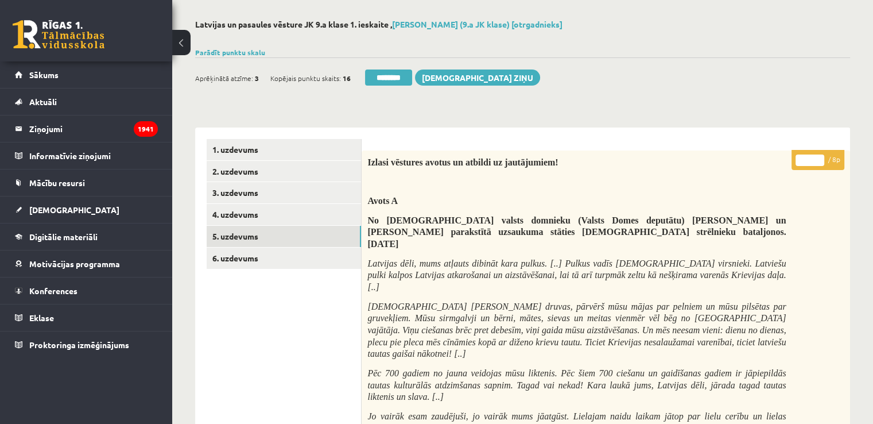
scroll to position [0, 0]
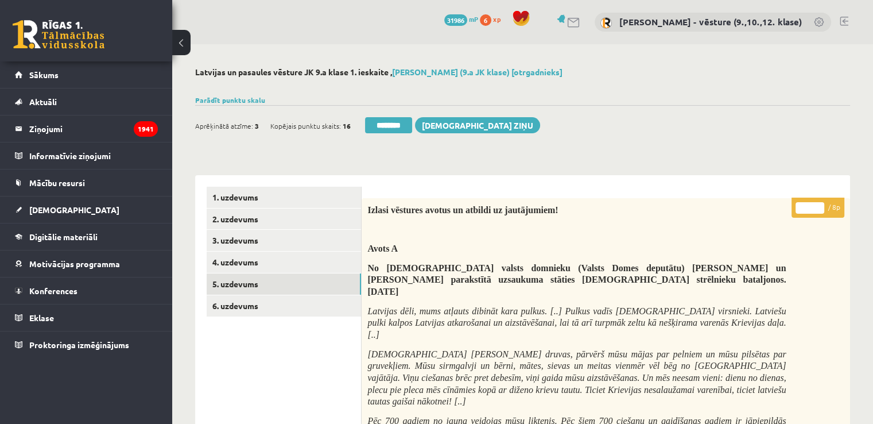
drag, startPoint x: 807, startPoint y: 210, endPoint x: 799, endPoint y: 208, distance: 8.4
click at [799, 208] on input "*" at bounding box center [810, 207] width 29 height 11
type input "*"
click at [273, 311] on link "6. uzdevums" at bounding box center [284, 305] width 154 height 21
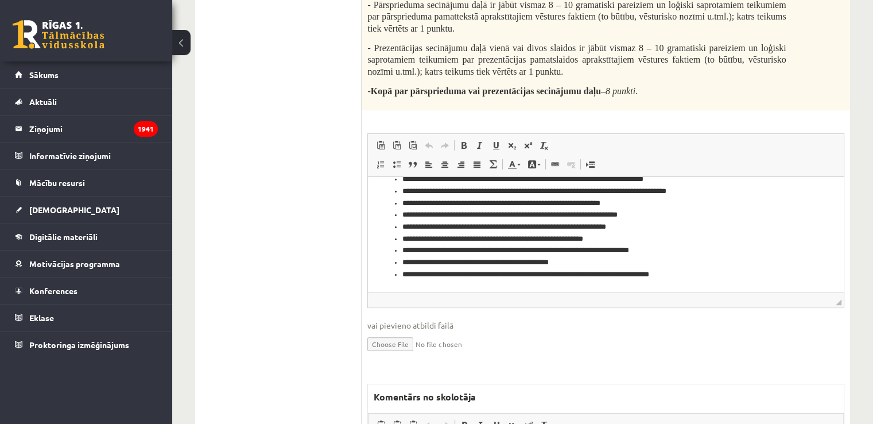
scroll to position [177, 0]
click at [237, 235] on ul "1. uzdevums 2. uzdevums 3. uzdevums 4. uzdevums 5. uzdevums 6. uzdevums" at bounding box center [284, 158] width 155 height 922
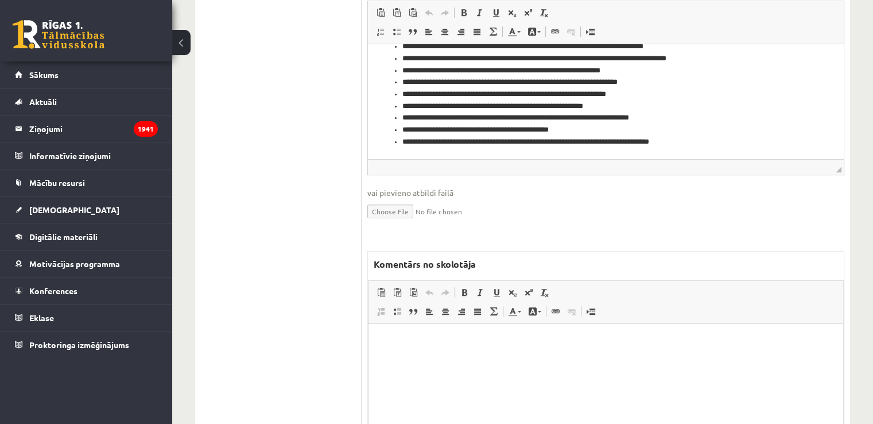
scroll to position [717, 0]
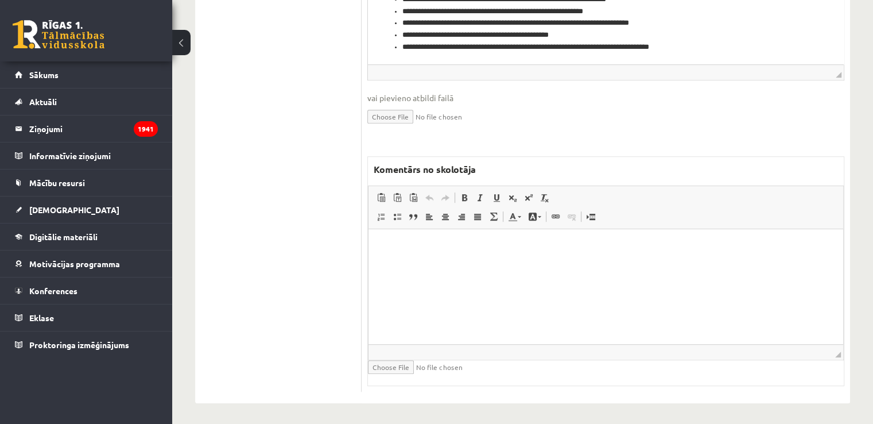
click at [401, 264] on html at bounding box center [606, 246] width 475 height 35
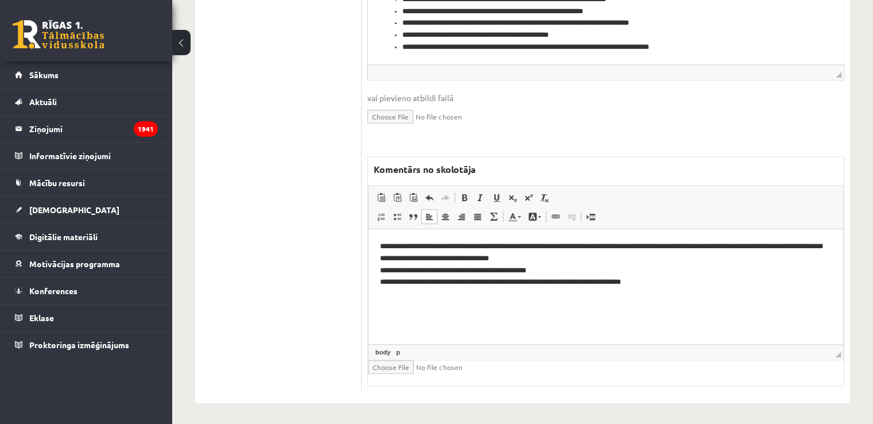
click at [682, 290] on html "**********" at bounding box center [606, 264] width 475 height 71
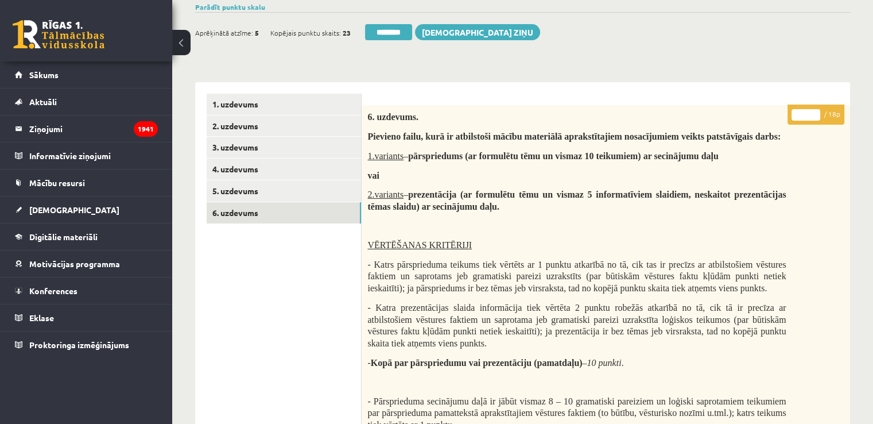
scroll to position [0, 0]
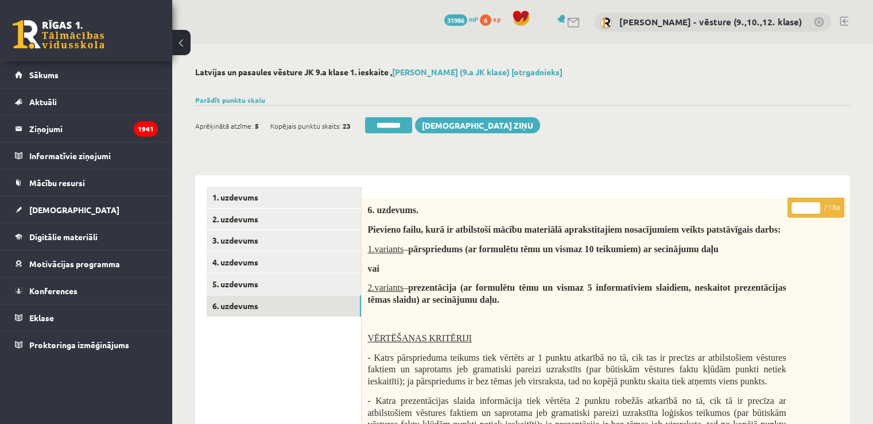
drag, startPoint x: 799, startPoint y: 205, endPoint x: 806, endPoint y: 211, distance: 9.0
click at [806, 211] on input "*" at bounding box center [806, 207] width 29 height 11
type input "*"
click at [280, 289] on link "5. uzdevums" at bounding box center [284, 283] width 154 height 21
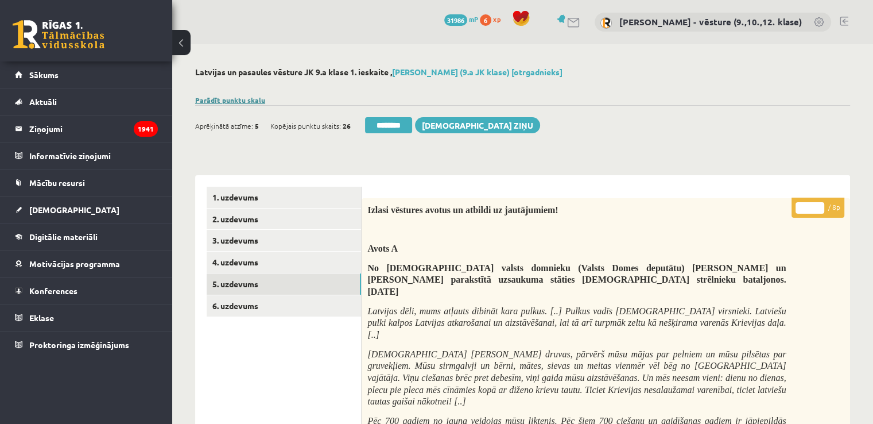
click at [234, 102] on link "Parādīt punktu skalu" at bounding box center [230, 99] width 70 height 9
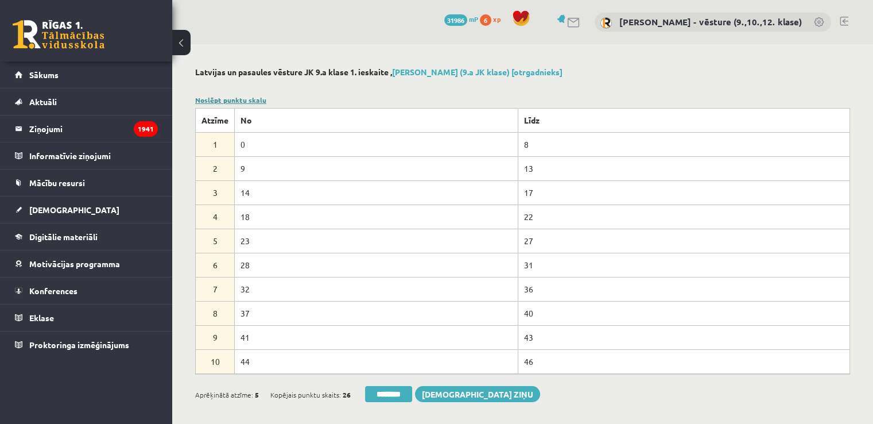
click at [236, 102] on link "Noslēpt punktu skalu" at bounding box center [230, 99] width 71 height 9
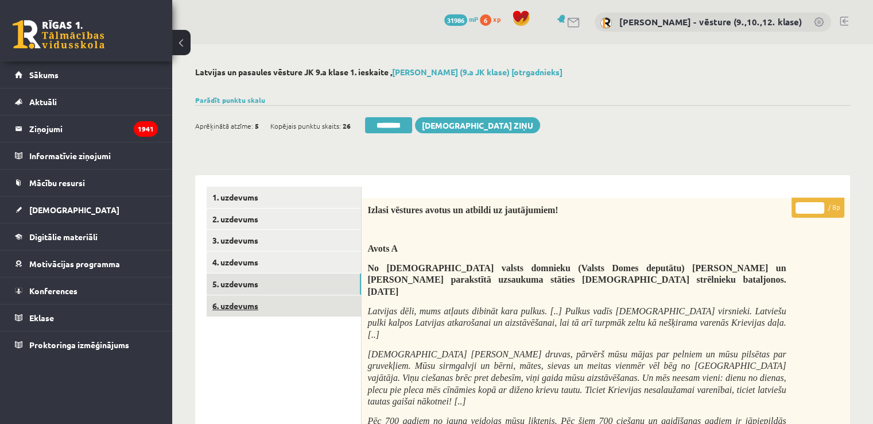
click at [254, 306] on link "6. uzdevums" at bounding box center [284, 305] width 154 height 21
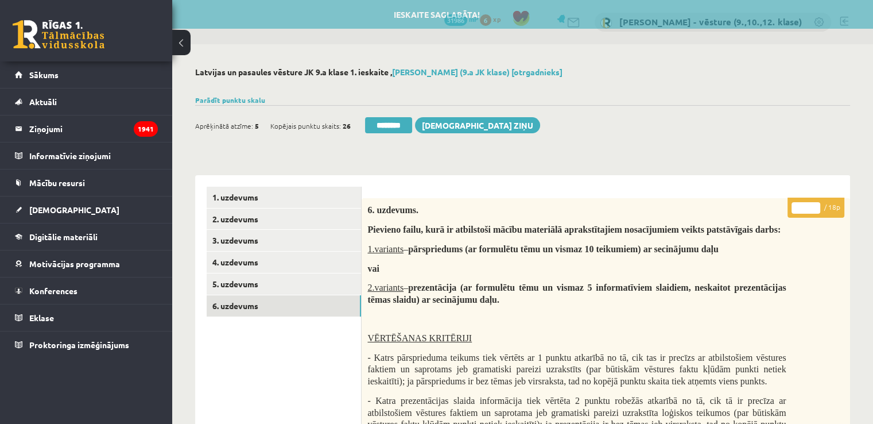
type input "*"
click at [815, 207] on input "*" at bounding box center [806, 207] width 29 height 11
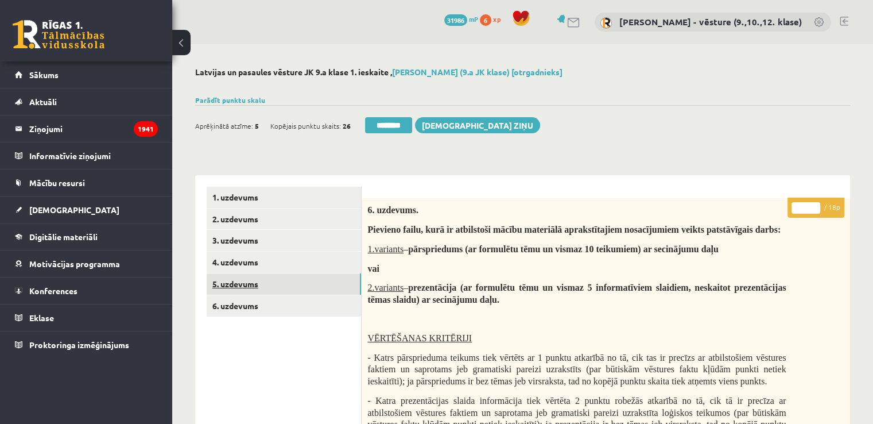
click at [270, 290] on link "5. uzdevums" at bounding box center [284, 283] width 154 height 21
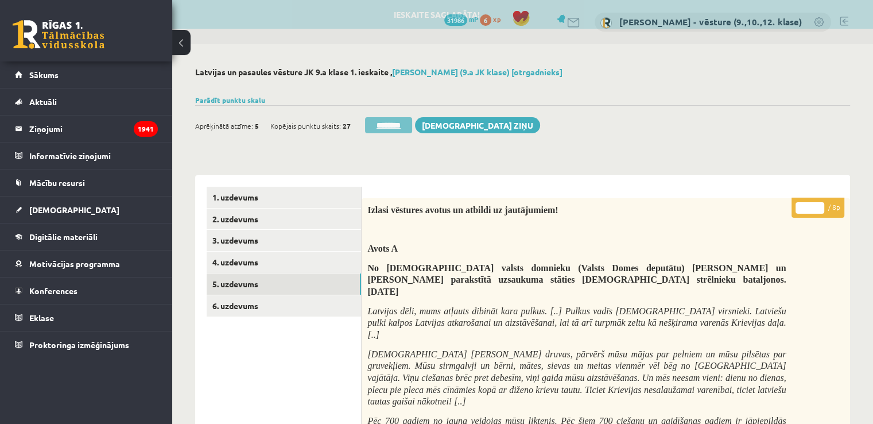
click at [396, 123] on input "********" at bounding box center [388, 125] width 47 height 16
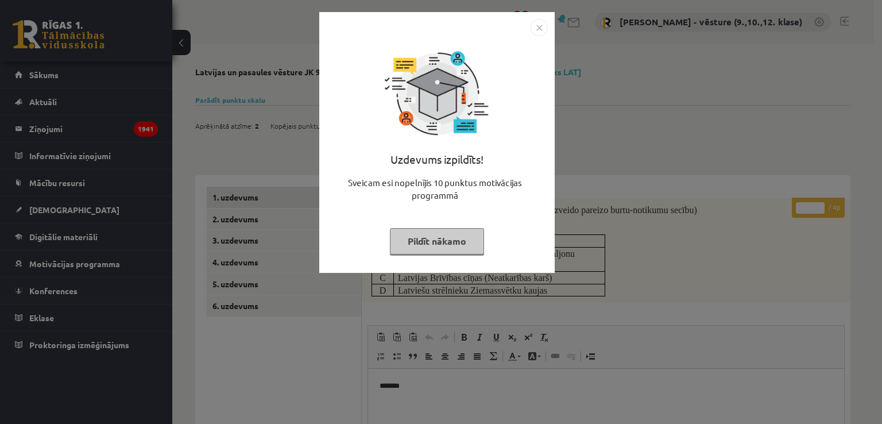
click at [672, 101] on div "Uzdevums izpildīts! Sveicam esi nopelnījis 10 punktus motivācijas programmā Pil…" at bounding box center [441, 212] width 882 height 424
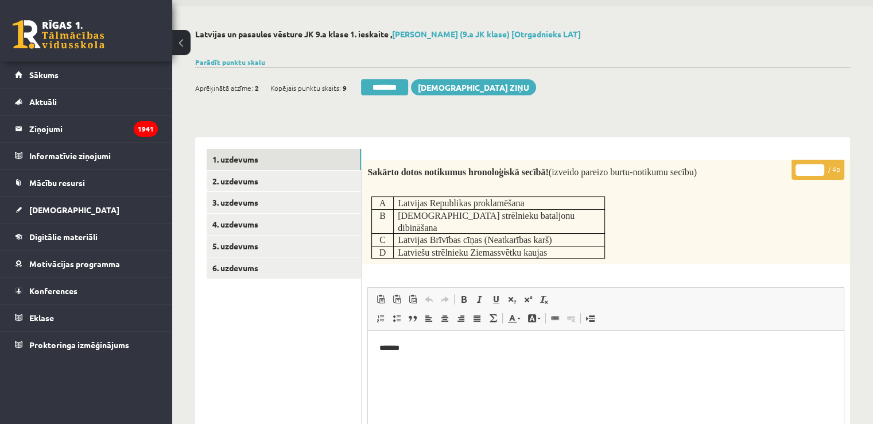
scroll to position [57, 0]
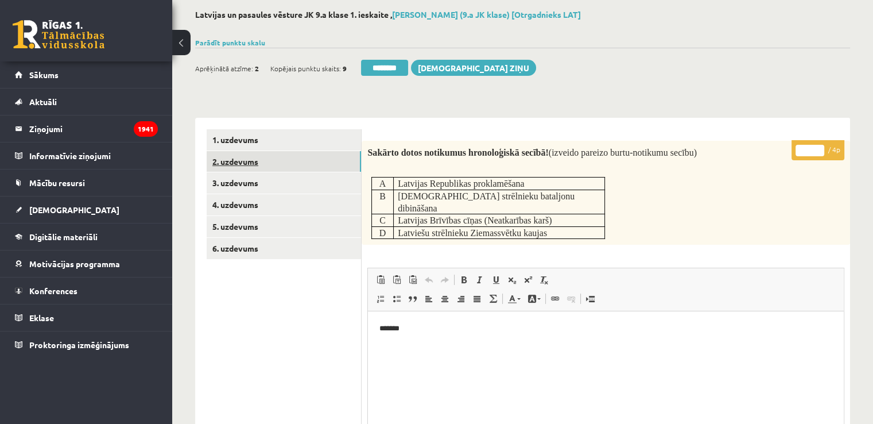
click at [239, 159] on link "2. uzdevums" at bounding box center [284, 161] width 154 height 21
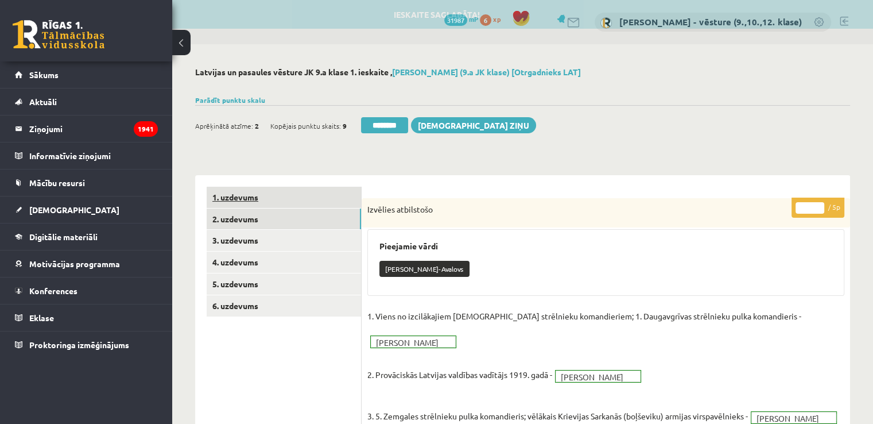
scroll to position [0, 0]
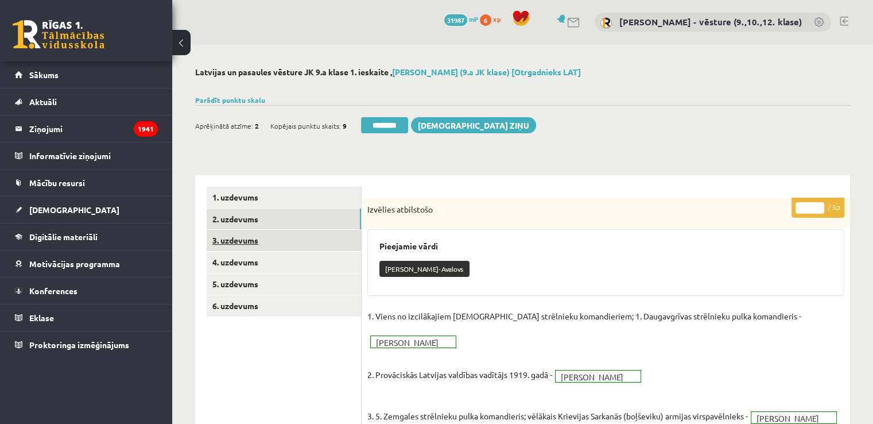
click at [266, 246] on link "3. uzdevums" at bounding box center [284, 240] width 154 height 21
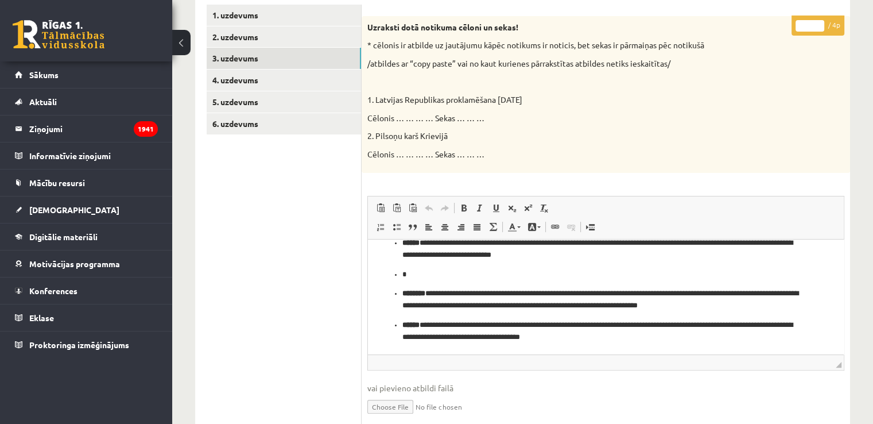
scroll to position [115, 0]
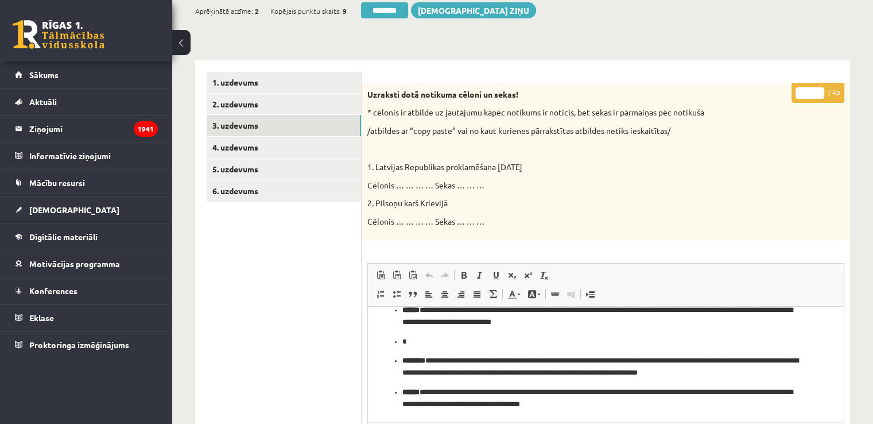
drag, startPoint x: 805, startPoint y: 96, endPoint x: 797, endPoint y: 98, distance: 7.7
click at [797, 98] on input "*" at bounding box center [810, 92] width 29 height 11
type input "*"
click at [296, 150] on link "4. uzdevums" at bounding box center [284, 147] width 154 height 21
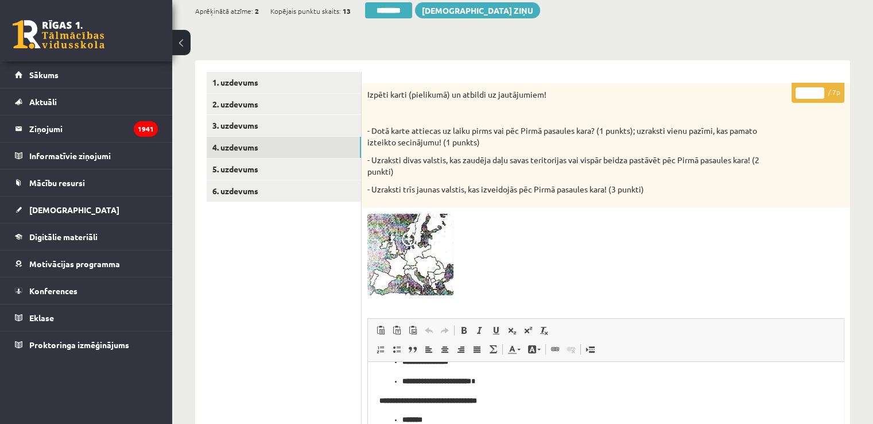
click at [815, 91] on input "*" at bounding box center [810, 92] width 29 height 11
type input "*"
click at [818, 90] on input "*" at bounding box center [810, 92] width 29 height 11
click at [322, 164] on link "5. uzdevums" at bounding box center [284, 168] width 154 height 21
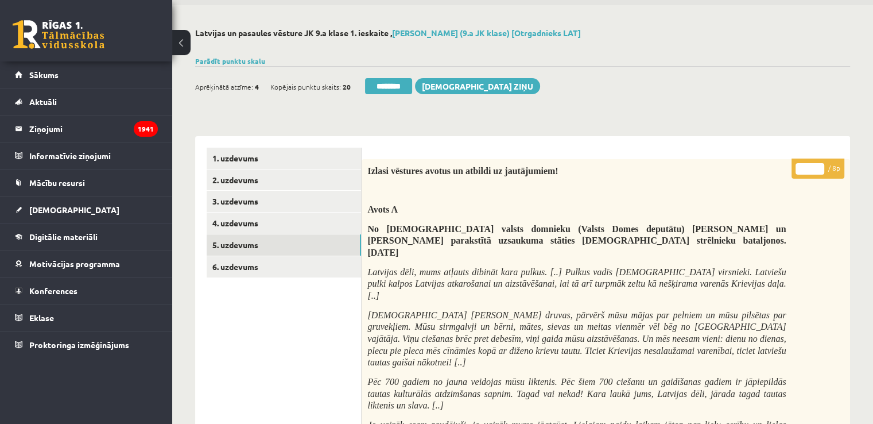
scroll to position [0, 0]
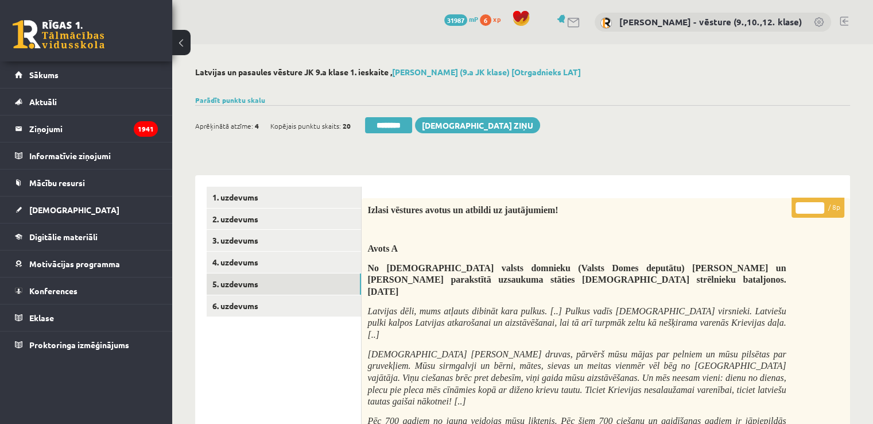
click at [806, 207] on input "*" at bounding box center [810, 207] width 29 height 11
type input "*"
click at [306, 300] on link "6. uzdevums" at bounding box center [284, 305] width 154 height 21
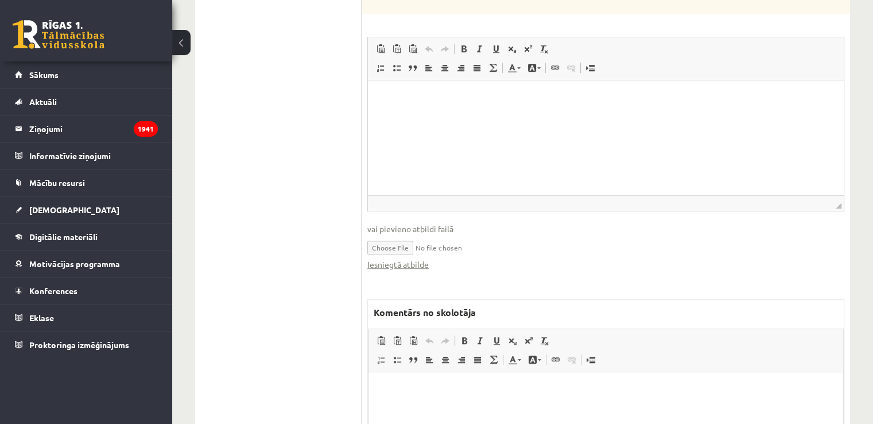
scroll to position [689, 0]
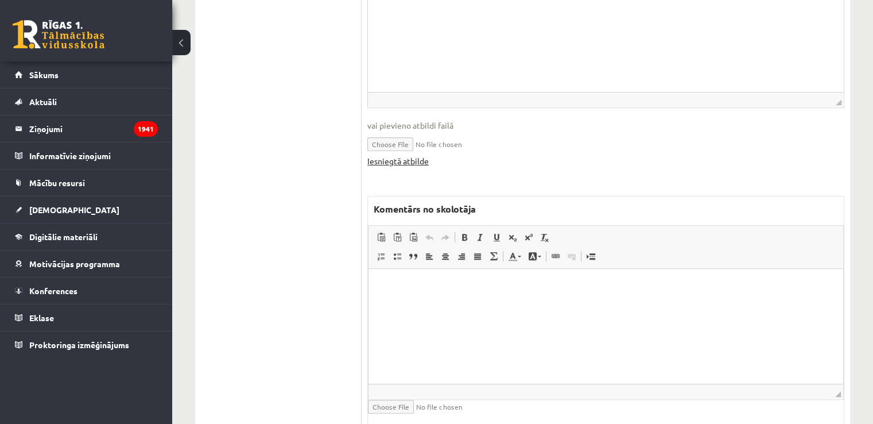
click at [409, 159] on link "Iesniegtā atbilde" at bounding box center [398, 161] width 61 height 12
click at [419, 303] on html at bounding box center [606, 285] width 475 height 35
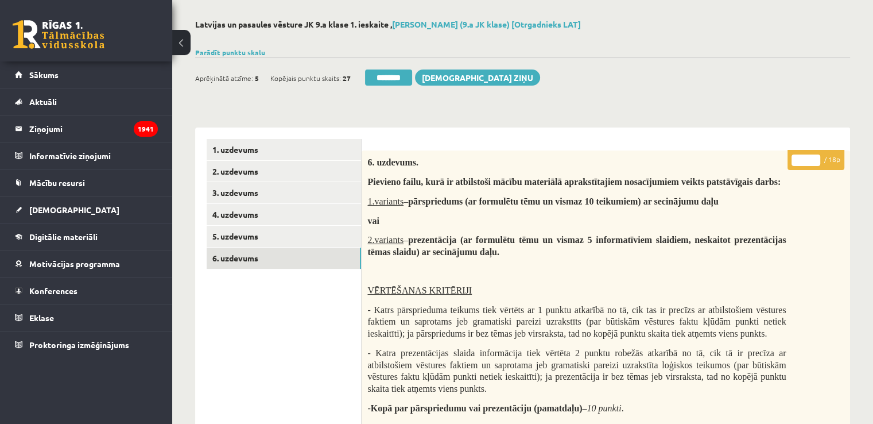
scroll to position [0, 0]
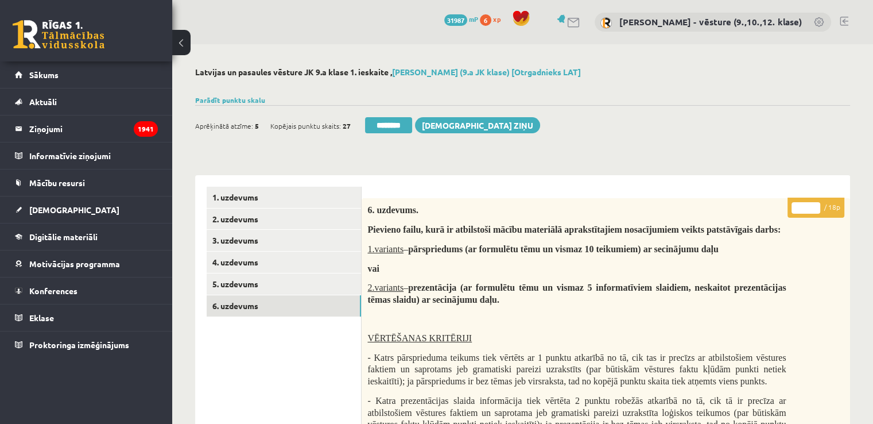
drag, startPoint x: 800, startPoint y: 205, endPoint x: 794, endPoint y: 206, distance: 5.8
click at [794, 206] on input "*" at bounding box center [806, 207] width 29 height 11
type input "*"
click at [293, 286] on link "5. uzdevums" at bounding box center [284, 283] width 154 height 21
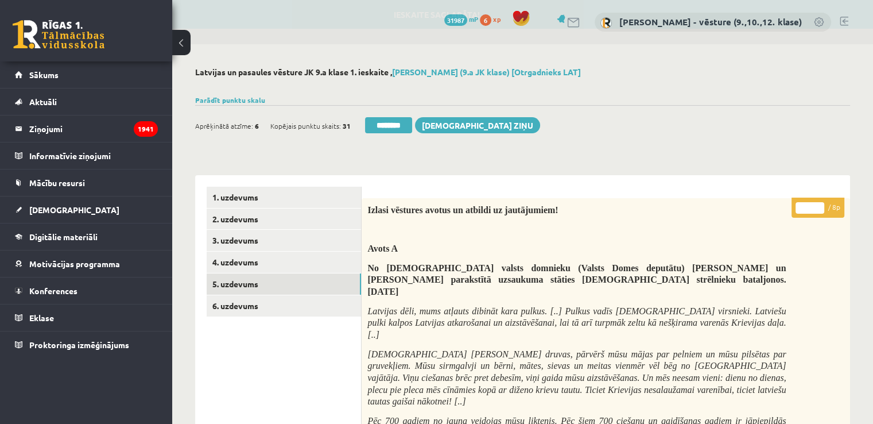
drag, startPoint x: 394, startPoint y: 126, endPoint x: 486, endPoint y: 59, distance: 113.5
click at [395, 126] on input "********" at bounding box center [388, 125] width 47 height 16
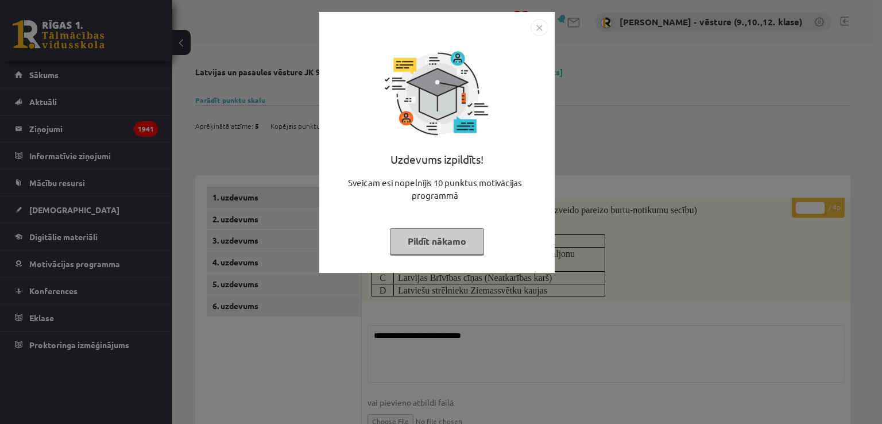
click at [659, 223] on div "Uzdevums izpildīts! Sveicam esi nopelnījis 10 punktus motivācijas programmā Pil…" at bounding box center [441, 212] width 882 height 424
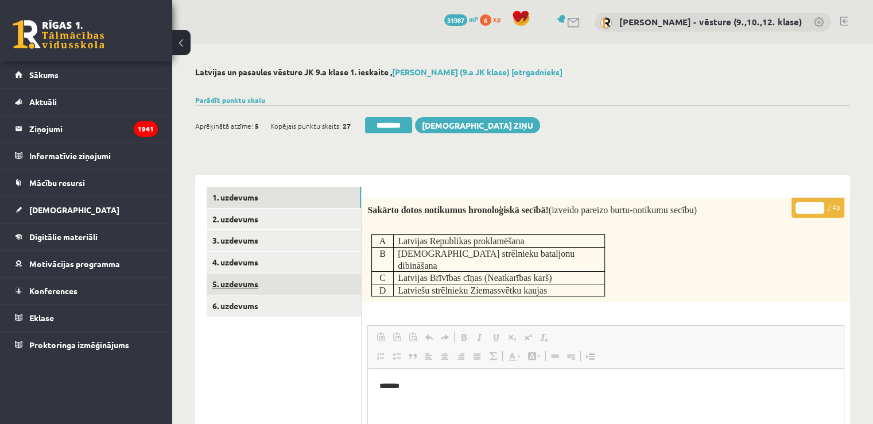
click at [276, 291] on link "5. uzdevums" at bounding box center [284, 283] width 154 height 21
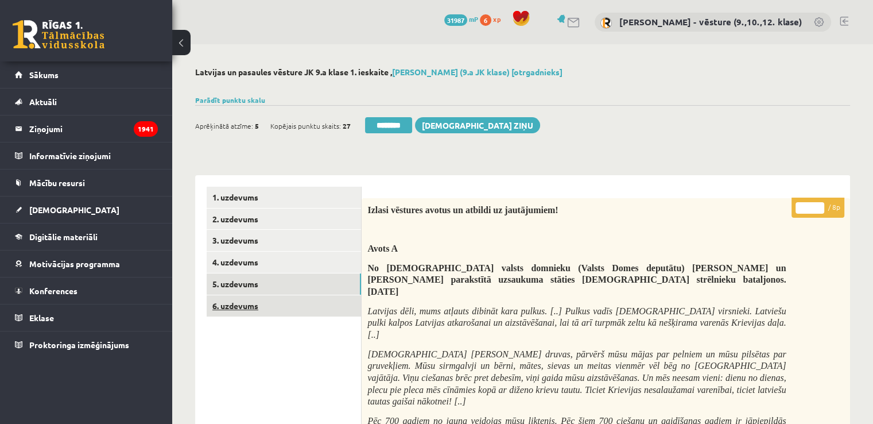
click at [308, 299] on link "6. uzdevums" at bounding box center [284, 305] width 154 height 21
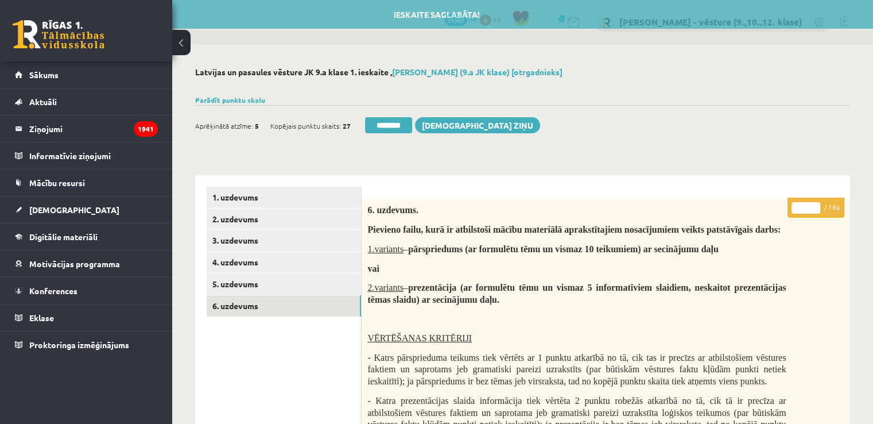
click at [239, 104] on div "Parādīt punktu skalu Atzīme No Līdz 1 0 8 2 9 13 3 14 17 4 18 22 5 23 27 6 28 3…" at bounding box center [522, 100] width 655 height 10
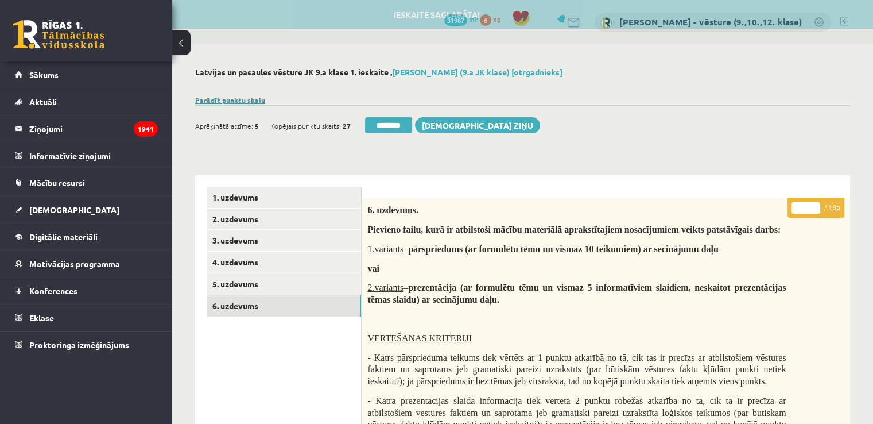
click at [245, 99] on link "Parādīt punktu skalu" at bounding box center [230, 99] width 70 height 9
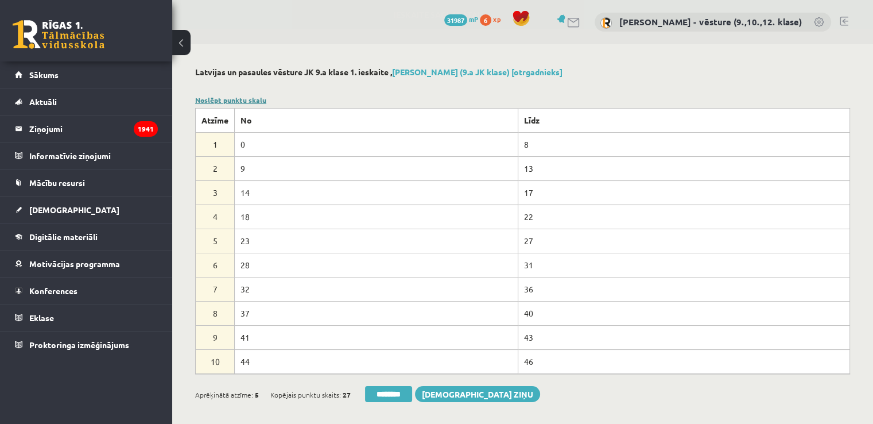
click at [245, 99] on link "Noslēpt punktu skalu" at bounding box center [230, 99] width 71 height 9
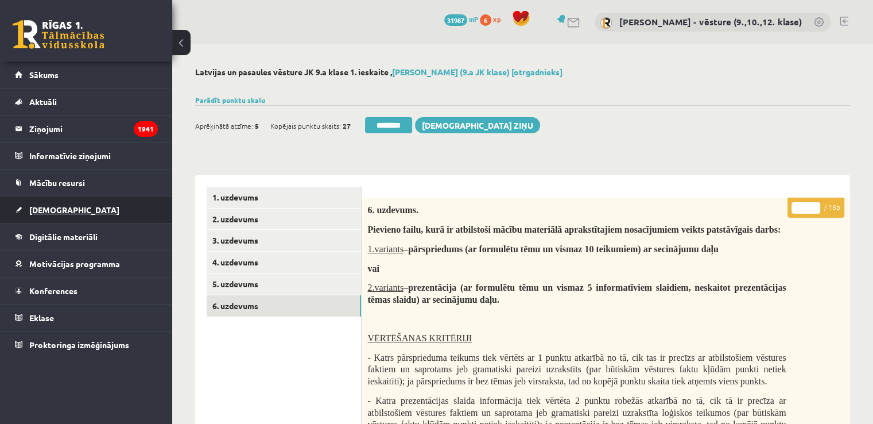
click at [68, 204] on link "[DEMOGRAPHIC_DATA]" at bounding box center [86, 209] width 143 height 26
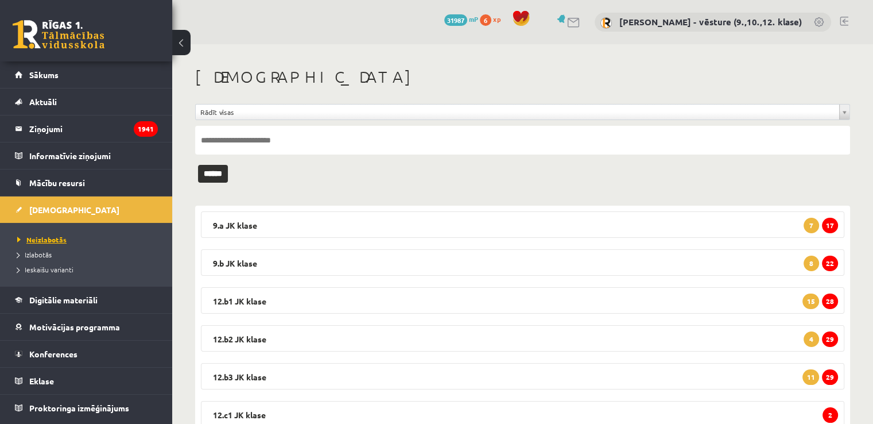
click at [86, 236] on link "Neizlabotās" at bounding box center [89, 239] width 144 height 10
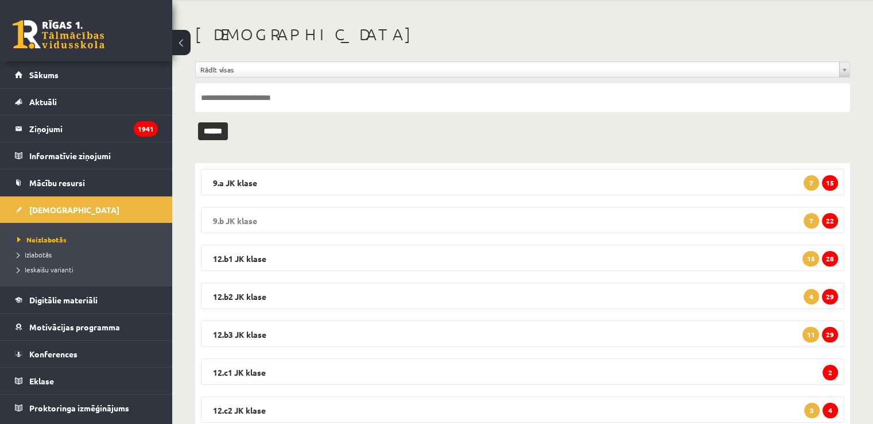
scroll to position [82, 0]
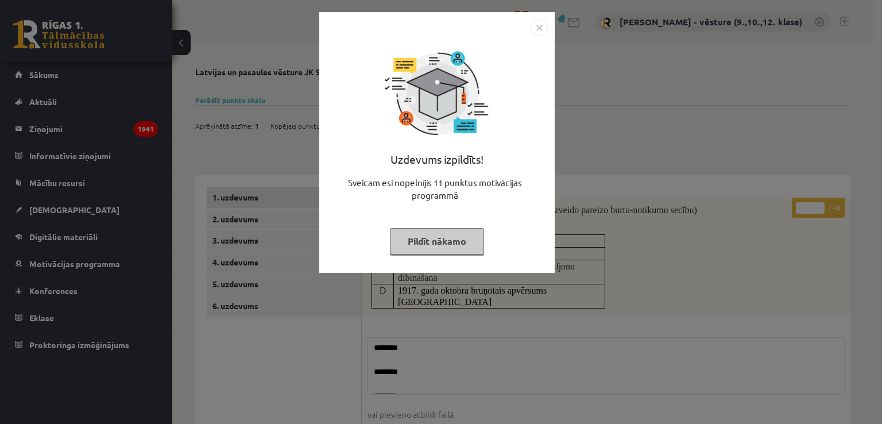
drag, startPoint x: 0, startPoint y: 0, endPoint x: 620, endPoint y: 87, distance: 625.7
click at [620, 86] on div "Uzdevums izpildīts! Sveicam esi nopelnījis 11 punktus motivācijas programmā Pil…" at bounding box center [441, 212] width 882 height 424
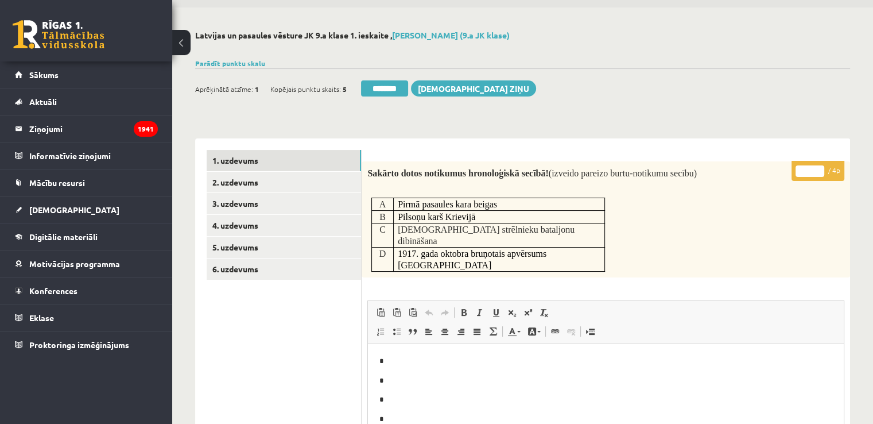
scroll to position [57, 0]
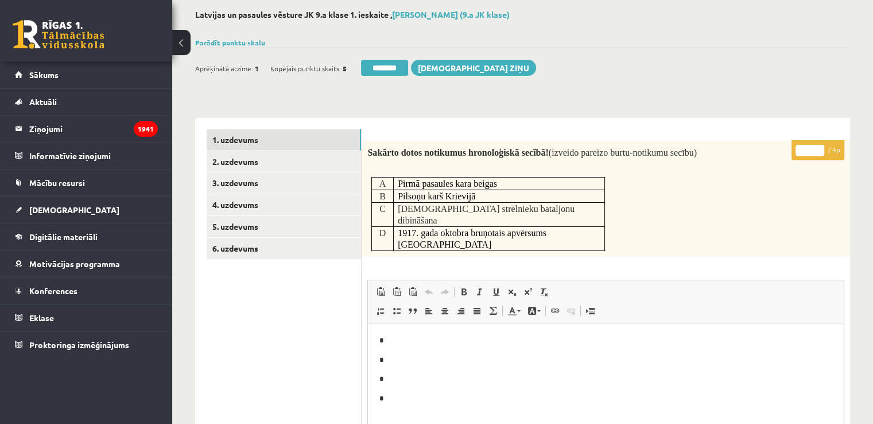
drag, startPoint x: 813, startPoint y: 152, endPoint x: 801, endPoint y: 152, distance: 11.5
click at [801, 152] on input "*" at bounding box center [810, 150] width 29 height 11
type input "*"
click at [678, 149] on span "(izveido pareizo burtu-notikumu secību)" at bounding box center [623, 153] width 148 height 10
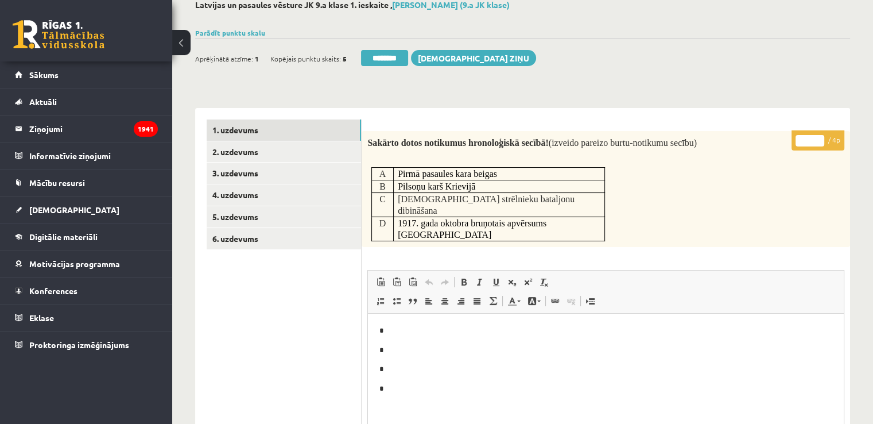
scroll to position [402, 0]
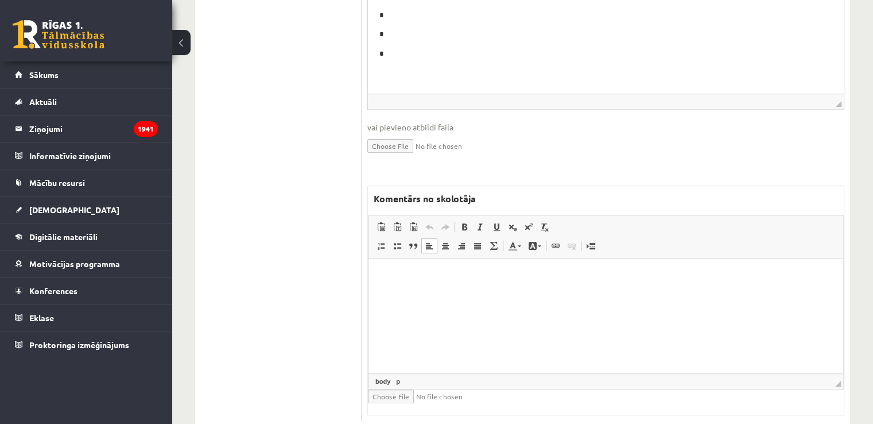
click at [609, 293] on html at bounding box center [606, 275] width 475 height 35
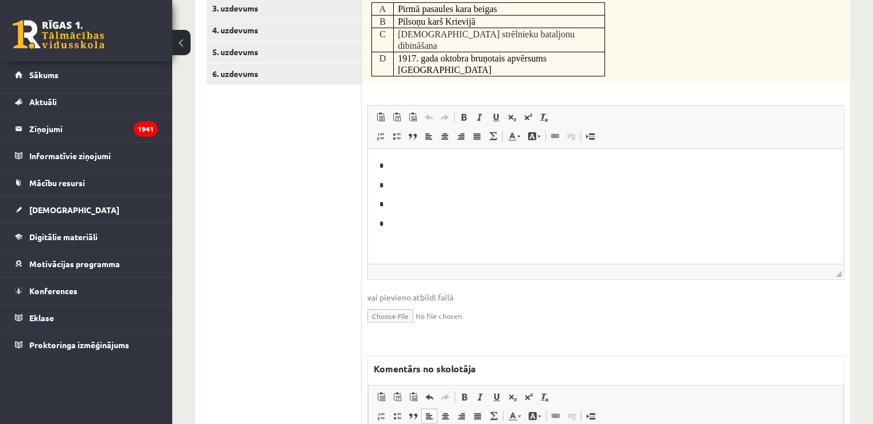
scroll to position [0, 0]
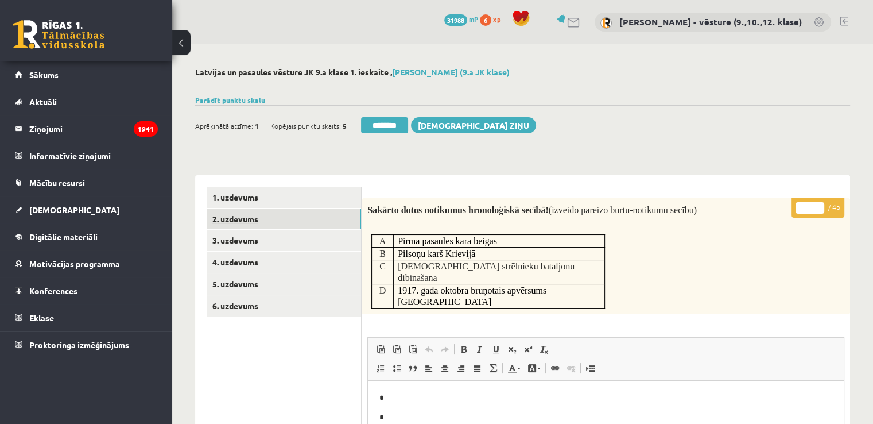
click at [312, 227] on link "2. uzdevums" at bounding box center [284, 218] width 154 height 21
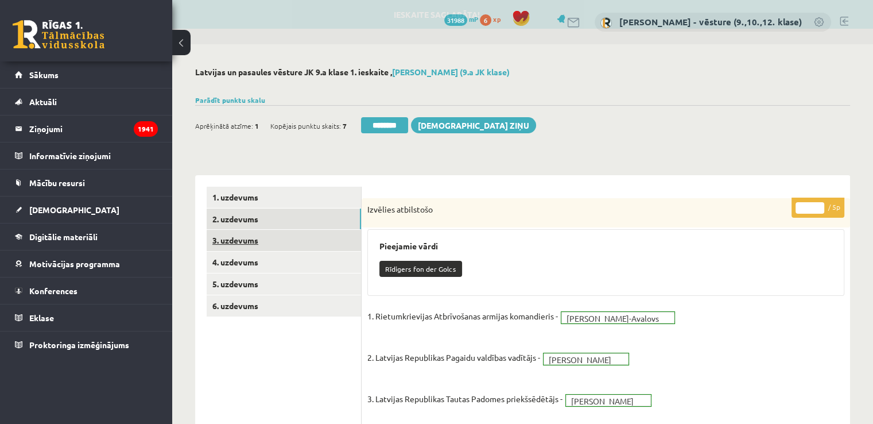
click at [308, 239] on link "3. uzdevums" at bounding box center [284, 240] width 154 height 21
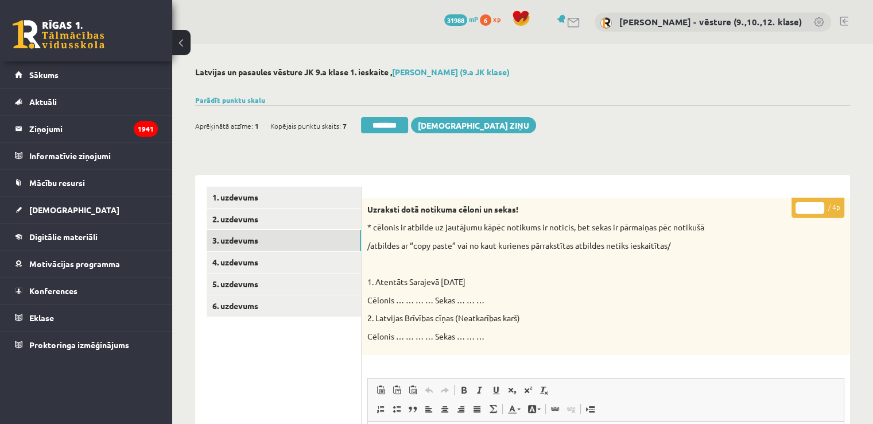
click at [819, 202] on input "*" at bounding box center [810, 207] width 29 height 11
type input "*"
click at [817, 204] on input "*" at bounding box center [810, 207] width 29 height 11
click at [265, 260] on link "4. uzdevums" at bounding box center [284, 262] width 154 height 21
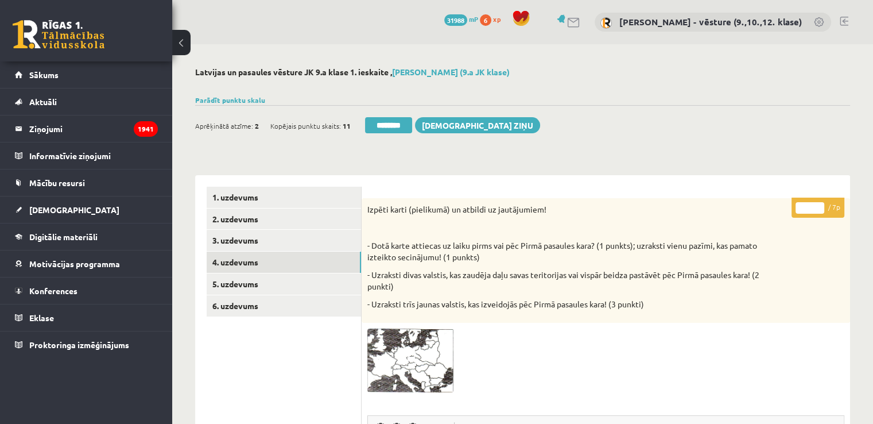
type input "*"
click at [822, 203] on input "*" at bounding box center [810, 207] width 29 height 11
click at [261, 287] on link "5. uzdevums" at bounding box center [284, 283] width 154 height 21
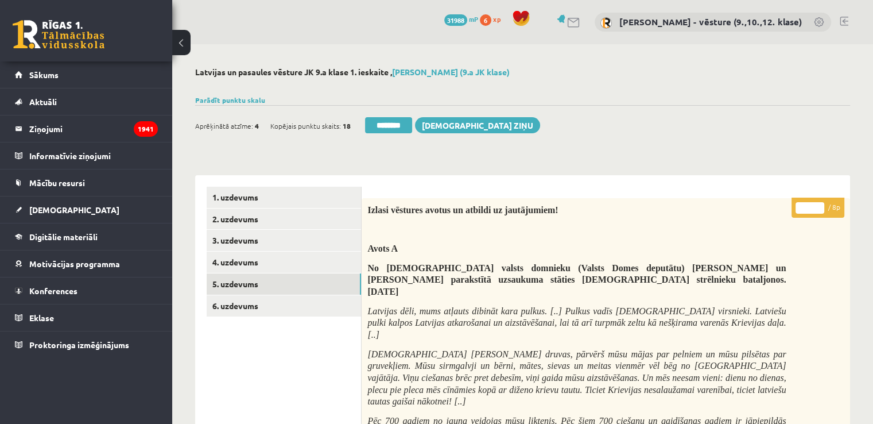
click at [819, 203] on input "*" at bounding box center [810, 207] width 29 height 11
type input "*"
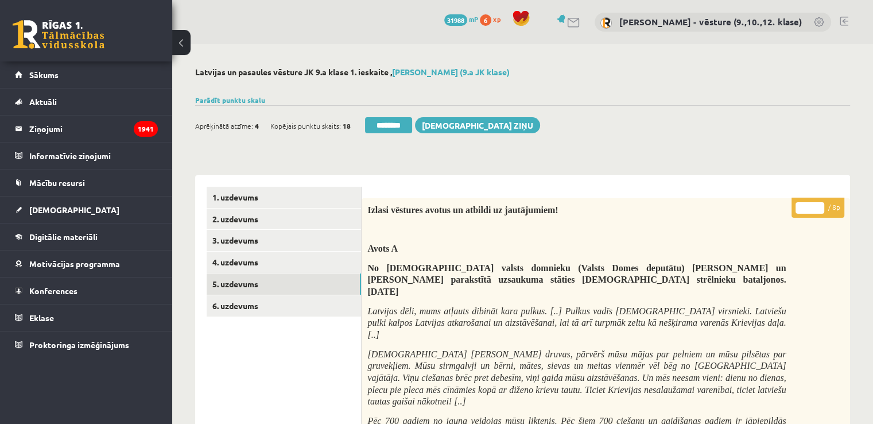
click at [819, 203] on input "*" at bounding box center [810, 207] width 29 height 11
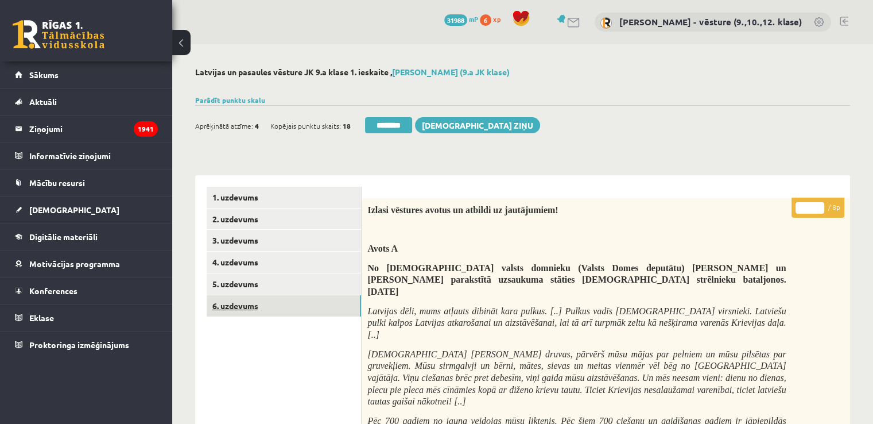
click at [280, 303] on link "6. uzdevums" at bounding box center [284, 305] width 154 height 21
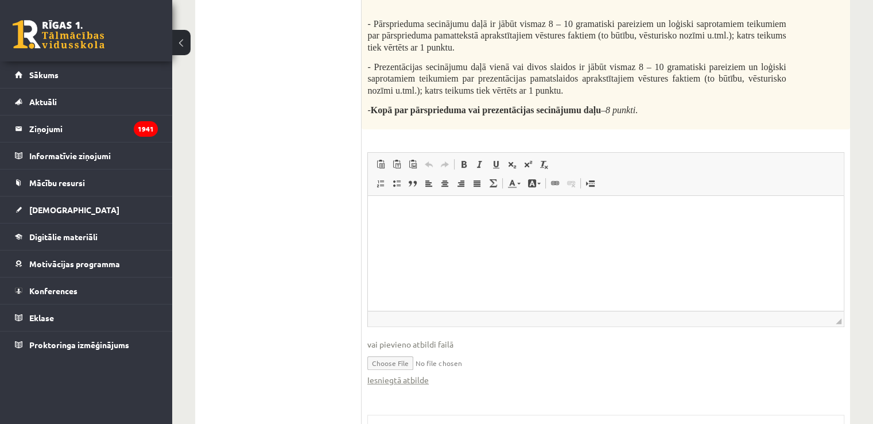
scroll to position [574, 0]
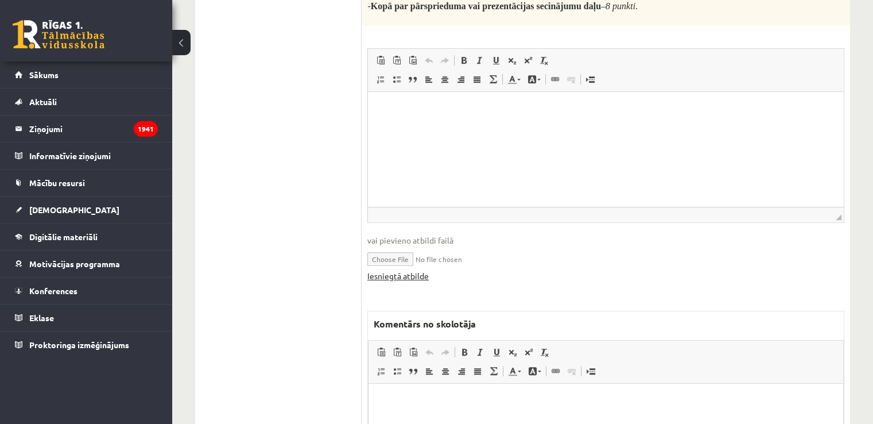
click at [409, 278] on link "Iesniegtā atbilde" at bounding box center [398, 276] width 61 height 12
click at [388, 387] on html at bounding box center [606, 400] width 475 height 35
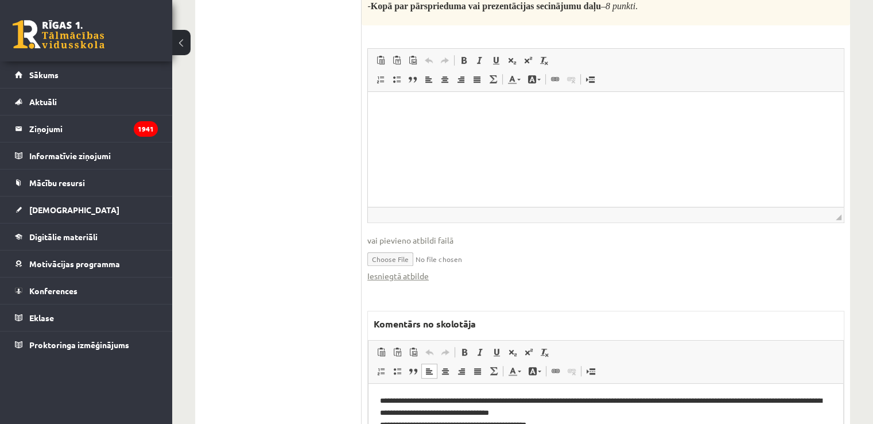
scroll to position [589, 0]
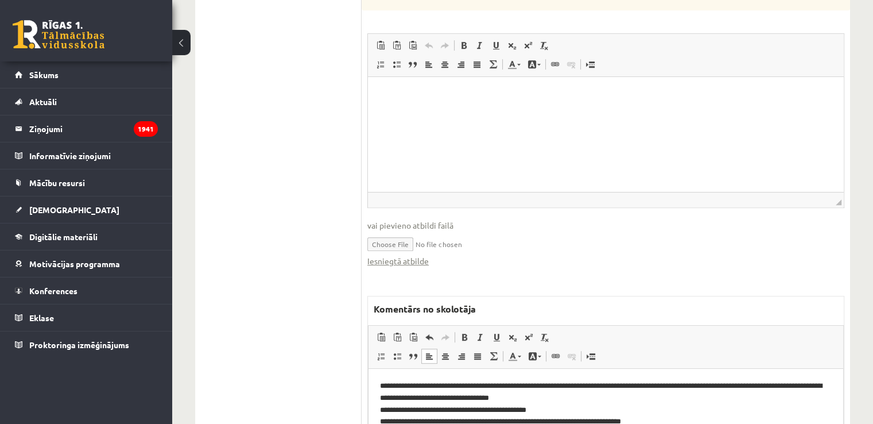
click at [477, 386] on p "**********" at bounding box center [606, 404] width 453 height 48
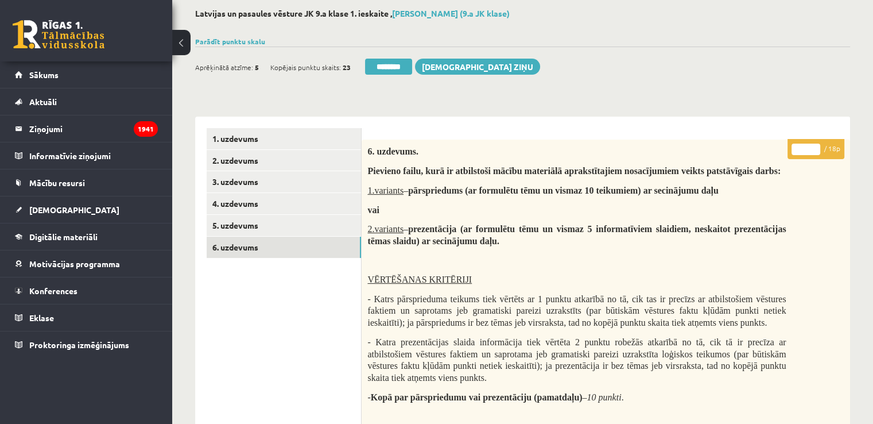
scroll to position [0, 0]
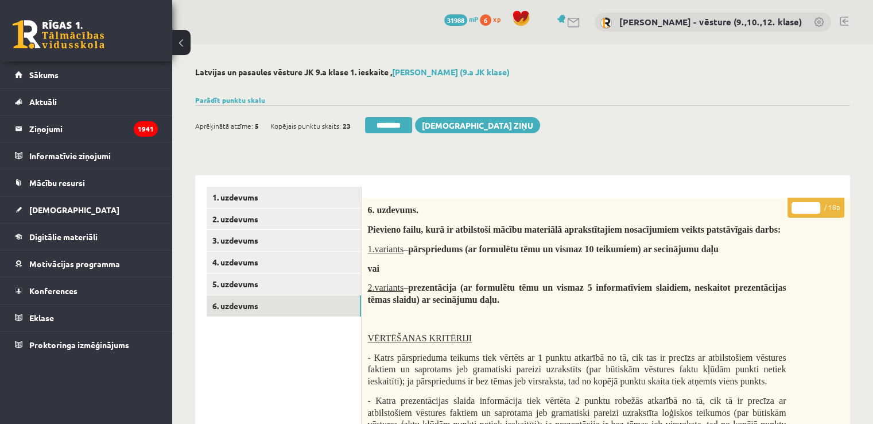
drag, startPoint x: 802, startPoint y: 209, endPoint x: 795, endPoint y: 210, distance: 7.6
click at [795, 210] on input "*" at bounding box center [806, 207] width 29 height 11
type input "*"
click at [289, 284] on link "5. uzdevums" at bounding box center [284, 283] width 154 height 21
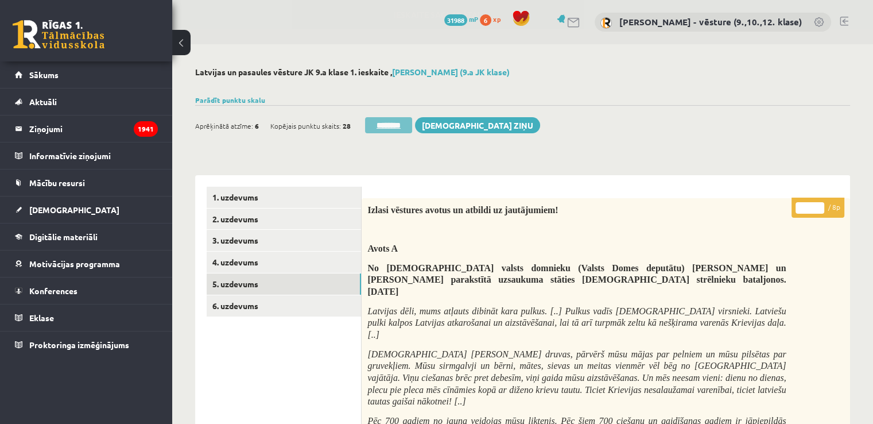
click at [386, 126] on input "********" at bounding box center [388, 125] width 47 height 16
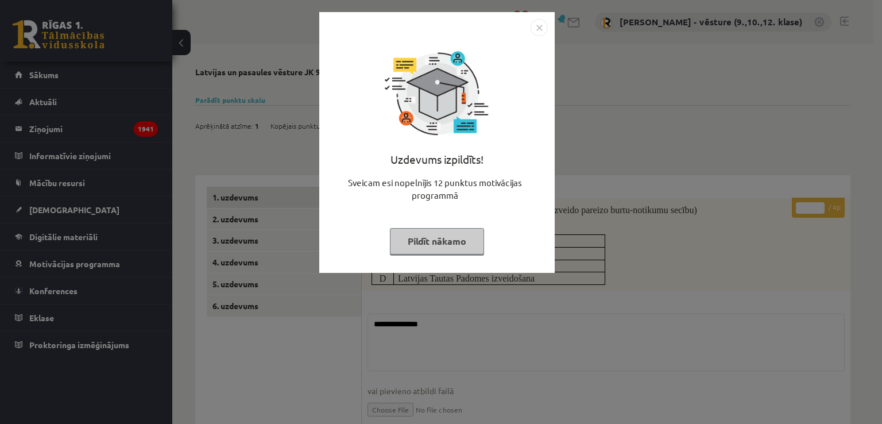
click at [645, 164] on div "Uzdevums izpildīts! Sveicam esi nopelnījis 12 punktus motivācijas programmā Pil…" at bounding box center [441, 212] width 882 height 424
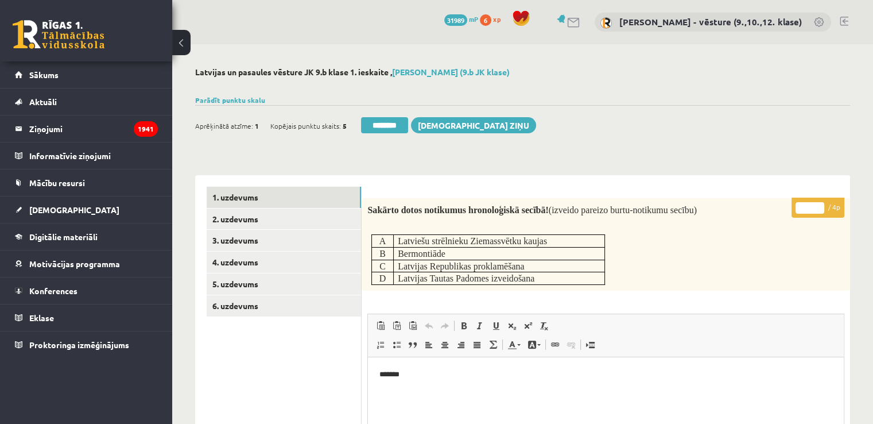
click at [800, 210] on input "*" at bounding box center [810, 207] width 29 height 11
type input "*"
click at [253, 216] on link "2. uzdevums" at bounding box center [284, 218] width 154 height 21
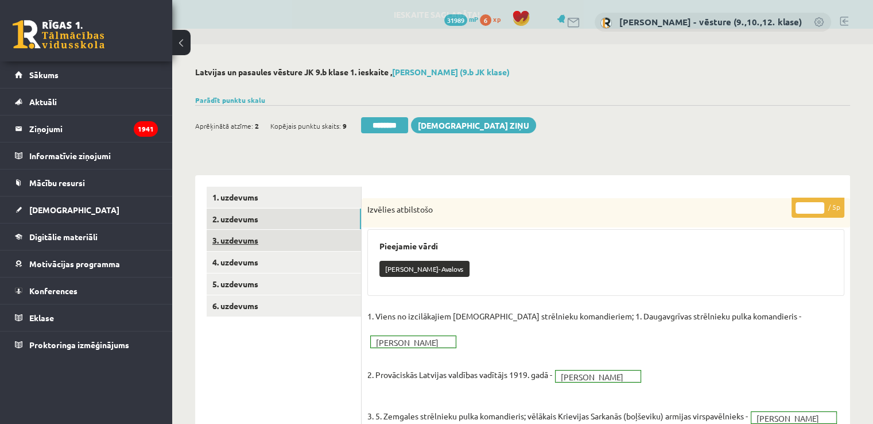
click at [319, 238] on link "3. uzdevums" at bounding box center [284, 240] width 154 height 21
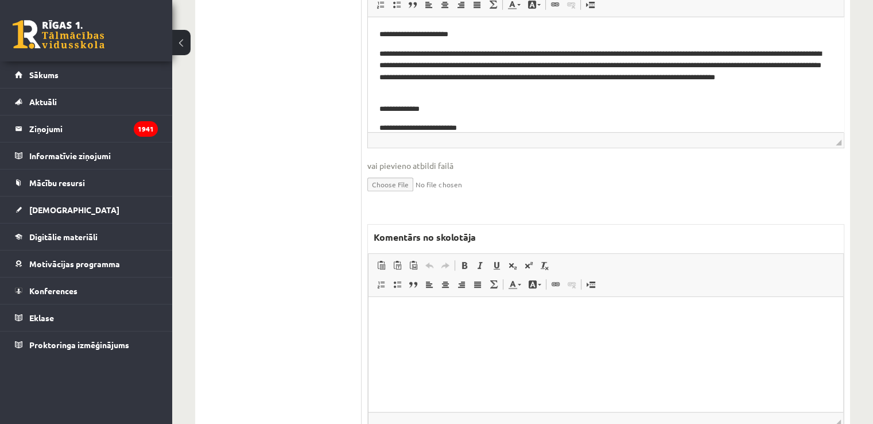
scroll to position [418, 0]
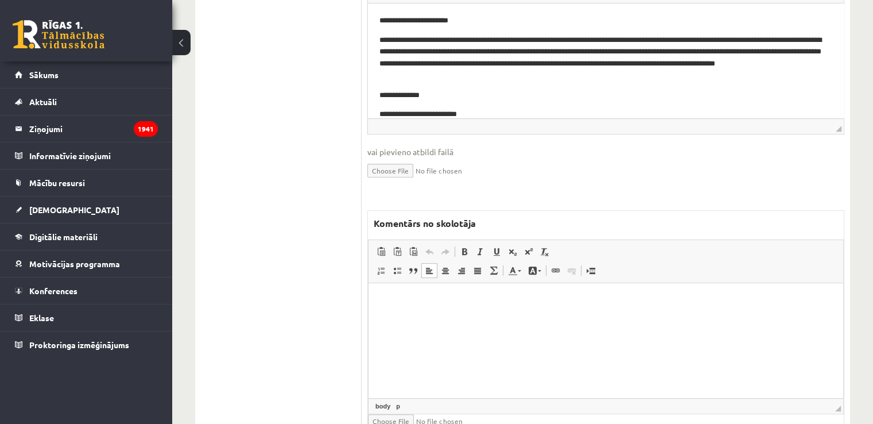
click at [466, 318] on html at bounding box center [606, 300] width 475 height 35
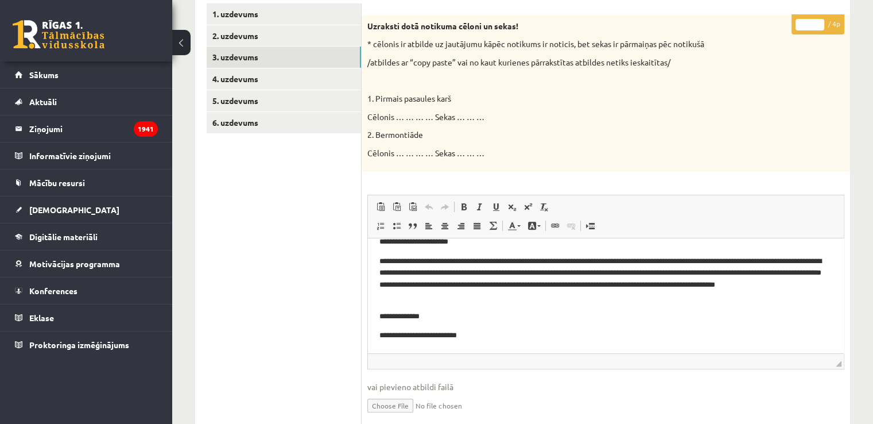
scroll to position [0, 0]
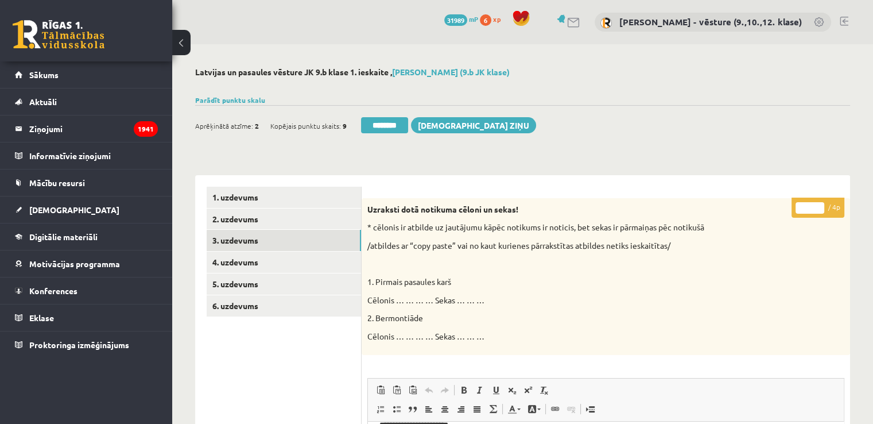
type input "*"
click at [817, 203] on input "*" at bounding box center [810, 207] width 29 height 11
click at [327, 262] on link "4. uzdevums" at bounding box center [284, 262] width 154 height 21
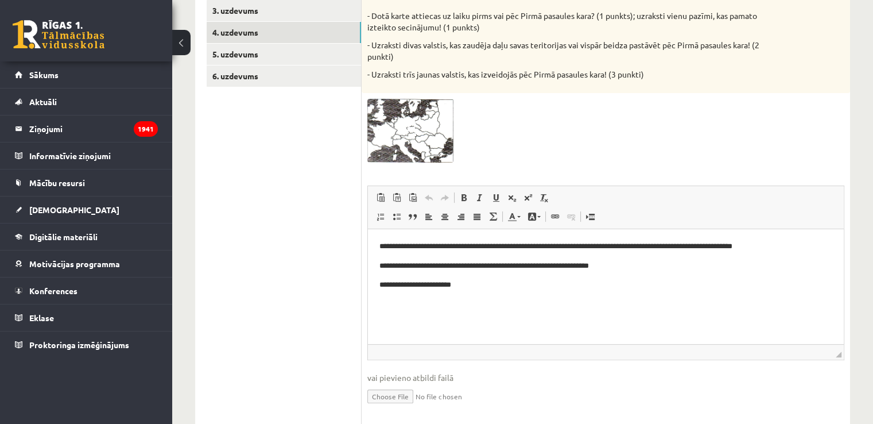
scroll to position [172, 0]
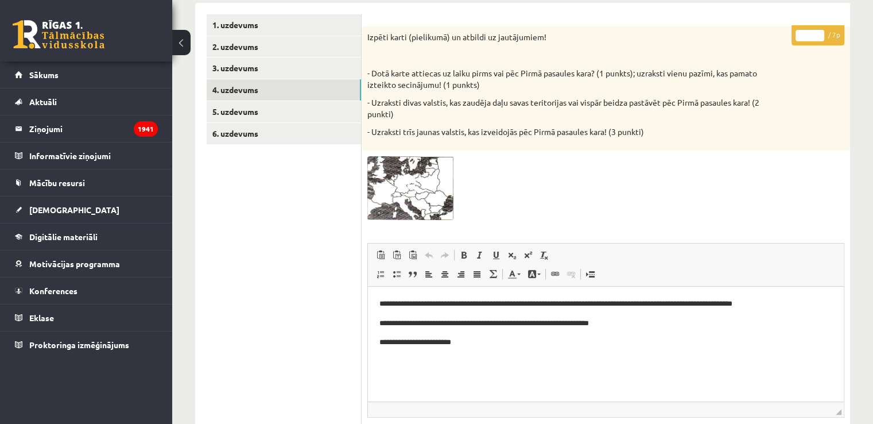
type input "*"
click at [816, 33] on input "*" at bounding box center [810, 35] width 29 height 11
click at [326, 114] on link "5. uzdevums" at bounding box center [284, 111] width 154 height 21
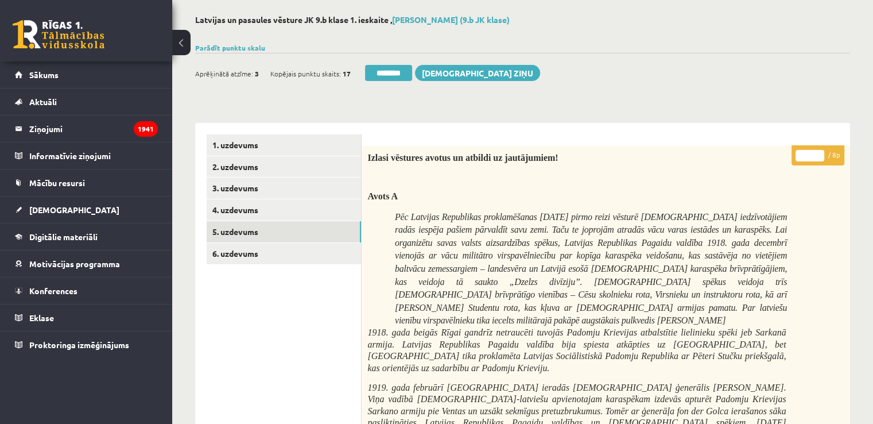
scroll to position [0, 0]
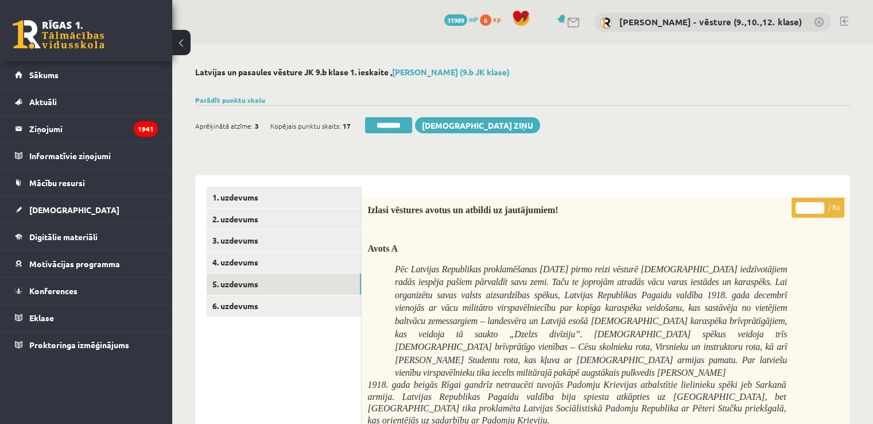
click at [817, 200] on p "* / 8p" at bounding box center [818, 208] width 53 height 20
type input "*"
click at [815, 204] on input "*" at bounding box center [810, 207] width 29 height 11
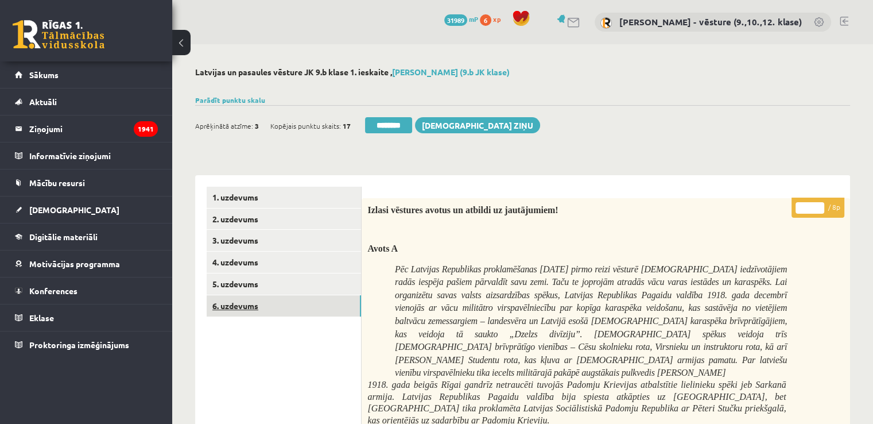
click at [260, 305] on link "6. uzdevums" at bounding box center [284, 305] width 154 height 21
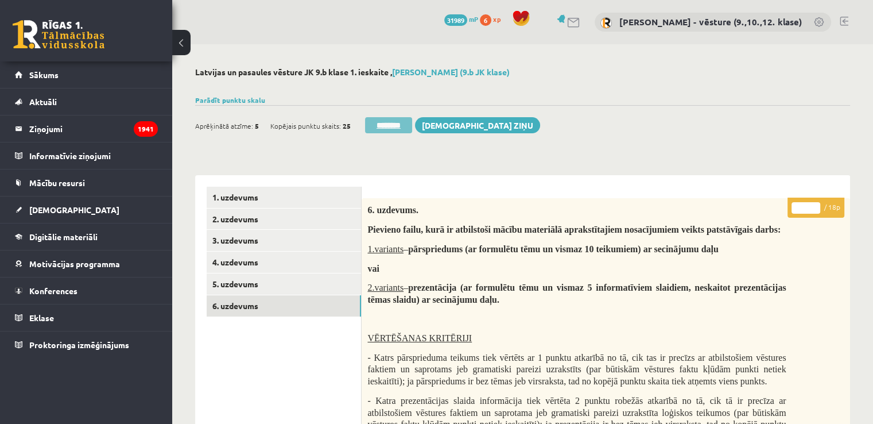
click at [392, 130] on input "********" at bounding box center [388, 125] width 47 height 16
